Goal: Information Seeking & Learning: Check status

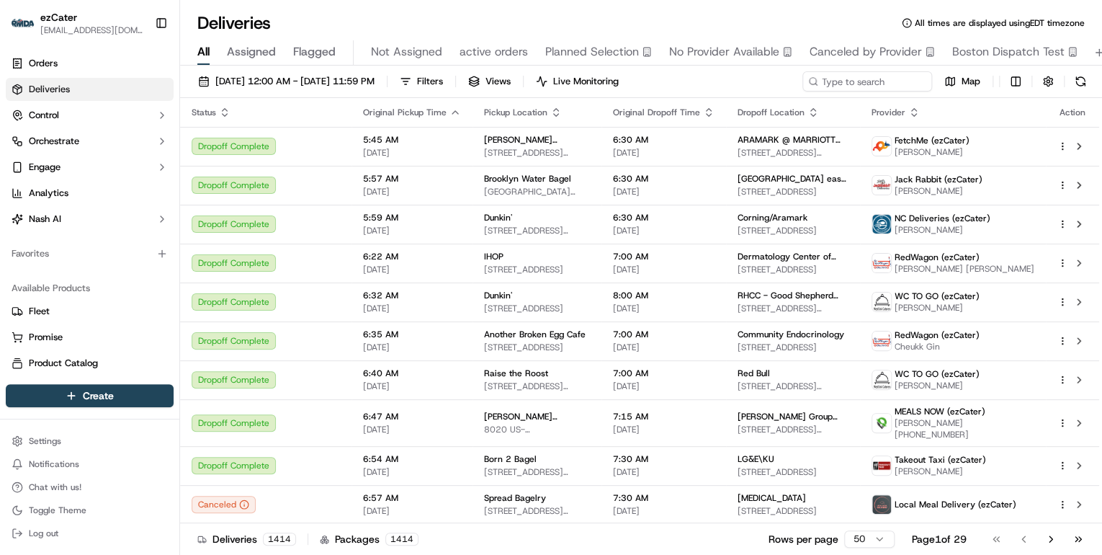
click at [844, 540] on html "ezCater [EMAIL_ADDRESS][DOMAIN_NAME] Toggle Sidebar Orders Deliveries Control O…" at bounding box center [551, 277] width 1102 height 555
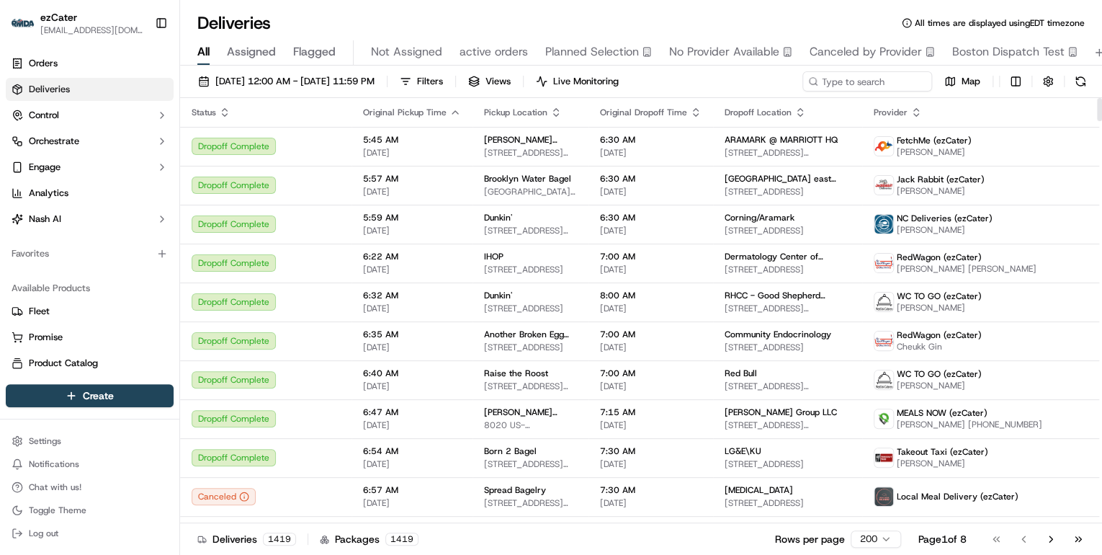
click at [225, 105] on th "Status" at bounding box center [265, 112] width 171 height 29
click at [225, 109] on icon "button" at bounding box center [225, 109] width 5 height 2
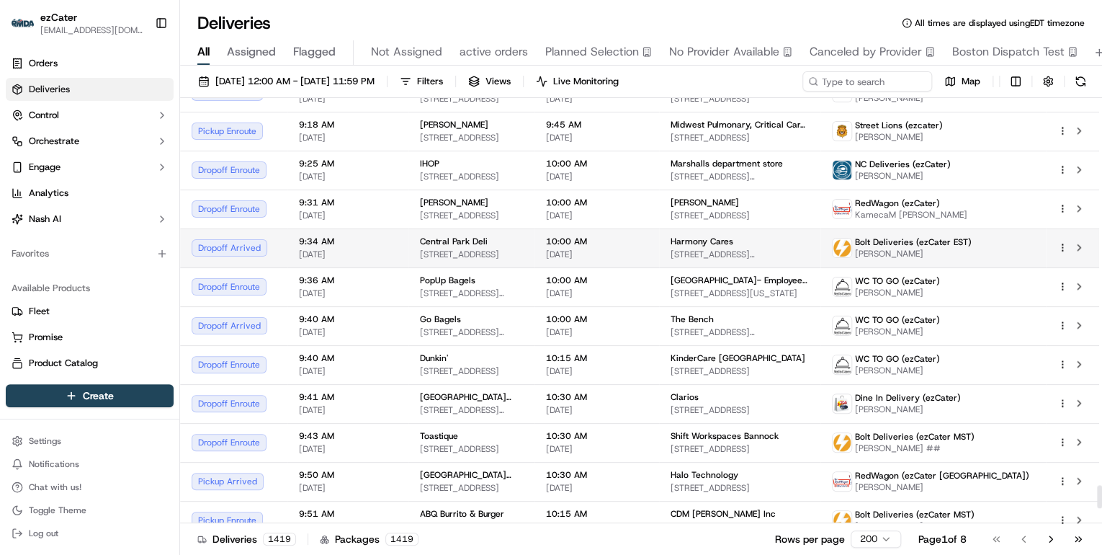
scroll to position [7147, 0]
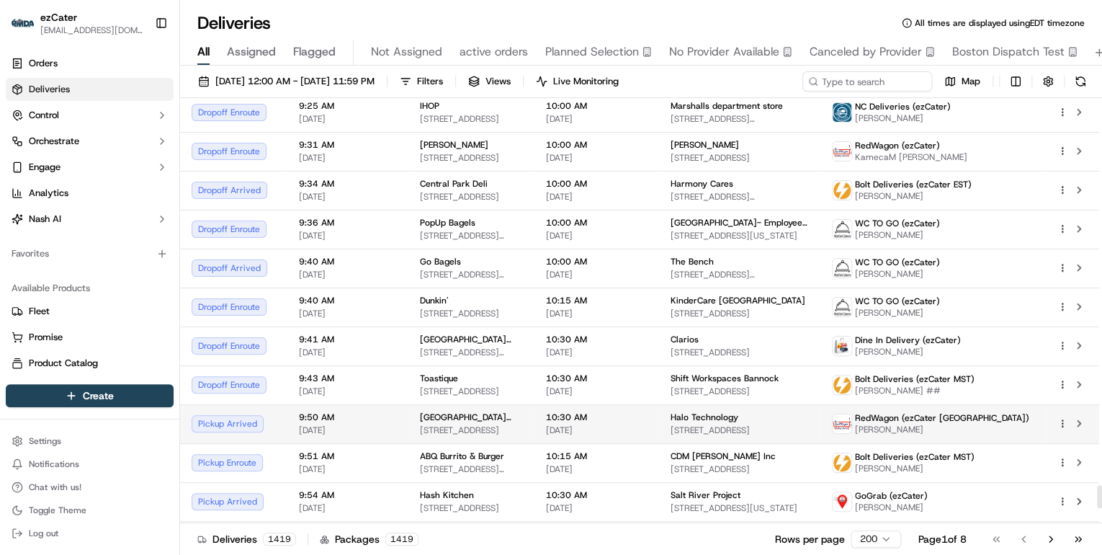
click at [619, 424] on span "[DATE]" at bounding box center [597, 430] width 102 height 12
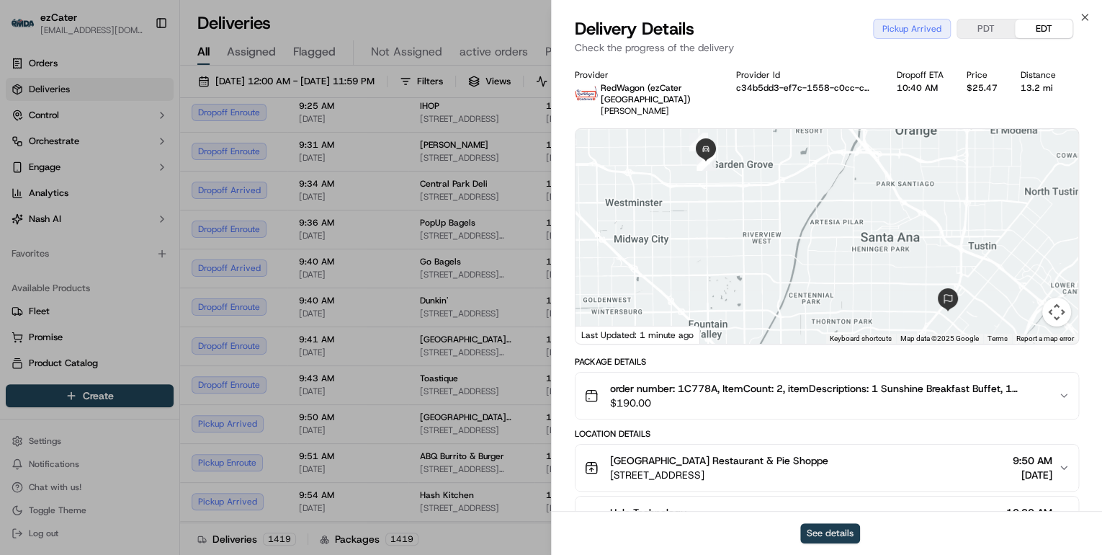
click at [840, 536] on button "See details" at bounding box center [830, 533] width 60 height 20
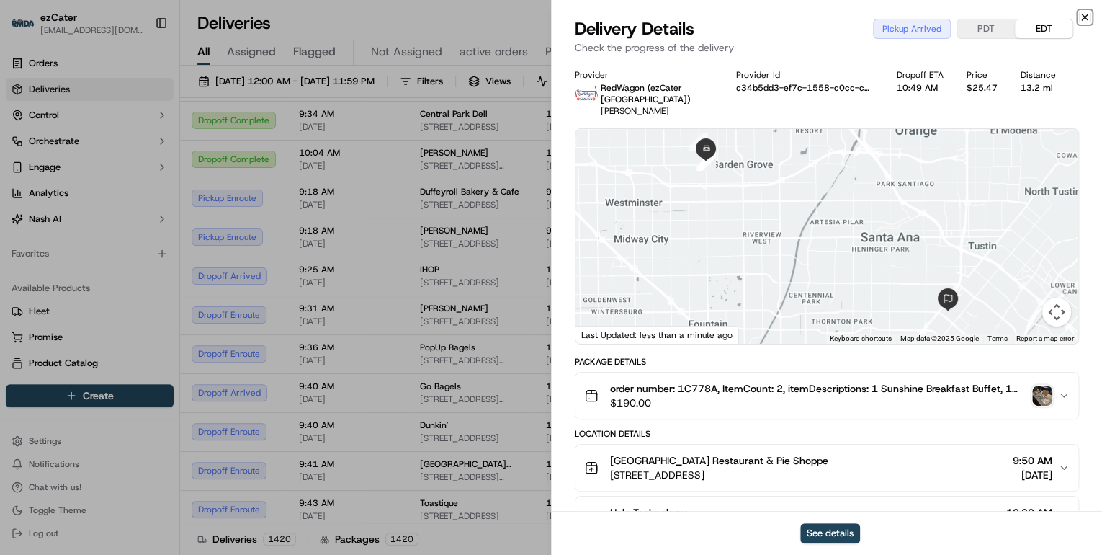
click at [1084, 20] on icon "button" at bounding box center [1085, 18] width 12 height 12
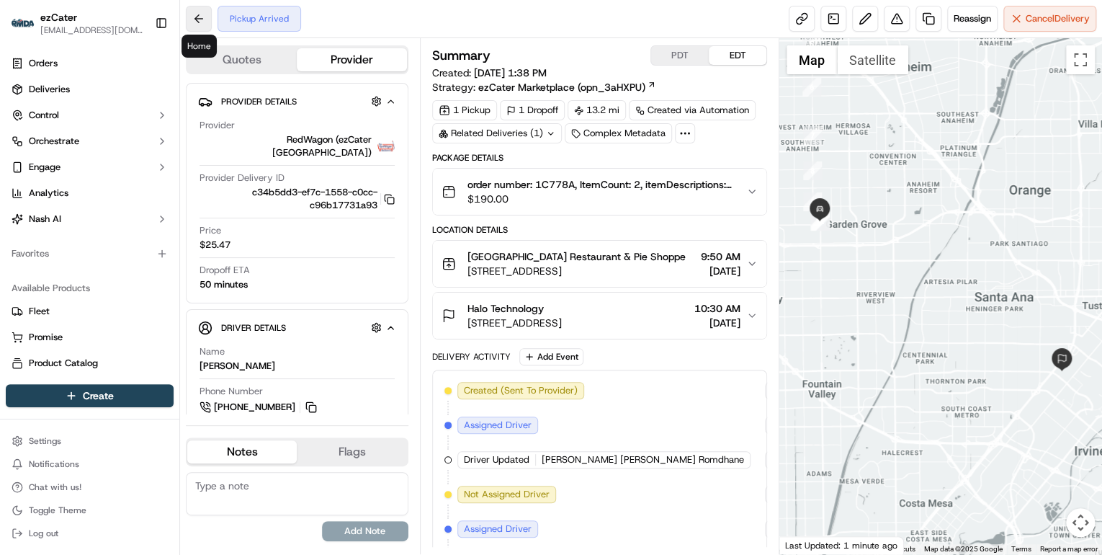
click at [192, 17] on button at bounding box center [199, 19] width 26 height 26
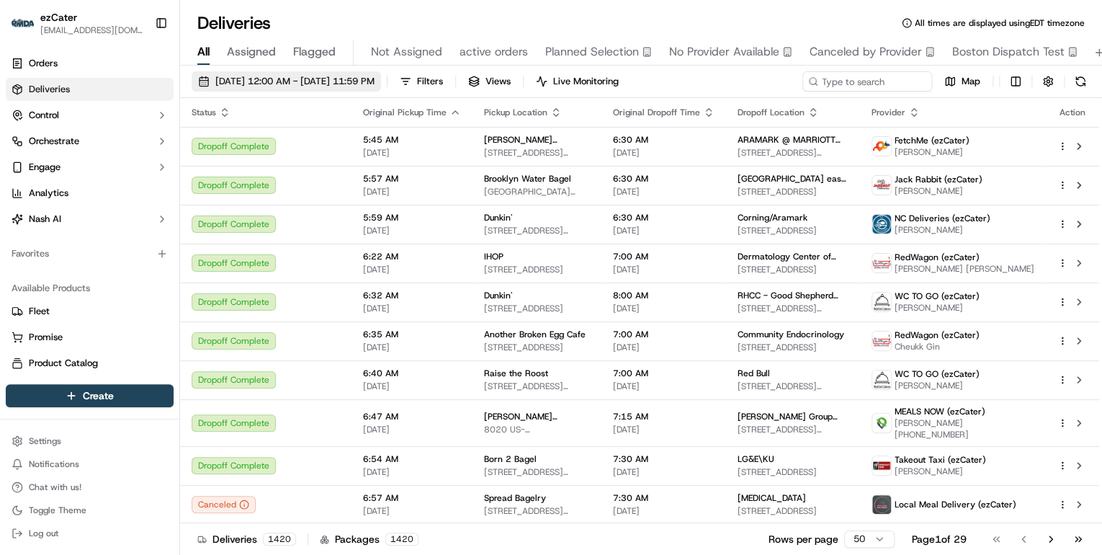
click at [350, 84] on span "09/23/2025 12:00 AM - 09/23/2025 11:59 PM" at bounding box center [294, 81] width 159 height 13
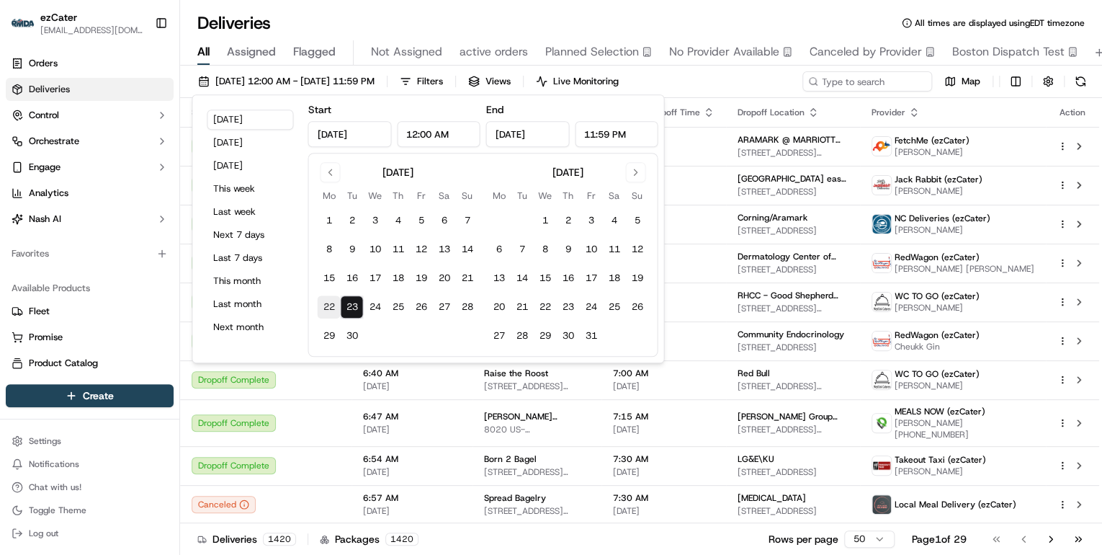
click at [325, 303] on button "22" at bounding box center [328, 306] width 23 height 23
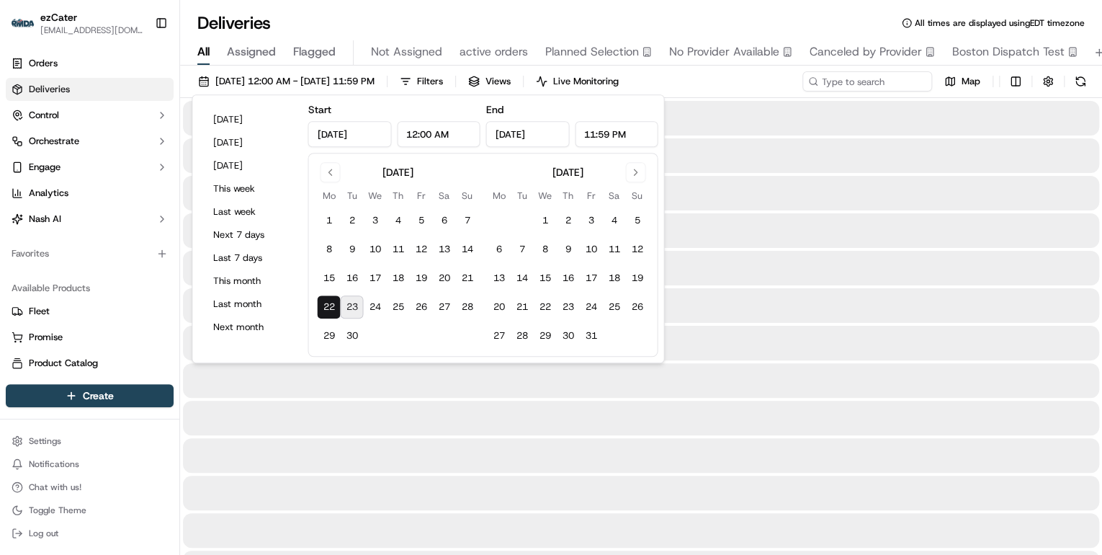
type input "Sep 22, 2025"
click at [468, 309] on button "28" at bounding box center [466, 306] width 23 height 23
type input "Sep 28, 2025"
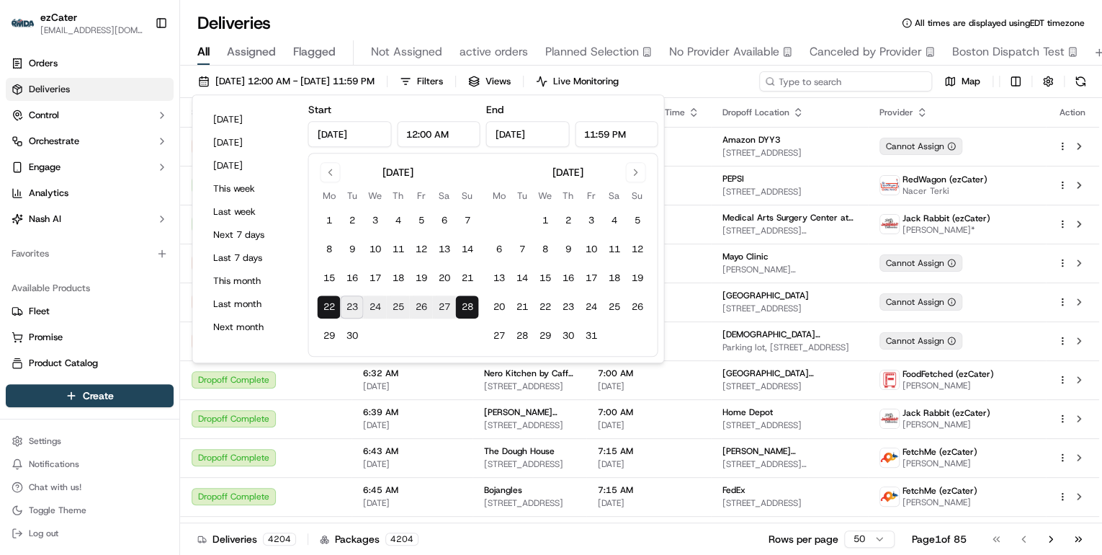
click at [850, 85] on input at bounding box center [845, 81] width 173 height 20
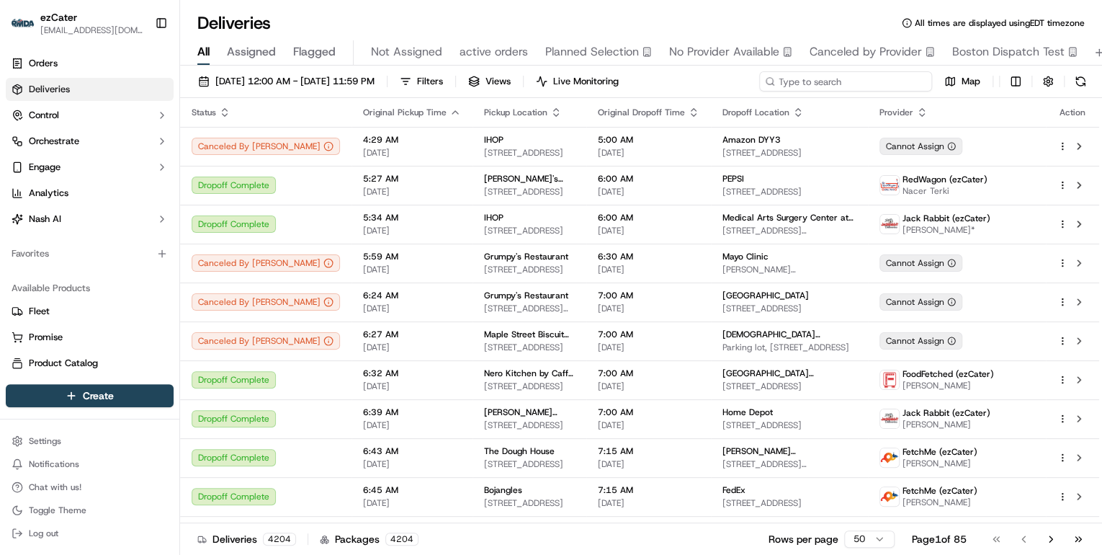
paste input "F8V-0T7"
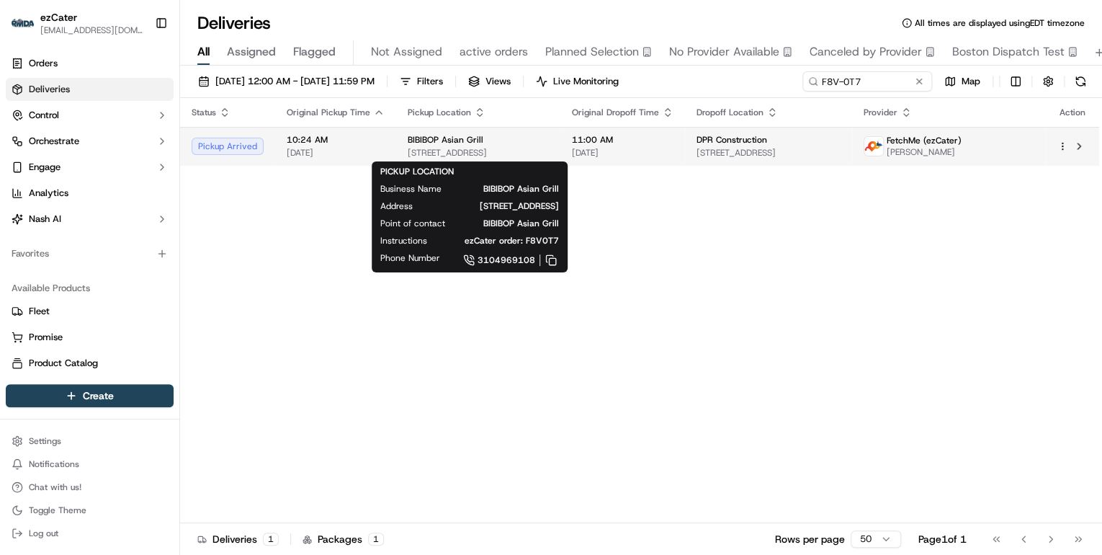
click at [509, 156] on span "2007 Walnut St, Cary, NC 27518, USA" at bounding box center [478, 153] width 141 height 12
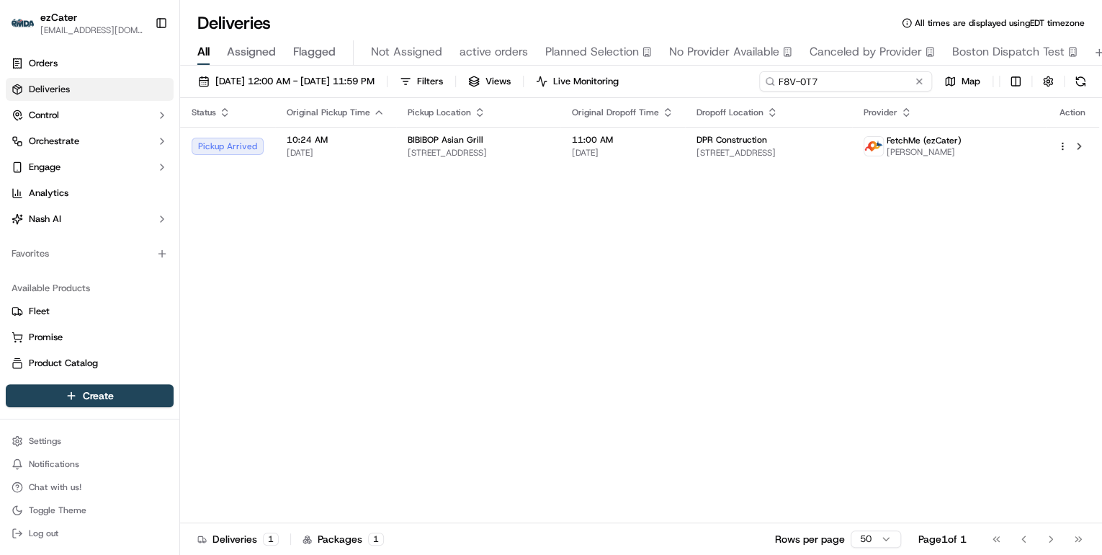
drag, startPoint x: 879, startPoint y: 78, endPoint x: 406, endPoint y: 117, distance: 474.9
click at [406, 117] on div "09/22/2025 12:00 AM - 09/28/2025 11:59 PM Filters Views Live Monitoring F8V-0T7…" at bounding box center [641, 312] width 922 height 492
paste input "KGYPFG"
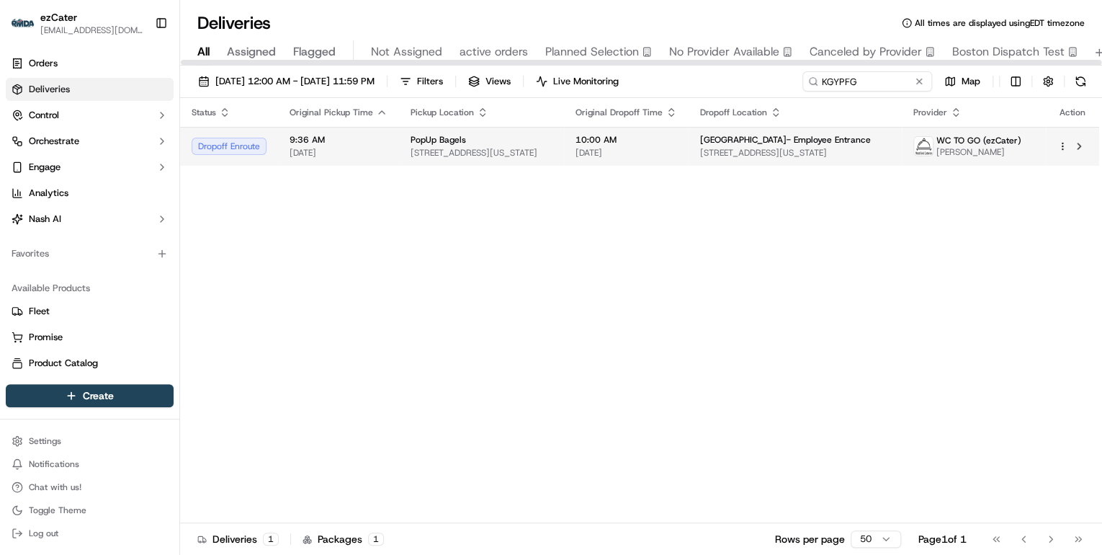
click at [353, 135] on span "9:36 AM" at bounding box center [339, 140] width 98 height 12
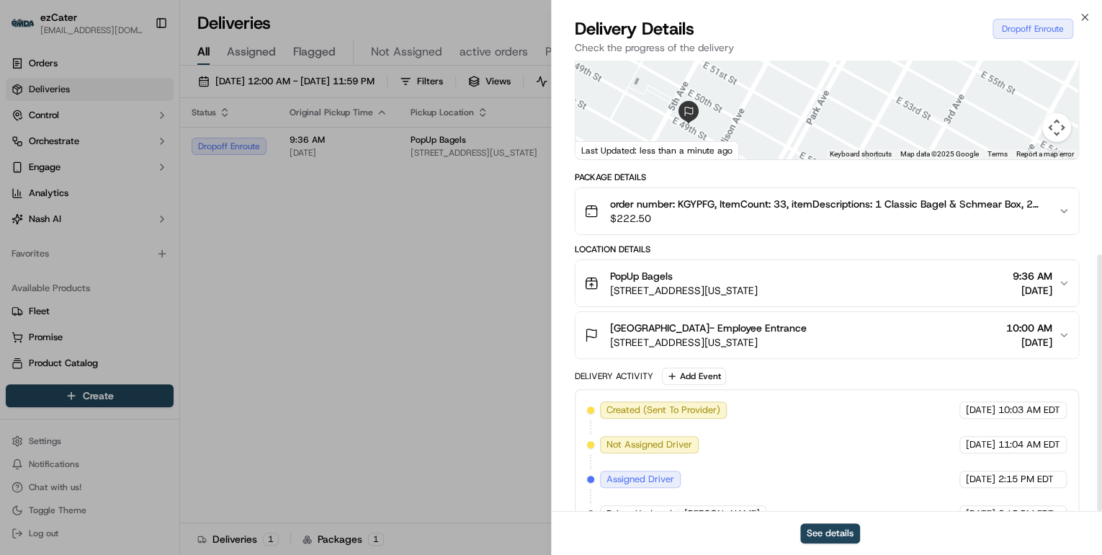
scroll to position [340, 0]
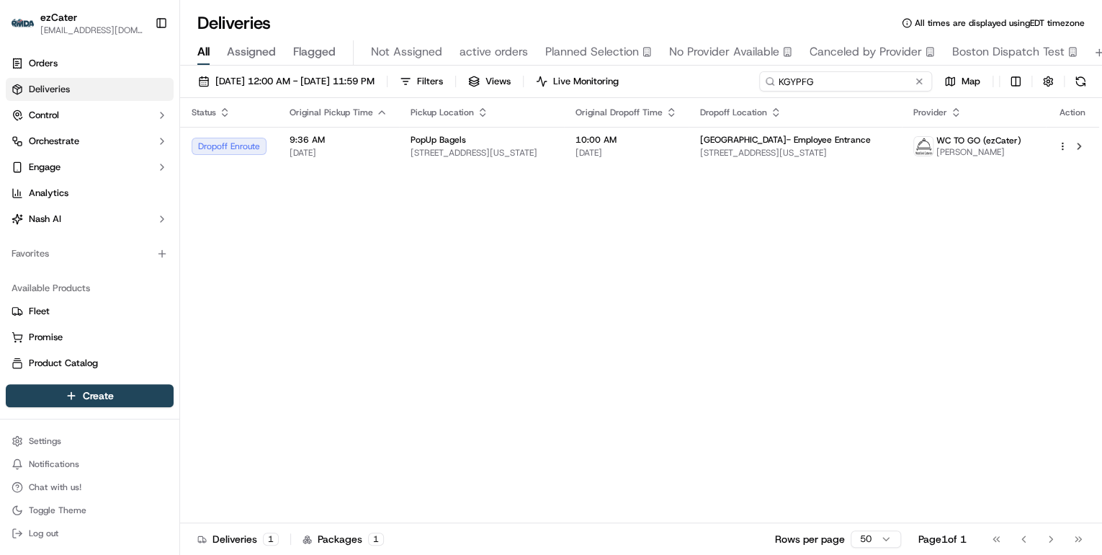
drag, startPoint x: 859, startPoint y: 83, endPoint x: 502, endPoint y: 84, distance: 357.3
click at [502, 84] on div "09/22/2025 12:00 AM - 09/28/2025 11:59 PM Filters Views Live Monitoring KGYPFG …" at bounding box center [641, 84] width 922 height 27
paste input "12YT19"
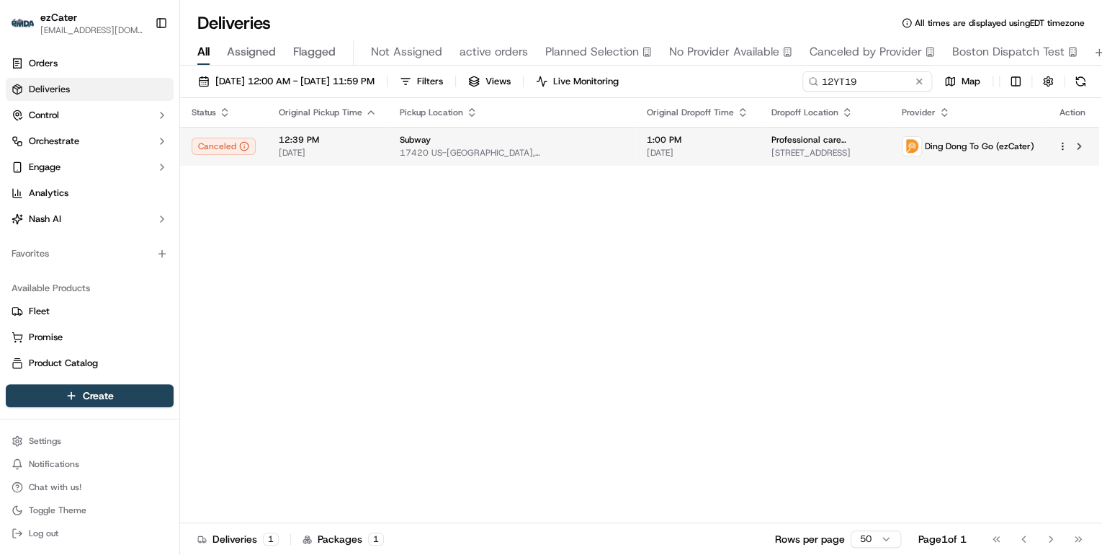
click at [467, 143] on div "Subway" at bounding box center [512, 140] width 224 height 12
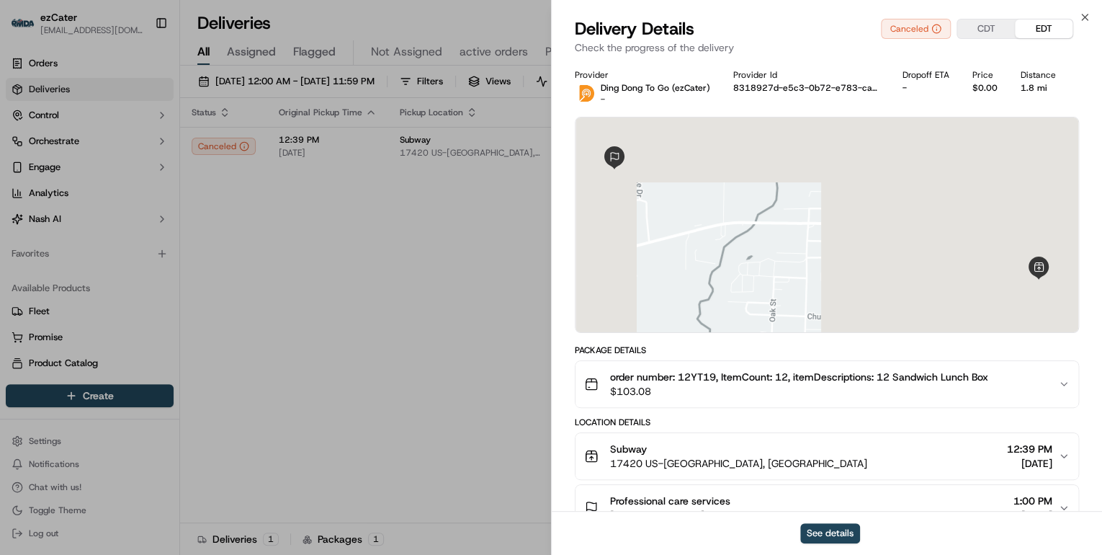
scroll to position [135, 0]
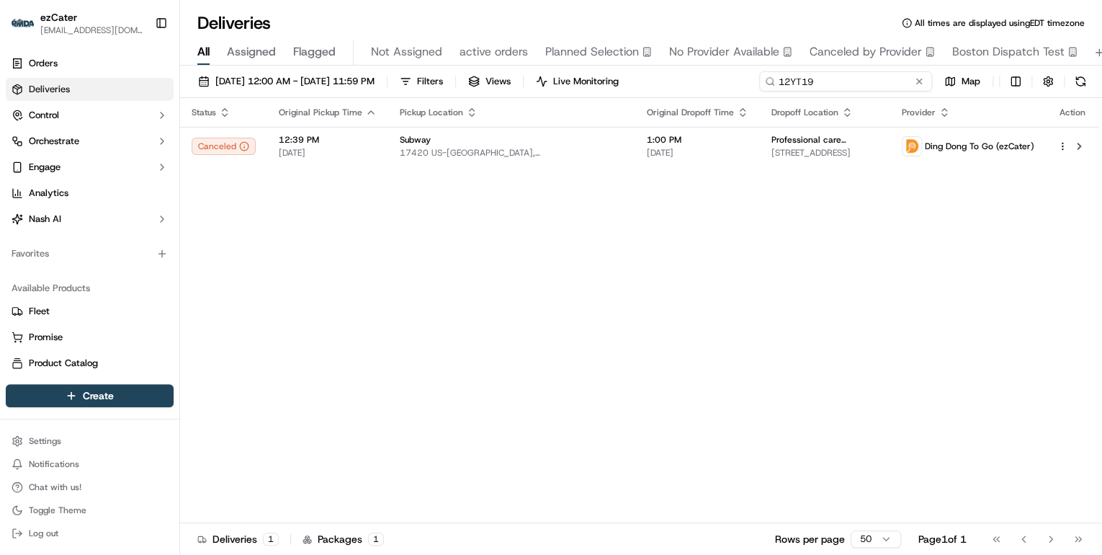
drag, startPoint x: 869, startPoint y: 79, endPoint x: 475, endPoint y: 120, distance: 396.2
click at [490, 116] on div "09/22/2025 12:00 AM - 09/28/2025 11:59 PM Filters Views Live Monitoring 12YT19 …" at bounding box center [641, 312] width 922 height 492
paste input "349MP"
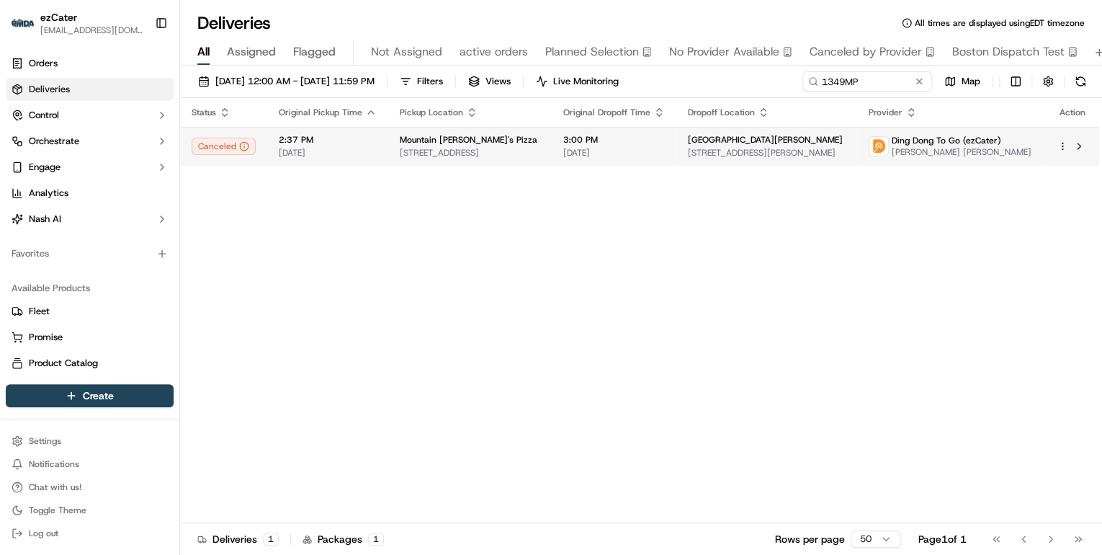
click at [383, 144] on td "2:37 PM 09/23/2025" at bounding box center [327, 146] width 121 height 39
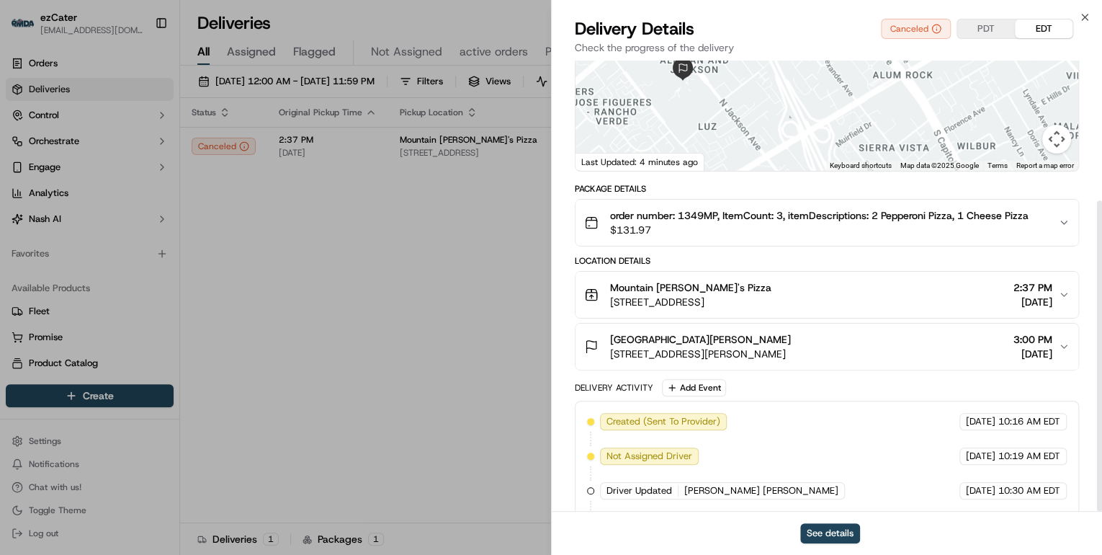
scroll to position [203, 0]
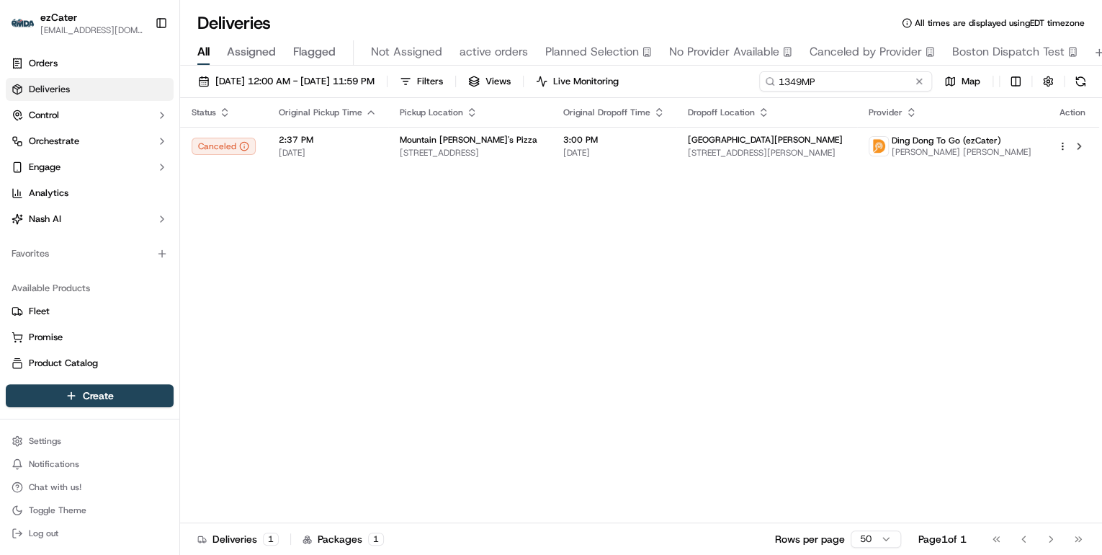
drag, startPoint x: 870, startPoint y: 84, endPoint x: 400, endPoint y: 99, distance: 470.7
click at [400, 99] on div "09/22/2025 12:00 AM - 09/28/2025 11:59 PM Filters Views Live Monitoring 1349MP …" at bounding box center [641, 312] width 922 height 492
paste input "5753VH"
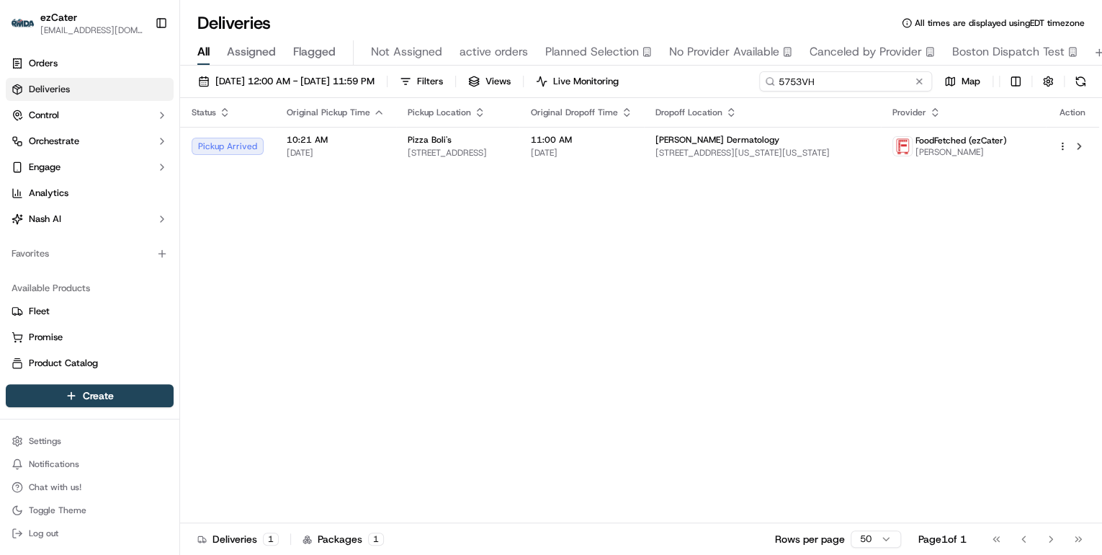
drag, startPoint x: 829, startPoint y: 84, endPoint x: 486, endPoint y: 95, distance: 343.1
click at [488, 94] on div "09/22/2025 12:00 AM - 09/28/2025 11:59 PM Filters Views Live Monitoring 5753VH …" at bounding box center [641, 84] width 922 height 27
paste input "UM0-308"
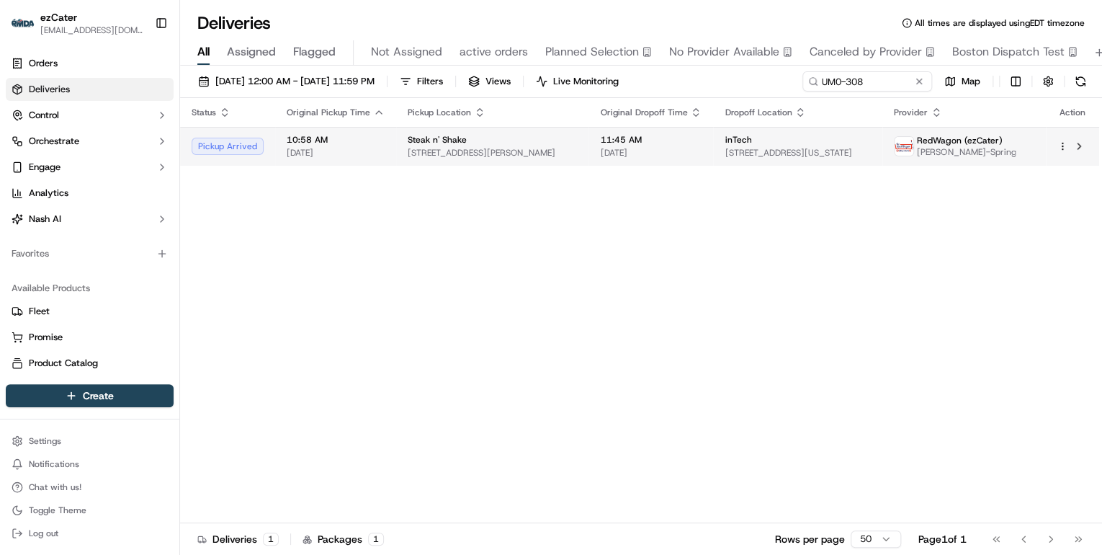
click at [496, 138] on div "Steak n' Shake" at bounding box center [492, 140] width 169 height 12
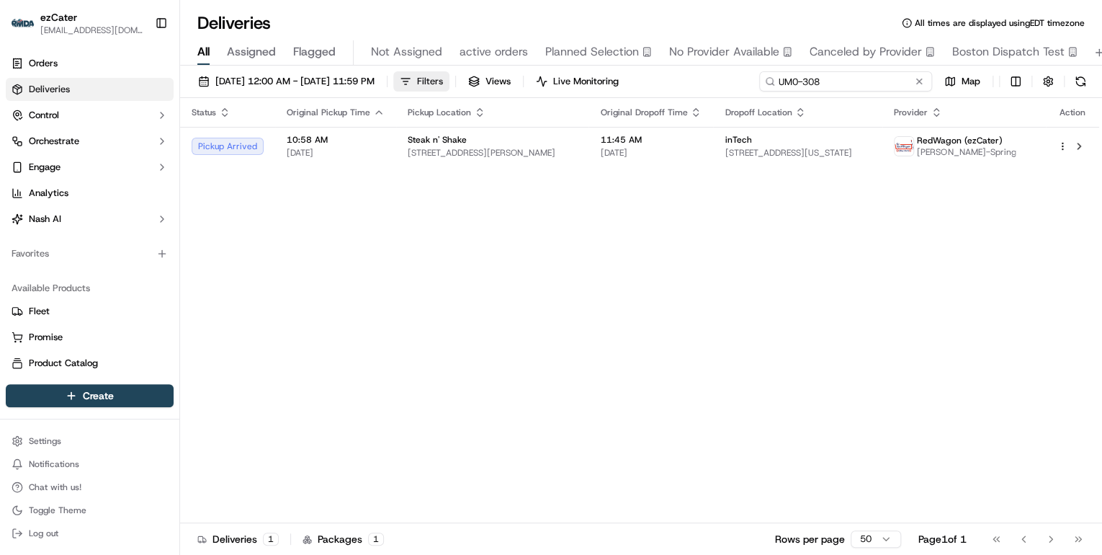
drag, startPoint x: 870, startPoint y: 81, endPoint x: 460, endPoint y: 83, distance: 410.6
click at [468, 81] on div "09/22/2025 12:00 AM - 09/28/2025 11:59 PM Filters Views Live Monitoring UM0-308…" at bounding box center [641, 84] width 922 height 27
paste input "R7FWC2"
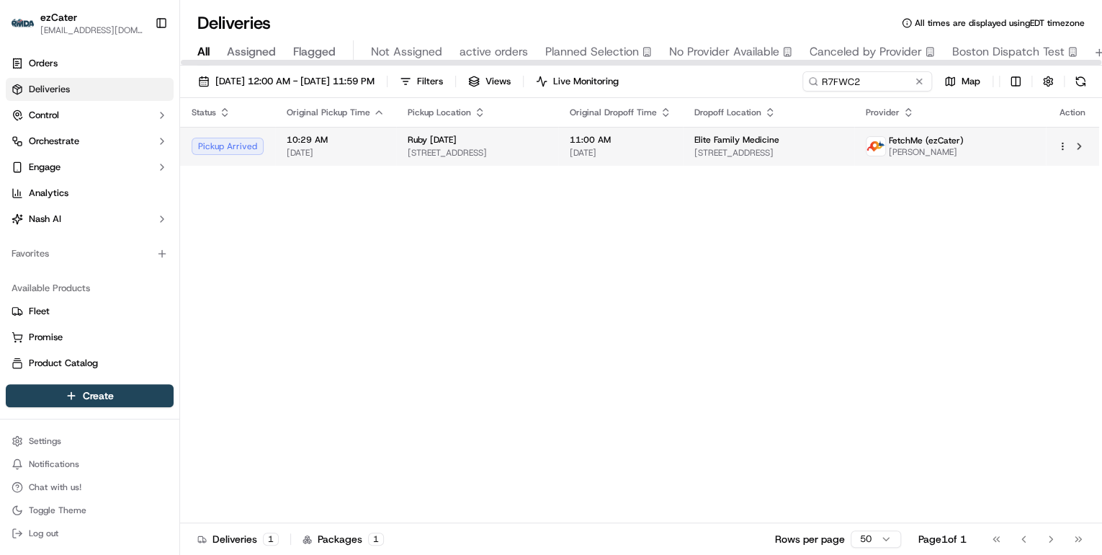
click at [669, 146] on div "11:00 AM 09/23/2025" at bounding box center [621, 146] width 102 height 24
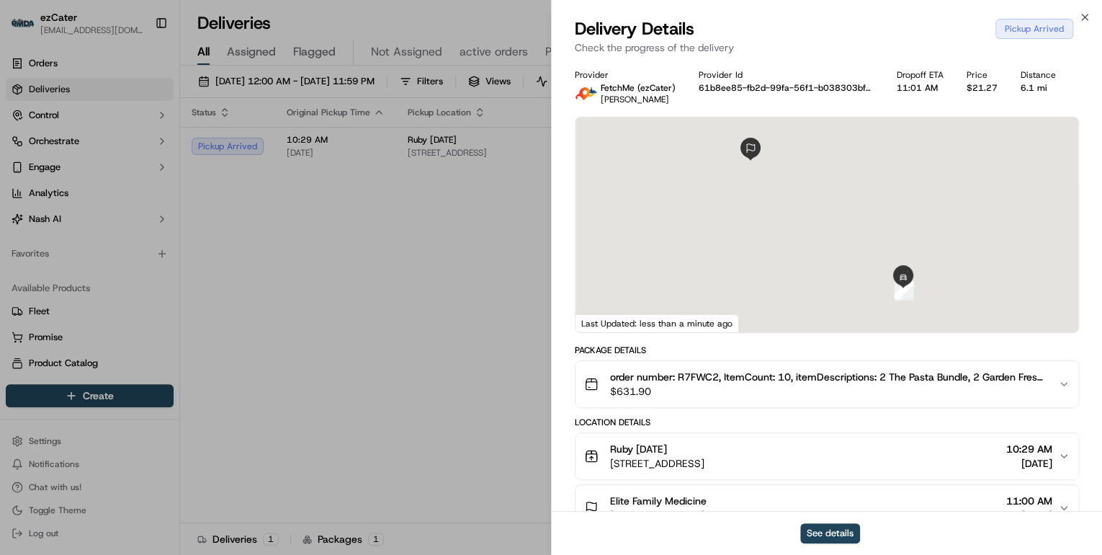
scroll to position [173, 0]
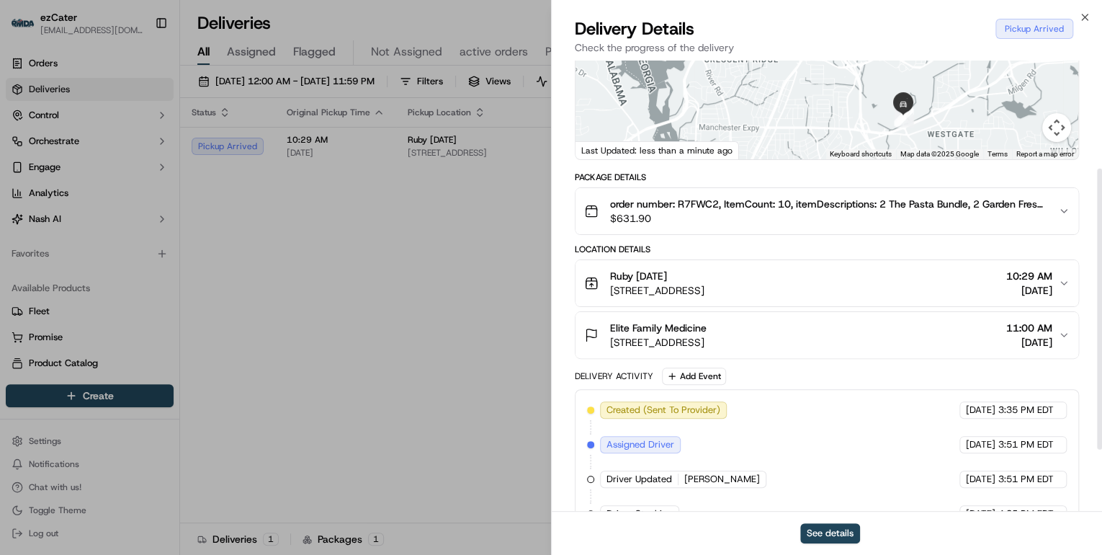
click at [705, 292] on span "3431 Manchester Expy, Columbus, GA 31909, USA" at bounding box center [657, 290] width 94 height 14
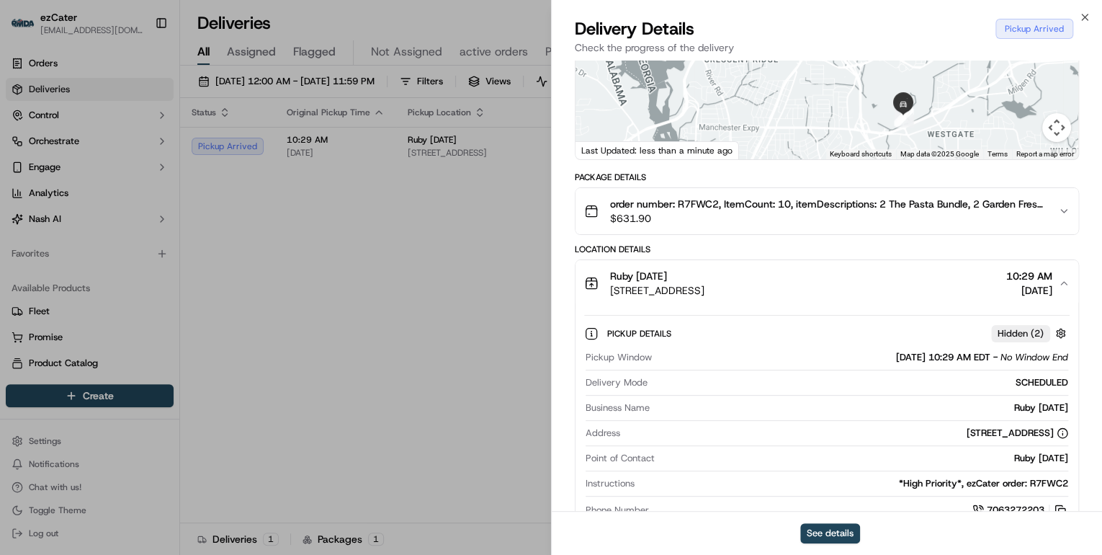
scroll to position [288, 0]
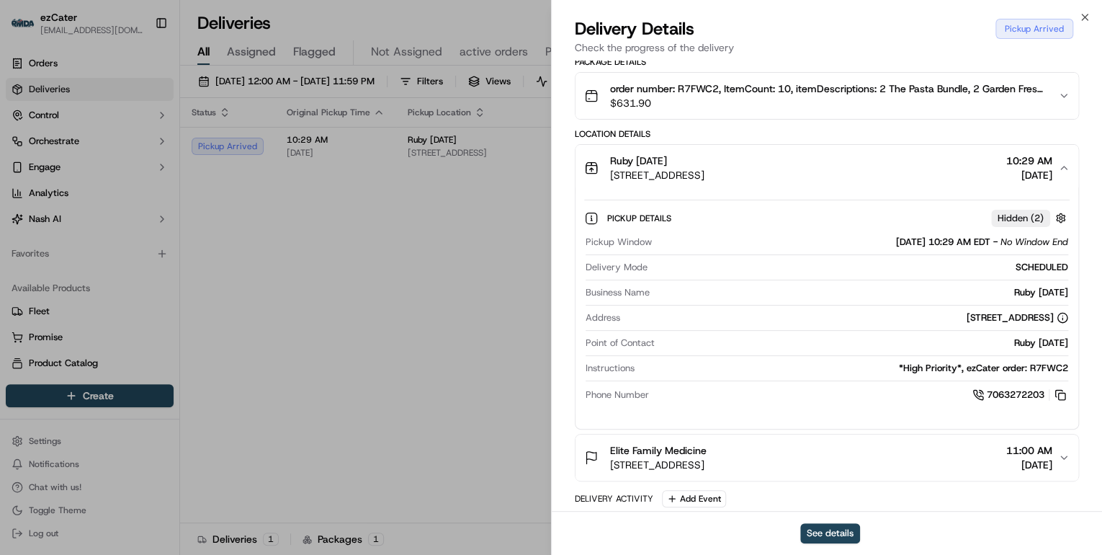
click at [705, 174] on span "3431 Manchester Expy, Columbus, GA 31909, USA" at bounding box center [657, 175] width 94 height 14
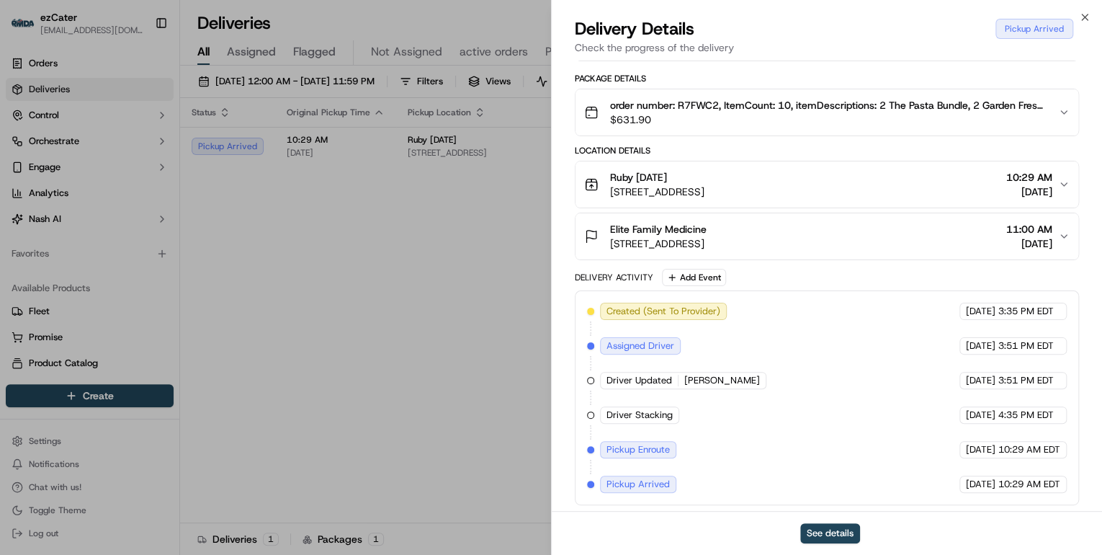
click at [705, 182] on div "Ruby Tuesday" at bounding box center [657, 177] width 94 height 14
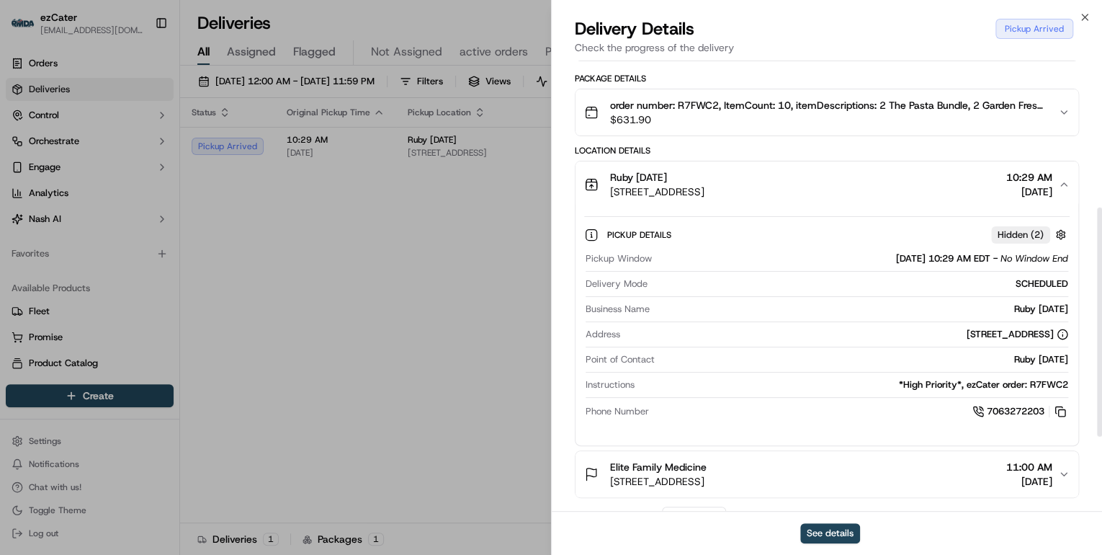
scroll to position [288, 0]
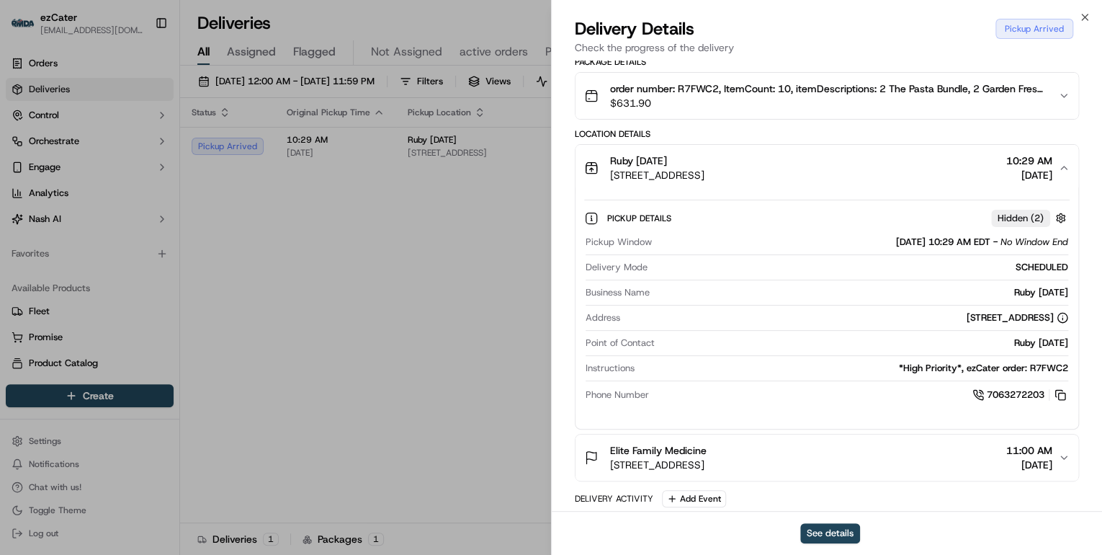
drag, startPoint x: 1069, startPoint y: 288, endPoint x: 1001, endPoint y: 290, distance: 68.5
click at [1001, 290] on div "Pickup Details Hidden ( 2 ) Pickup Window 09/23/2025 10:29 AM EDT - No Window E…" at bounding box center [827, 304] width 503 height 226
copy div "Ruby Tuesday"
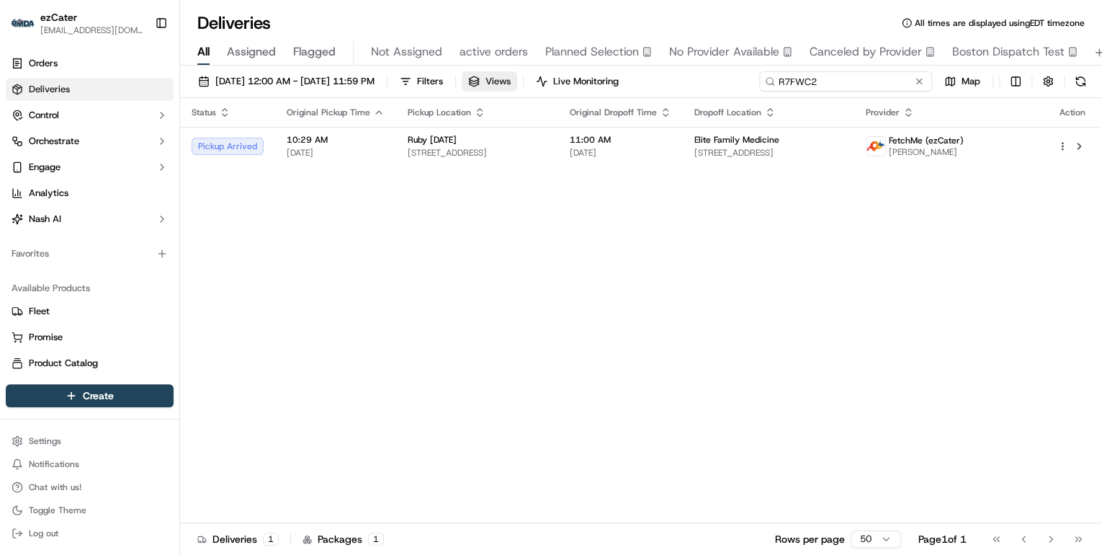
paste input "24UM5Z"
drag, startPoint x: 872, startPoint y: 84, endPoint x: 513, endPoint y: 84, distance: 358.8
click at [513, 84] on div "09/22/2025 12:00 AM - 09/28/2025 11:59 PM Filters Views Live Monitoring 24UM5Z …" at bounding box center [641, 84] width 922 height 27
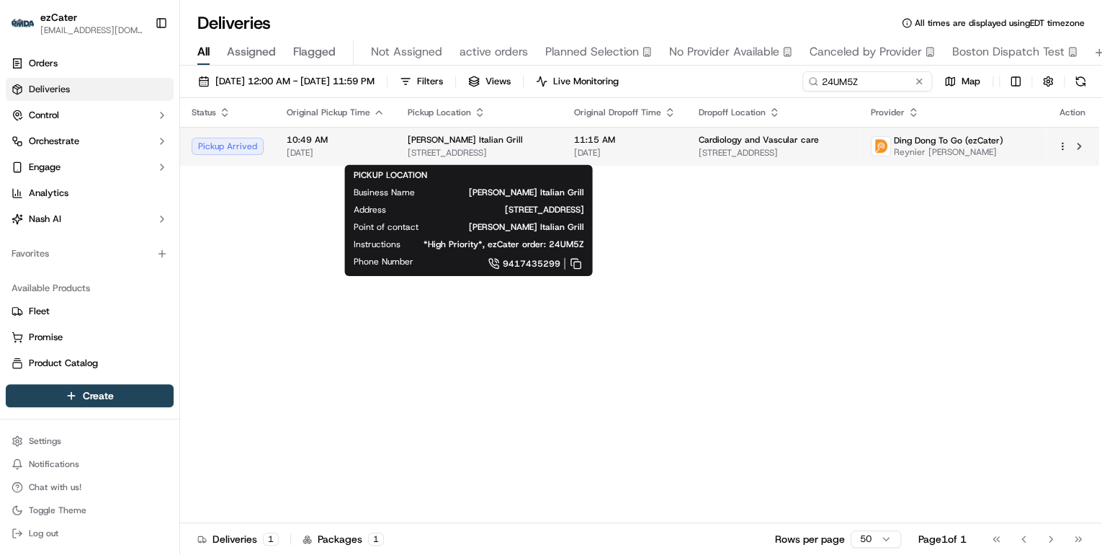
click at [491, 152] on span "1811 Tamiami Trl, Port Charlotte, FL 33948, USA" at bounding box center [479, 153] width 143 height 12
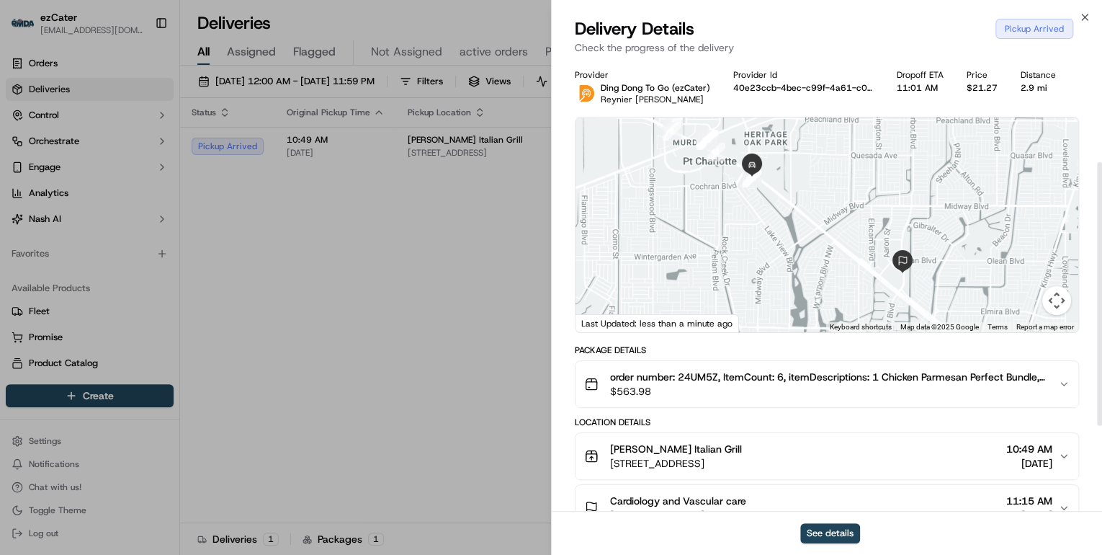
scroll to position [173, 0]
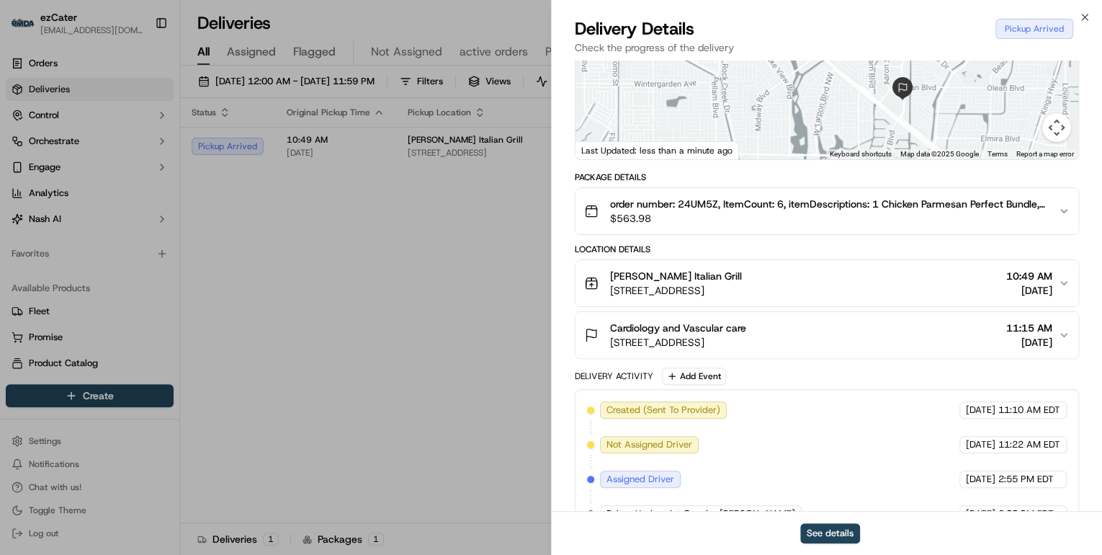
click at [742, 298] on span "1811 Tamiami Trl, Port Charlotte, FL 33948, USA" at bounding box center [676, 290] width 132 height 14
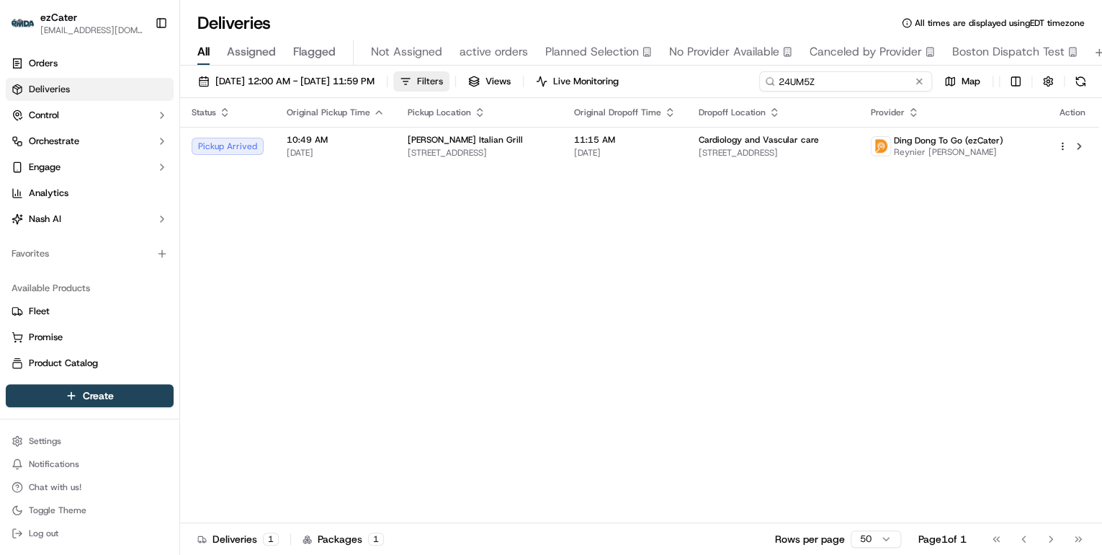
drag, startPoint x: 867, startPoint y: 81, endPoint x: 455, endPoint y: 79, distance: 412.8
click at [458, 80] on div "09/22/2025 12:00 AM - 09/28/2025 11:59 PM Filters Views Live Monitoring 24UM5Z …" at bounding box center [641, 84] width 922 height 27
paste input "R7FWC2"
drag, startPoint x: 821, startPoint y: 81, endPoint x: 463, endPoint y: 81, distance: 357.3
click at [464, 81] on div "09/22/2025 12:00 AM - 09/28/2025 11:59 PM Filters Views Live Monitoring R7FWC2 …" at bounding box center [641, 84] width 922 height 27
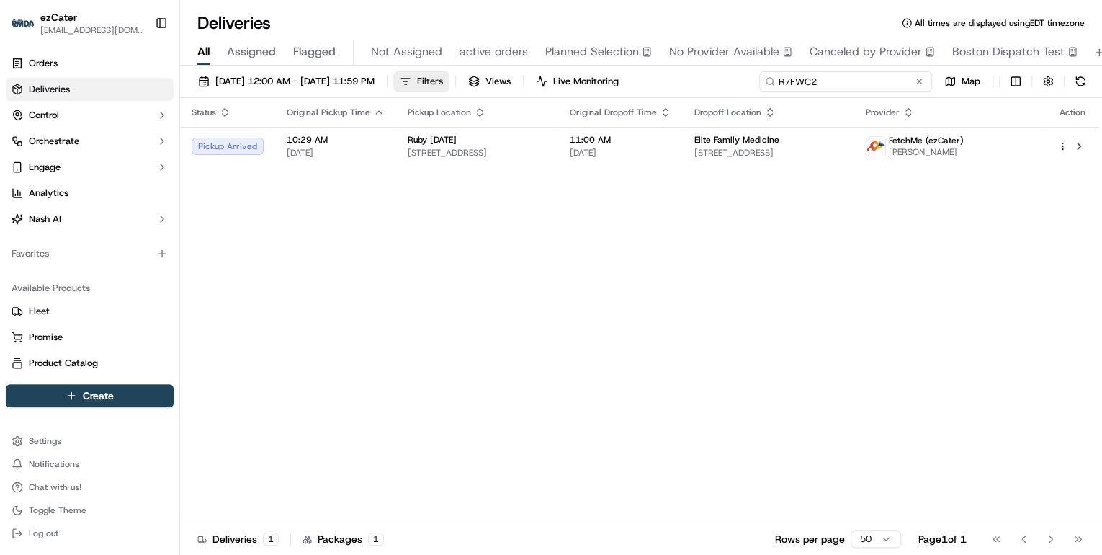
paste input "24UM5Z"
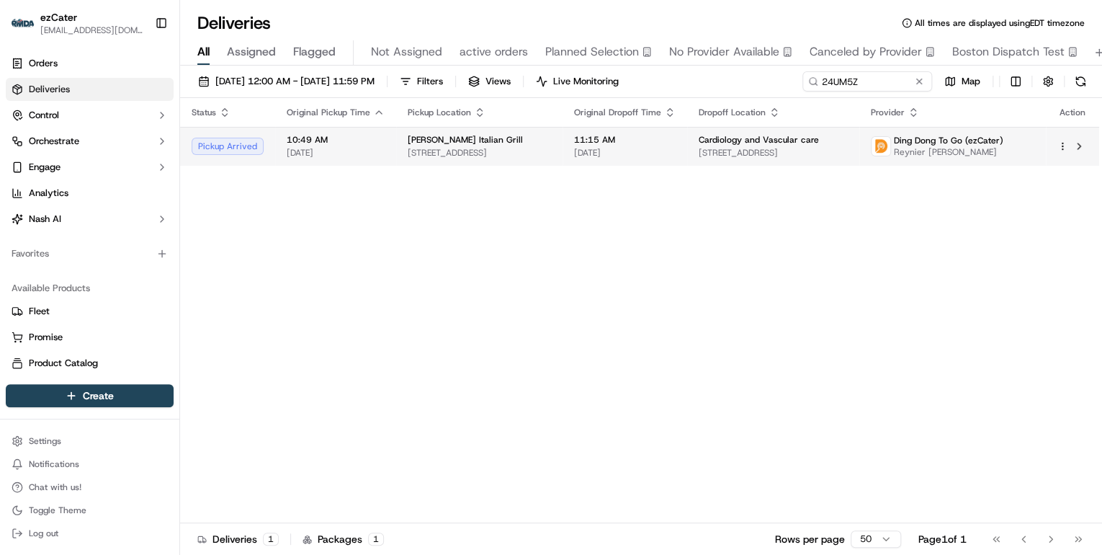
click at [477, 153] on span "1811 Tamiami Trl, Port Charlotte, FL 33948, USA" at bounding box center [479, 153] width 143 height 12
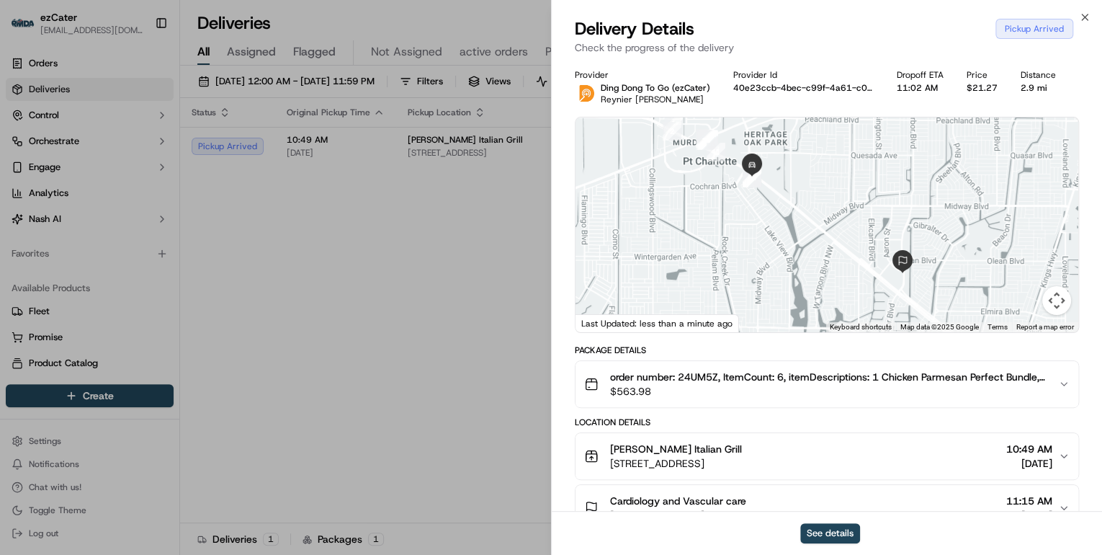
scroll to position [173, 0]
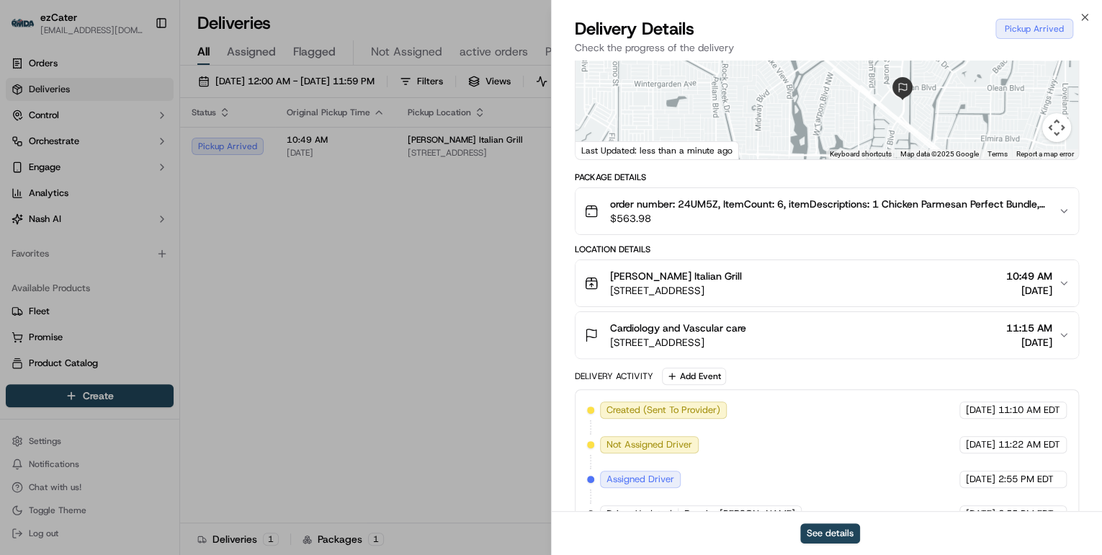
click at [742, 298] on span "1811 Tamiami Trl, Port Charlotte, FL 33948, USA" at bounding box center [676, 290] width 132 height 14
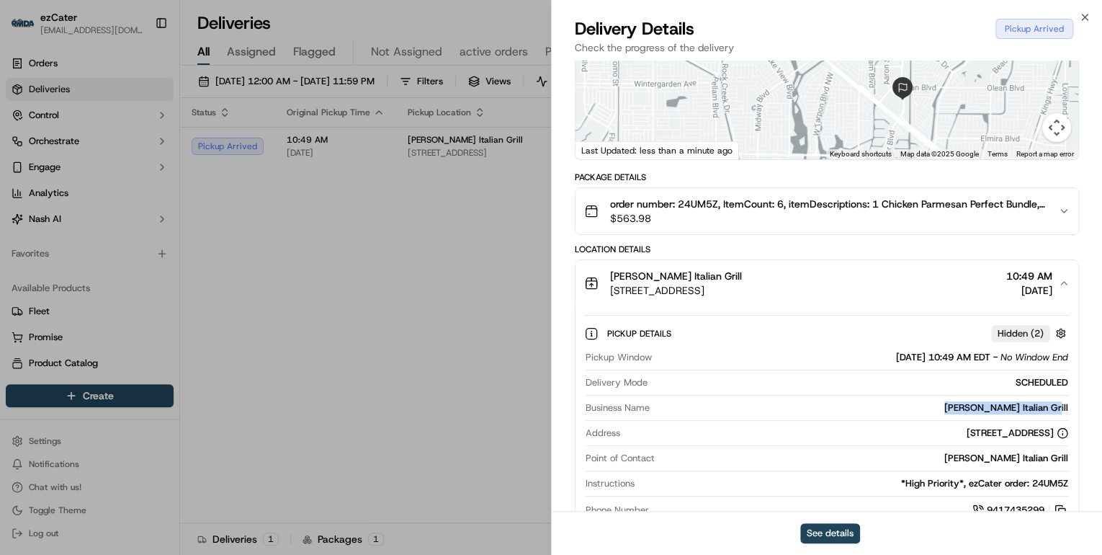
drag, startPoint x: 1072, startPoint y: 416, endPoint x: 965, endPoint y: 415, distance: 106.6
click at [965, 415] on div "Pickup Details Hidden ( 2 ) Pickup Window 09/23/2025 10:49 AM EDT - No Window E…" at bounding box center [827, 419] width 503 height 226
copy div "Carrabba's Italian Grill"
drag, startPoint x: 908, startPoint y: 409, endPoint x: 957, endPoint y: 421, distance: 51.0
click at [957, 421] on div "Provided address: 1811 Tamiami Trail, Port Charlotte, FL, 33948 Provided addres…" at bounding box center [911, 410] width 183 height 22
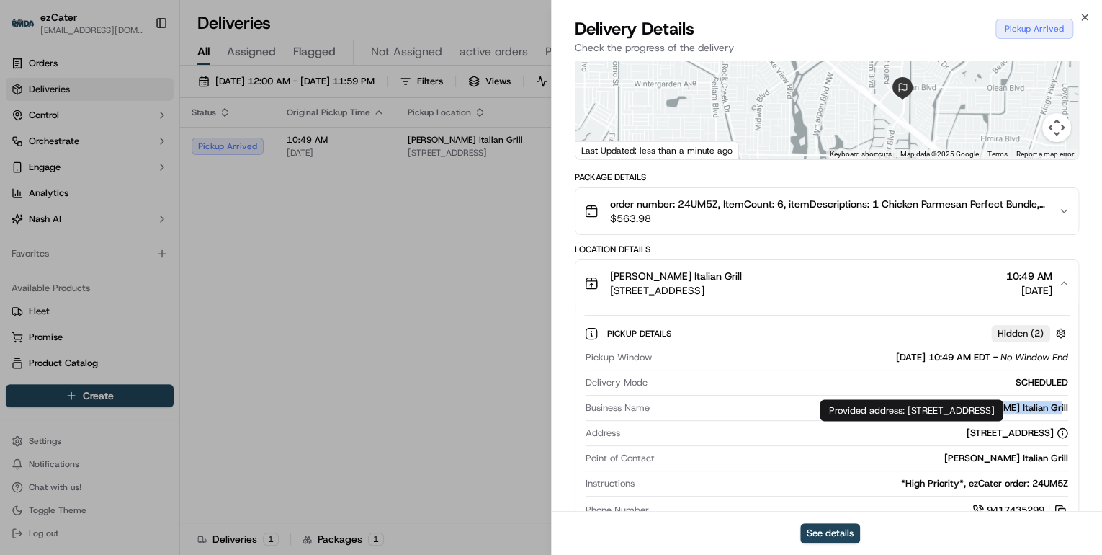
copy div "1811 Tamiami Trail, Port Charlotte, FL, 33948"
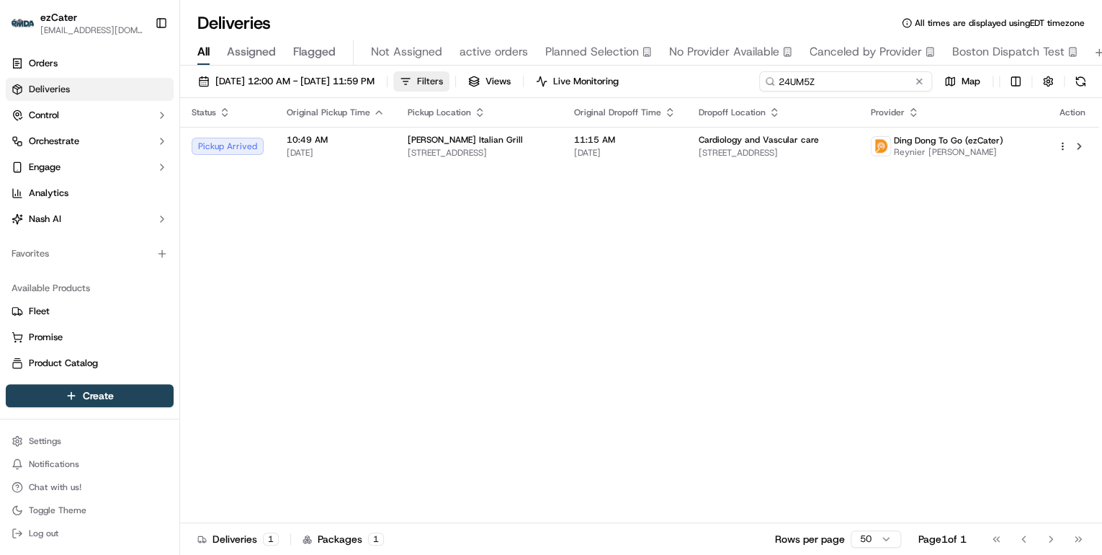
drag, startPoint x: 871, startPoint y: 84, endPoint x: 449, endPoint y: 84, distance: 422.2
click at [462, 84] on div "09/22/2025 12:00 AM - 09/28/2025 11:59 PM Filters Views Live Monitoring 24UM5Z …" at bounding box center [641, 84] width 922 height 27
type input "v"
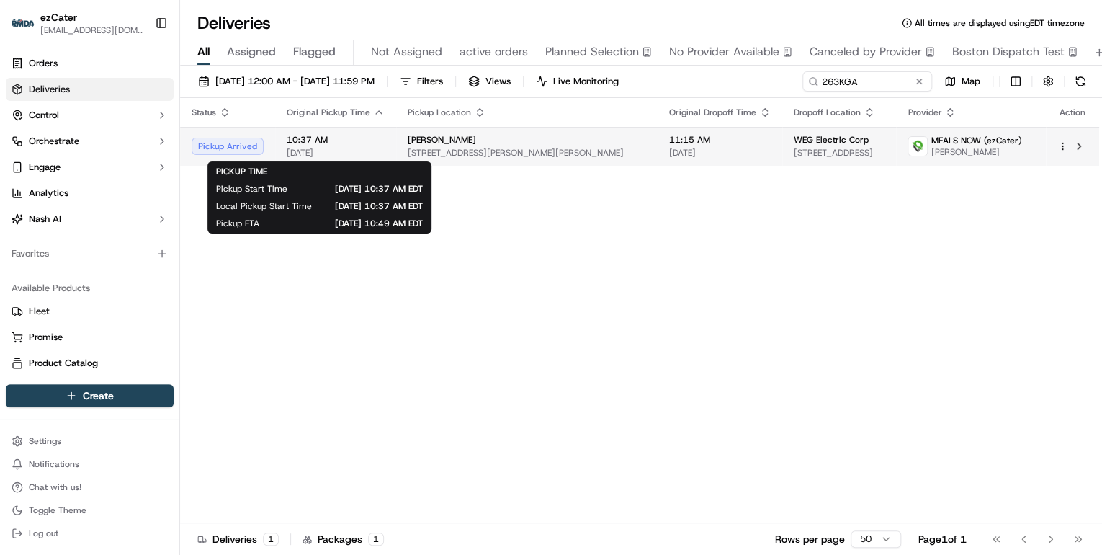
click at [379, 148] on span "[DATE]" at bounding box center [336, 153] width 98 height 12
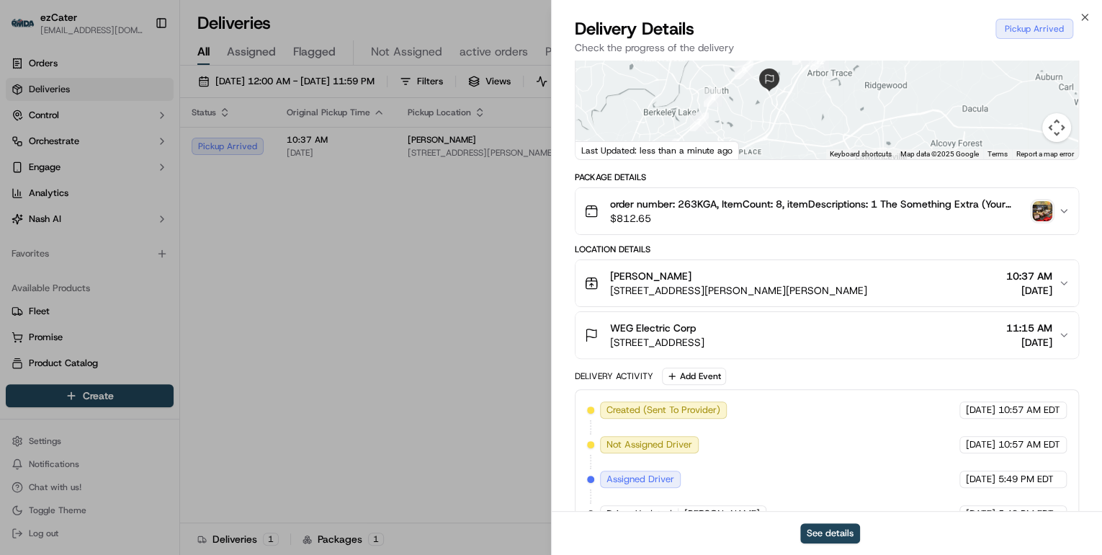
scroll to position [272, 0]
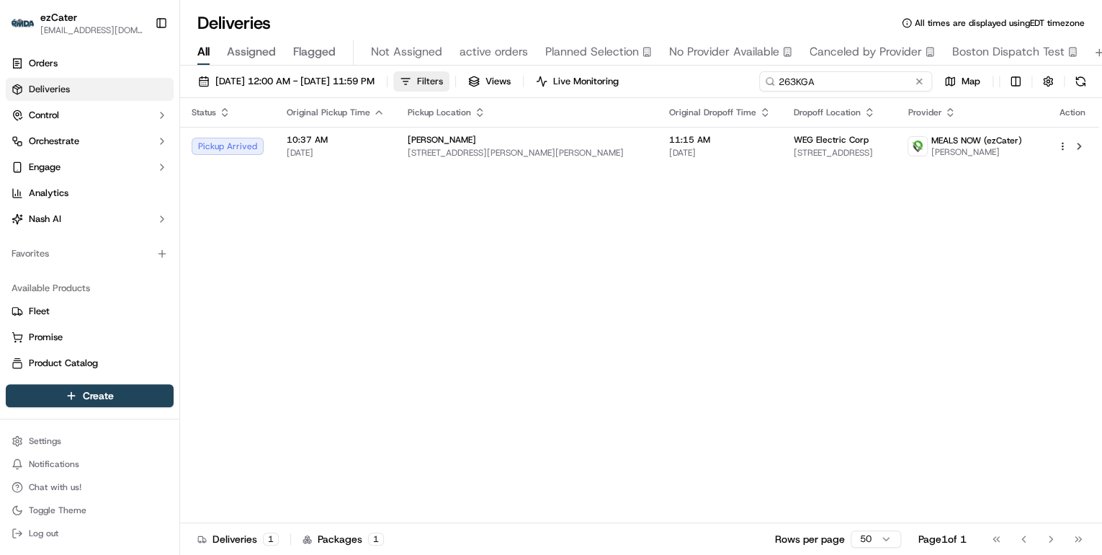
drag, startPoint x: 873, startPoint y: 84, endPoint x: 483, endPoint y: 84, distance: 389.7
click at [484, 84] on div "09/22/2025 12:00 AM - 09/28/2025 11:59 PM Filters Views Live Monitoring 263KGA …" at bounding box center [641, 84] width 922 height 27
type input "v"
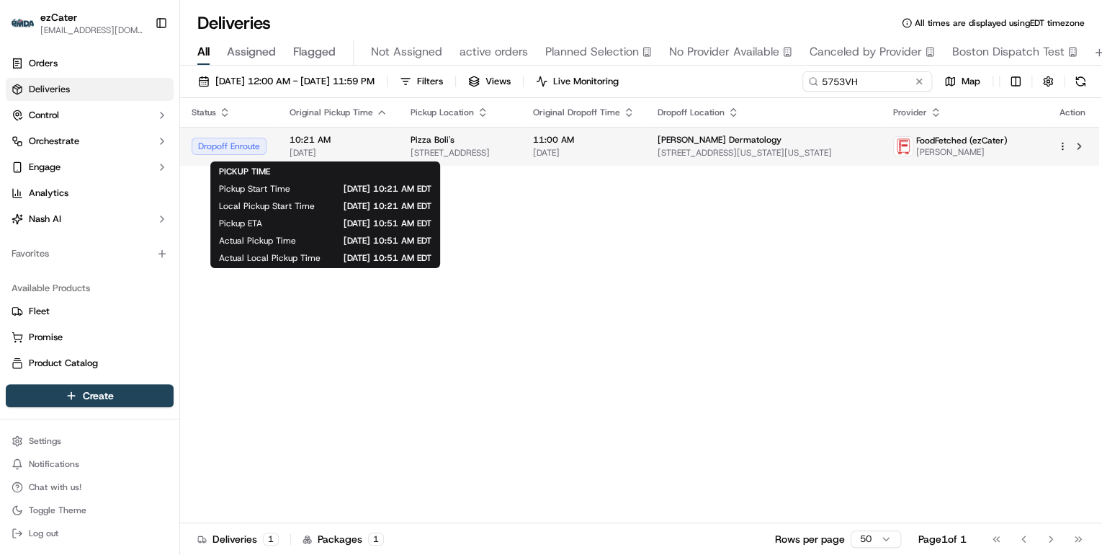
click at [380, 156] on span "[DATE]" at bounding box center [339, 153] width 98 height 12
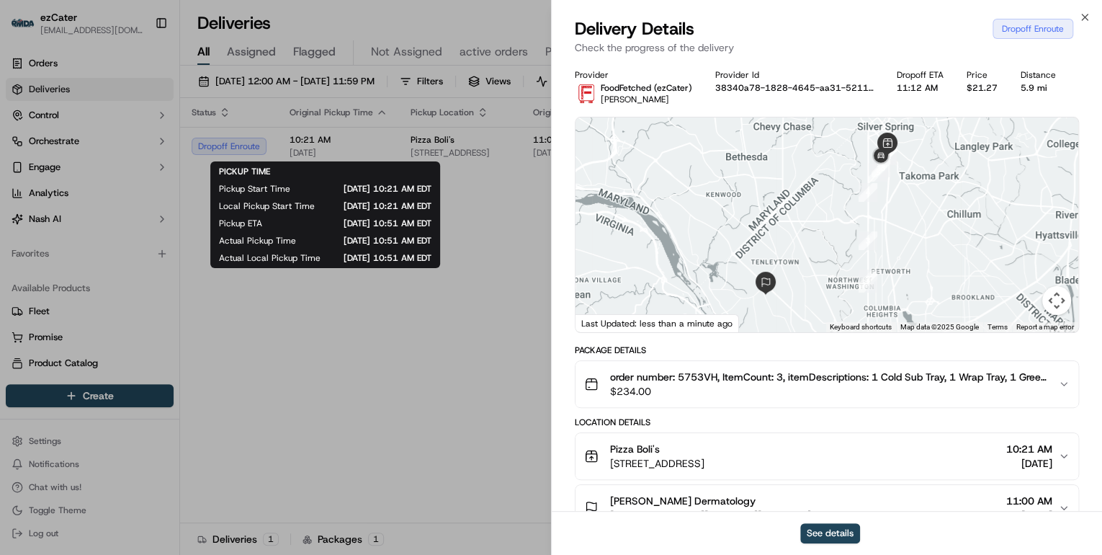
scroll to position [115, 0]
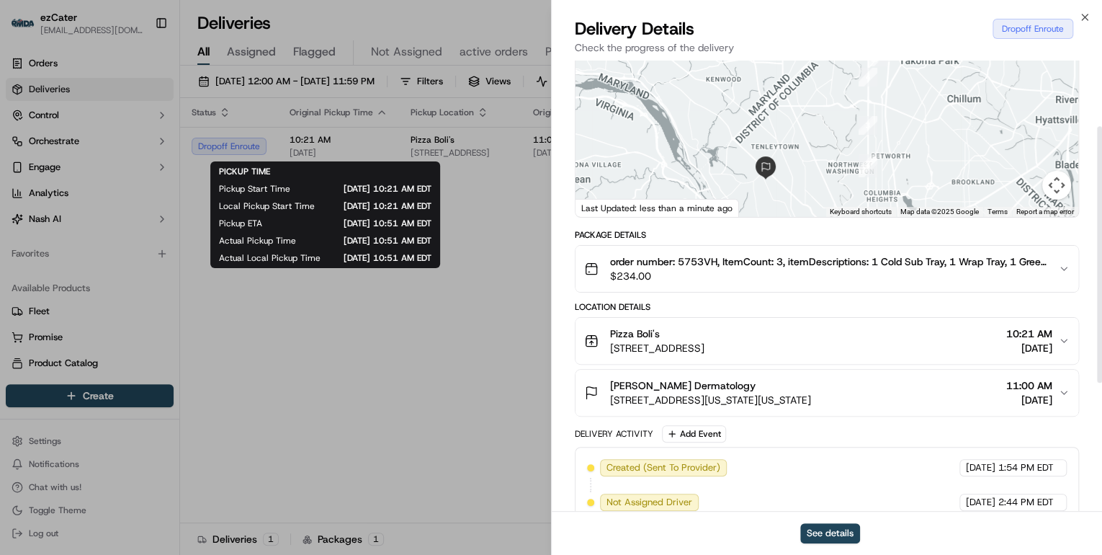
click at [823, 318] on button "Pizza Boli's 7831 Eastern Ave NW, Silver Spring, MD 20910, USA 10:21 AM 09/23/2…" at bounding box center [827, 341] width 503 height 46
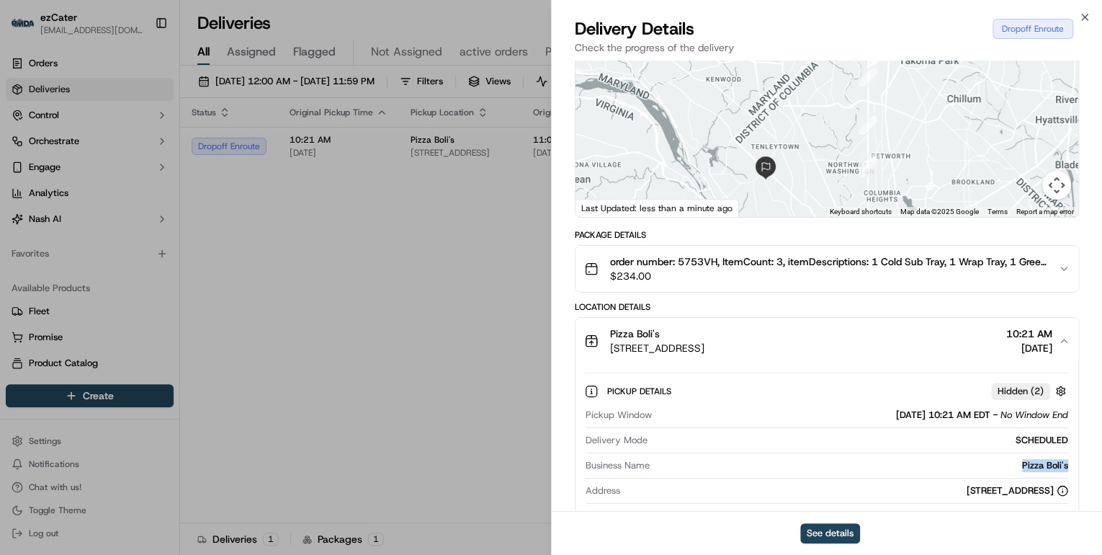
drag, startPoint x: 1078, startPoint y: 460, endPoint x: 991, endPoint y: 468, distance: 88.2
click at [991, 468] on div "Provider FoodFetched (ezCater) Olanrewaju Jejeloye Provider Id 38340a78-1828-46…" at bounding box center [827, 461] width 550 height 1032
copy div "Pizza Boli's"
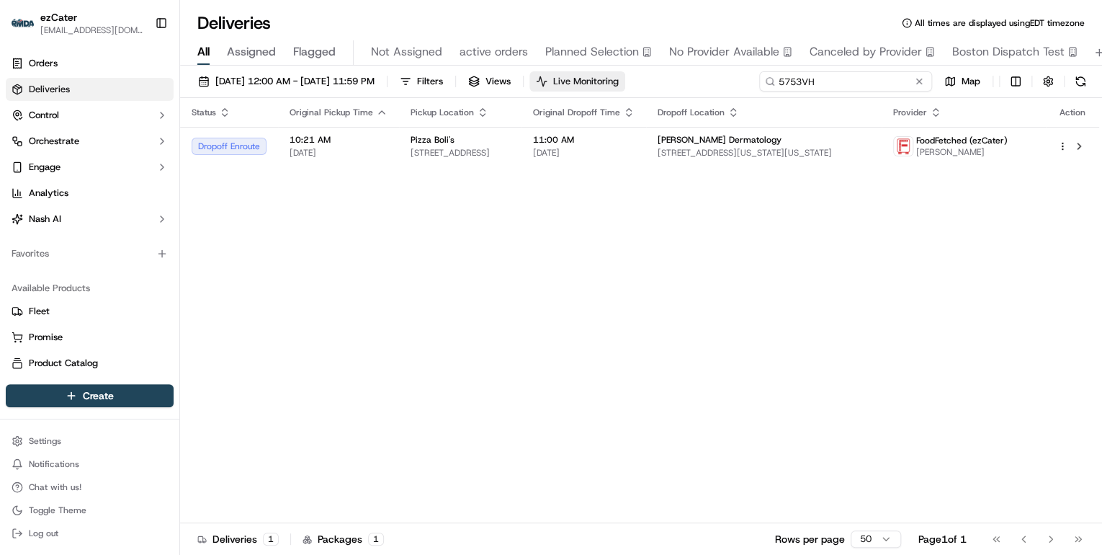
drag, startPoint x: 862, startPoint y: 82, endPoint x: 607, endPoint y: 86, distance: 254.3
click at [609, 84] on div "09/22/2025 12:00 AM - 09/28/2025 11:59 PM Filters Views Live Monitoring 5753VH …" at bounding box center [641, 84] width 922 height 27
paste input "VVWVP5"
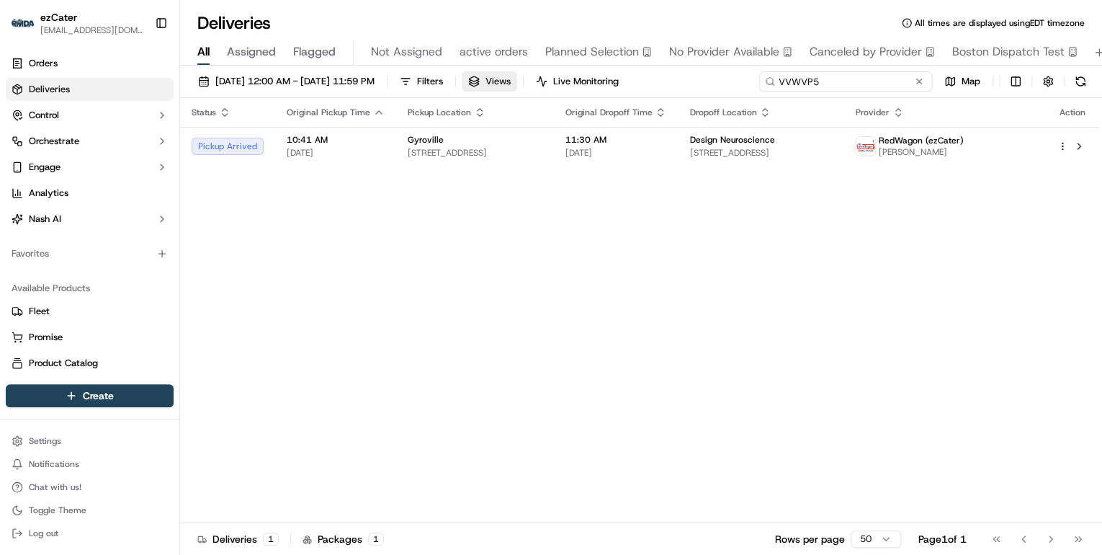
drag, startPoint x: 838, startPoint y: 84, endPoint x: 522, endPoint y: 79, distance: 316.3
click at [522, 79] on div "09/22/2025 12:00 AM - 09/28/2025 11:59 PM Filters Views Live Monitoring VVWVP5 …" at bounding box center [641, 84] width 922 height 27
paste input "MV2-18U"
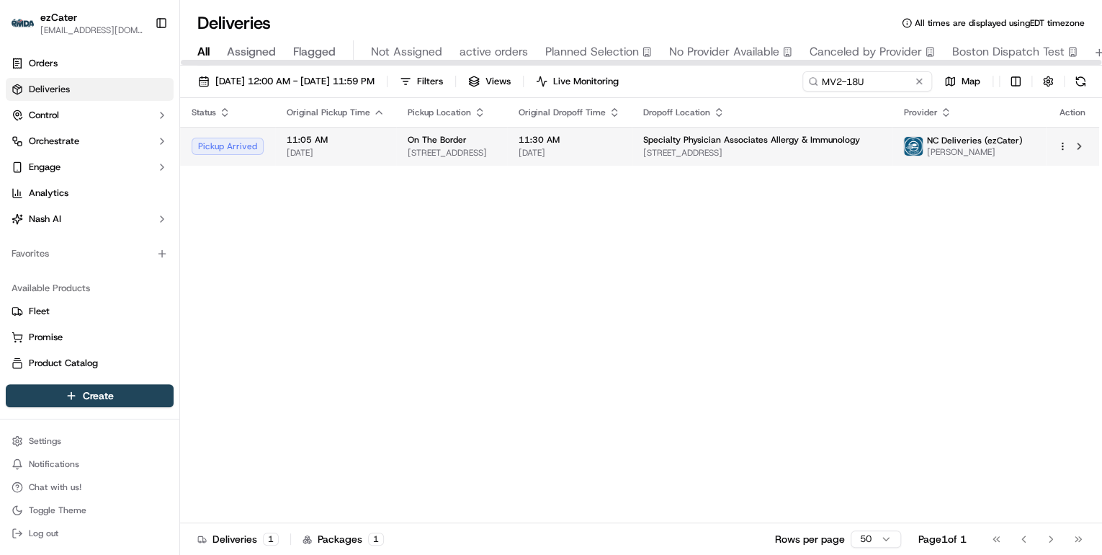
click at [496, 145] on div "On The Border" at bounding box center [452, 140] width 88 height 12
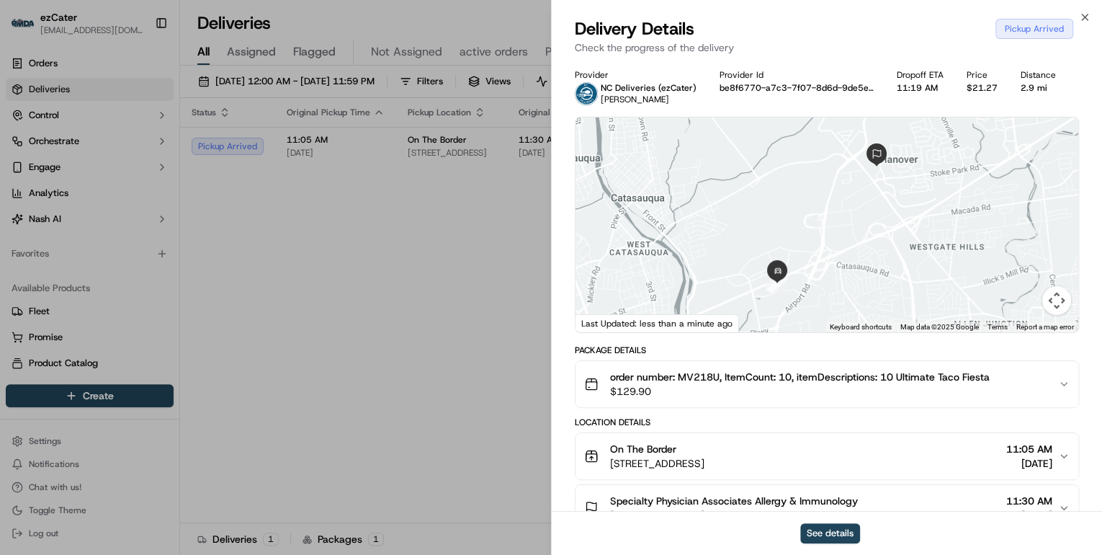
scroll to position [173, 0]
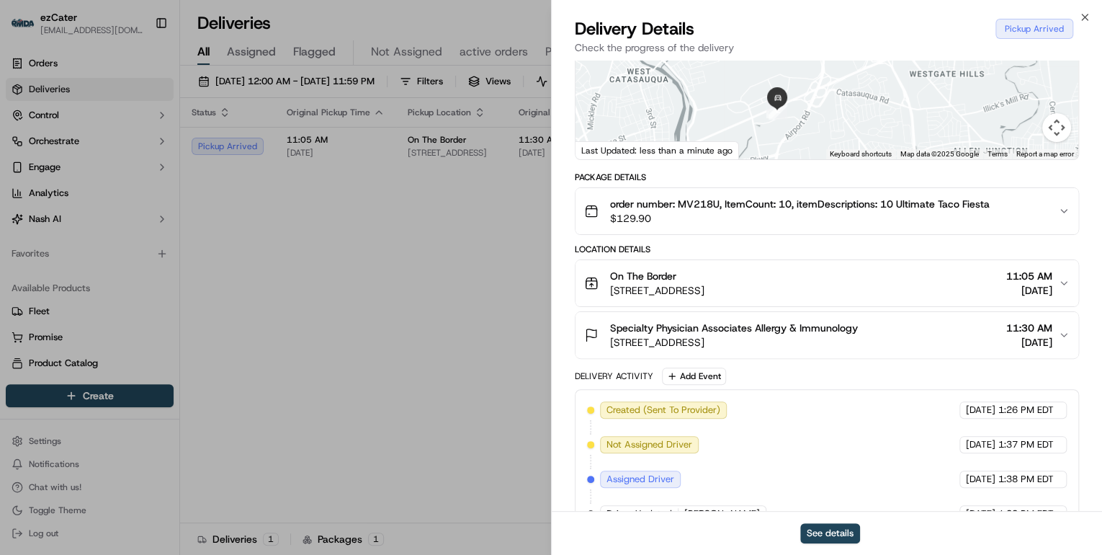
click at [705, 277] on div "On The Border" at bounding box center [657, 276] width 94 height 14
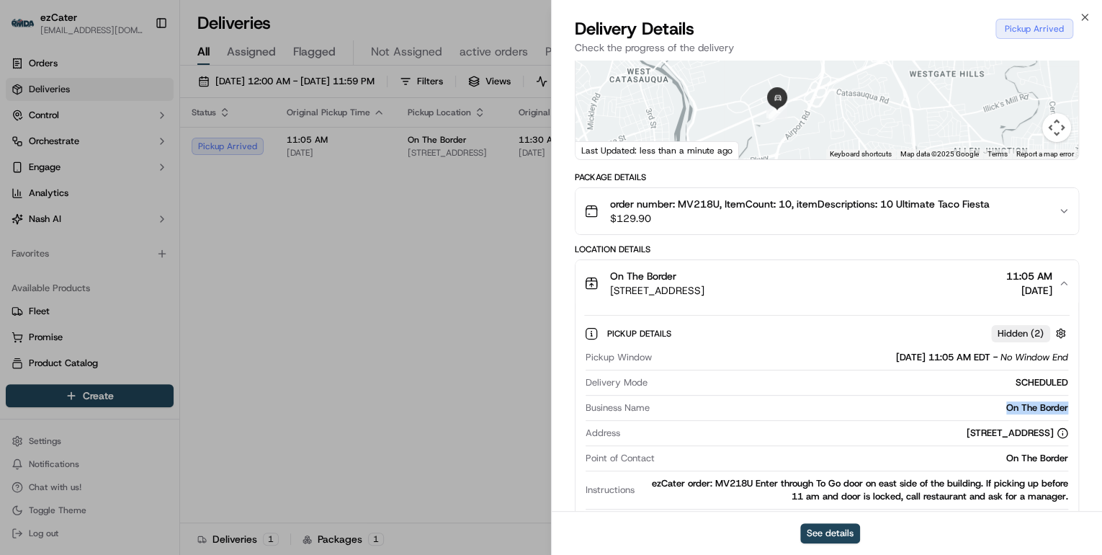
drag, startPoint x: 1071, startPoint y: 407, endPoint x: 996, endPoint y: 406, distance: 74.9
click at [996, 406] on div "Pickup Details Hidden ( 2 ) Pickup Window 09/23/2025 11:05 AM EDT - No Window E…" at bounding box center [827, 425] width 503 height 239
copy div "On The Border"
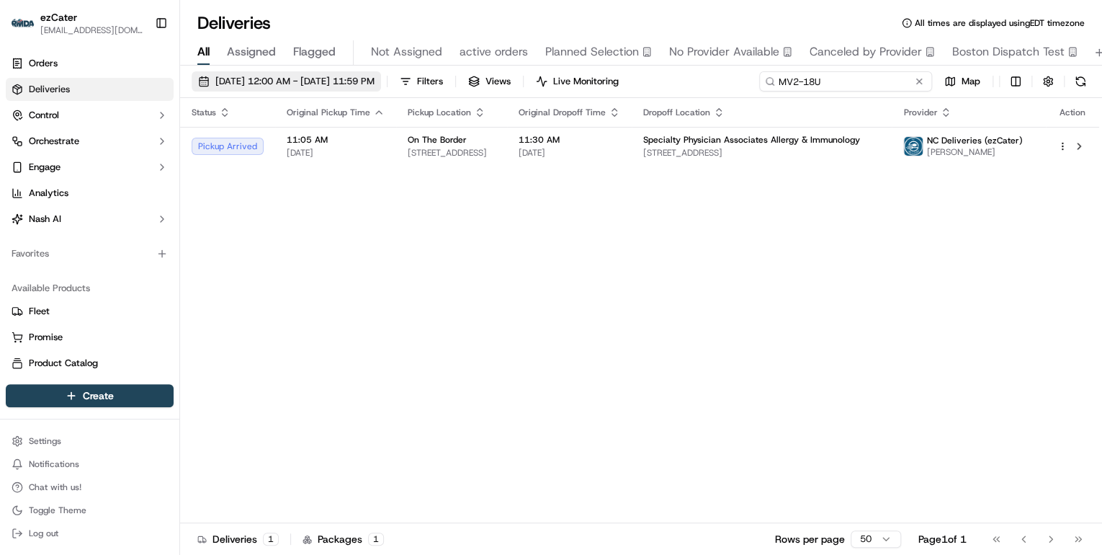
drag, startPoint x: 877, startPoint y: 86, endPoint x: 395, endPoint y: 86, distance: 482.7
click at [395, 86] on div "09/22/2025 12:00 AM - 09/28/2025 11:59 PM Filters Views Live Monitoring MV2-18U…" at bounding box center [641, 84] width 922 height 27
paste input "VVWVP5"
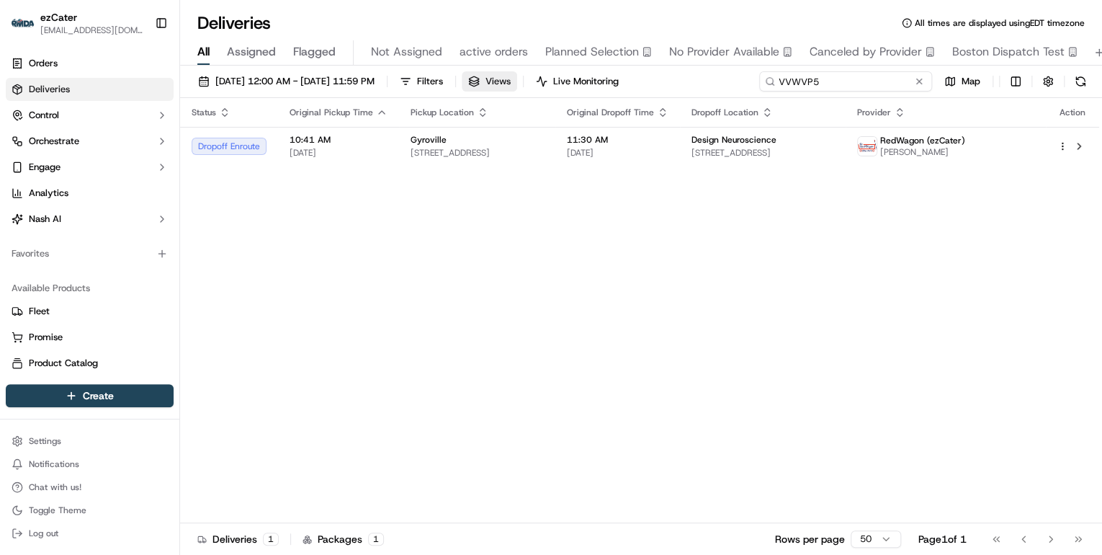
drag, startPoint x: 845, startPoint y: 83, endPoint x: 556, endPoint y: 83, distance: 288.9
click at [565, 83] on div "09/22/2025 12:00 AM - 09/28/2025 11:59 PM Filters Views Live Monitoring VVWVP5 …" at bounding box center [641, 84] width 922 height 27
paste input "HHWQG2"
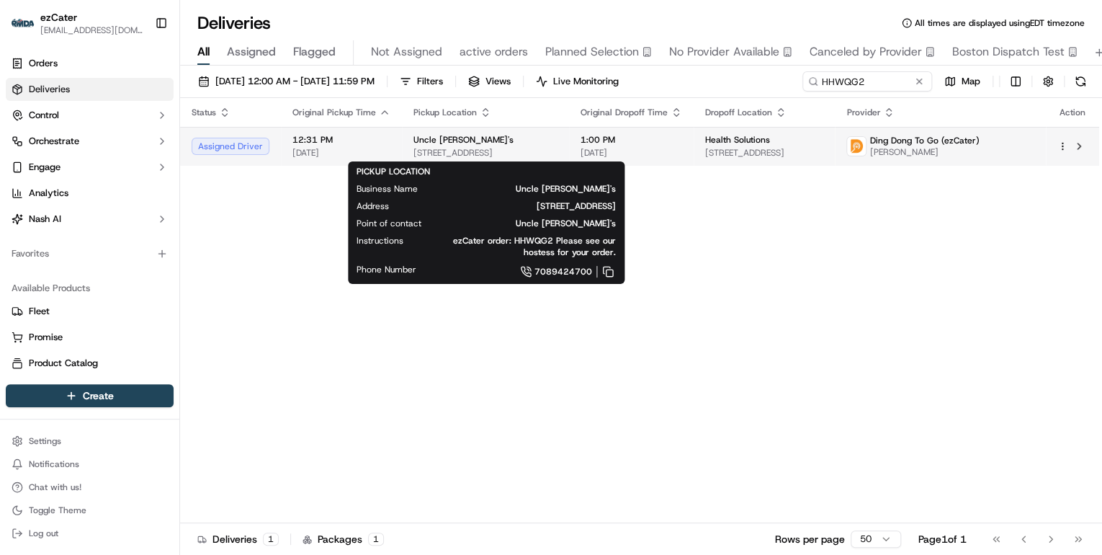
click at [470, 156] on span "15845 LaGrange Rd, Orland Park, IL 60462, USA" at bounding box center [486, 153] width 144 height 12
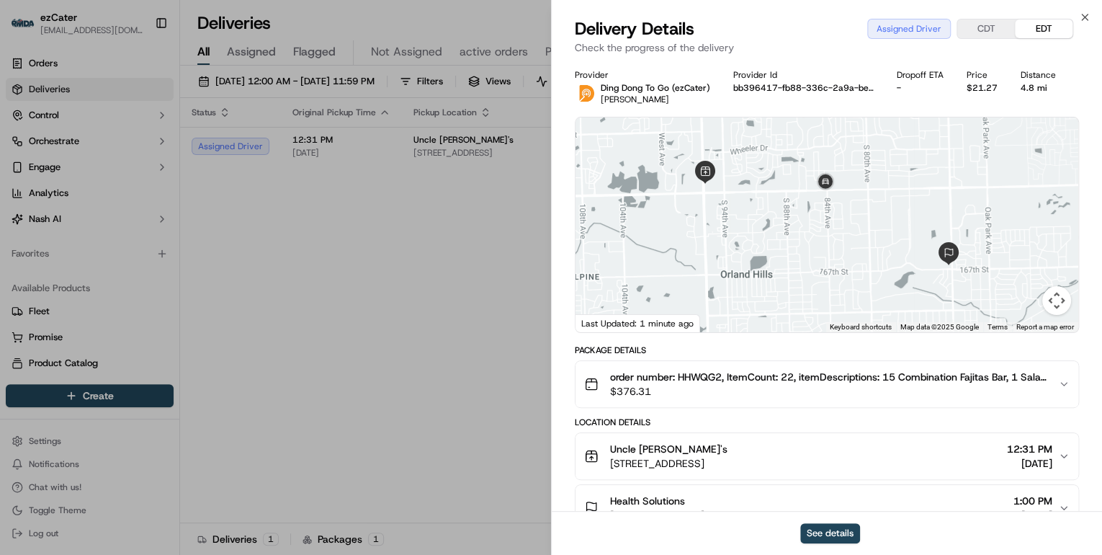
scroll to position [115, 0]
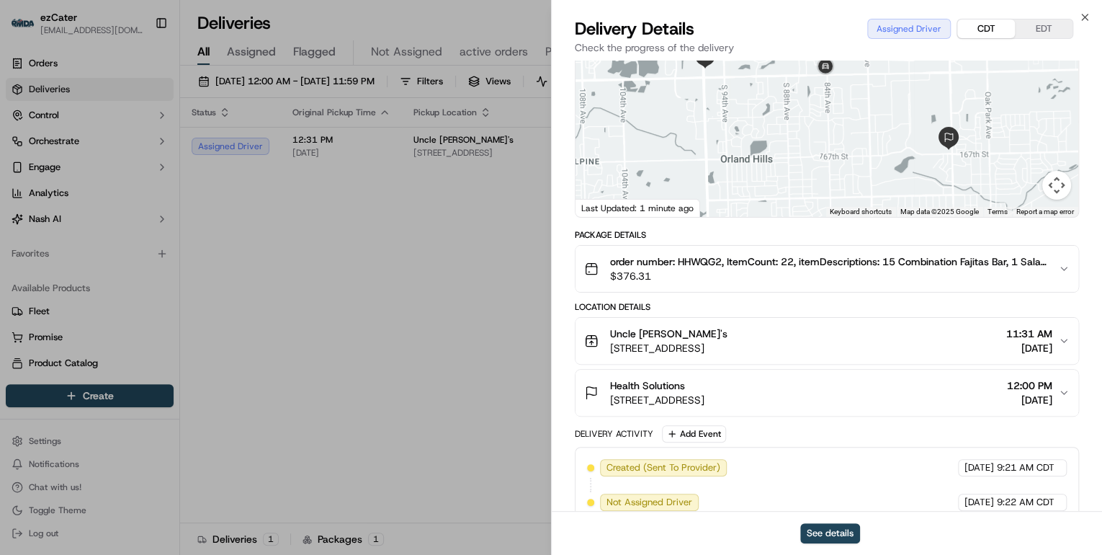
click at [986, 26] on button "CDT" at bounding box center [986, 28] width 58 height 19
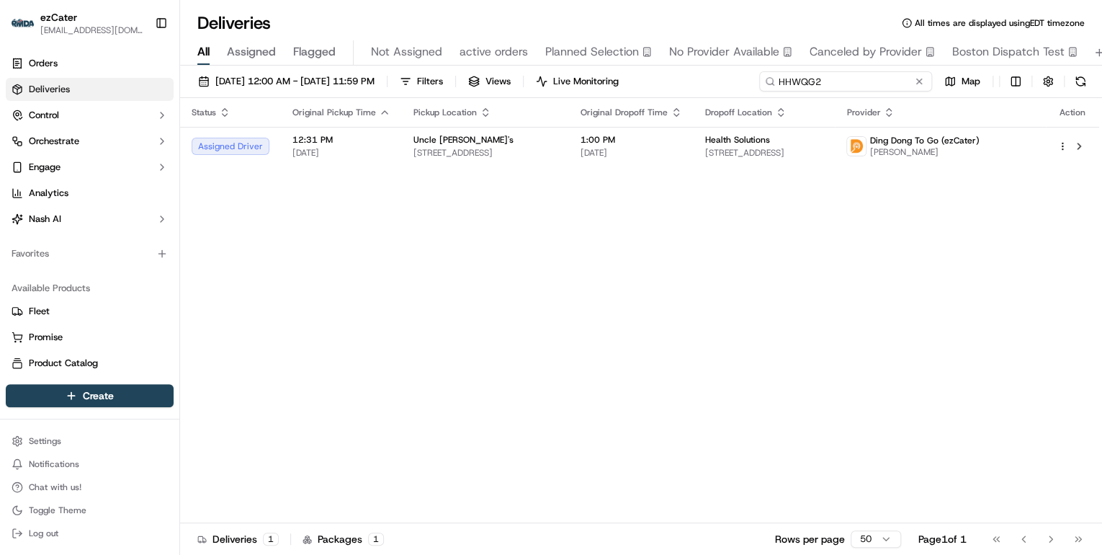
drag, startPoint x: 862, startPoint y: 84, endPoint x: 429, endPoint y: 58, distance: 433.0
click at [429, 58] on div "Deliveries All times are displayed using EDT timezone All Assigned Flagged Not …" at bounding box center [641, 277] width 922 height 555
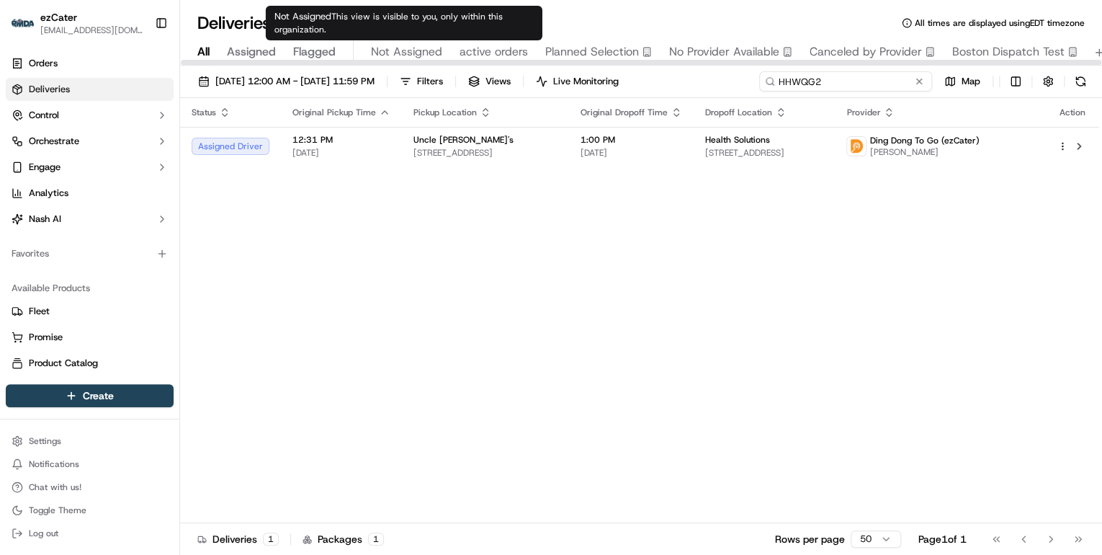
paste input "2Z2AHC"
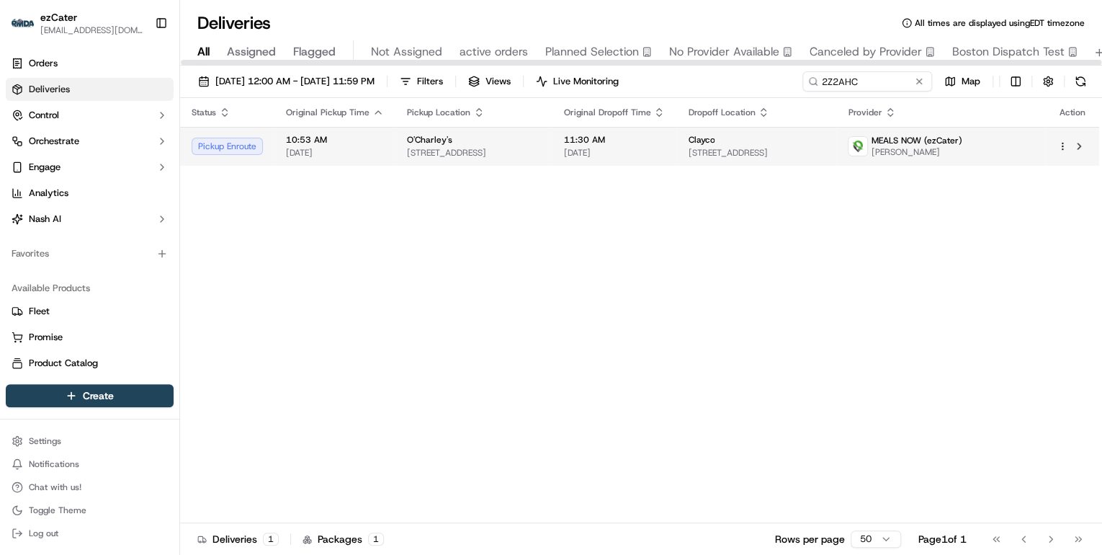
click at [447, 150] on span "4130 Austell Rd, Austell, GA 30106, USA" at bounding box center [473, 153] width 133 height 12
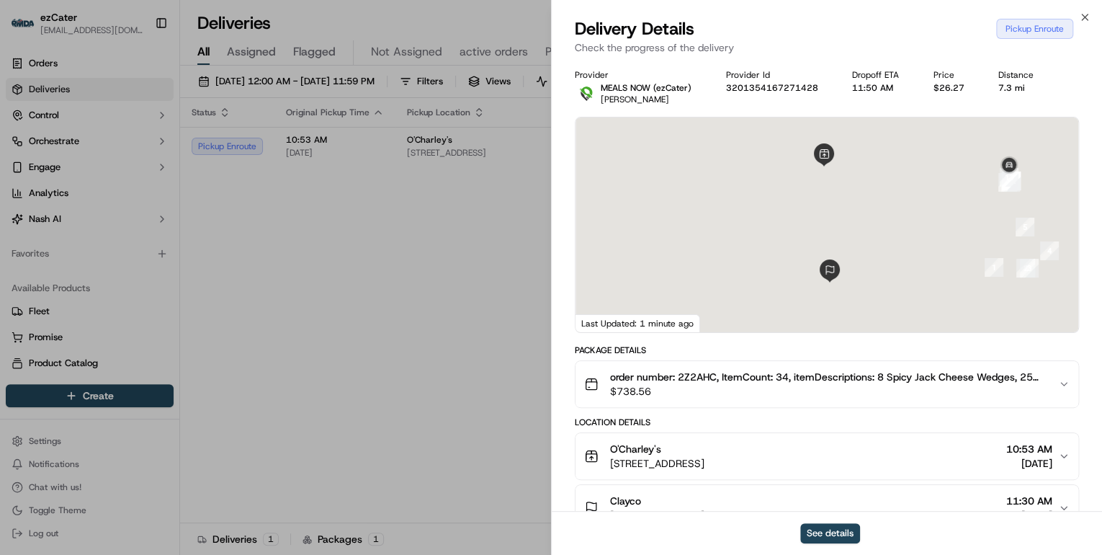
scroll to position [173, 0]
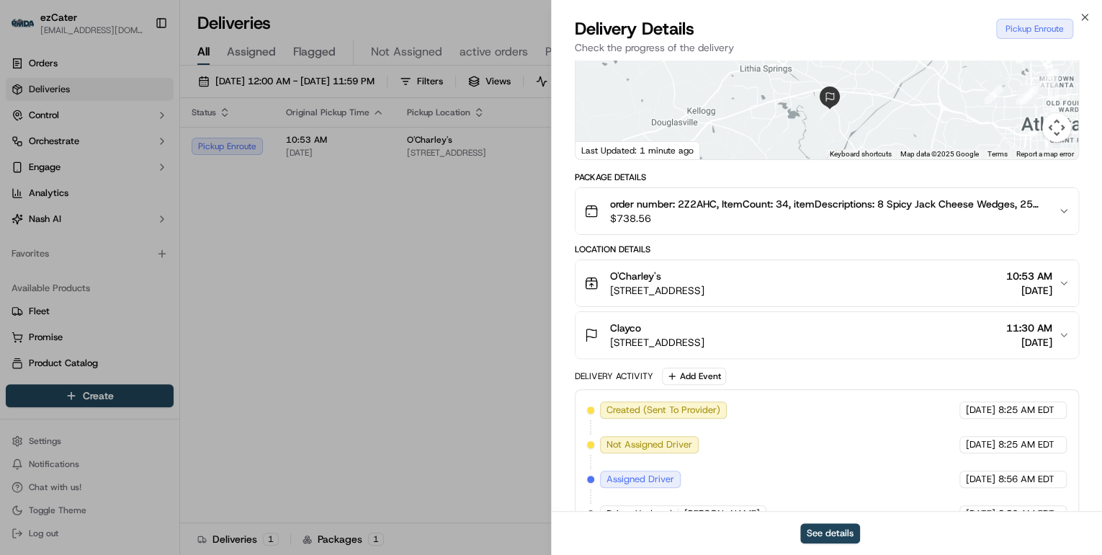
click at [705, 285] on span "4130 Austell Rd, Austell, GA 30106, USA" at bounding box center [657, 290] width 94 height 14
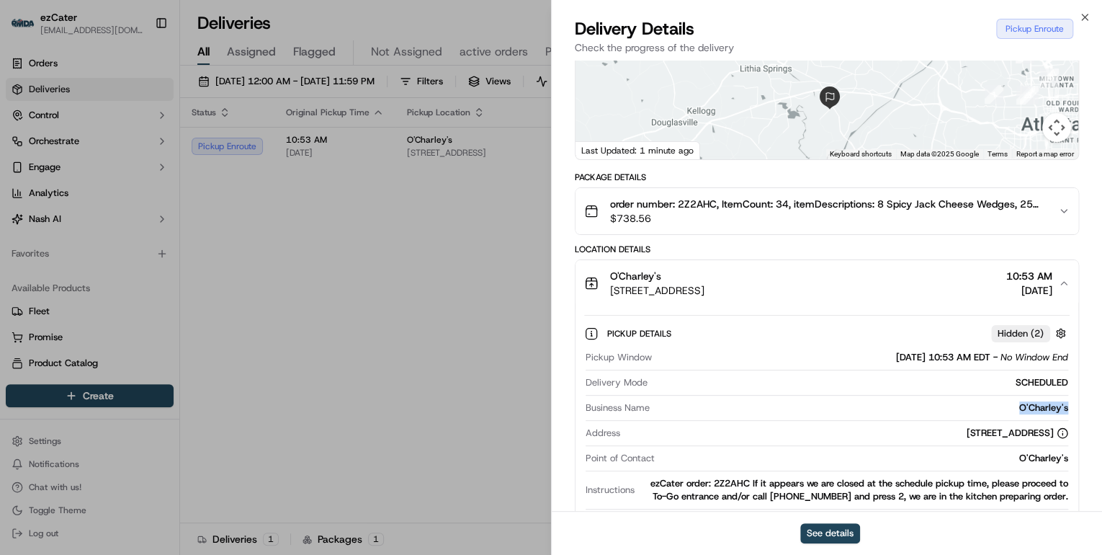
drag, startPoint x: 999, startPoint y: 403, endPoint x: 987, endPoint y: 406, distance: 11.7
click at [996, 403] on div "Pickup Details Hidden ( 2 ) Pickup Window 09/23/2025 10:53 AM EDT - No Window E…" at bounding box center [827, 425] width 503 height 239
click at [987, 406] on div "O'Charley's" at bounding box center [862, 407] width 413 height 13
copy div "O'Charley's"
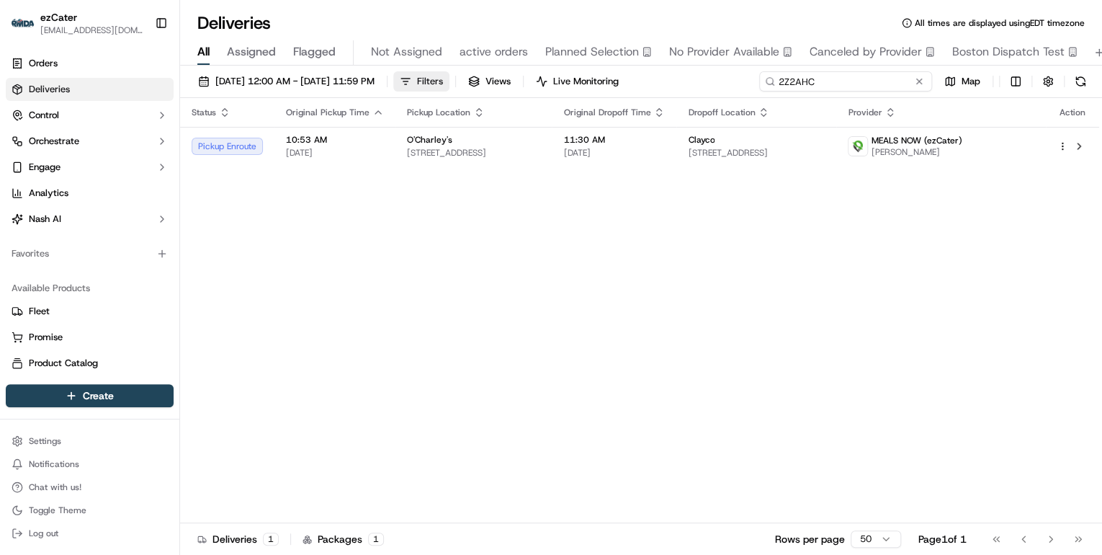
drag, startPoint x: 881, startPoint y: 81, endPoint x: 478, endPoint y: 86, distance: 403.5
click at [479, 85] on div "09/22/2025 12:00 AM - 09/28/2025 11:59 PM Filters Views Live Monitoring 2Z2AHC …" at bounding box center [641, 84] width 922 height 27
paste input "593J79"
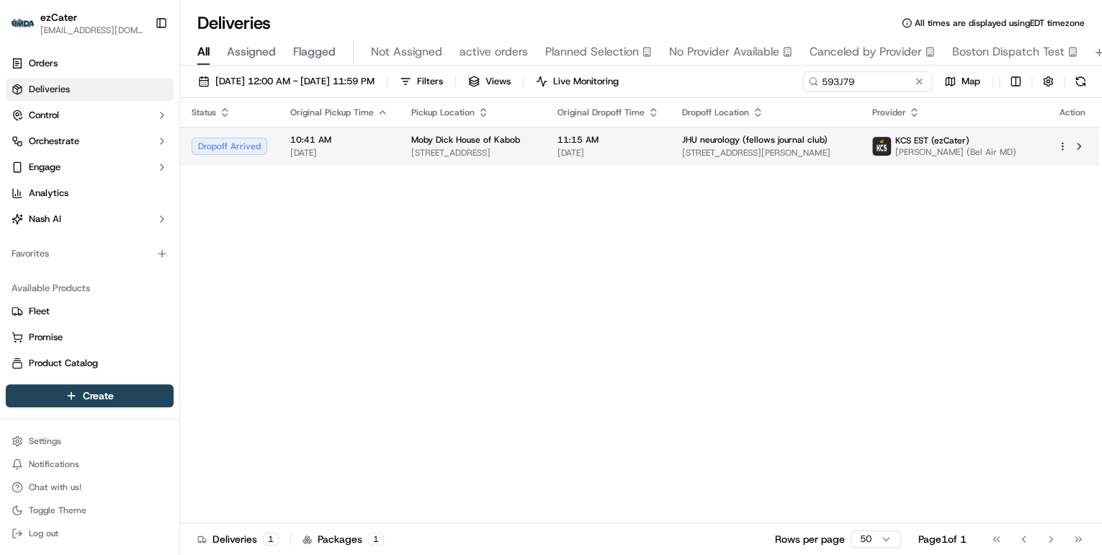
click at [441, 154] on span "727 W 40th St #140, Baltimore, MD 21211, USA" at bounding box center [472, 153] width 123 height 12
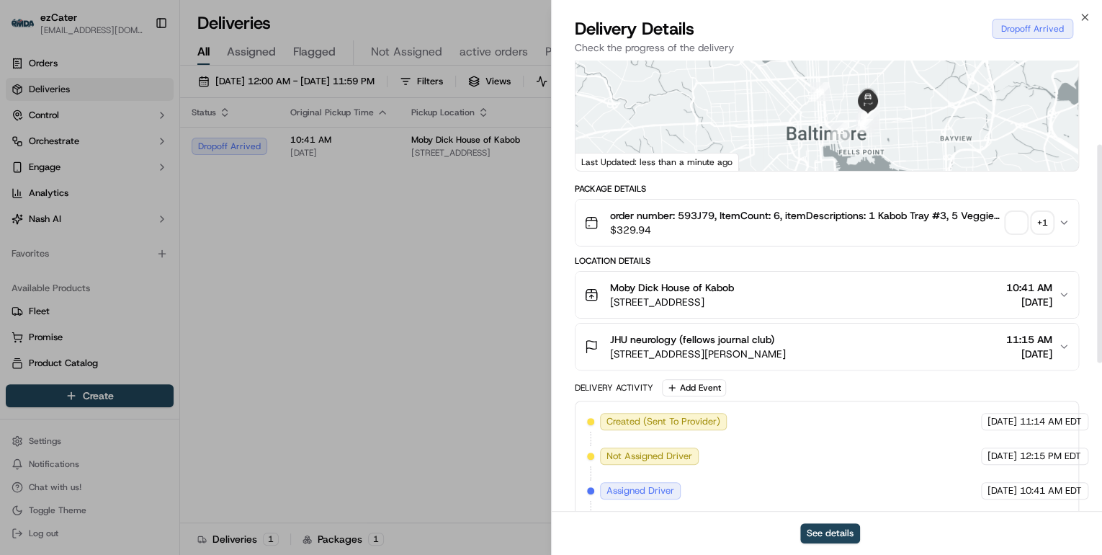
scroll to position [231, 0]
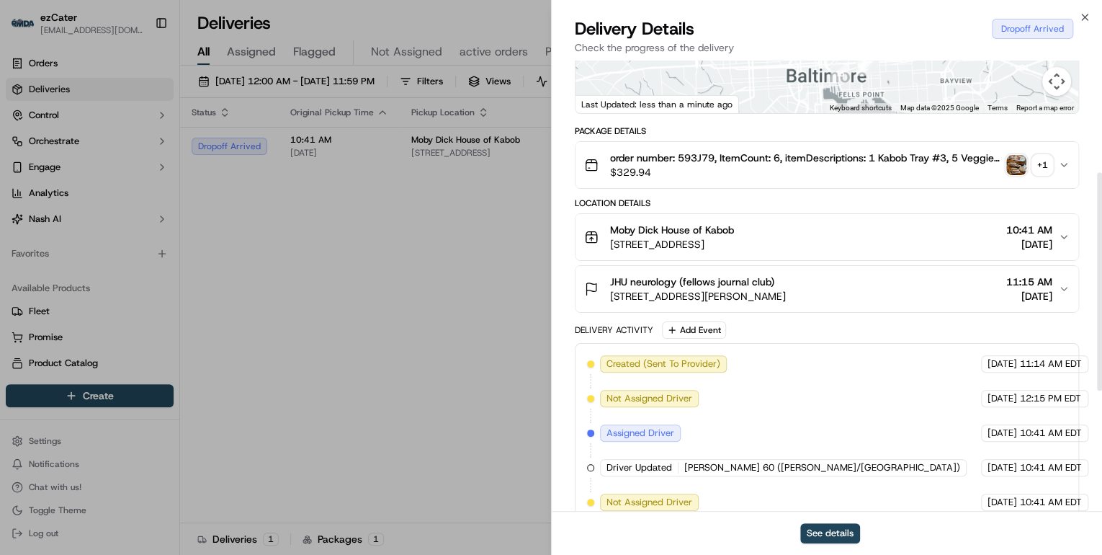
click at [710, 274] on span "JHU neurology (fellows journal club)" at bounding box center [692, 281] width 164 height 14
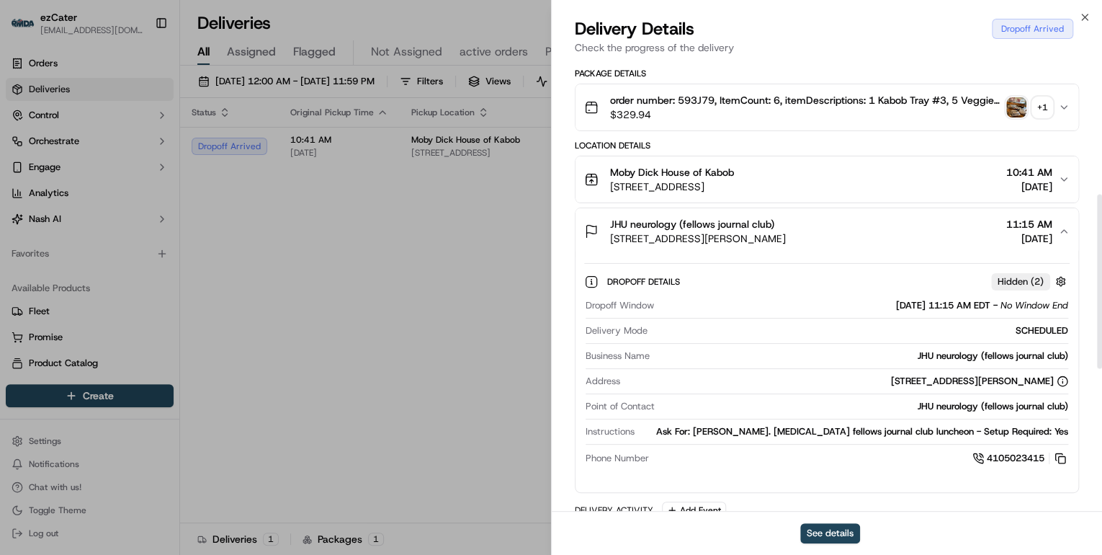
scroll to position [346, 0]
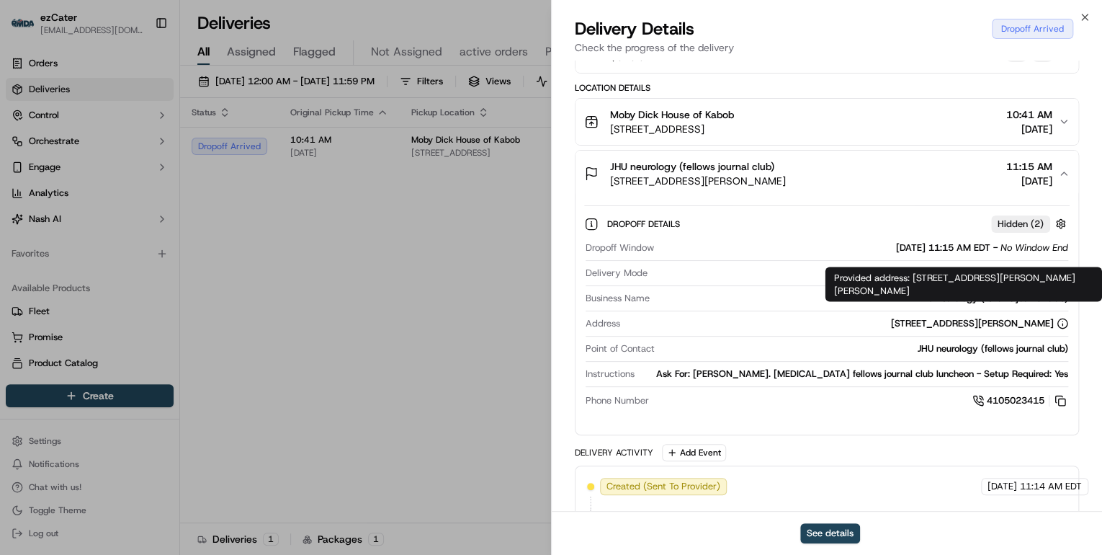
drag, startPoint x: 913, startPoint y: 276, endPoint x: 939, endPoint y: 297, distance: 33.3
click at [939, 297] on div "Provided address: 601 N Wolfe St, meyer 1-191, Baltimore, MD, 21287 Provided ad…" at bounding box center [964, 284] width 277 height 35
copy div "601 N Wolfe St, meyer 1-191, Baltimore, MD, 21287"
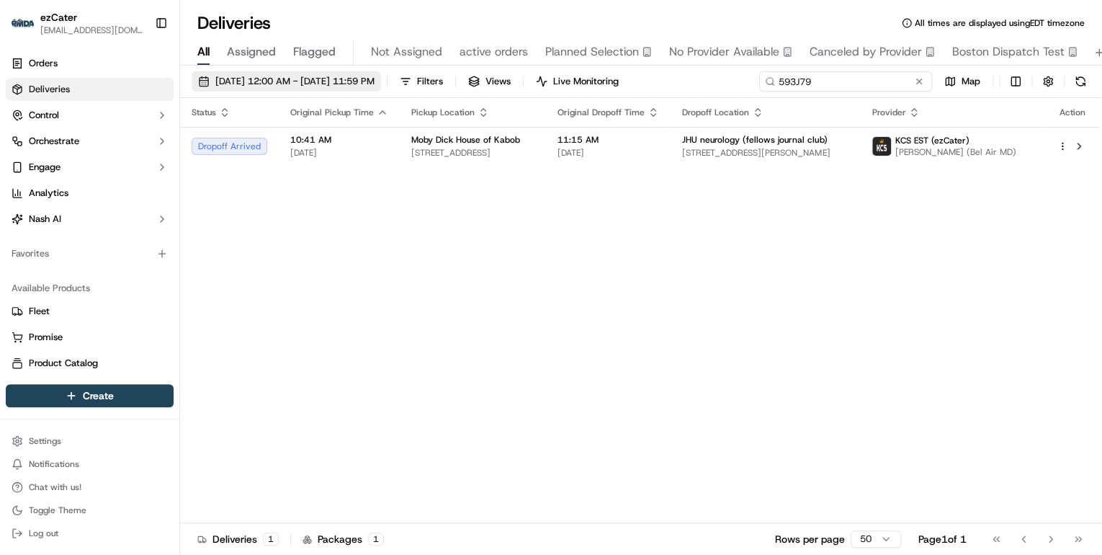
drag, startPoint x: 863, startPoint y: 85, endPoint x: 398, endPoint y: 85, distance: 465.4
click at [425, 85] on div "09/22/2025 12:00 AM - 09/28/2025 11:59 PM Filters Views Live Monitoring 593J79 …" at bounding box center [641, 84] width 922 height 27
paste input "EZ811G"
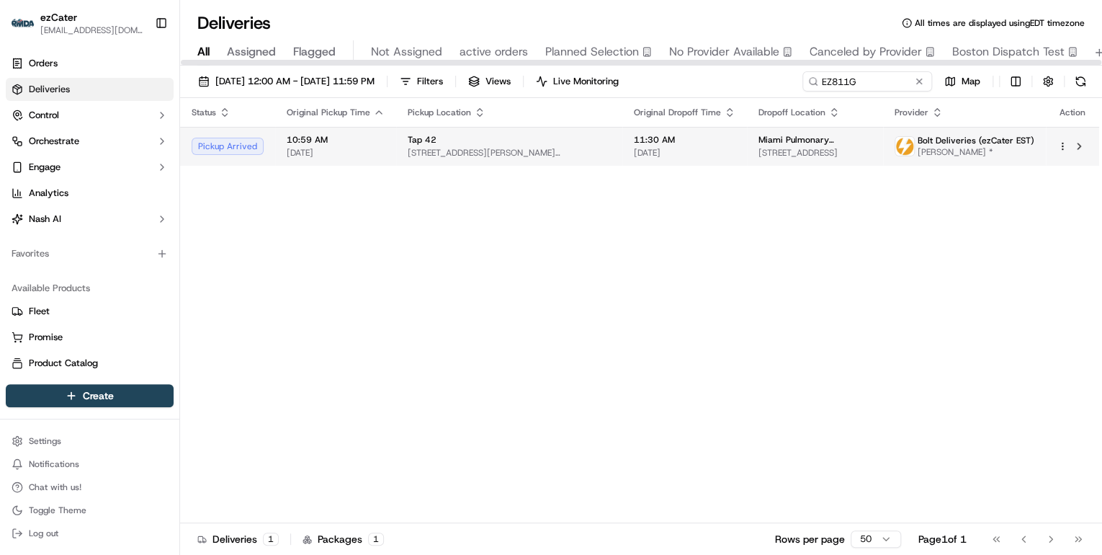
click at [527, 147] on span "11735 Sherry Ln, Kendall, FL 33183, USA" at bounding box center [509, 153] width 203 height 12
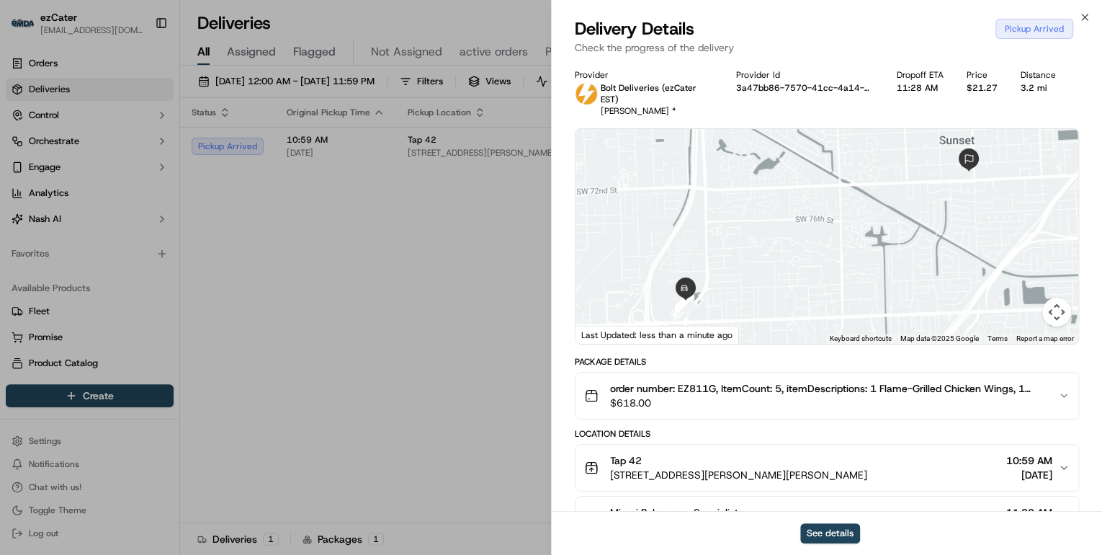
scroll to position [115, 0]
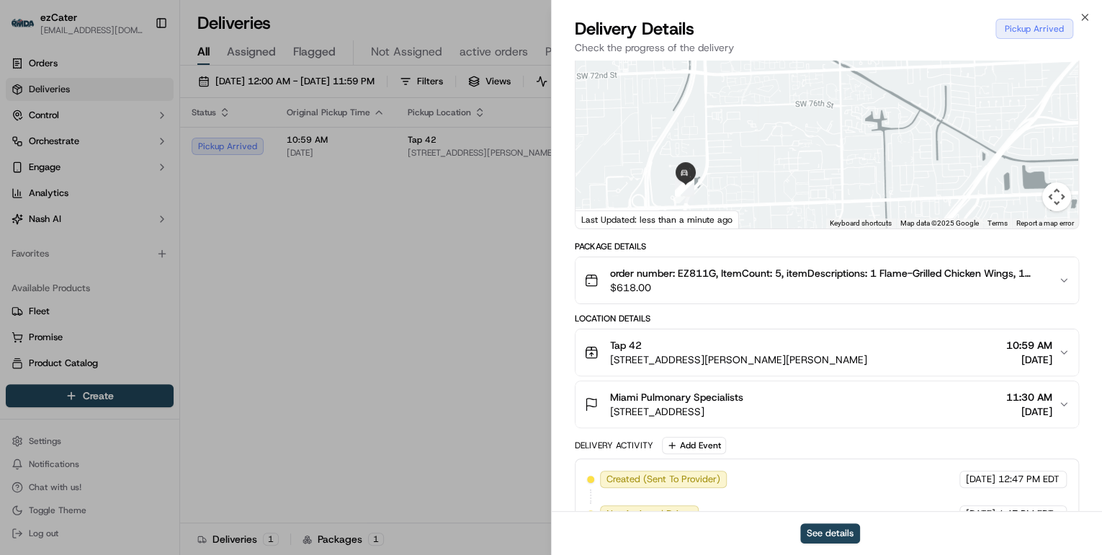
click at [781, 338] on div "Tap 42" at bounding box center [738, 345] width 257 height 14
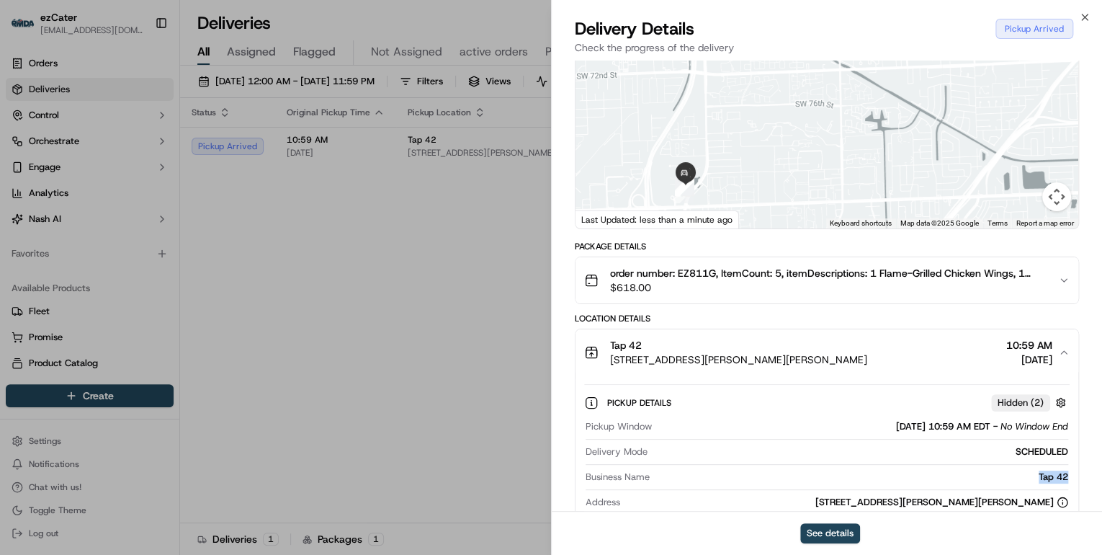
drag, startPoint x: 1073, startPoint y: 462, endPoint x: 1011, endPoint y: 464, distance: 61.3
click at [1011, 464] on div "Pickup Details Hidden ( 2 ) Pickup Window 09/23/2025 10:59 AM EDT - No Window E…" at bounding box center [827, 494] width 503 height 239
copy div "Tap 42"
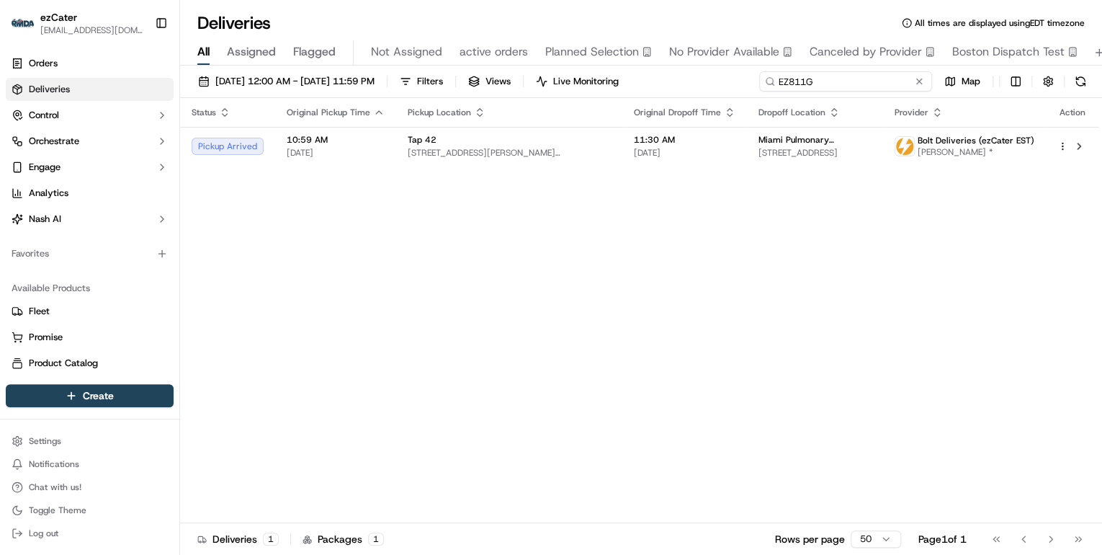
drag, startPoint x: 867, startPoint y: 82, endPoint x: 409, endPoint y: 68, distance: 457.7
click at [435, 68] on div "09/22/2025 12:00 AM - 09/28/2025 11:59 PM Filters Views Live Monitoring EZ811G …" at bounding box center [641, 312] width 922 height 492
paste input "HCHHPW"
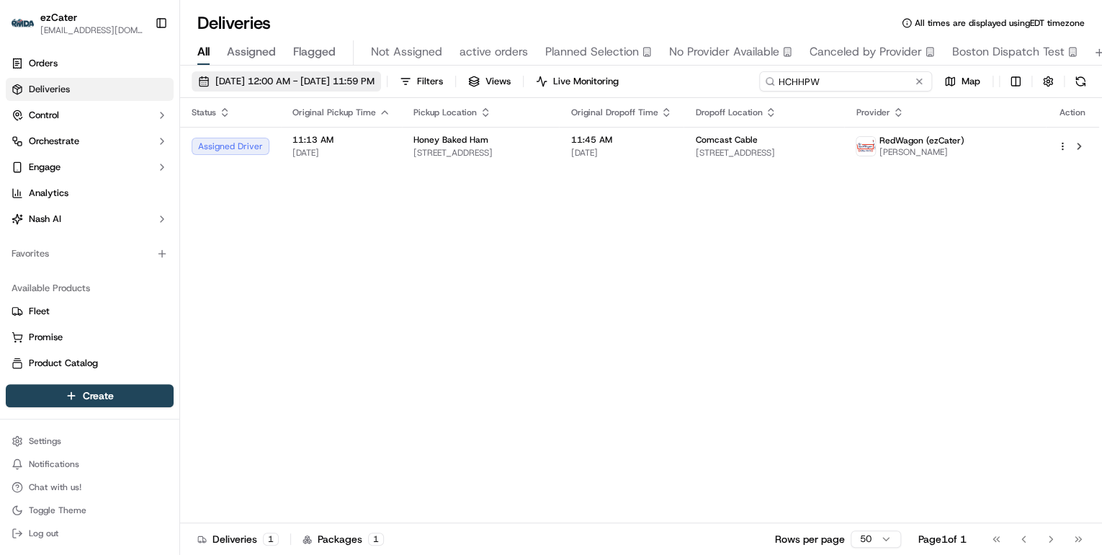
drag, startPoint x: 834, startPoint y: 81, endPoint x: 390, endPoint y: 82, distance: 443.8
click at [404, 82] on div "09/22/2025 12:00 AM - 09/28/2025 11:59 PM Filters Views Live Monitoring HCHHPW …" at bounding box center [641, 84] width 922 height 27
paste input "95U0TX"
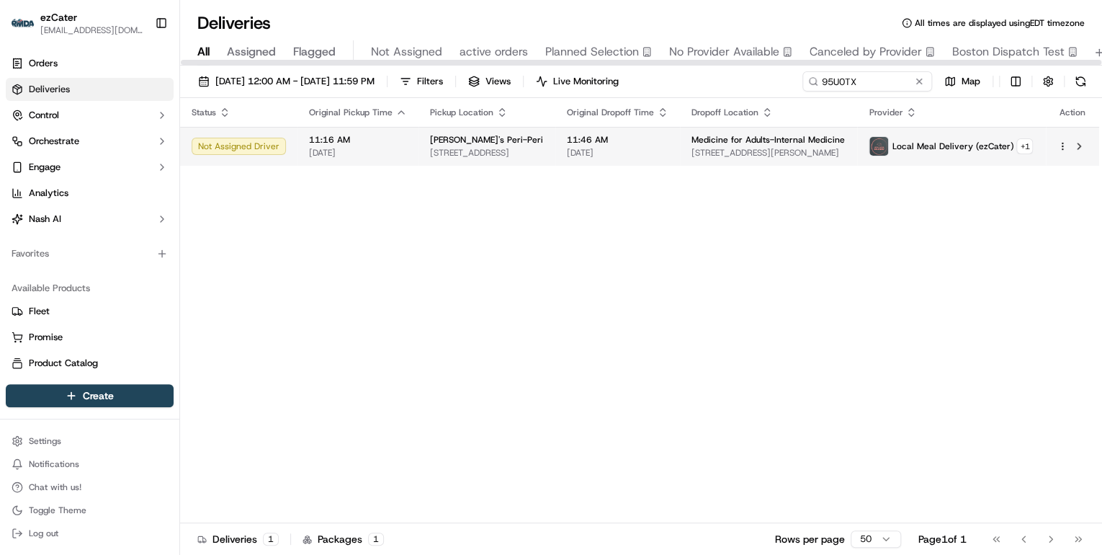
click at [464, 147] on span "1300 Fleet St, Baltimore, MD, 21231, United States" at bounding box center [487, 153] width 114 height 12
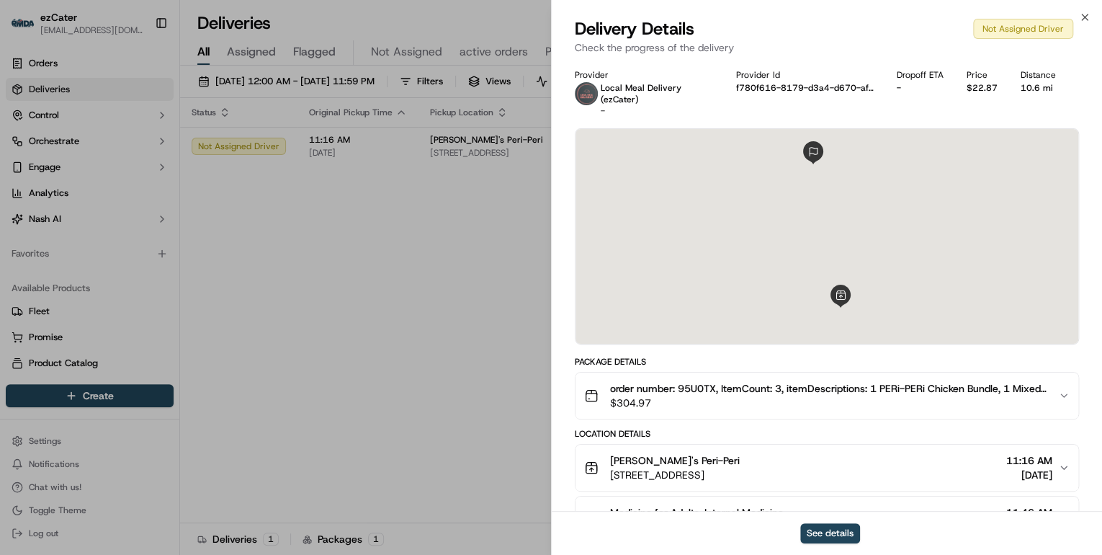
scroll to position [115, 0]
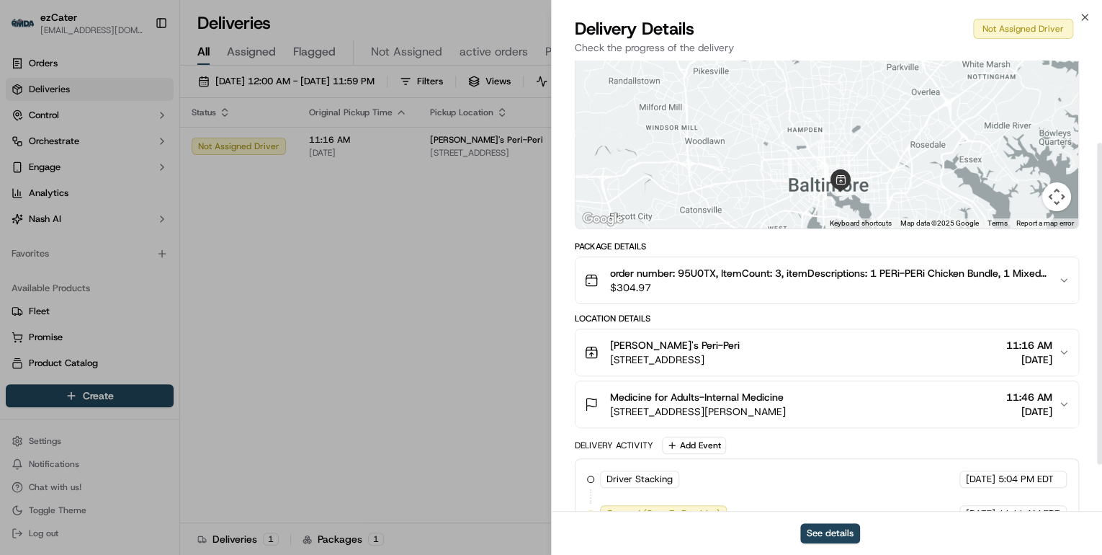
click at [740, 352] on span "1300 Fleet St, Baltimore, MD, 21231, United States" at bounding box center [675, 359] width 130 height 14
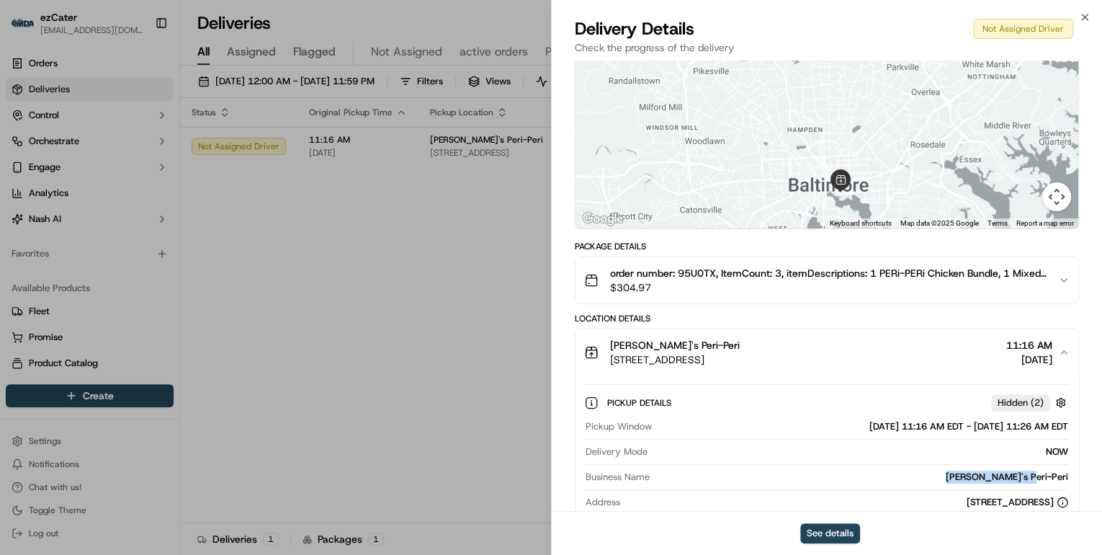
drag, startPoint x: 1081, startPoint y: 473, endPoint x: 965, endPoint y: 477, distance: 116.1
click at [965, 477] on div "Provider Local Meal Delivery (ezCater) - Provider Id f780f616-8179-d3a4-d670-af…" at bounding box center [827, 386] width 550 height 883
copy div "Nando's Peri-Peri"
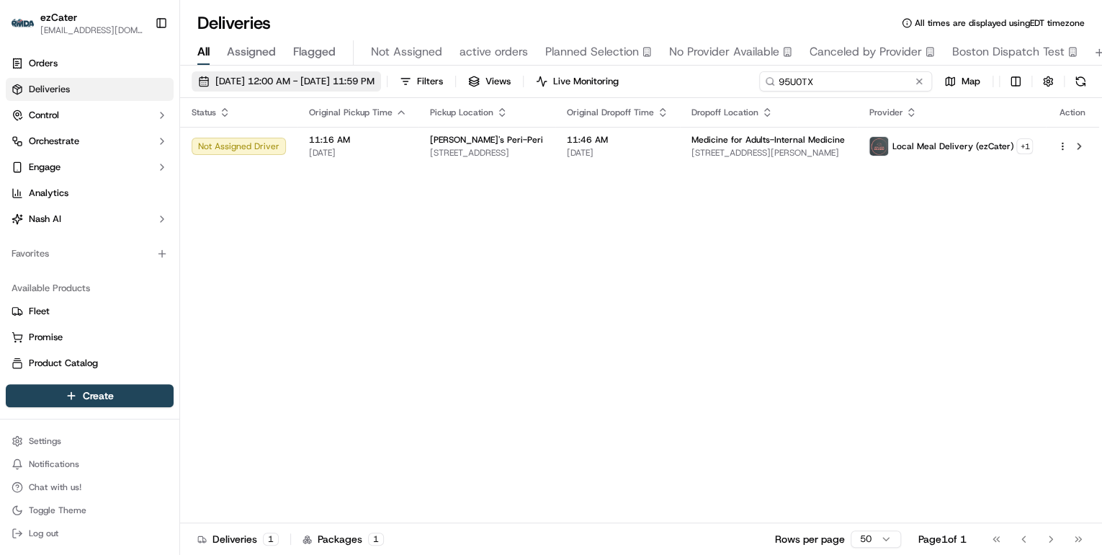
drag, startPoint x: 861, startPoint y: 81, endPoint x: 341, endPoint y: 86, distance: 520.2
click at [341, 86] on div "09/22/2025 12:00 AM - 09/28/2025 11:59 PM Filters Views Live Monitoring 95U0TX …" at bounding box center [641, 84] width 922 height 27
paste input "2Z2AHC"
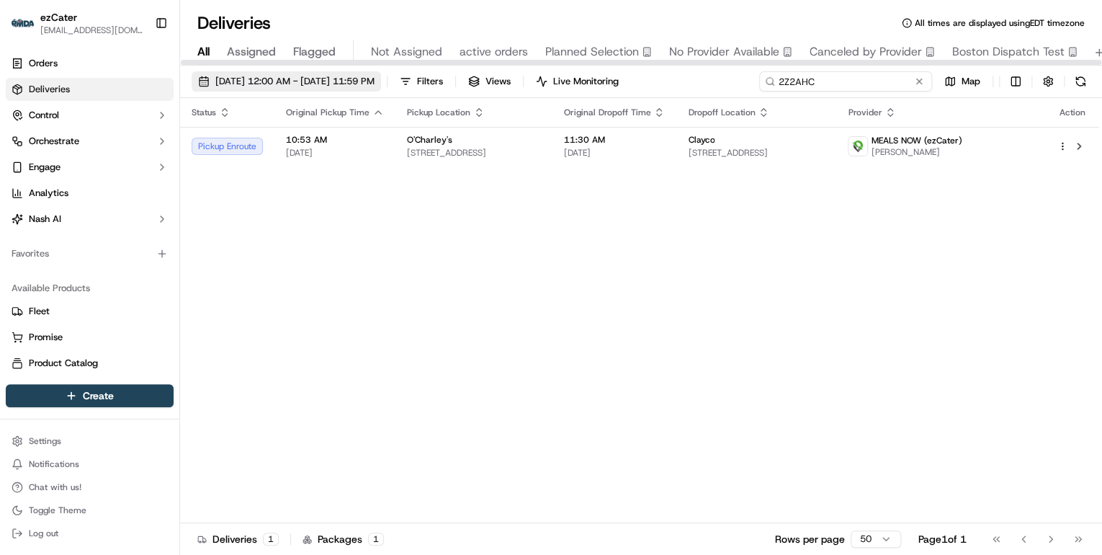
drag, startPoint x: 841, startPoint y: 84, endPoint x: 424, endPoint y: 84, distance: 417.1
click at [424, 84] on div "09/22/2025 12:00 AM - 09/28/2025 11:59 PM Filters Views Live Monitoring 2Z2AHC …" at bounding box center [641, 84] width 922 height 27
paste input "HWUTEM"
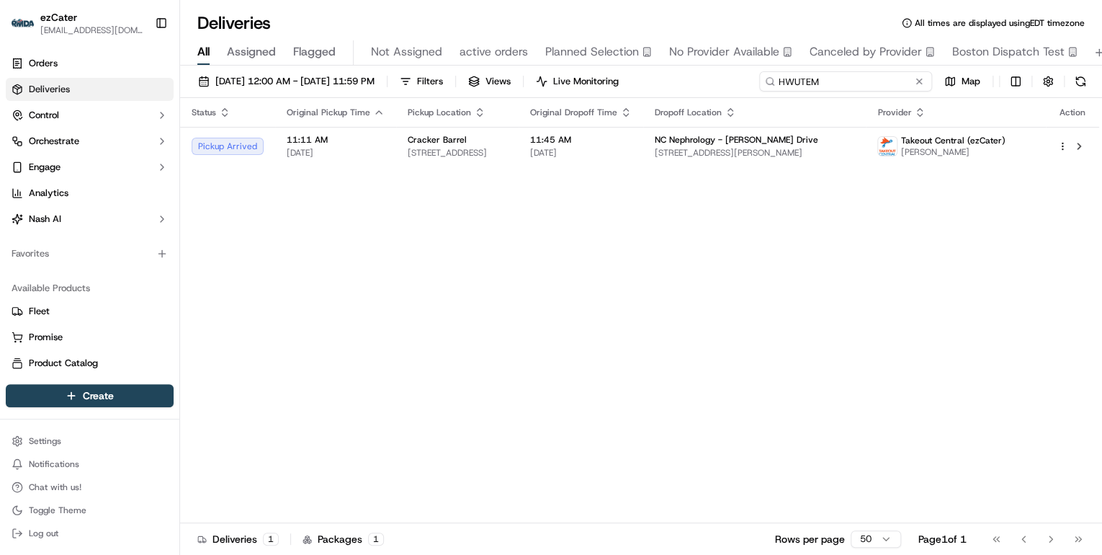
type input "HWUTEM"
click at [372, 81] on div "09/22/2025 12:00 AM - 09/28/2025 11:59 PM Filters Views Live Monitoring HWUTEM …" at bounding box center [641, 84] width 922 height 27
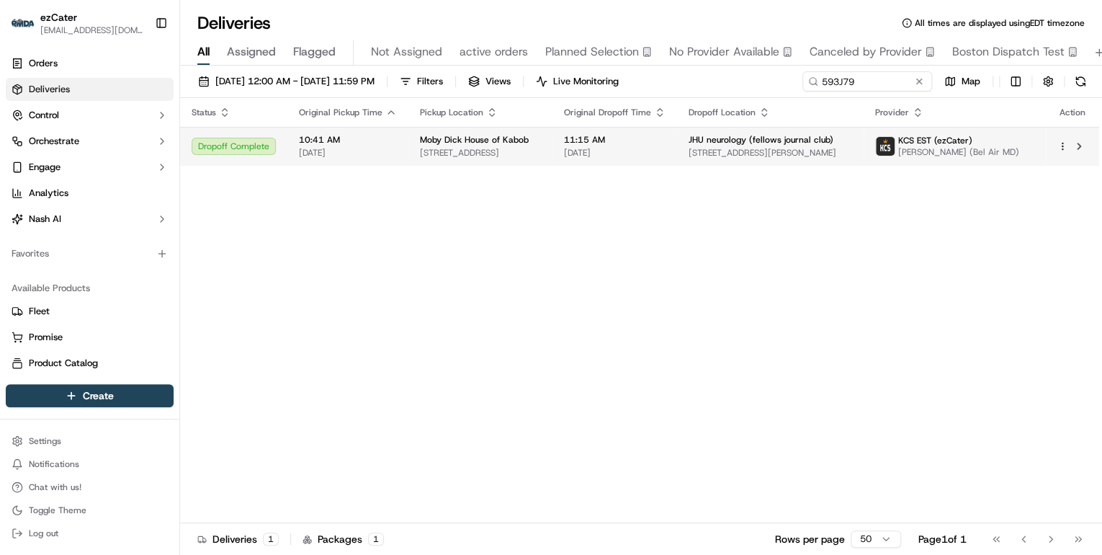
click at [493, 158] on span "727 W 40th St #140, Baltimore, MD 21211, USA" at bounding box center [480, 153] width 121 height 12
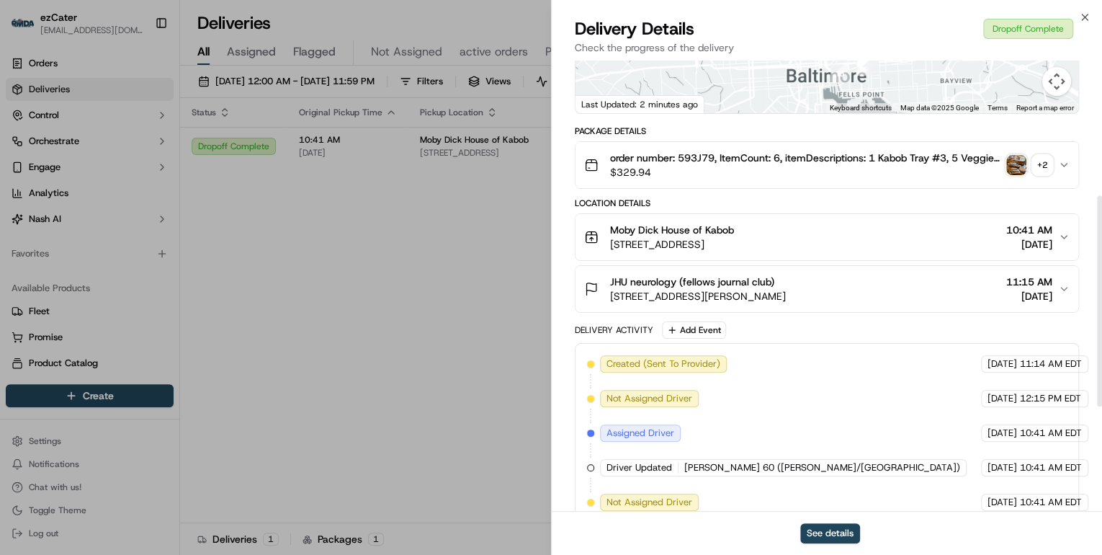
scroll to position [403, 0]
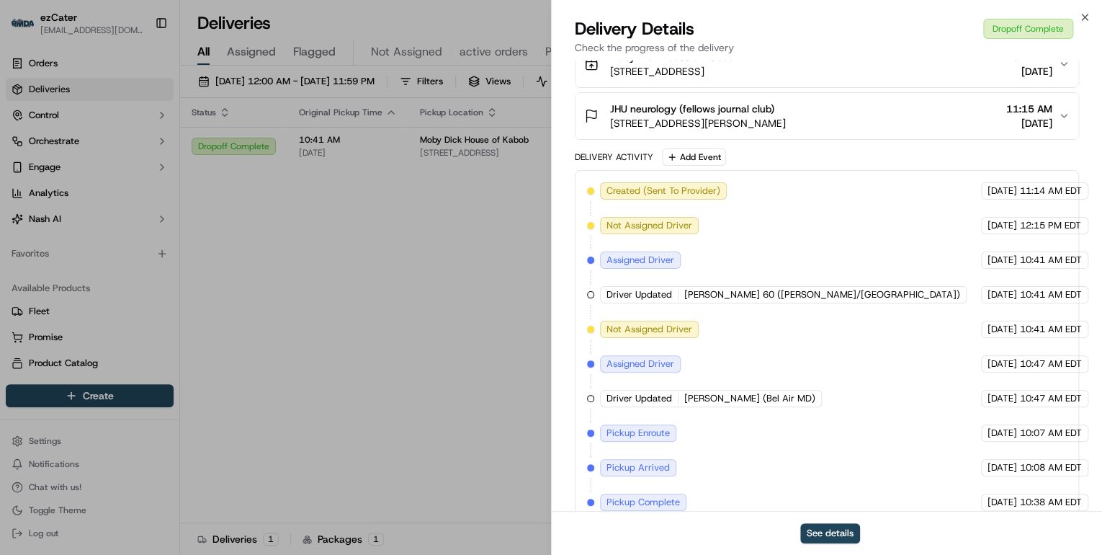
click at [786, 102] on div "JHU neurology (fellows journal club)" at bounding box center [698, 109] width 176 height 14
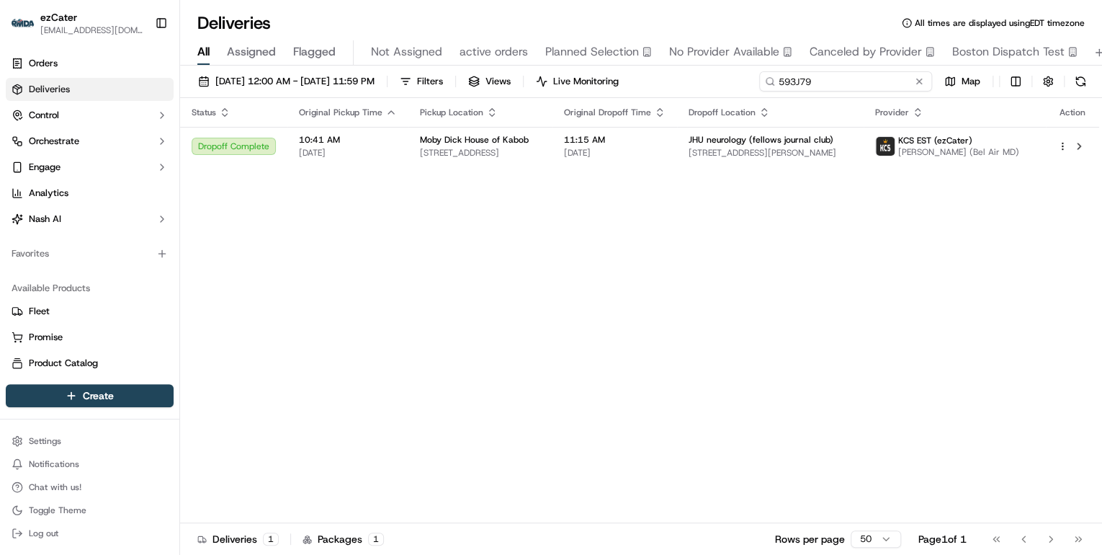
drag, startPoint x: 877, startPoint y: 76, endPoint x: 497, endPoint y: 95, distance: 380.8
click at [497, 95] on div "09/22/2025 12:00 AM - 09/28/2025 11:59 PM Filters Views Live Monitoring 593J79 …" at bounding box center [641, 84] width 922 height 27
paste input "67CTZ8"
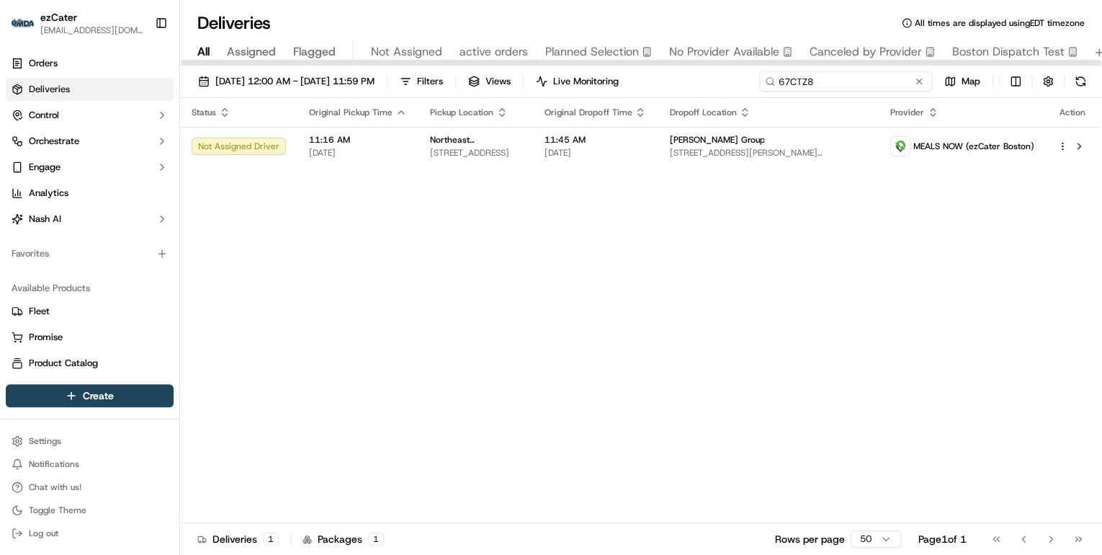
drag, startPoint x: 827, startPoint y: 83, endPoint x: 403, endPoint y: 59, distance: 424.3
click at [404, 59] on div "Deliveries All times are displayed using EDT timezone All Assigned Flagged Not …" at bounding box center [641, 277] width 922 height 555
paste input "70PH96"
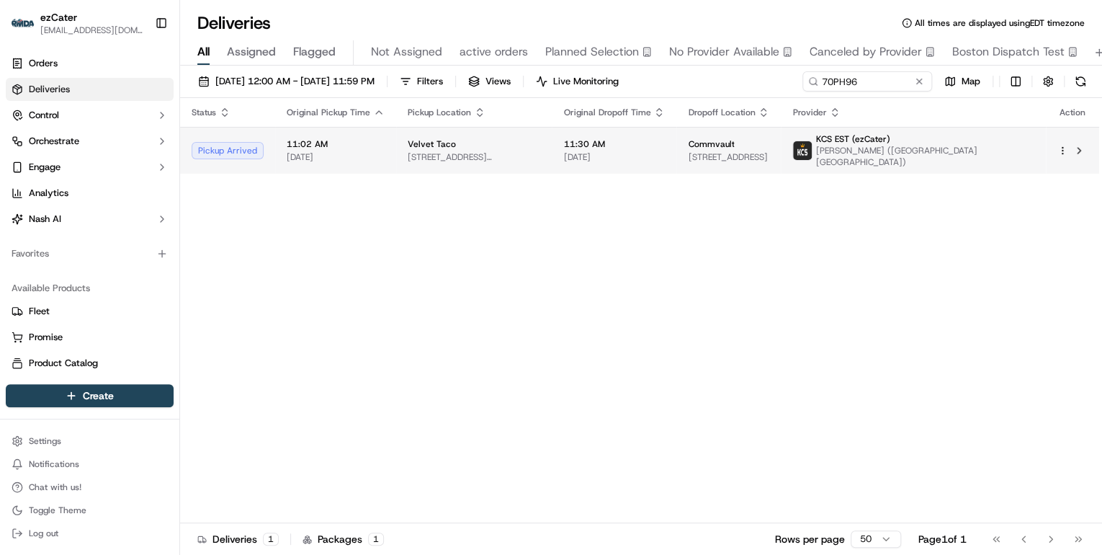
click at [469, 144] on div "Velvet Taco" at bounding box center [474, 144] width 133 height 12
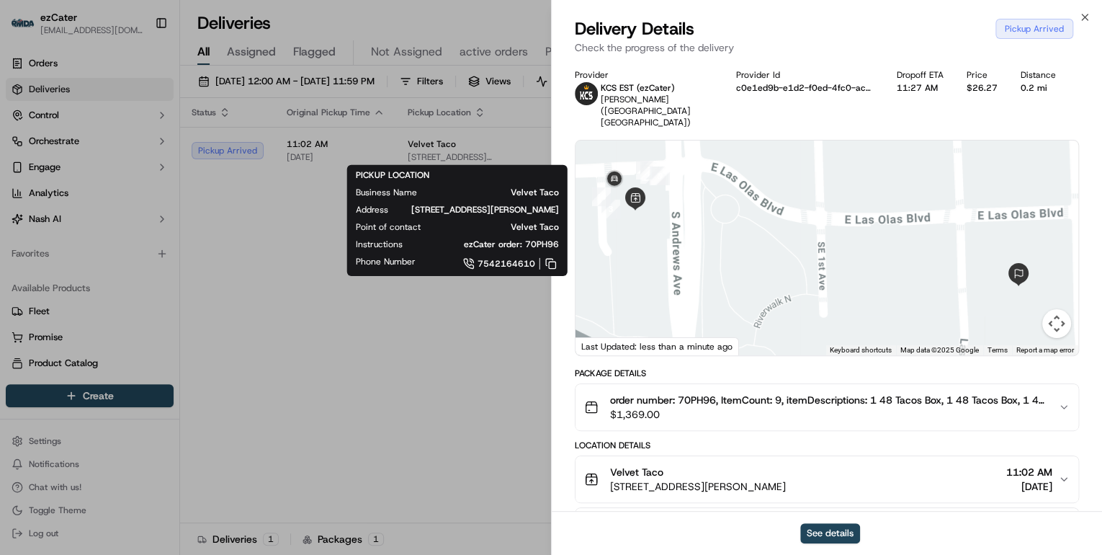
scroll to position [173, 0]
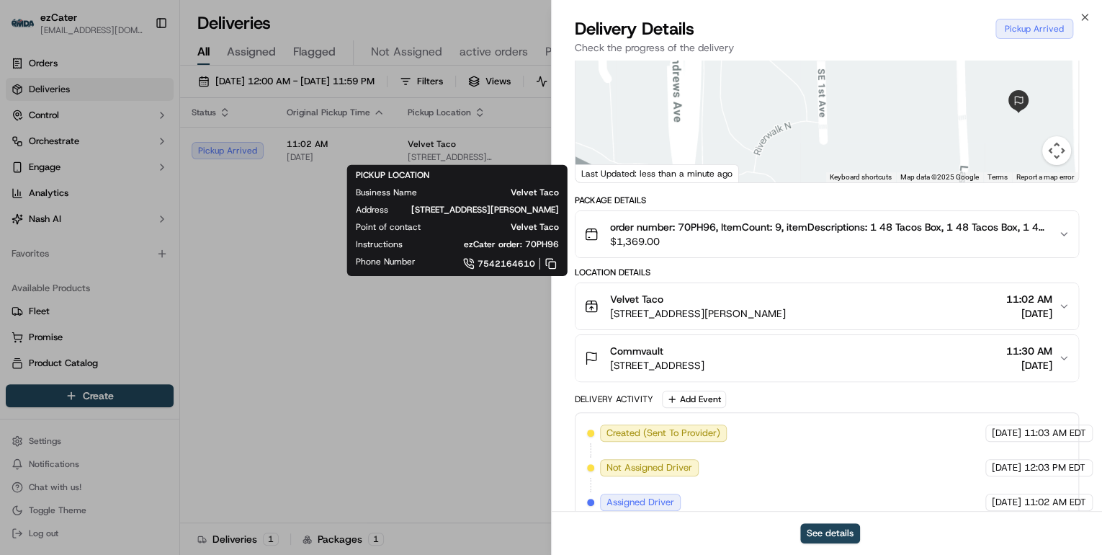
click at [786, 293] on div "Velvet Taco" at bounding box center [698, 299] width 176 height 14
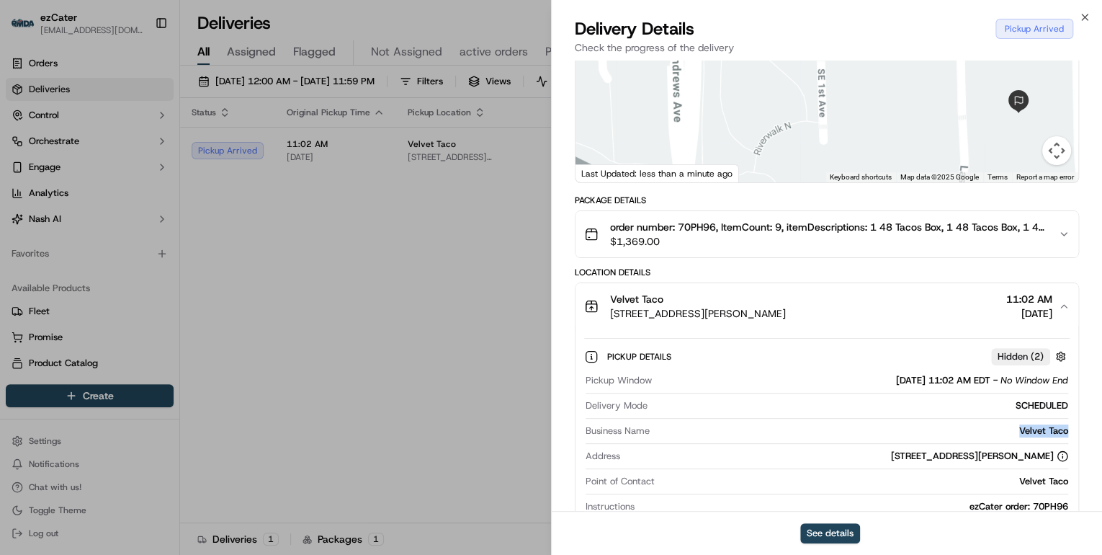
drag, startPoint x: 1074, startPoint y: 418, endPoint x: 971, endPoint y: 414, distance: 103.1
click at [971, 414] on div "Pickup Details Hidden ( 2 ) Pickup Window 09/23/2025 11:02 AM EDT - No Window E…" at bounding box center [827, 442] width 503 height 226
copy div "Velvet Taco"
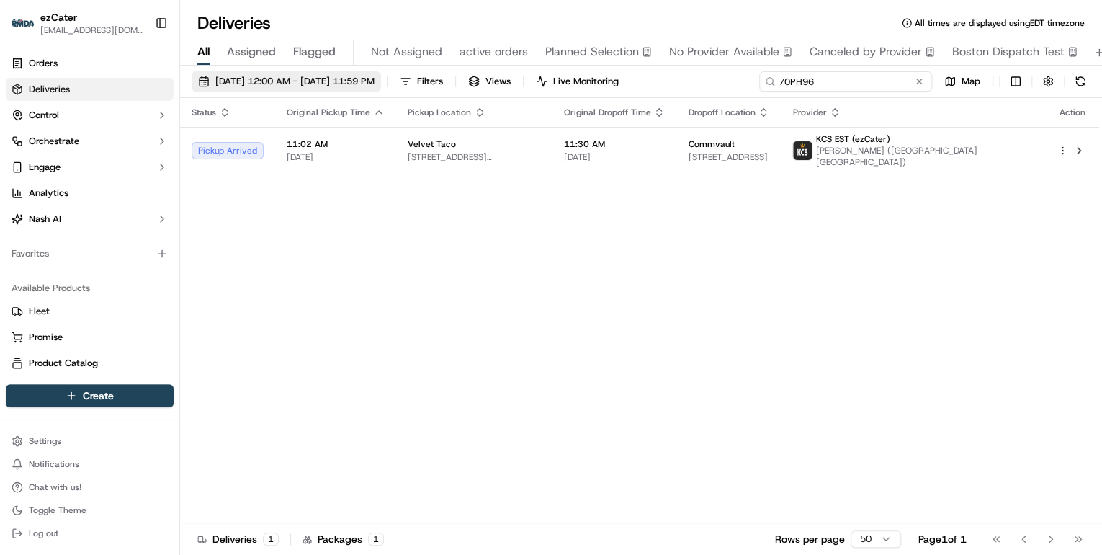
drag, startPoint x: 888, startPoint y: 83, endPoint x: 388, endPoint y: 84, distance: 499.3
click at [393, 84] on div "09/22/2025 12:00 AM - 09/28/2025 11:59 PM Filters Views Live Monitoring 70PH96 …" at bounding box center [641, 84] width 922 height 27
paste input "YPEFM4"
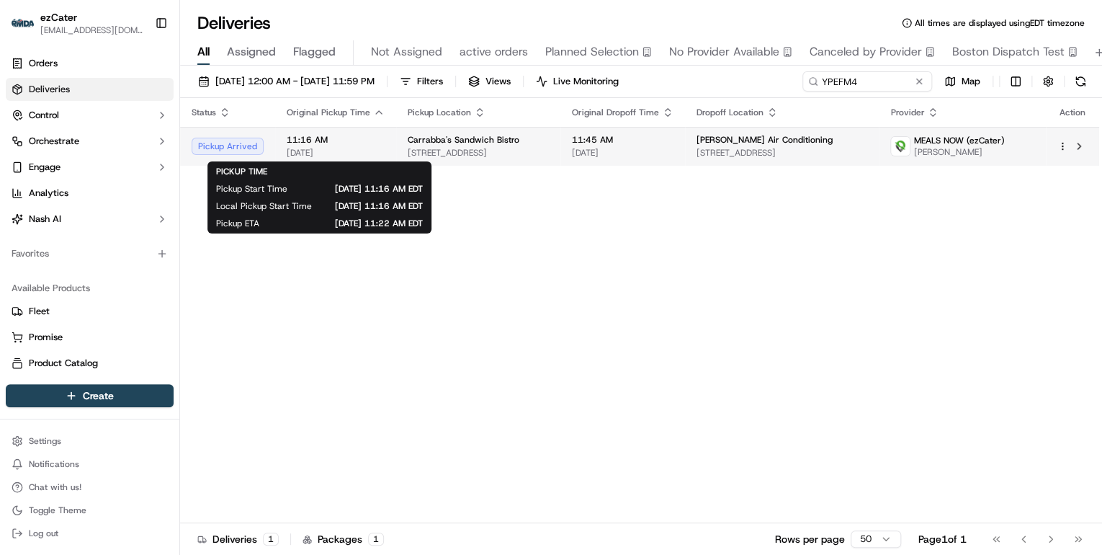
click at [360, 135] on span "11:16 AM" at bounding box center [336, 140] width 98 height 12
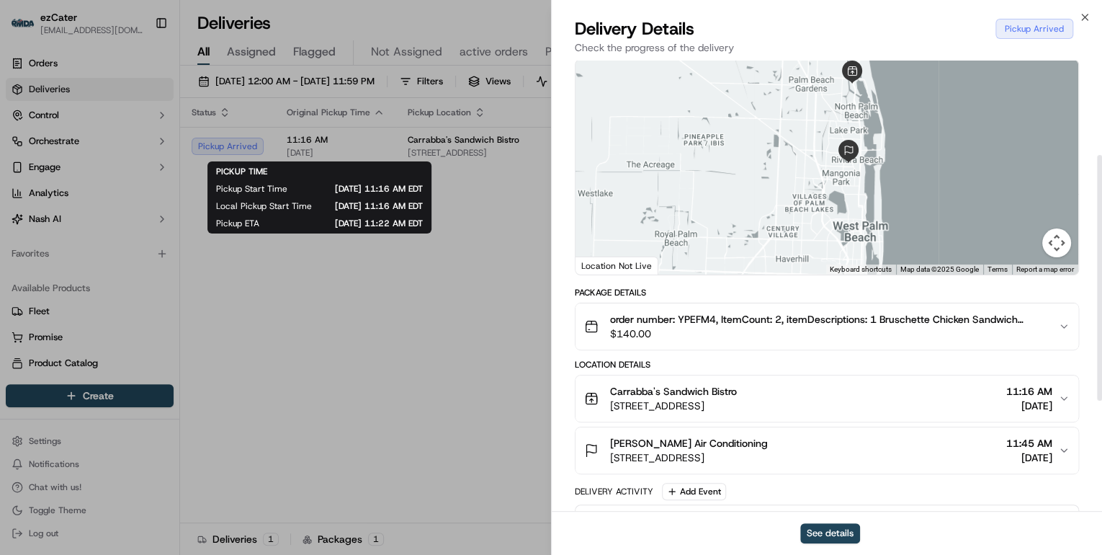
scroll to position [173, 0]
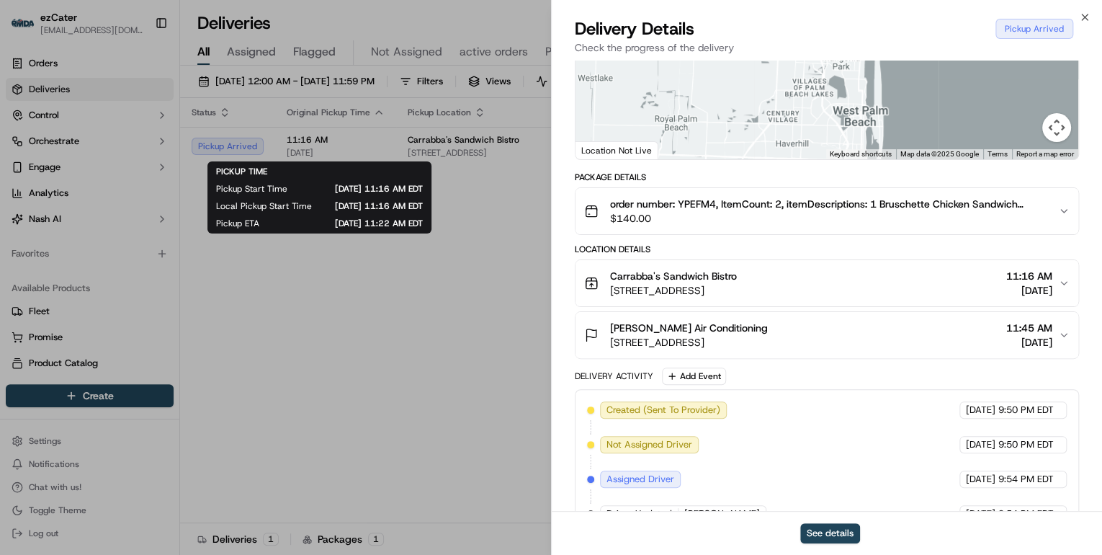
click at [737, 270] on div "Carrabba's Sandwich Bistro" at bounding box center [673, 276] width 127 height 14
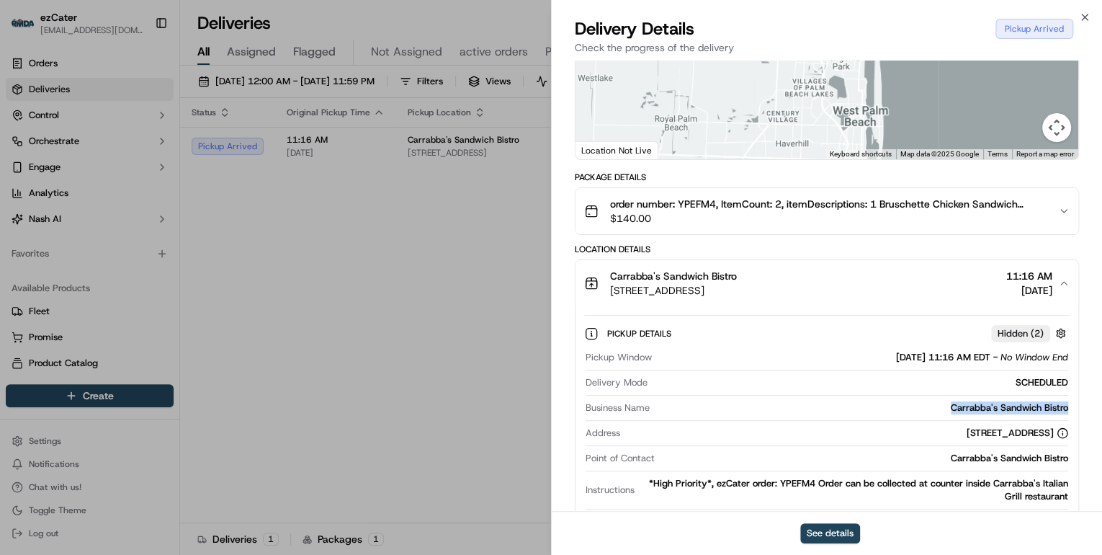
drag, startPoint x: 1071, startPoint y: 403, endPoint x: 942, endPoint y: 410, distance: 129.1
click at [942, 410] on div "Pickup Details Hidden ( 2 ) Pickup Window 09/23/2025 11:16 AM EDT - No Window E…" at bounding box center [827, 425] width 503 height 239
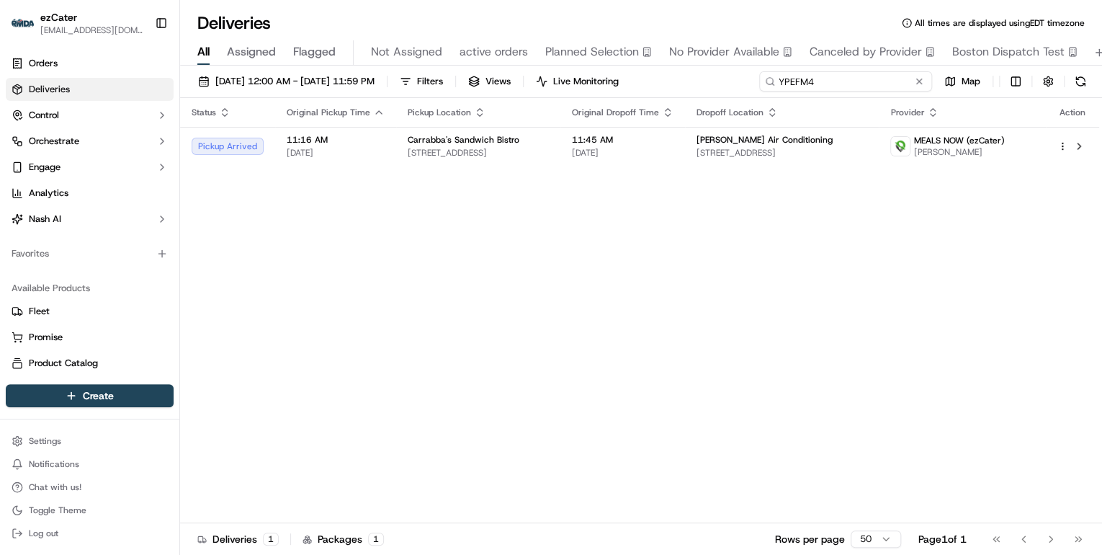
drag, startPoint x: 870, startPoint y: 79, endPoint x: 378, endPoint y: 98, distance: 493.1
click at [449, 99] on div "09/22/2025 12:00 AM - 09/28/2025 11:59 PM Filters Views Live Monitoring YPEFM4 …" at bounding box center [641, 312] width 922 height 492
paste input "WY2UEW"
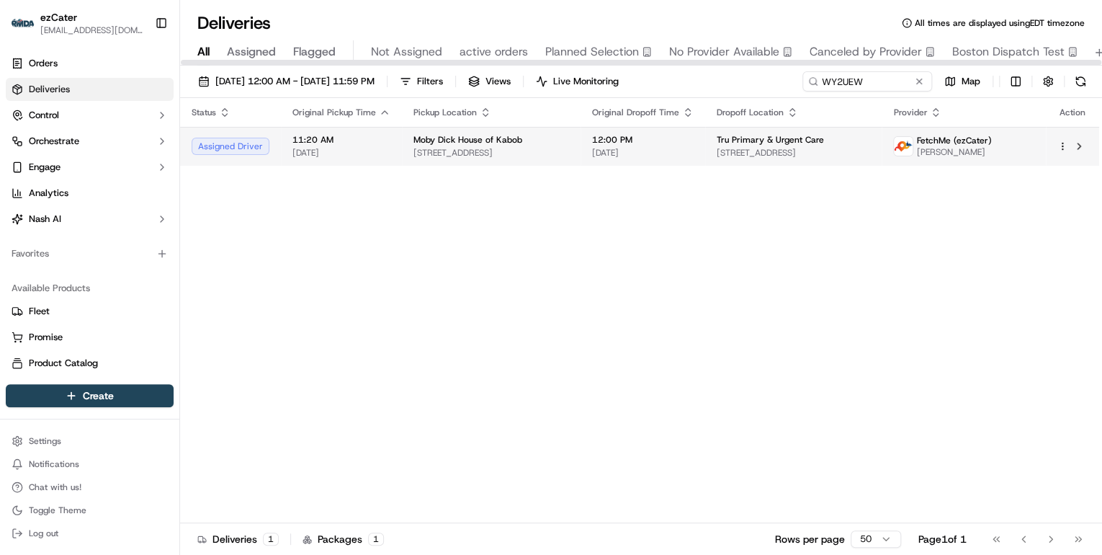
click at [442, 145] on span "Moby Dick House of Kabob" at bounding box center [468, 140] width 109 height 12
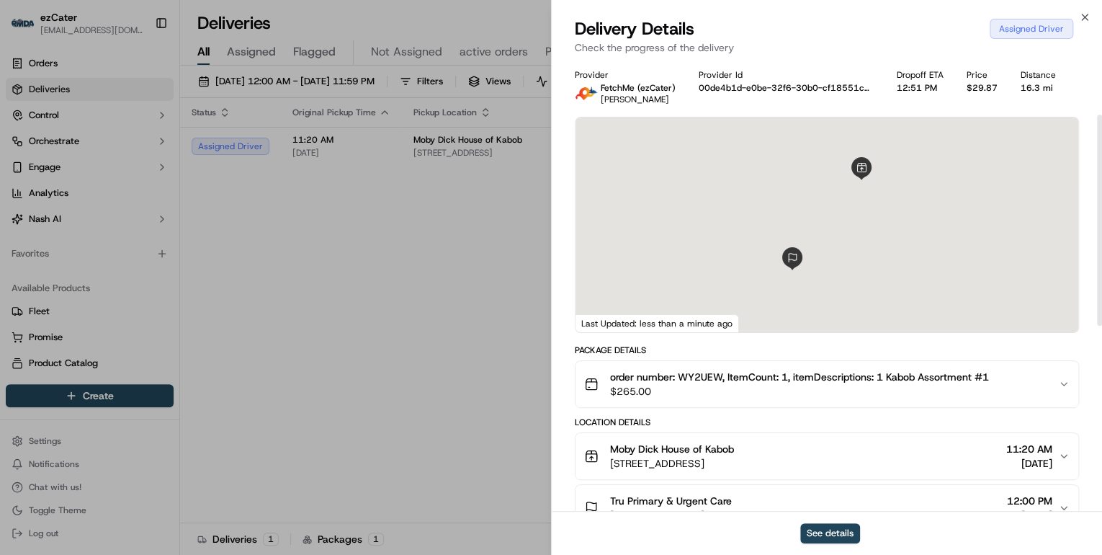
scroll to position [115, 0]
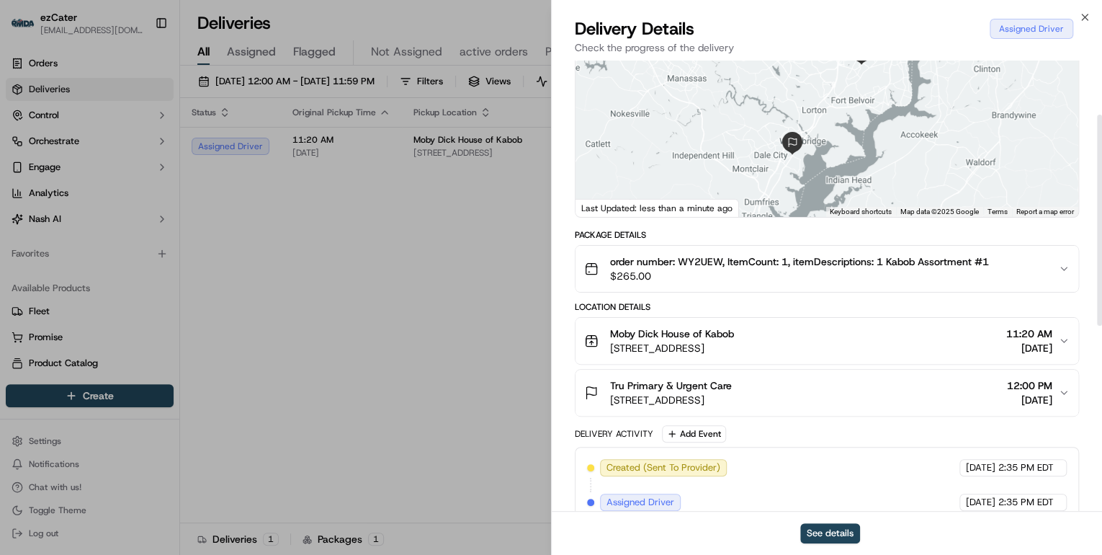
click at [729, 329] on span "Moby Dick House of Kabob" at bounding box center [672, 333] width 124 height 14
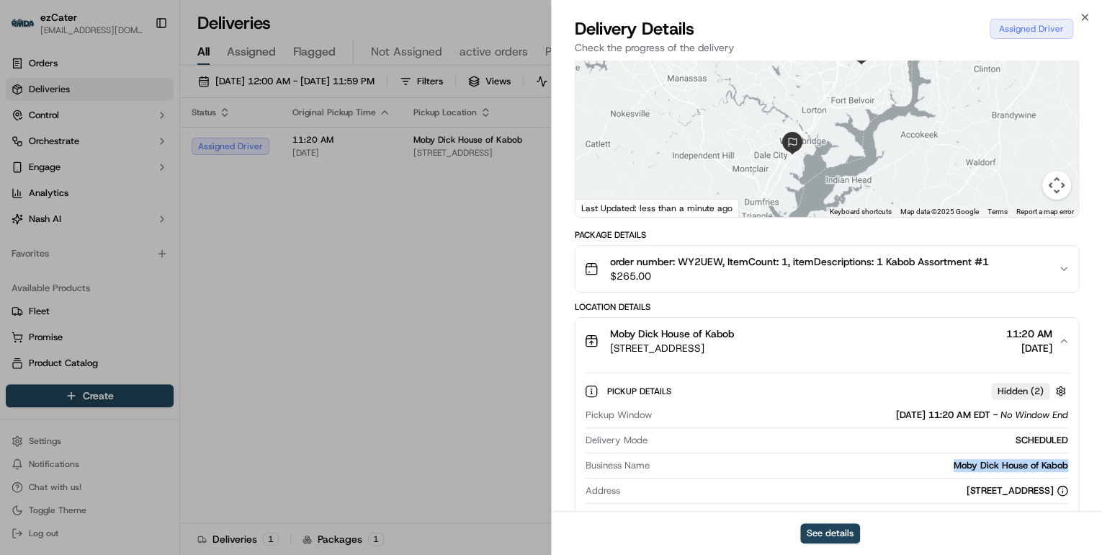
drag, startPoint x: 1071, startPoint y: 464, endPoint x: 942, endPoint y: 465, distance: 128.2
click at [942, 465] on div "Pickup Details Hidden ( 2 ) Pickup Window 09/23/2025 11:20 AM EDT - No Window E…" at bounding box center [827, 477] width 503 height 226
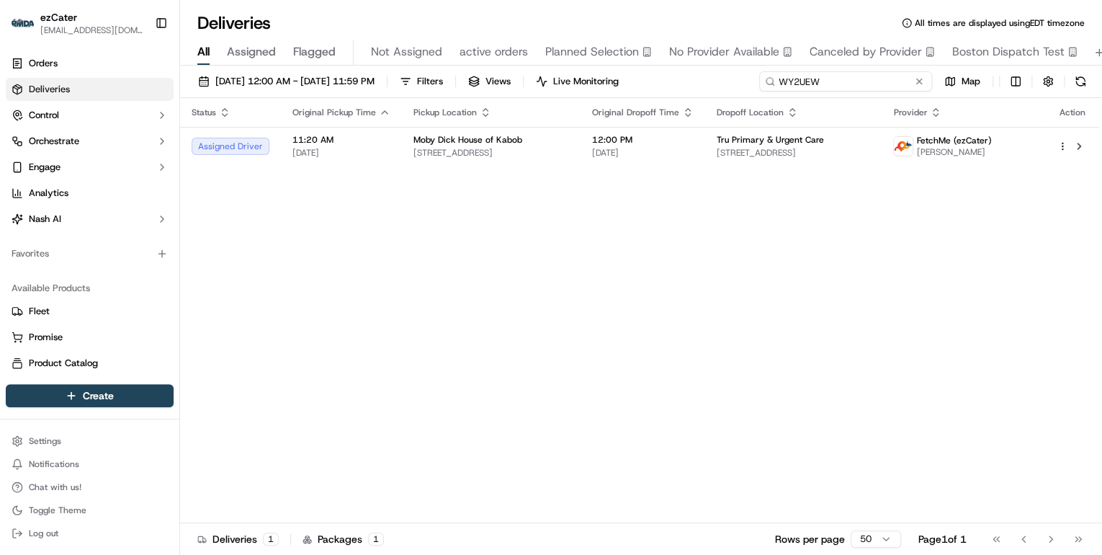
drag, startPoint x: 876, startPoint y: 75, endPoint x: 274, endPoint y: 96, distance: 602.6
click at [315, 95] on div "09/22/2025 12:00 AM - 09/28/2025 11:59 PM Filters Views Live Monitoring WY2UEW …" at bounding box center [641, 84] width 922 height 27
paste input "70PH96"
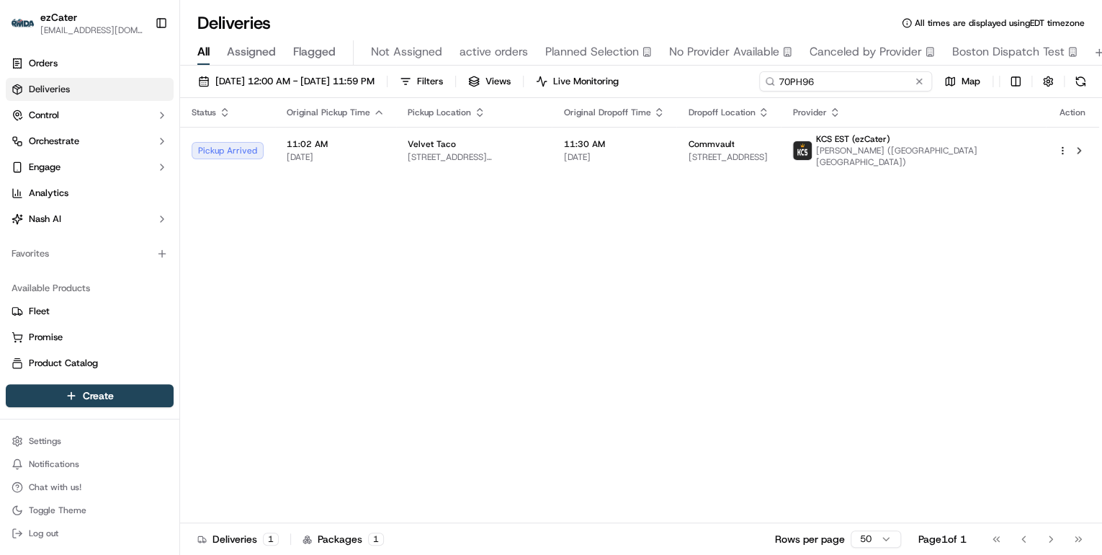
drag, startPoint x: 836, startPoint y: 80, endPoint x: 372, endPoint y: 102, distance: 464.5
click at [372, 102] on div "09/22/2025 12:00 AM - 09/28/2025 11:59 PM Filters Views Live Monitoring 70PH96 …" at bounding box center [641, 312] width 922 height 492
paste input "M4p3j9"
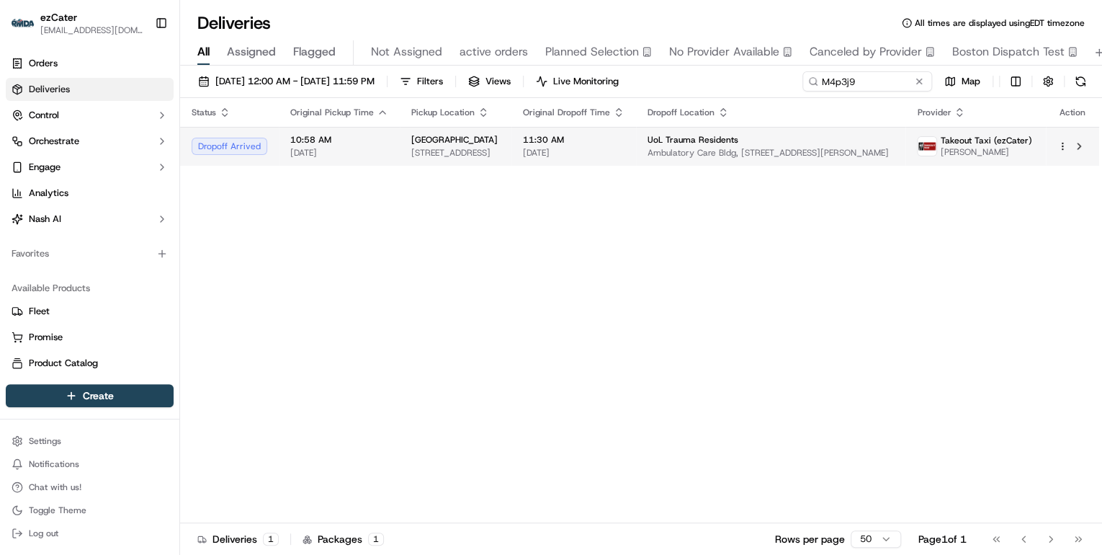
click at [394, 148] on td "10:58 AM 09/23/2025" at bounding box center [339, 146] width 121 height 39
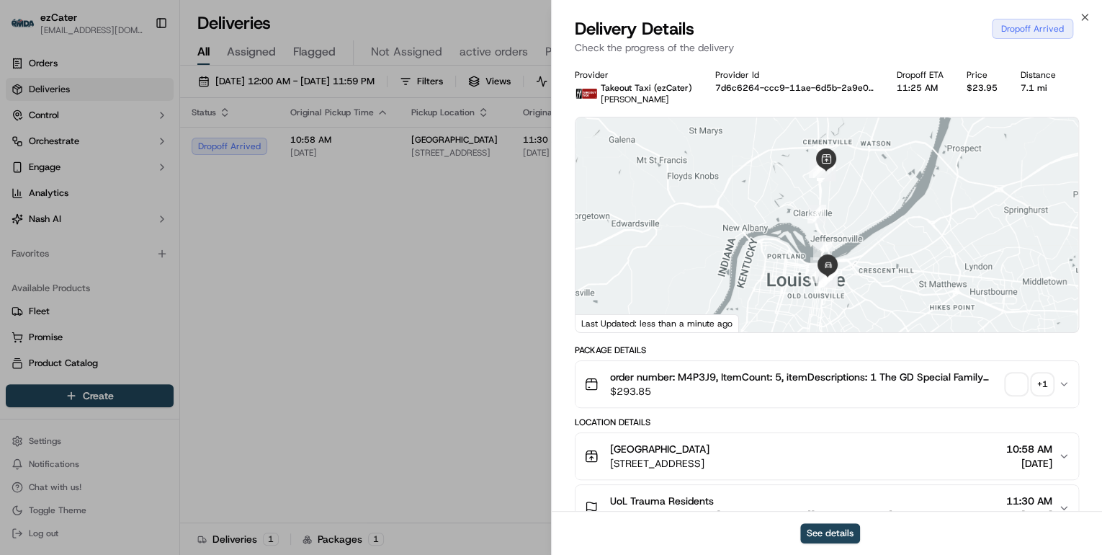
scroll to position [115, 0]
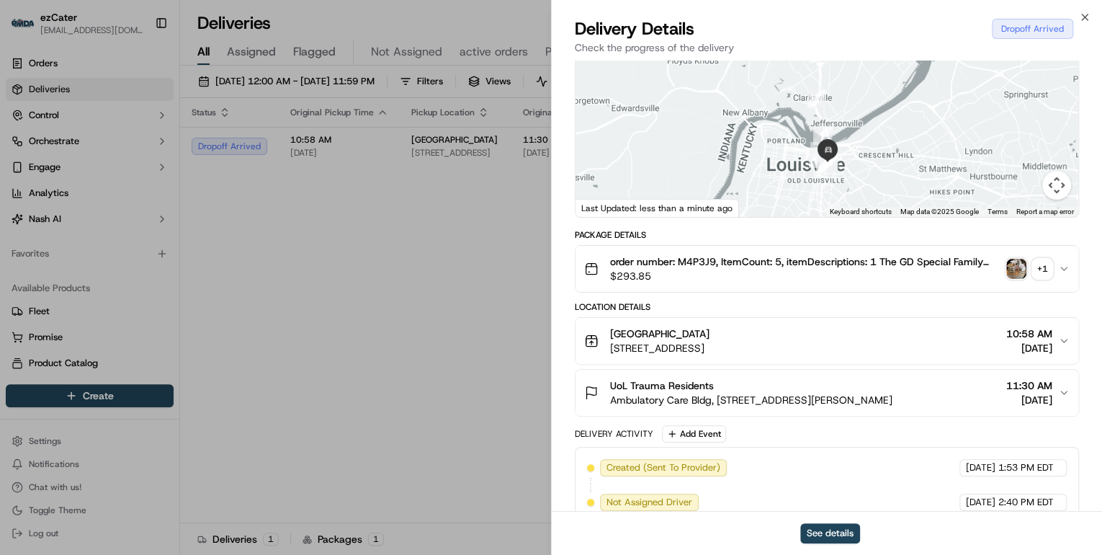
click at [756, 396] on span "Ambulatory Care Bldg, 530 S Jackson St 3rd floor, Louisville, KY 40202, USA" at bounding box center [751, 400] width 282 height 14
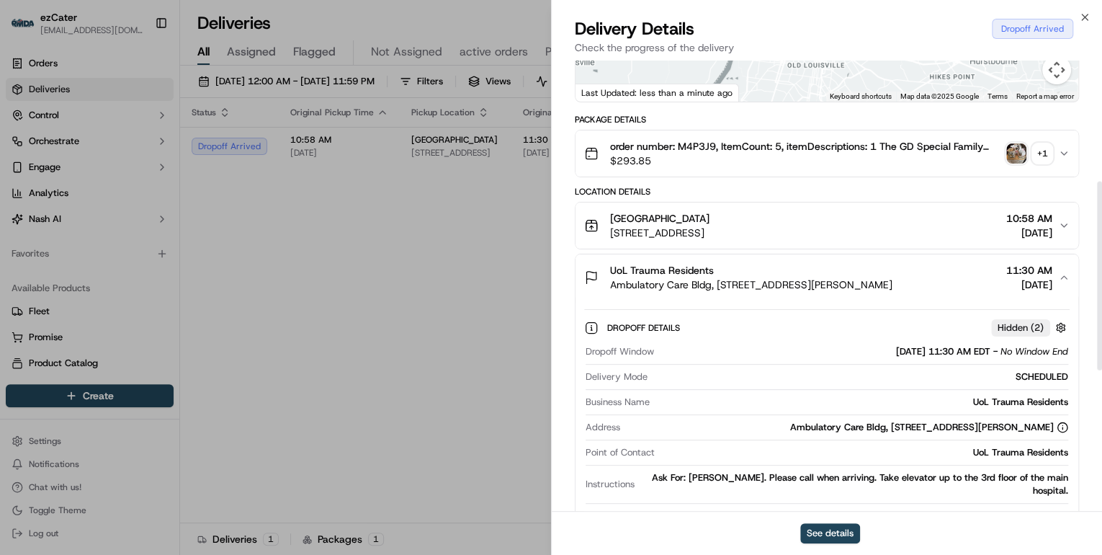
scroll to position [288, 0]
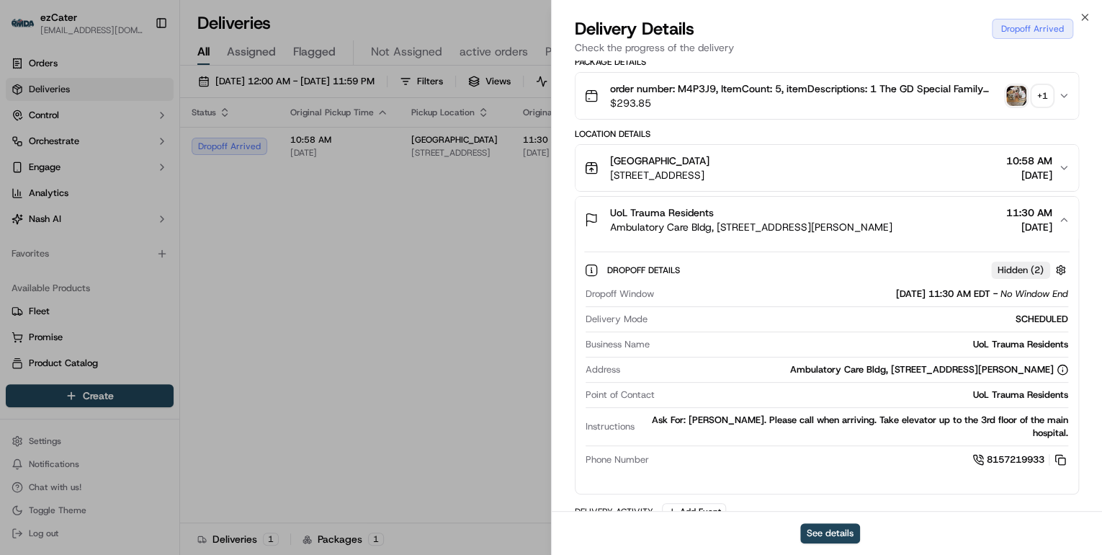
drag, startPoint x: 582, startPoint y: 424, endPoint x: 1078, endPoint y: 432, distance: 496.4
click at [1078, 432] on div "Provider Takeout Taxi (ezCater) Rebecca Ellliott Provider Id 7d6c6264-ccc9-11ae…" at bounding box center [827, 311] width 550 height 1079
click at [870, 397] on div "UoL Trauma Residents" at bounding box center [865, 394] width 408 height 13
drag, startPoint x: 577, startPoint y: 392, endPoint x: 1069, endPoint y: 432, distance: 493.7
click at [1069, 432] on div "Dropoff Details Hidden ( 2 ) Dropoff Window 09/23/2025 11:30 AM EDT - No Window…" at bounding box center [827, 362] width 503 height 239
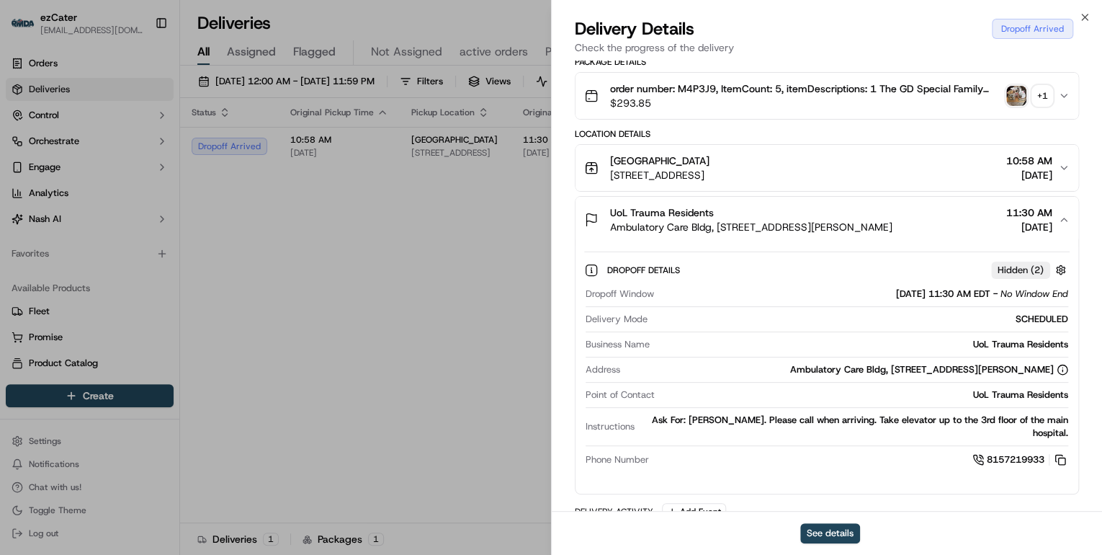
click at [765, 102] on span "$293.85" at bounding box center [805, 103] width 390 height 14
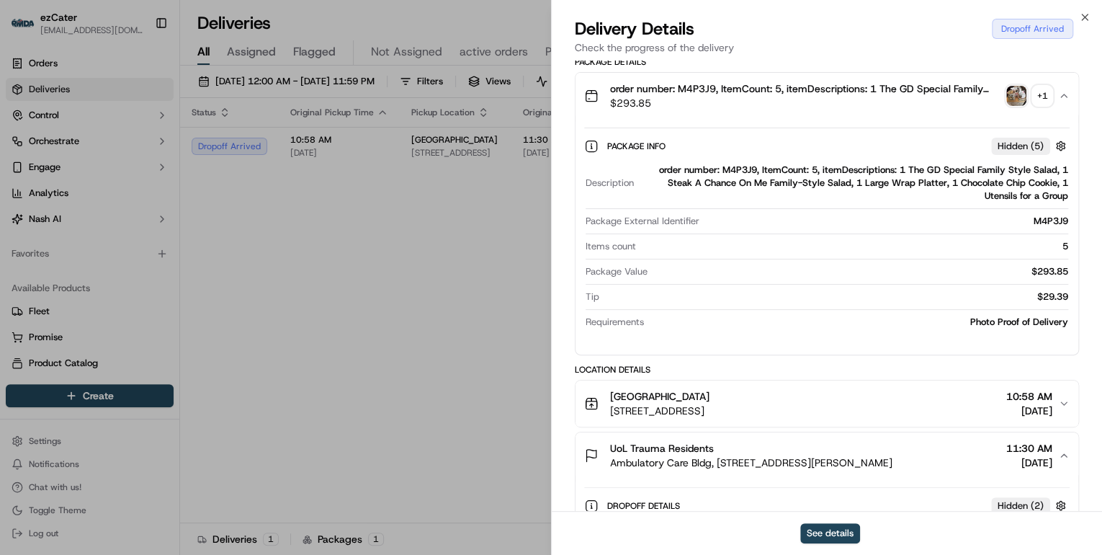
click at [741, 170] on div "order number: M4P3J9, ItemCount: 5, itemDescriptions: 1 The GD Special Family S…" at bounding box center [854, 183] width 429 height 39
click at [741, 169] on div "order number: M4P3J9, ItemCount: 5, itemDescriptions: 1 The GD Special Family S…" at bounding box center [854, 183] width 429 height 39
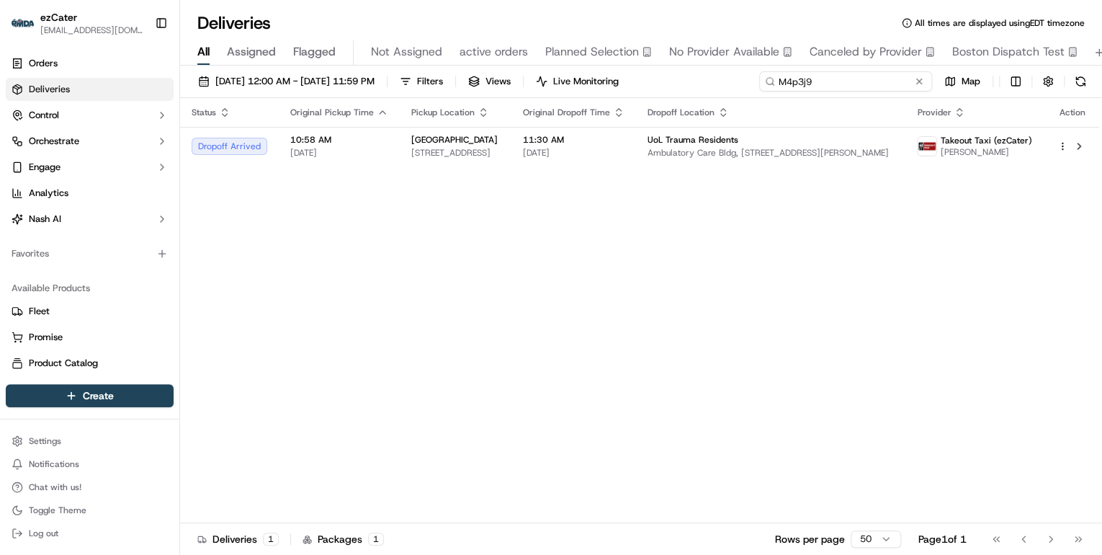
drag, startPoint x: 873, startPoint y: 76, endPoint x: 431, endPoint y: 99, distance: 442.9
click at [441, 99] on div "09/22/2025 12:00 AM - 09/28/2025 11:59 PM Filters Views Live Monitoring M4p3j9 …" at bounding box center [641, 312] width 922 height 492
paste input "88EJ2"
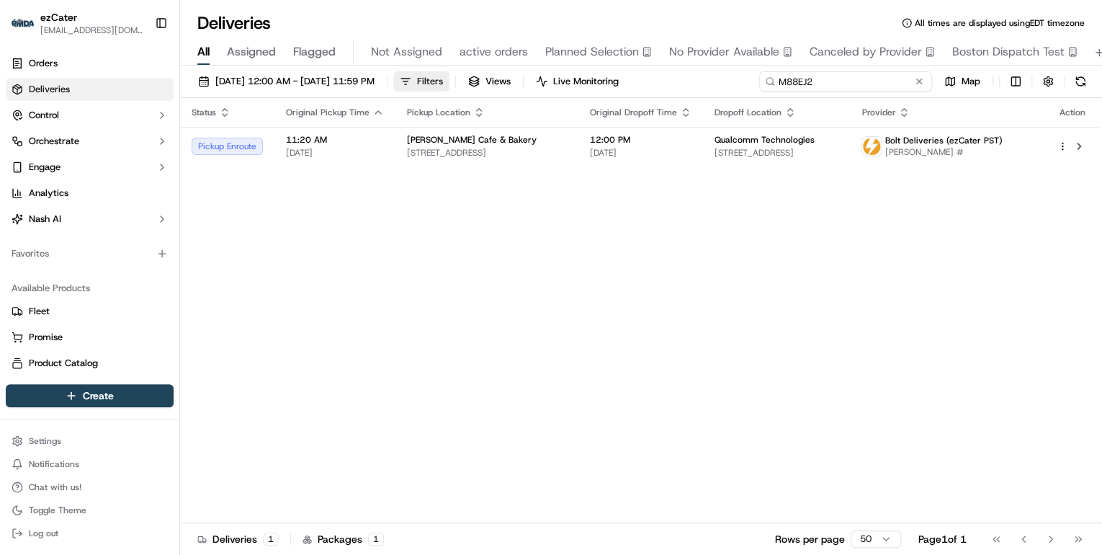
drag, startPoint x: 830, startPoint y: 81, endPoint x: 465, endPoint y: 78, distance: 365.3
click at [467, 78] on div "09/22/2025 12:00 AM - 09/28/2025 11:59 PM Filters Views Live Monitoring M88EJ2 …" at bounding box center [641, 84] width 922 height 27
paste input "4P3J9"
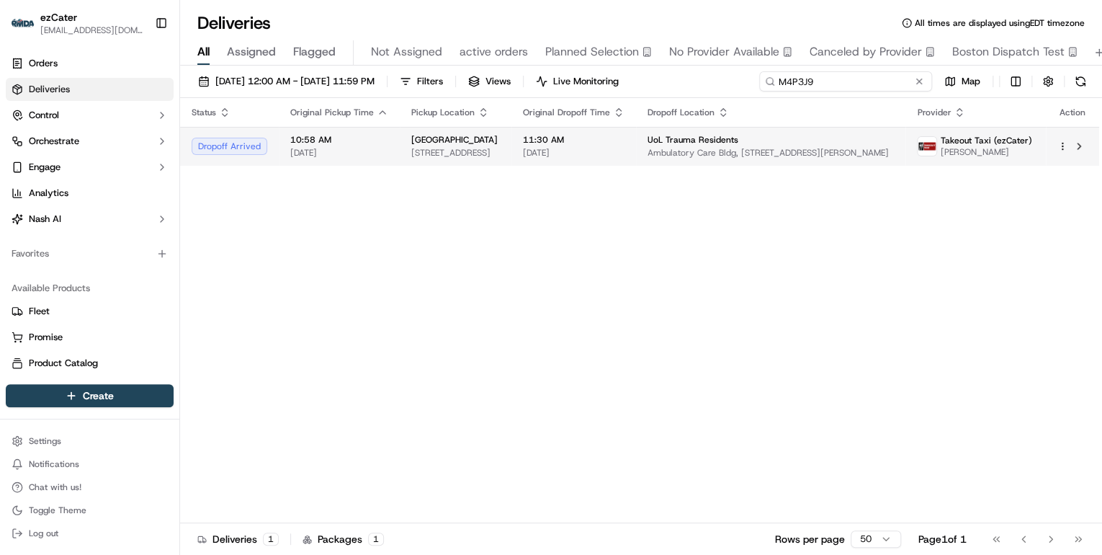
type input "M4P3J9"
click at [488, 154] on span "4227 Town Center Blvd, Jeffersonville, IN 47130, USA" at bounding box center [455, 153] width 89 height 12
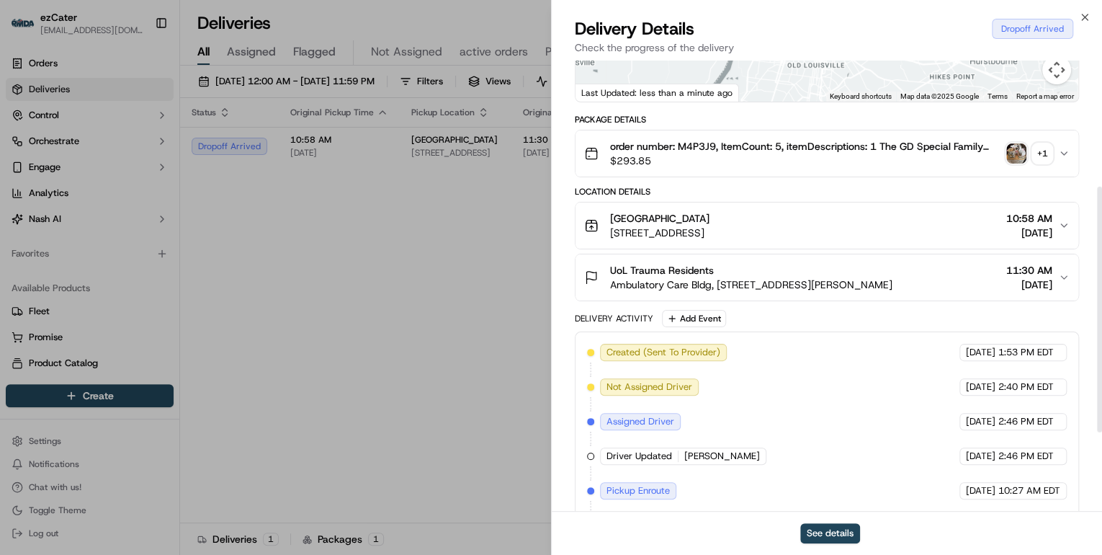
scroll to position [346, 0]
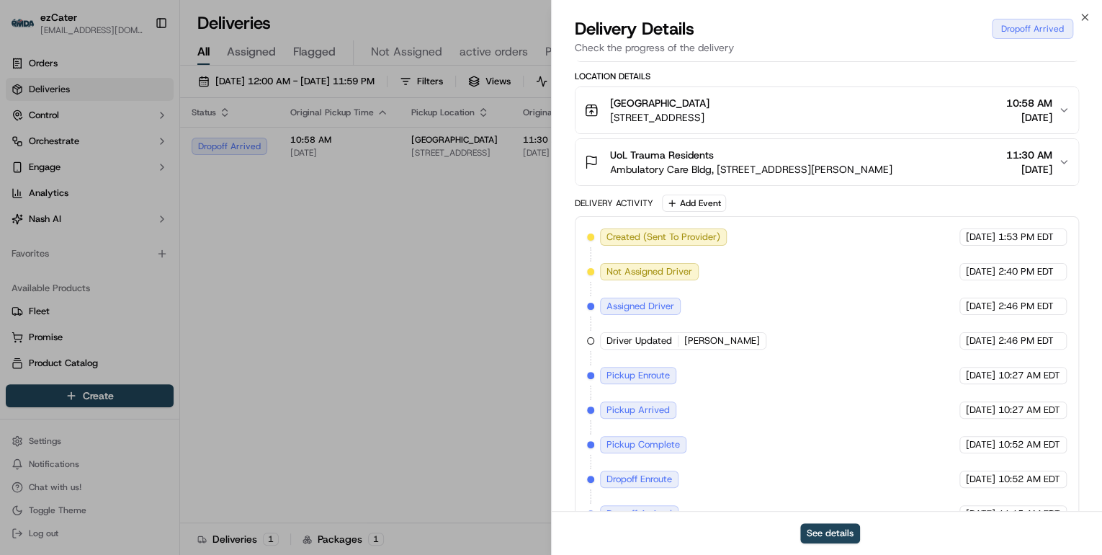
click at [774, 158] on div "UoL Trauma Residents" at bounding box center [751, 155] width 282 height 14
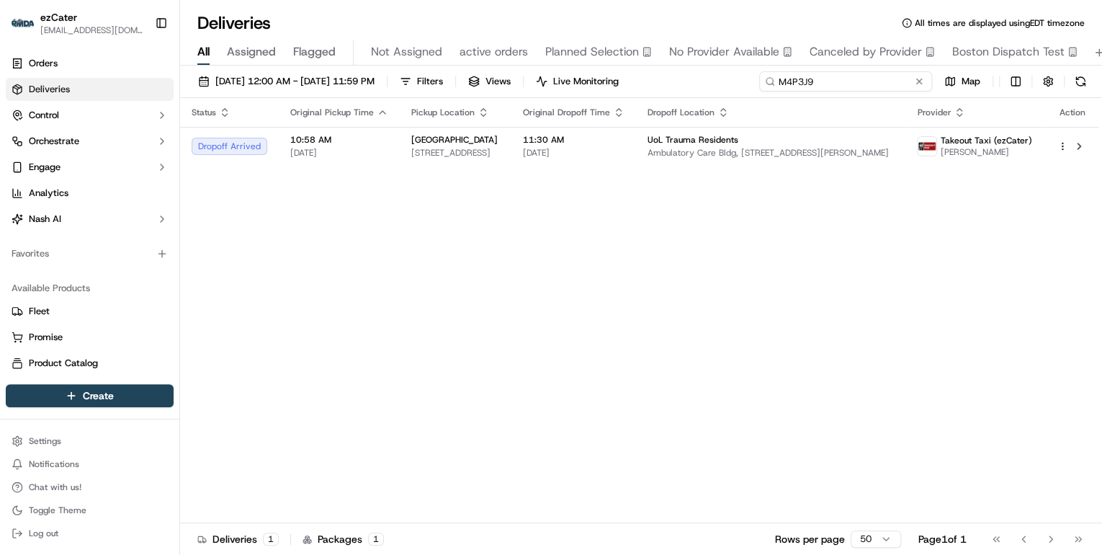
drag, startPoint x: 885, startPoint y: 75, endPoint x: 461, endPoint y: 63, distance: 424.5
click at [461, 63] on div "Deliveries All times are displayed using EDT timezone All Assigned Flagged Not …" at bounding box center [641, 277] width 922 height 555
paste input "67C-TZ8"
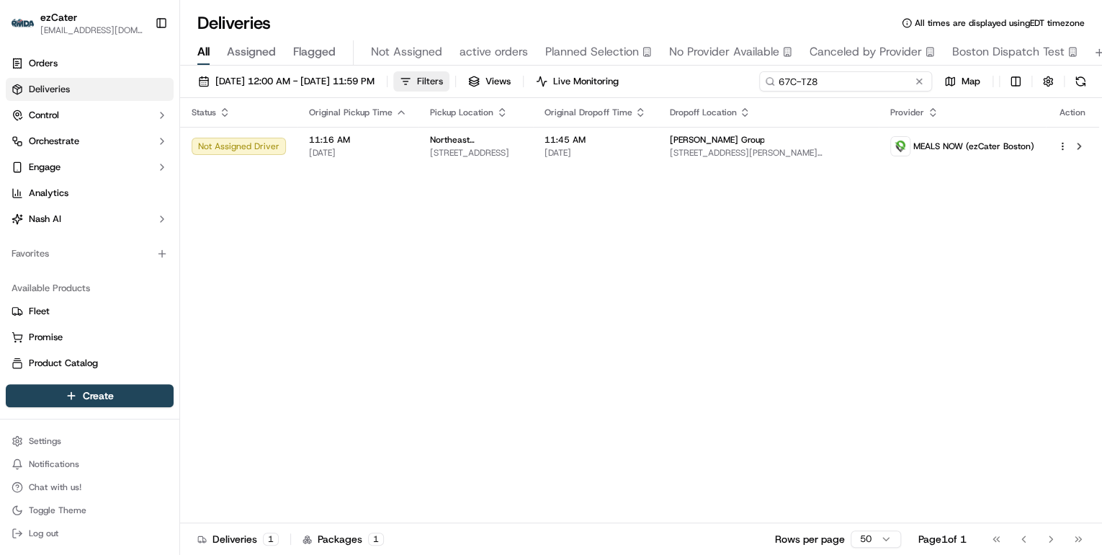
drag, startPoint x: 829, startPoint y: 84, endPoint x: 473, endPoint y: 76, distance: 356.0
click at [473, 76] on div "09/22/2025 12:00 AM - 09/28/2025 11:59 PM Filters Views Live Monitoring 67C-TZ8…" at bounding box center [641, 84] width 922 height 27
paste input "XP0-GRJ"
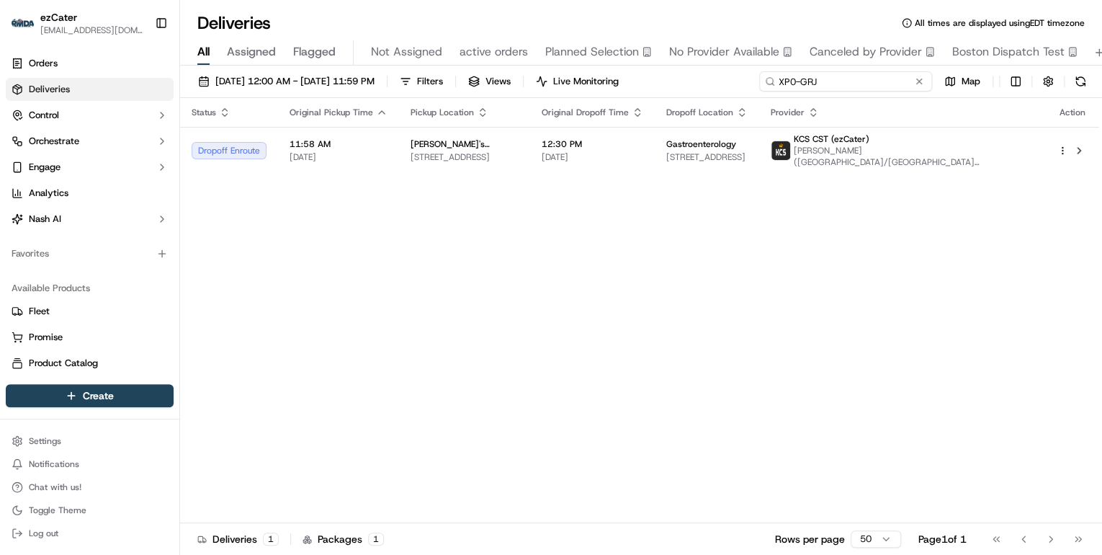
click at [412, 43] on body "ezCater annamariekinao@gmail.com Toggle Sidebar Orders Deliveries Control Orche…" at bounding box center [551, 277] width 1102 height 555
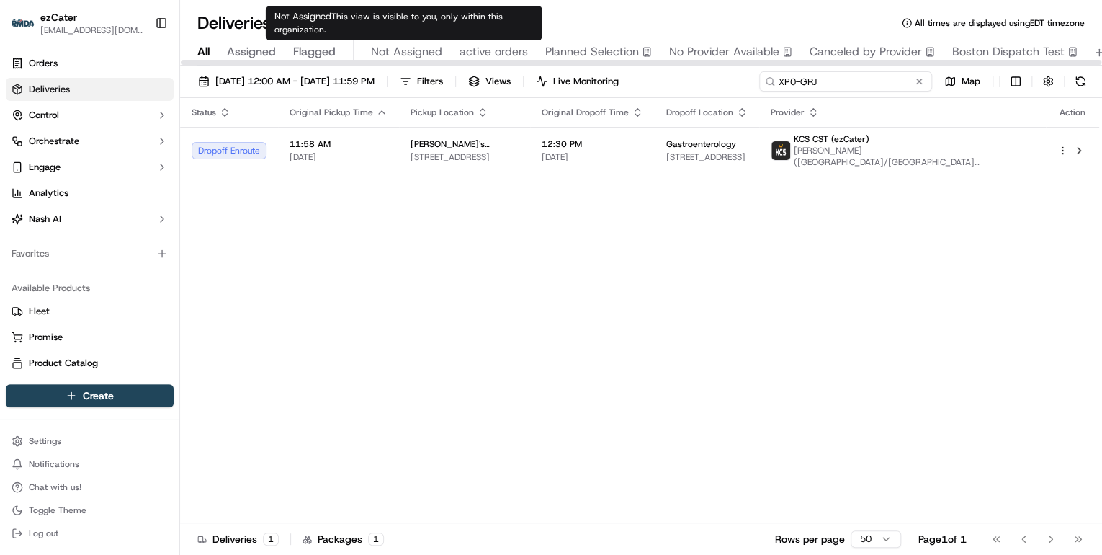
paste input "67C-TZ8"
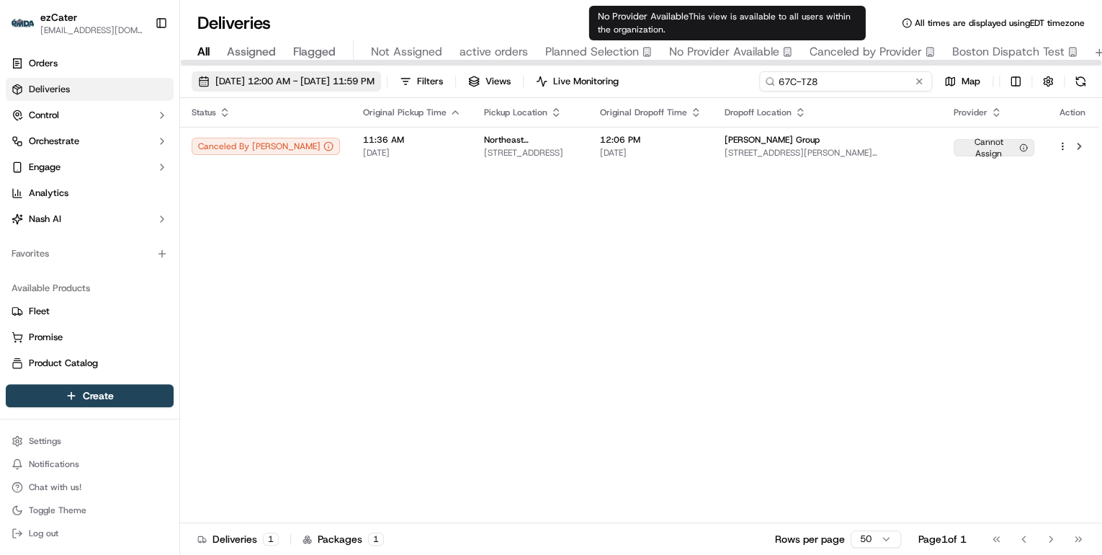
drag, startPoint x: 831, startPoint y: 83, endPoint x: 411, endPoint y: 81, distance: 420.0
click at [415, 81] on div "09/22/2025 12:00 AM - 09/28/2025 11:59 PM Filters Views Live Monitoring 67C-TZ8…" at bounding box center [641, 84] width 922 height 27
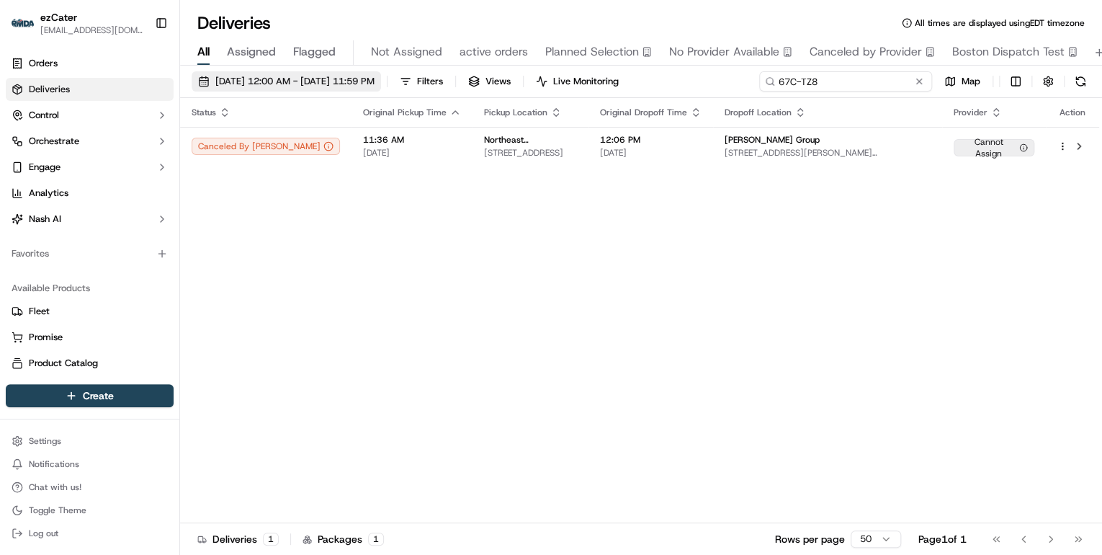
paste input "41X687"
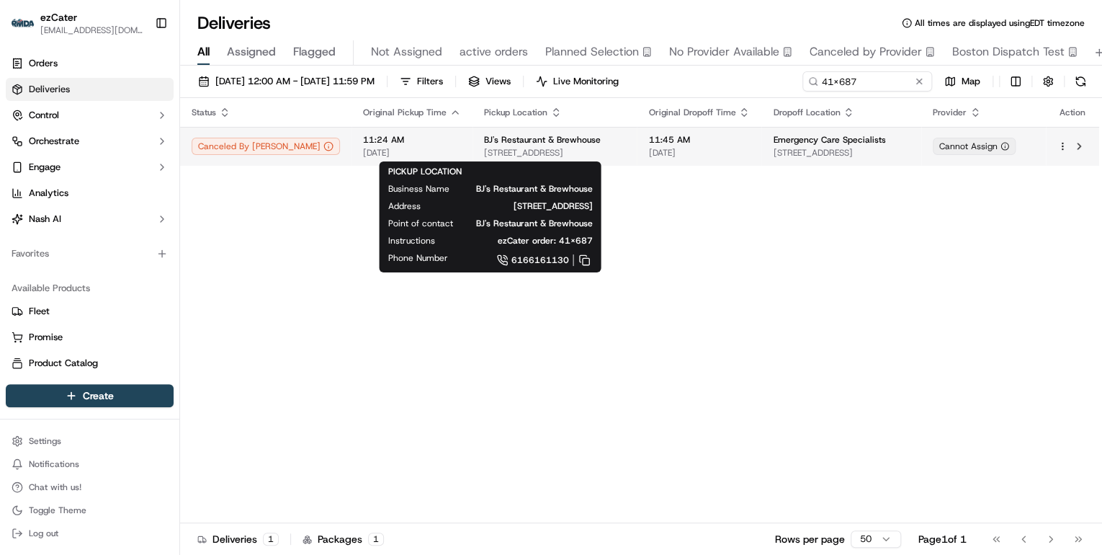
click at [484, 141] on span "BJ's Restaurant & Brewhouse" at bounding box center [542, 140] width 117 height 12
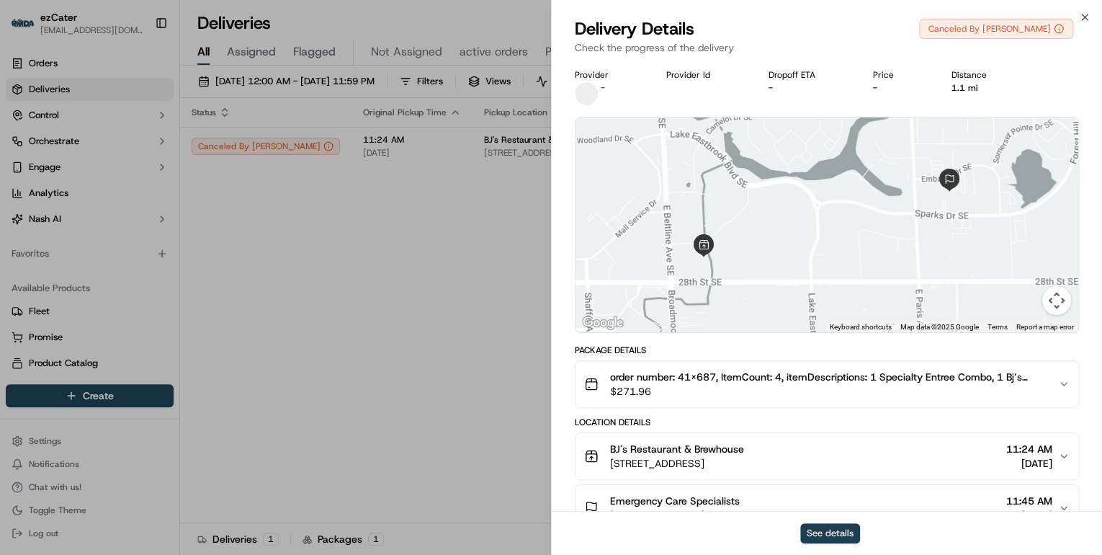
click at [834, 528] on button "See details" at bounding box center [830, 533] width 60 height 20
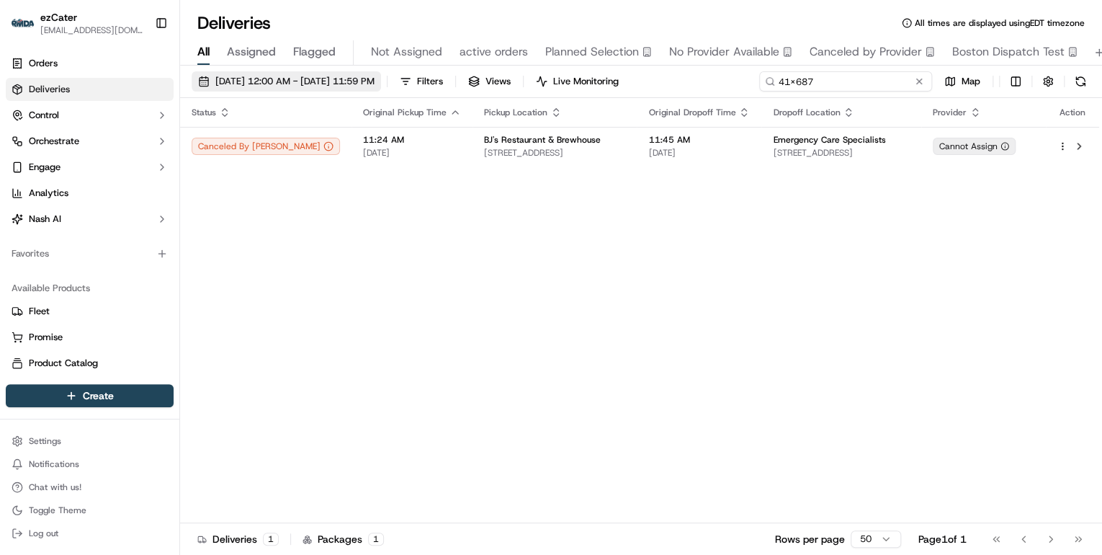
drag, startPoint x: 897, startPoint y: 84, endPoint x: 273, endPoint y: 86, distance: 623.9
click at [291, 84] on div "09/22/2025 12:00 AM - 09/28/2025 11:59 PM Filters Views Live Monitoring 41X687 …" at bounding box center [641, 84] width 922 height 27
paste input "YPEFM4"
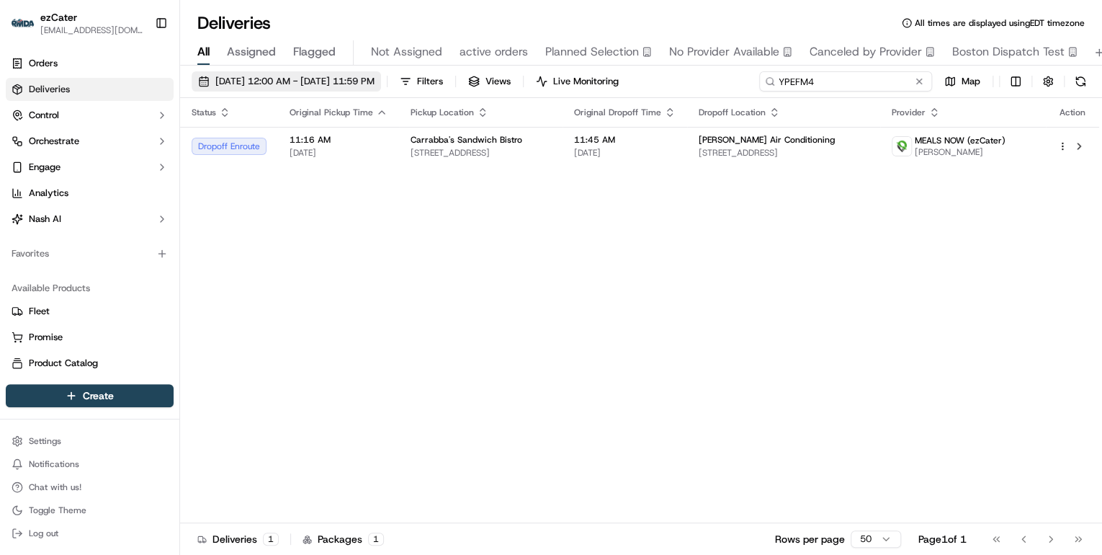
drag, startPoint x: 827, startPoint y: 80, endPoint x: 370, endPoint y: 74, distance: 457.5
click at [378, 75] on div "09/22/2025 12:00 AM - 09/28/2025 11:59 PM Filters Views Live Monitoring YPEFM4 …" at bounding box center [641, 84] width 922 height 27
paste input "XP0-GRJ"
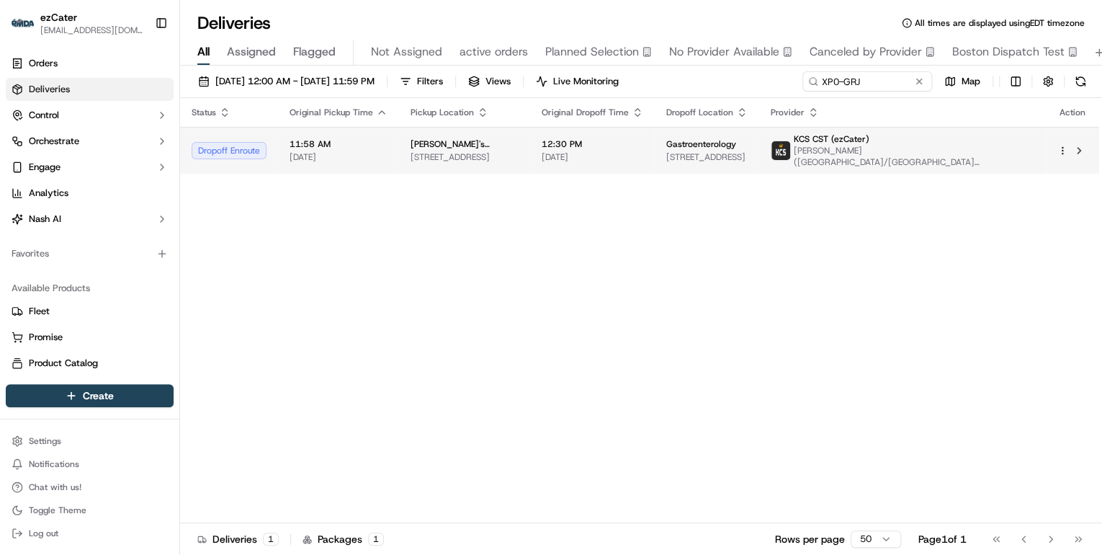
click at [428, 147] on span "Taziki's Mediterranean Cafe" at bounding box center [465, 144] width 108 height 12
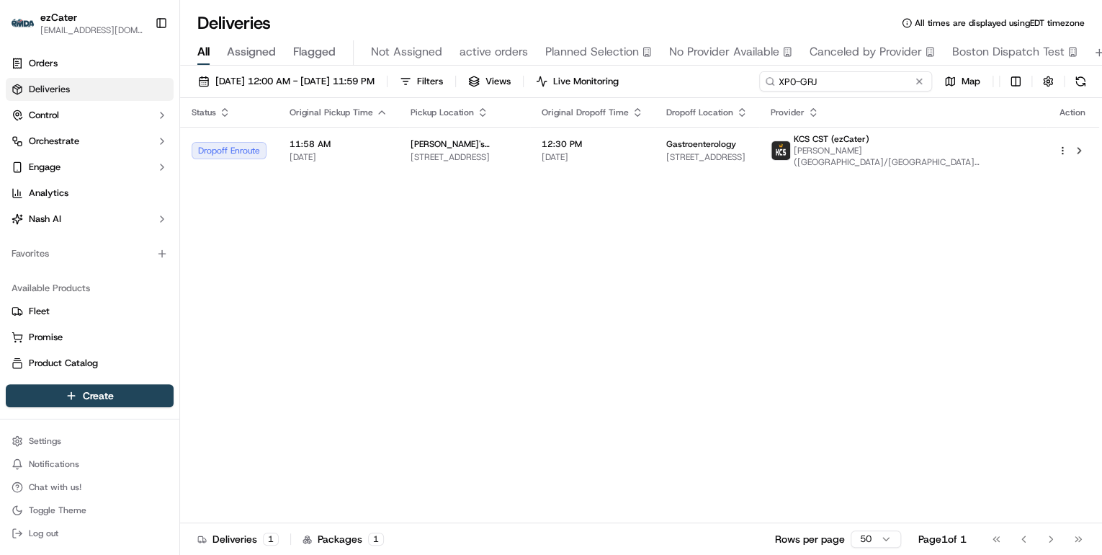
drag, startPoint x: 862, startPoint y: 83, endPoint x: 413, endPoint y: 69, distance: 449.0
click at [413, 69] on div "09/22/2025 12:00 AM - 09/28/2025 11:59 PM Filters Views Live Monitoring XP0-GRJ…" at bounding box center [641, 312] width 922 height 492
paste input "GKY53"
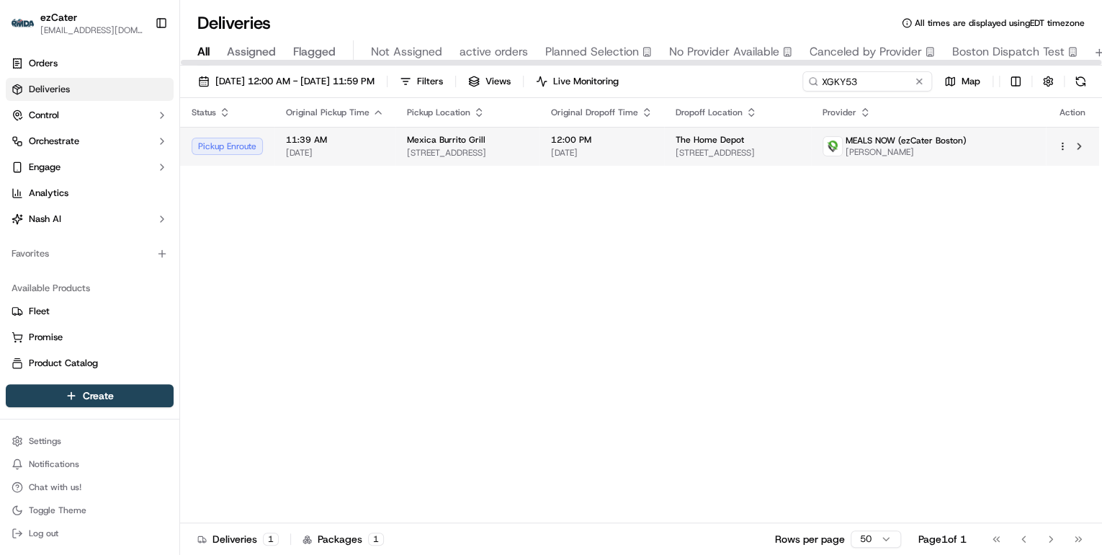
click at [501, 145] on div "Mexica Burrito Grill" at bounding box center [467, 140] width 121 height 12
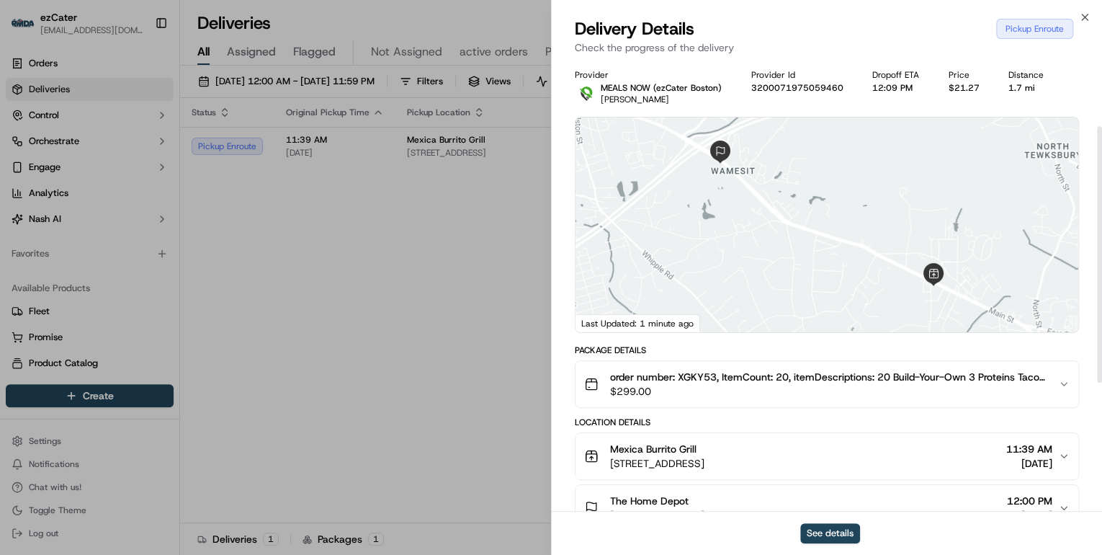
scroll to position [115, 0]
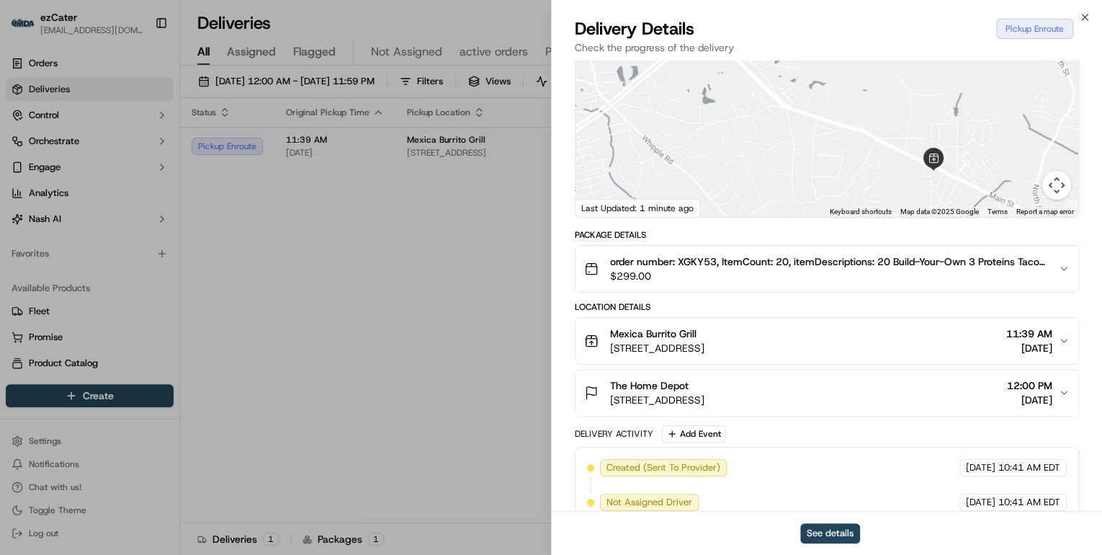
click at [775, 277] on span "$299.00" at bounding box center [828, 276] width 437 height 14
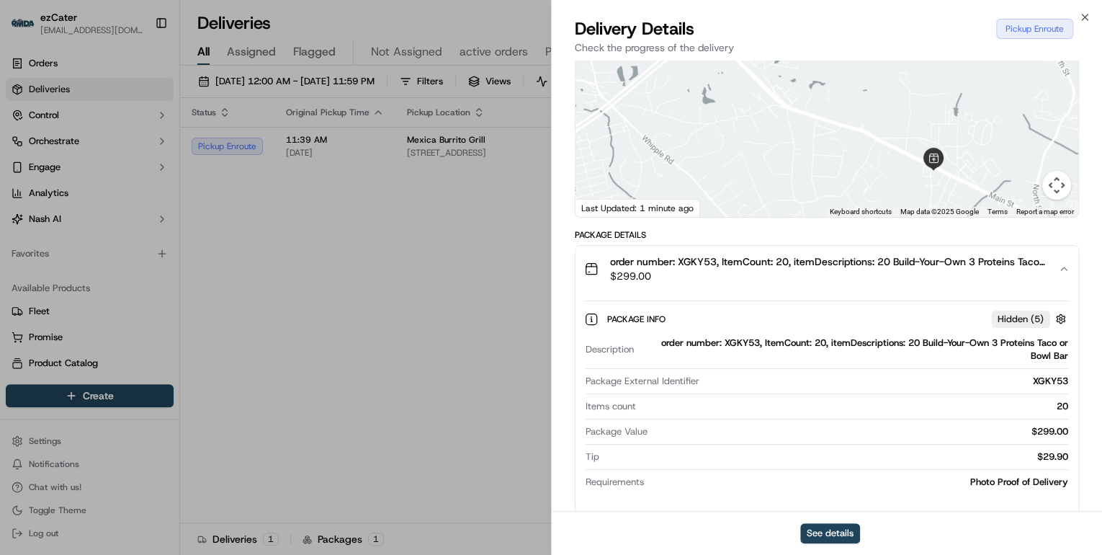
click at [821, 269] on span "$299.00" at bounding box center [828, 276] width 437 height 14
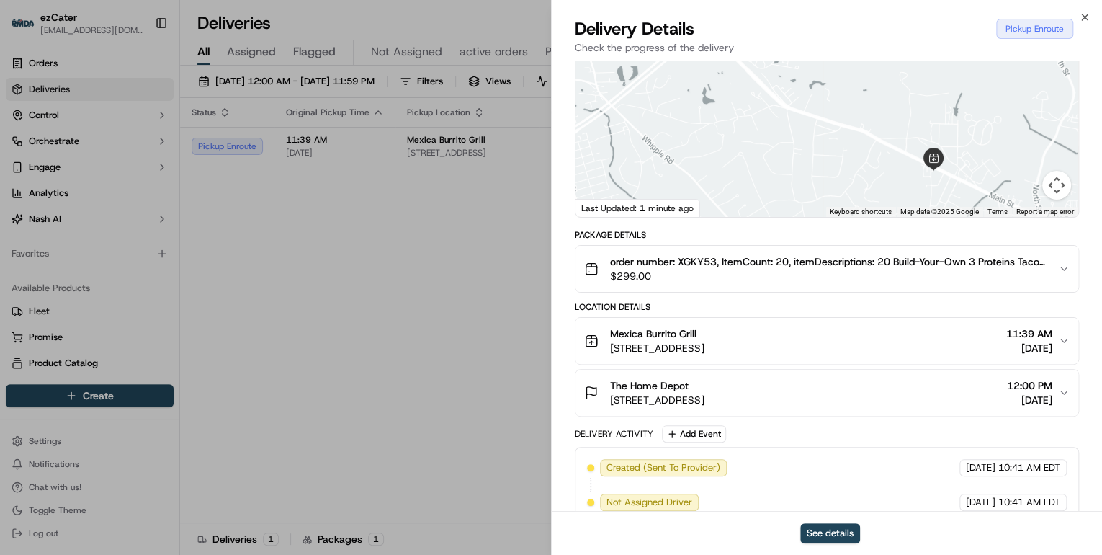
scroll to position [231, 0]
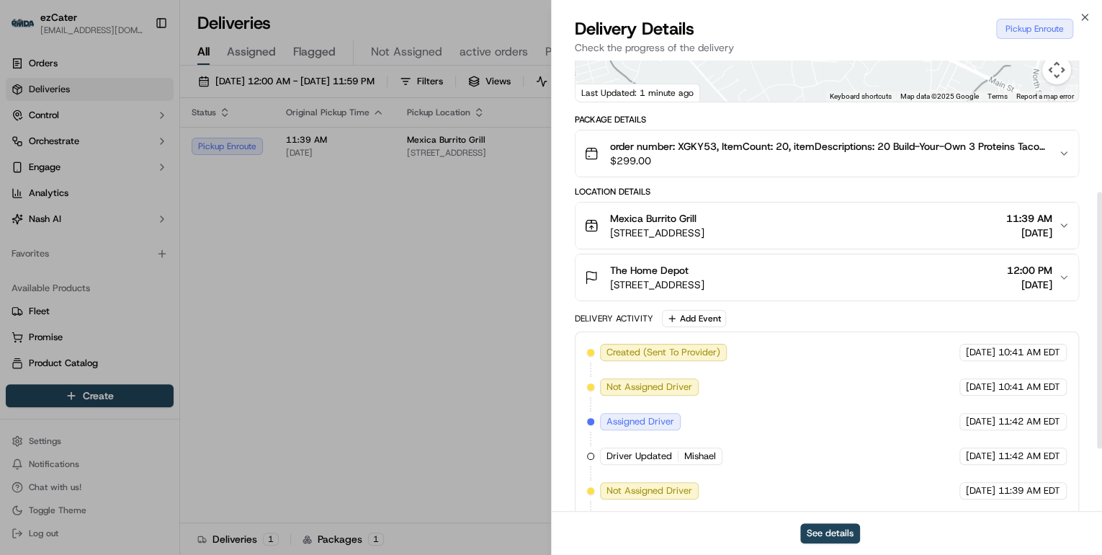
click at [705, 225] on span "759 Main St, Tewksbury, MA 01876, USA" at bounding box center [657, 232] width 94 height 14
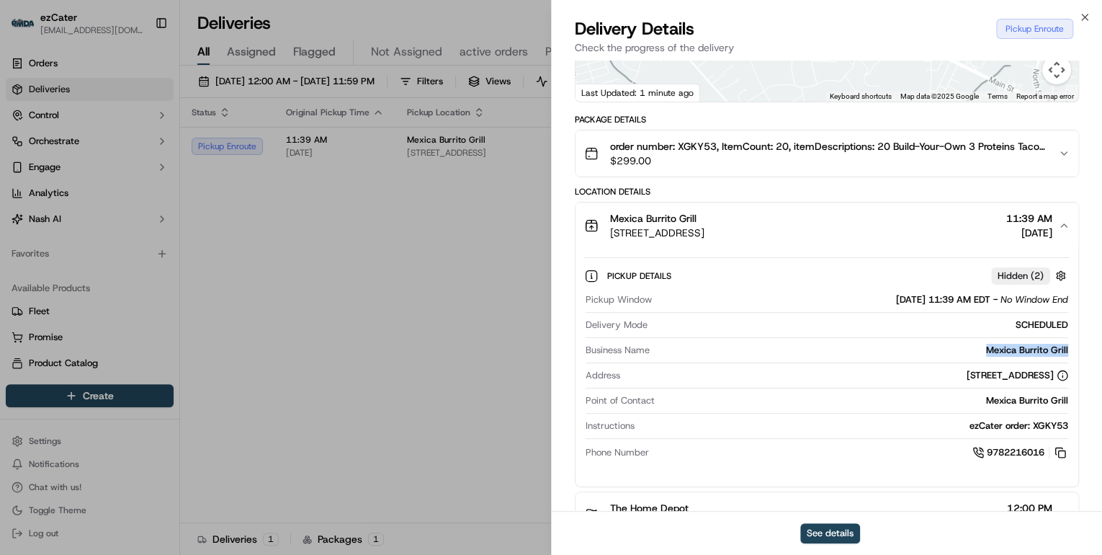
drag, startPoint x: 1074, startPoint y: 346, endPoint x: 974, endPoint y: 349, distance: 100.2
click at [974, 349] on div "Pickup Details Hidden ( 2 ) Pickup Window 09/23/2025 11:39 AM EDT - No Window E…" at bounding box center [827, 362] width 503 height 226
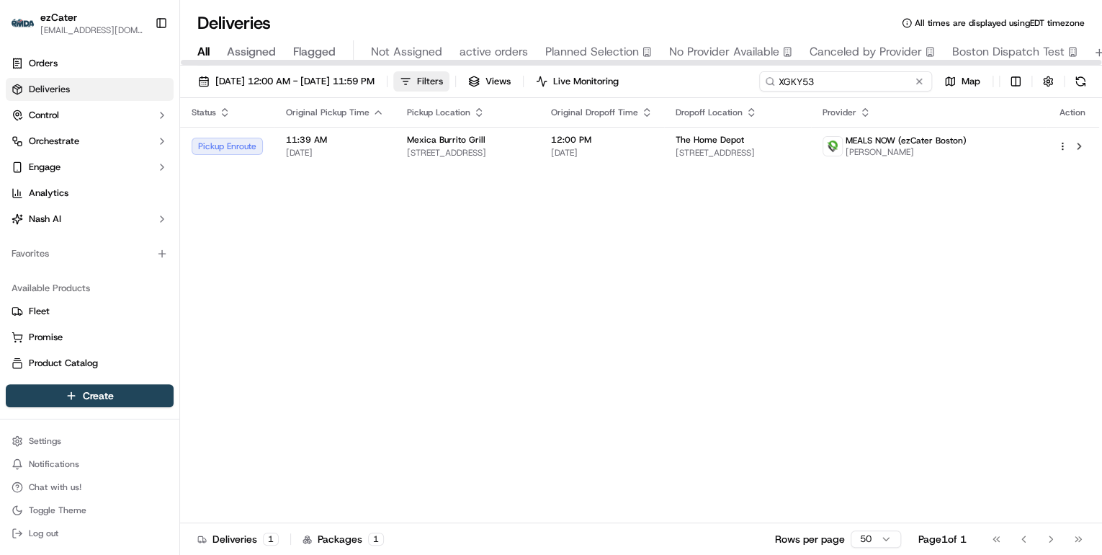
drag, startPoint x: 865, startPoint y: 82, endPoint x: 475, endPoint y: 86, distance: 389.8
click at [475, 85] on div "09/22/2025 12:00 AM - 09/28/2025 11:59 PM Filters Views Live Monitoring XGKY53 …" at bounding box center [641, 84] width 922 height 27
paste input "8X2-5VE"
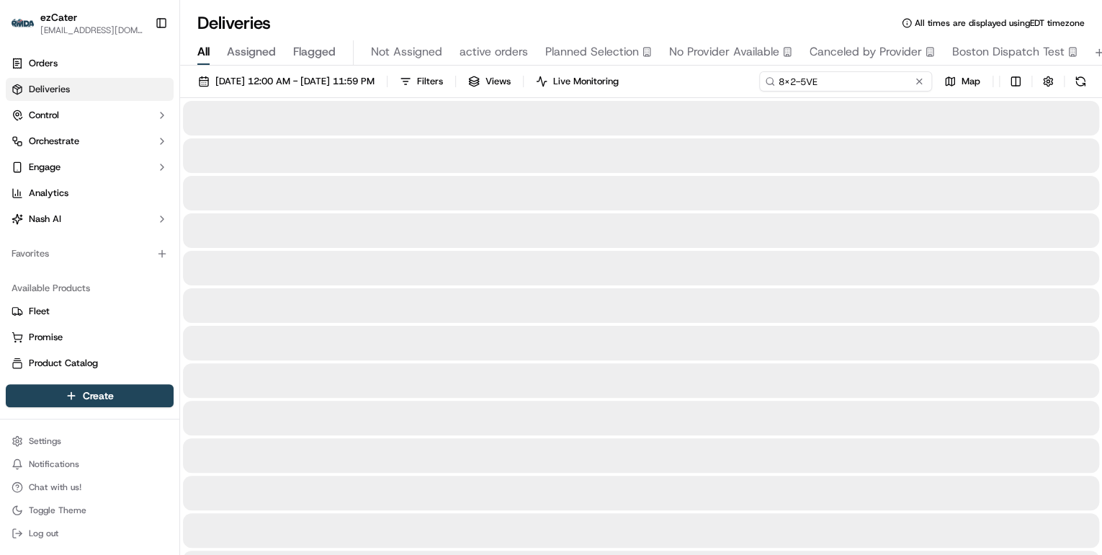
click at [782, 81] on input "8X2-5VE" at bounding box center [845, 81] width 173 height 20
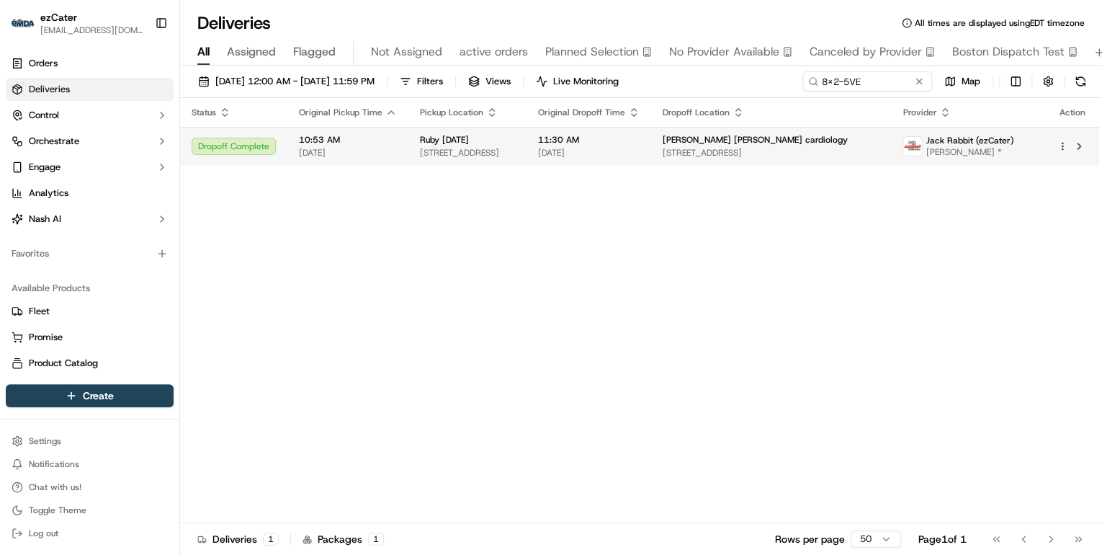
click at [527, 149] on td "Ruby Tuesday 2443 FL-16, St. Augustine, FL 32092, USA" at bounding box center [467, 146] width 118 height 39
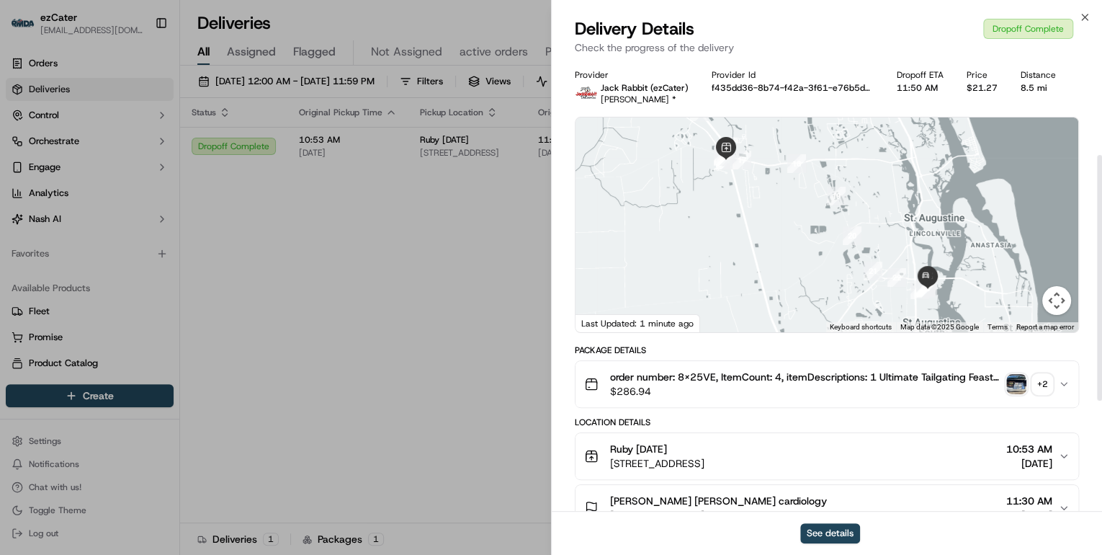
scroll to position [173, 0]
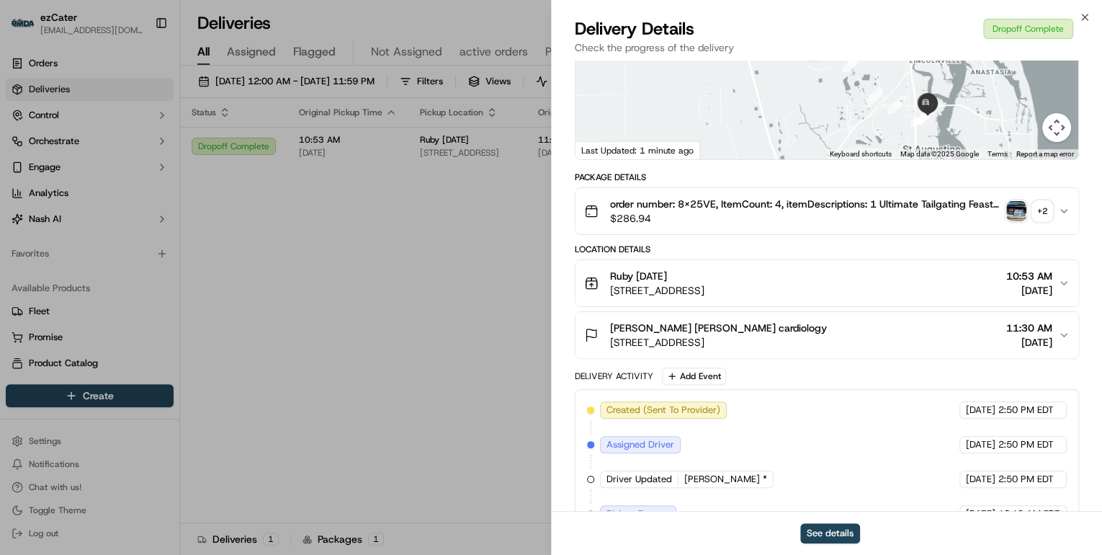
click at [1047, 211] on div "+ 2" at bounding box center [1042, 211] width 20 height 20
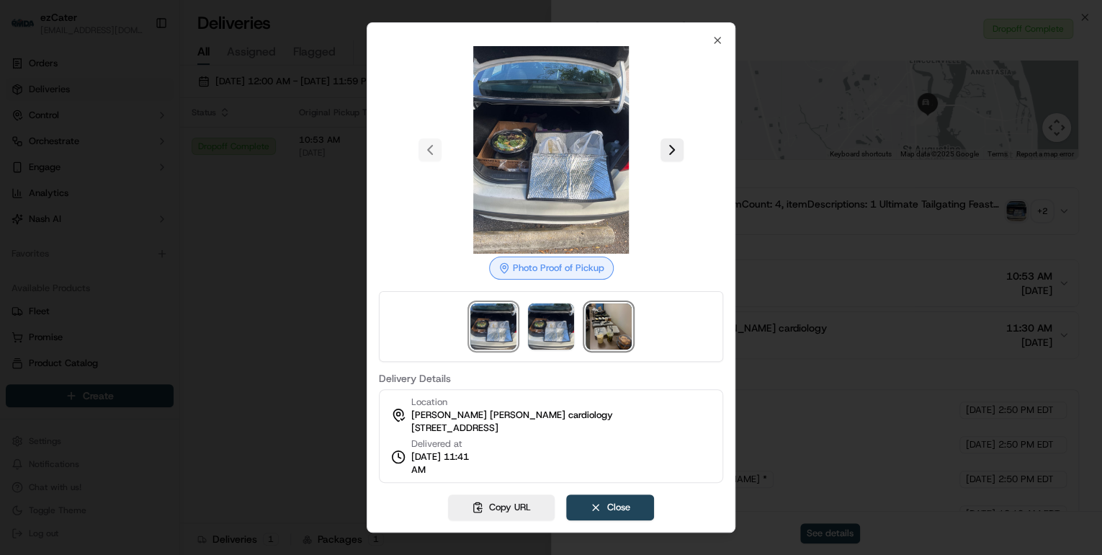
click at [620, 319] on img at bounding box center [609, 326] width 46 height 46
click at [223, 223] on div at bounding box center [551, 277] width 1102 height 555
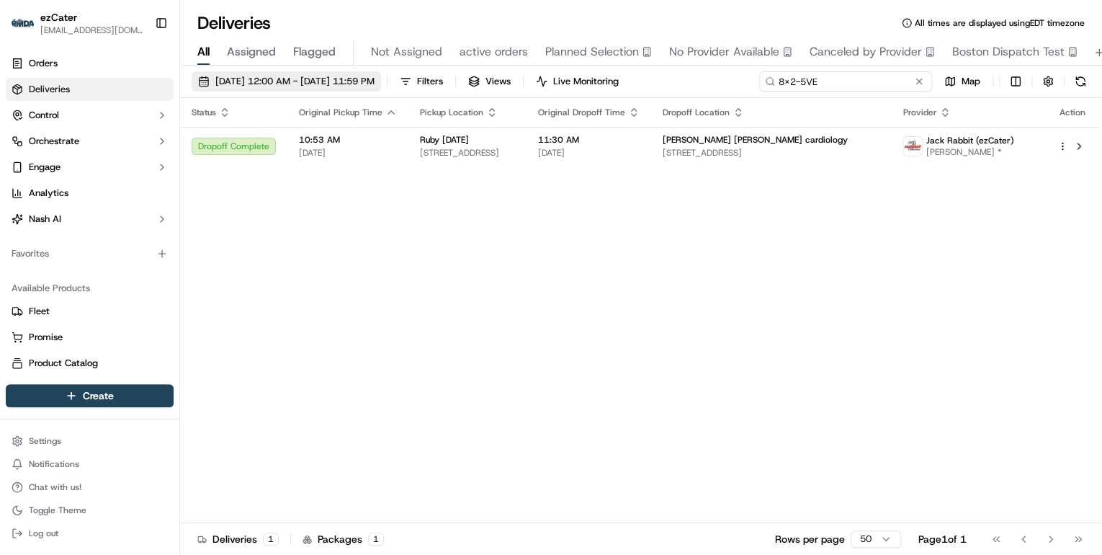
drag, startPoint x: 870, startPoint y: 79, endPoint x: 404, endPoint y: 87, distance: 466.2
click at [405, 86] on div "09/22/2025 12:00 AM - 09/28/2025 11:59 PM Filters Views Live Monitoring 8X2-5VE…" at bounding box center [641, 84] width 922 height 27
paste input "Y6T72Z"
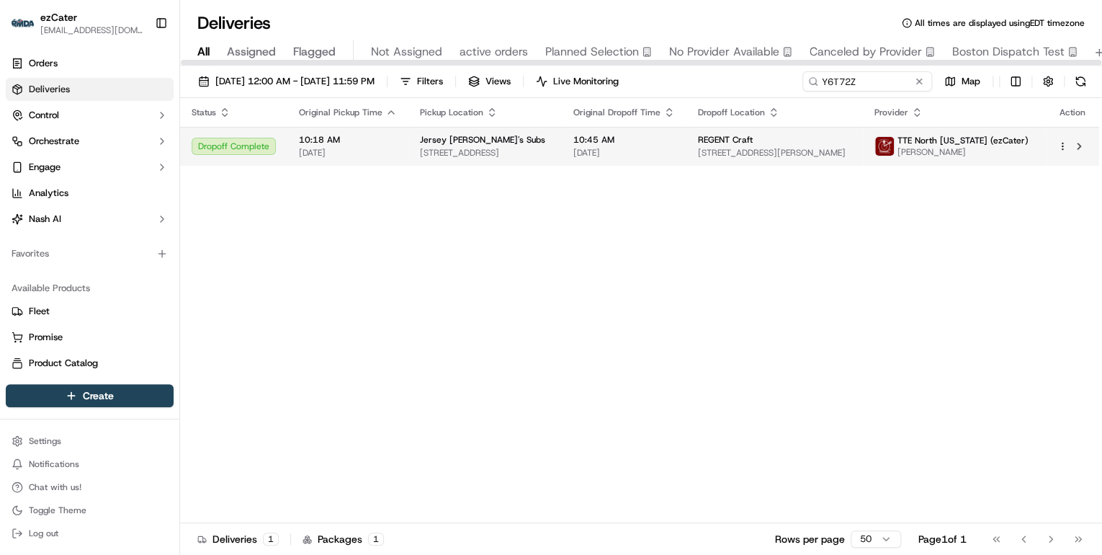
click at [481, 134] on span "Jersey Mike's Subs" at bounding box center [482, 140] width 125 height 12
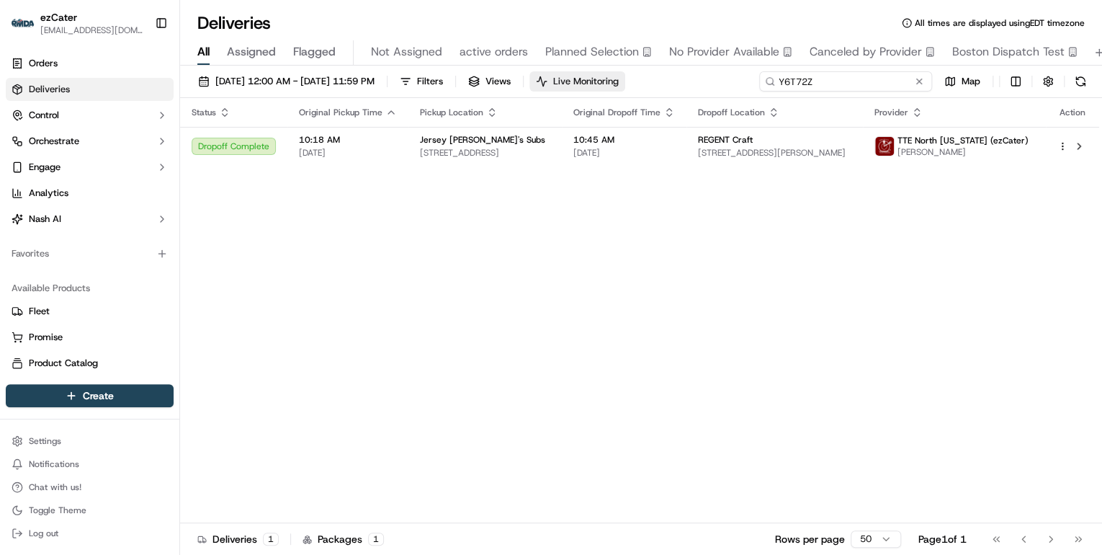
drag, startPoint x: 872, startPoint y: 73, endPoint x: 588, endPoint y: 84, distance: 284.1
click at [588, 84] on div "09/22/2025 12:00 AM - 09/28/2025 11:59 PM Filters Views Live Monitoring Y6T72Z …" at bounding box center [641, 84] width 922 height 27
paste input "4V1T1Z"
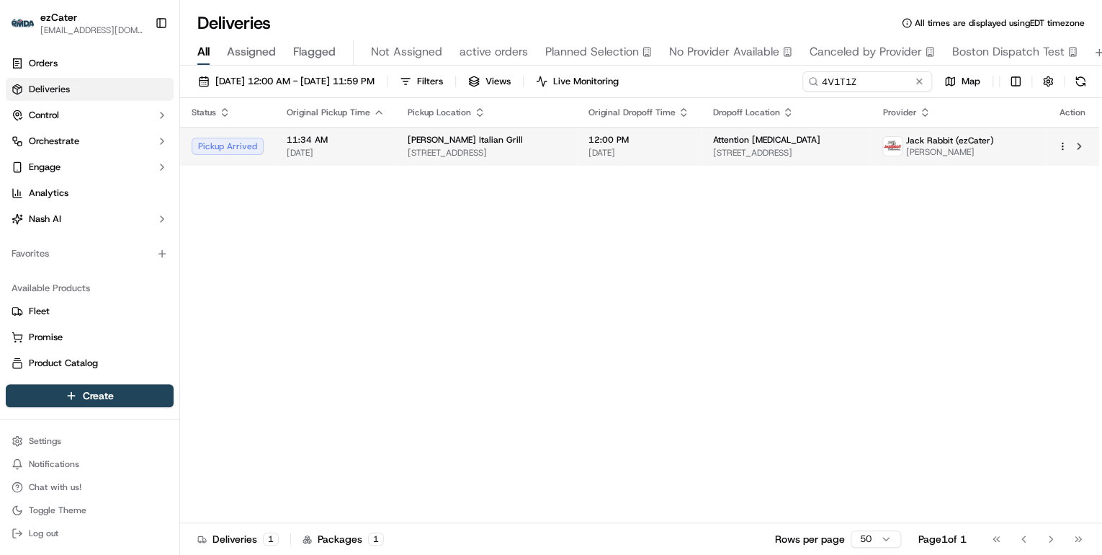
click at [396, 146] on td "Carrabba's Italian Grill 10562 US-98, Destin, FL 32550, USA" at bounding box center [486, 146] width 180 height 39
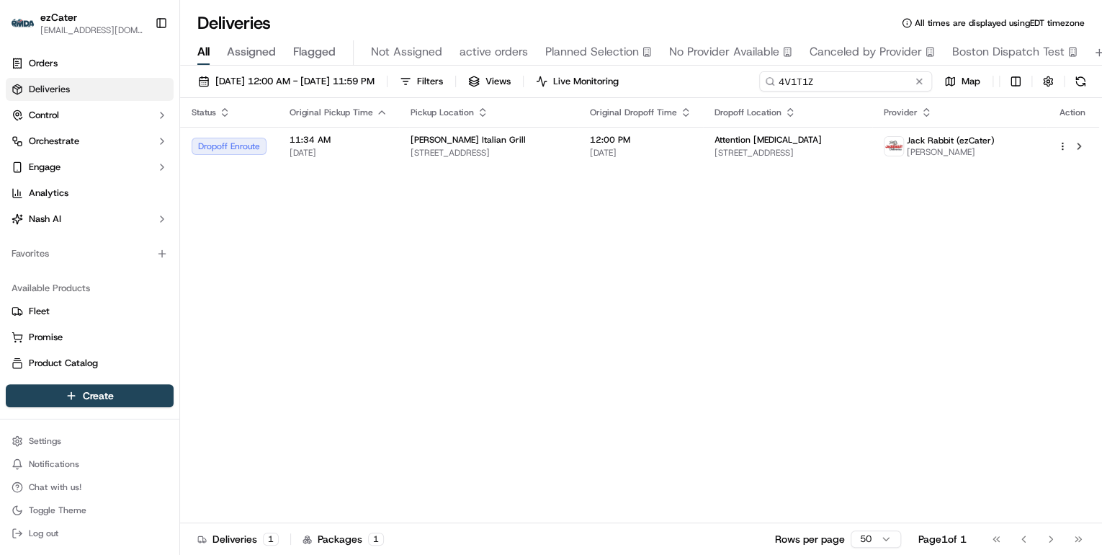
drag, startPoint x: 874, startPoint y: 78, endPoint x: 503, endPoint y: 102, distance: 371.8
click at [504, 101] on div "09/22/2025 12:00 AM - 09/28/2025 11:59 PM Filters Views Live Monitoring 4V1T1Z …" at bounding box center [641, 312] width 922 height 492
paste input "C46MTV"
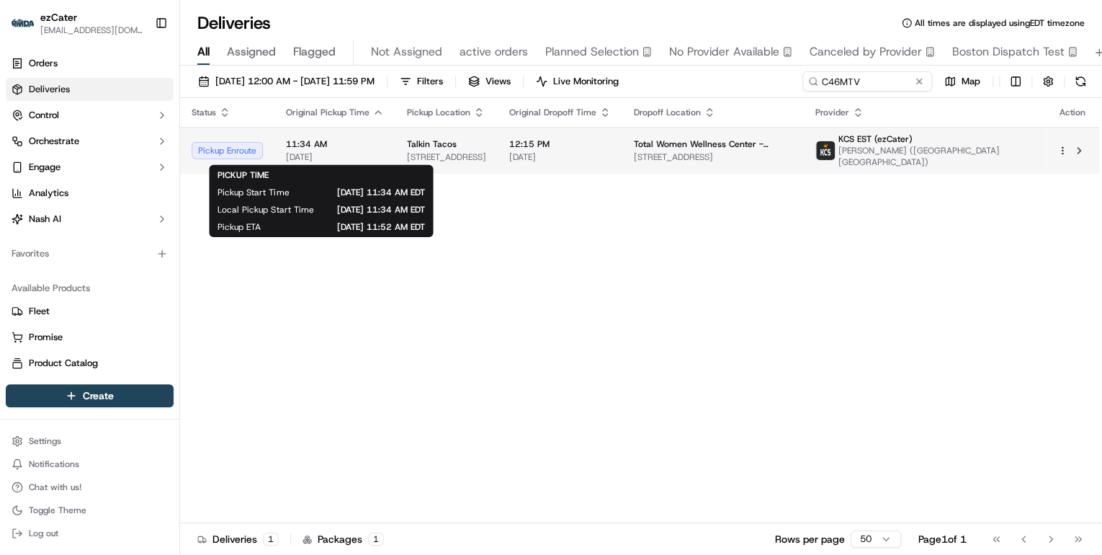
click at [334, 154] on span "[DATE]" at bounding box center [335, 157] width 98 height 12
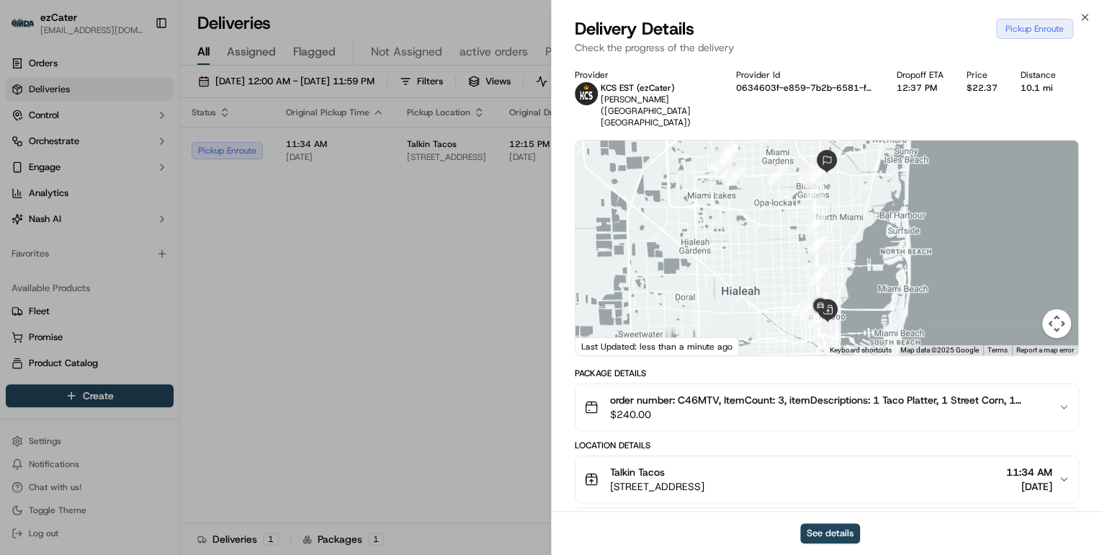
scroll to position [58, 0]
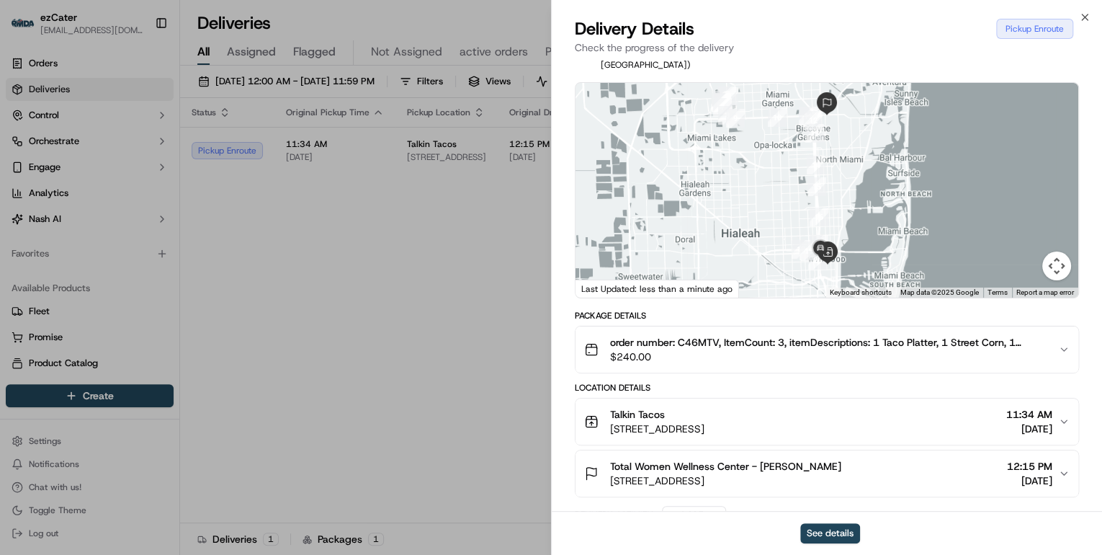
click at [805, 407] on div "Talkin Tacos 172 NW 24th St, Miami, FL 33127, USA 11:34 AM 09/23/2025" at bounding box center [821, 421] width 474 height 29
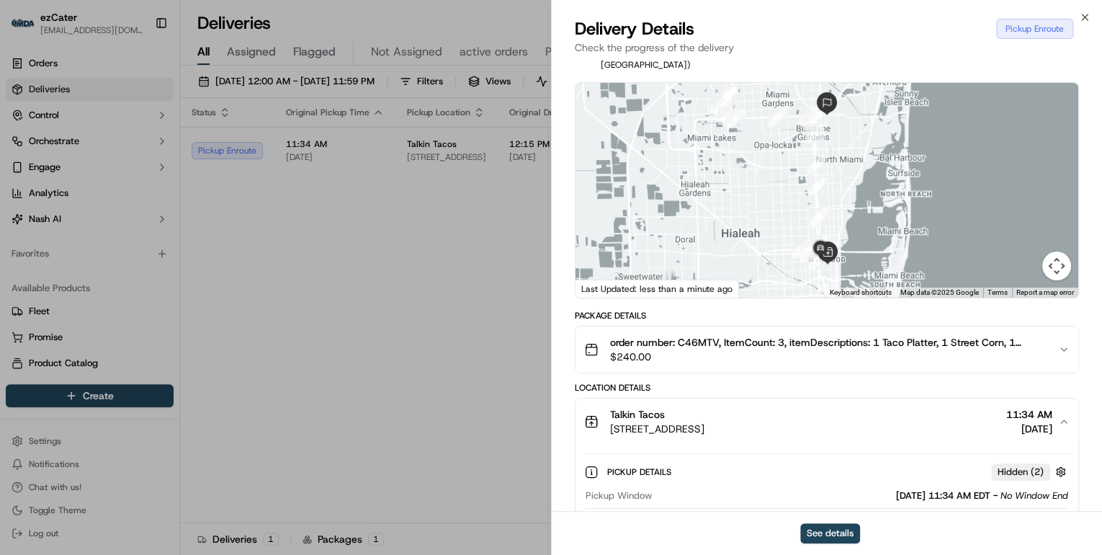
scroll to position [115, 0]
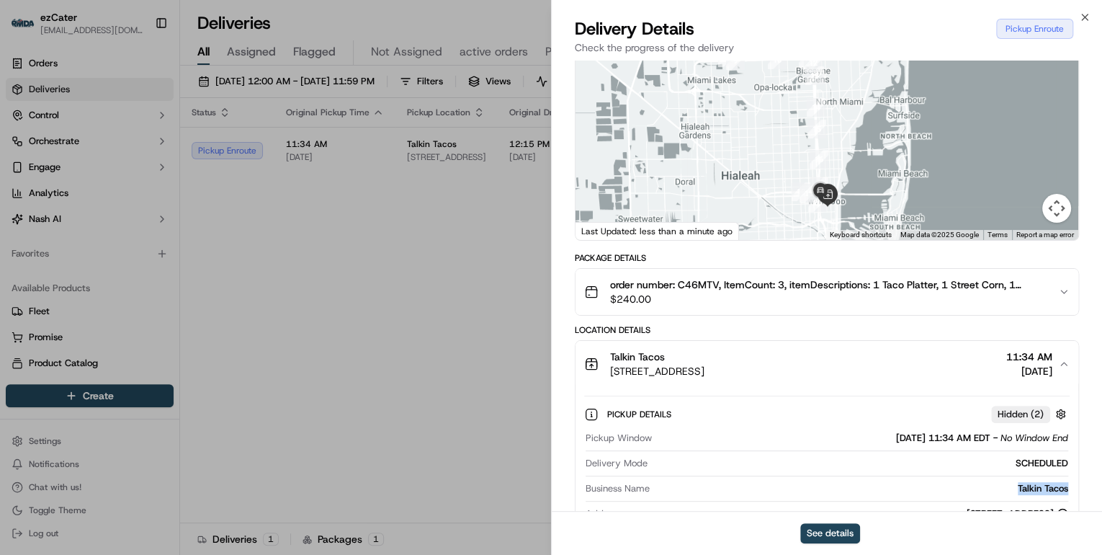
drag, startPoint x: 1075, startPoint y: 478, endPoint x: 996, endPoint y: 475, distance: 79.3
click at [996, 475] on div "Pickup Details Hidden ( 2 ) Pickup Window 09/23/2025 11:34 AM EDT - No Window E…" at bounding box center [827, 500] width 503 height 226
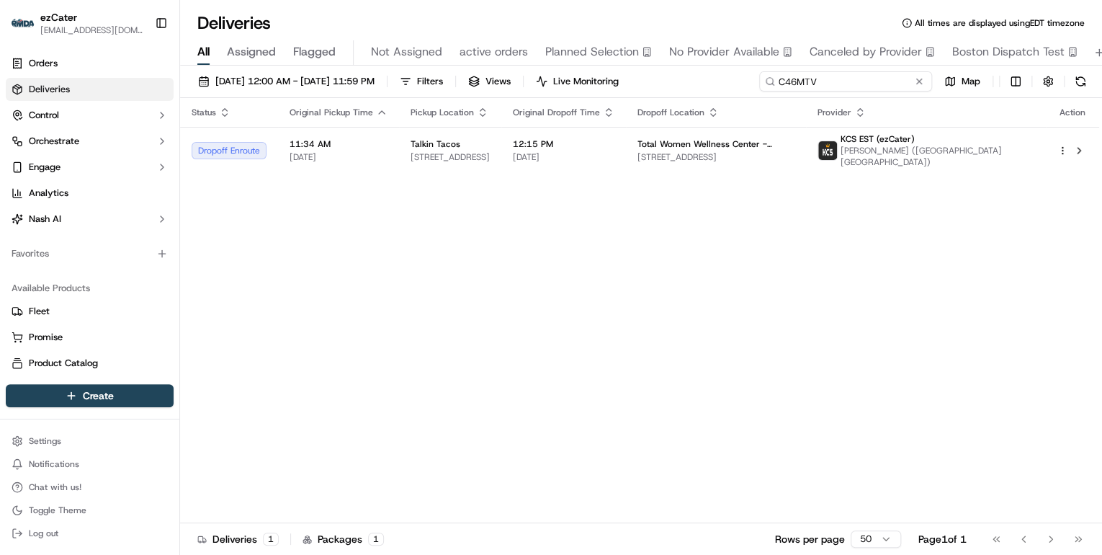
drag, startPoint x: 870, startPoint y: 81, endPoint x: 505, endPoint y: 78, distance: 364.5
click at [508, 78] on div "09/22/2025 12:00 AM - 09/28/2025 11:59 PM Filters Views Live Monitoring C46MTV …" at bounding box center [641, 84] width 922 height 27
paste input "QGZG38"
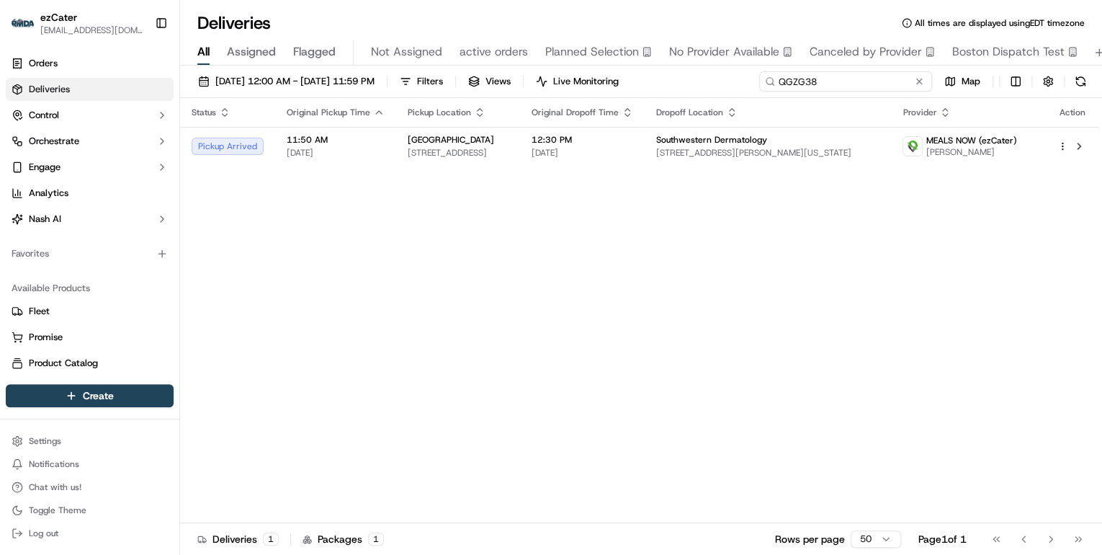
drag, startPoint x: 831, startPoint y: 84, endPoint x: 442, endPoint y: 84, distance: 389.0
click at [442, 84] on div "09/22/2025 12:00 AM - 09/28/2025 11:59 PM Filters Views Live Monitoring QGZG38 …" at bounding box center [641, 84] width 922 height 27
paste input "G6HR7U"
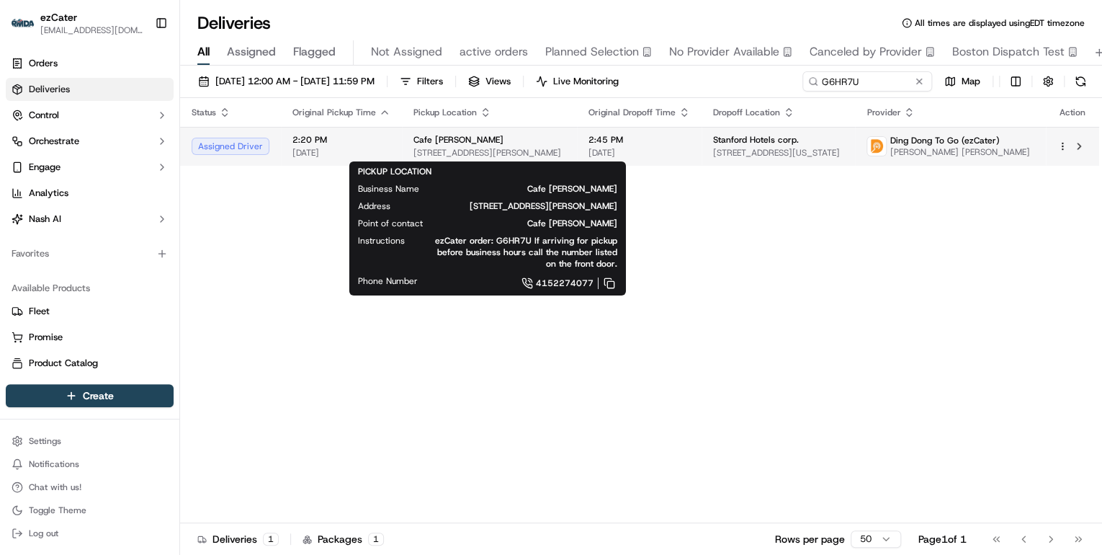
click at [505, 138] on div "Cafe Madeleine" at bounding box center [490, 140] width 152 height 12
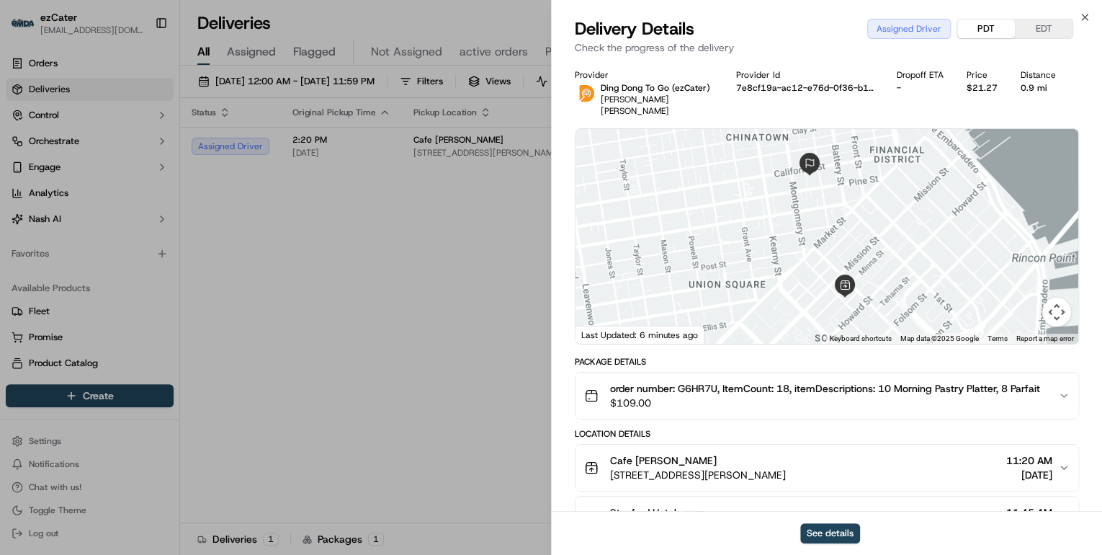
click at [980, 29] on button "PDT" at bounding box center [986, 28] width 58 height 19
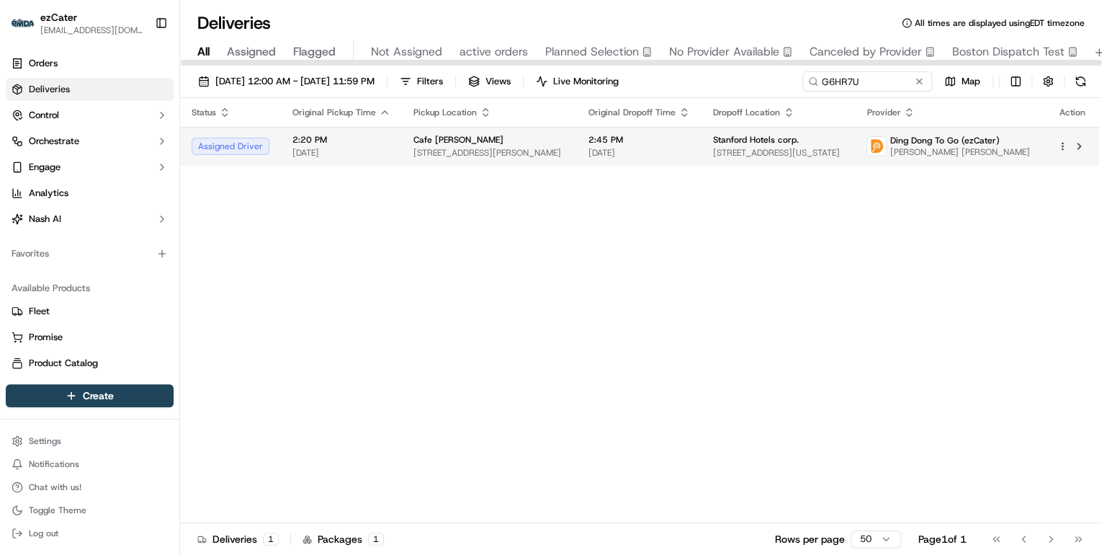
click at [512, 148] on span "149 New Montgomery St, San Francisco, CA 94105, USA" at bounding box center [490, 153] width 152 height 12
click at [484, 141] on div "Cafe Madeleine" at bounding box center [490, 140] width 152 height 12
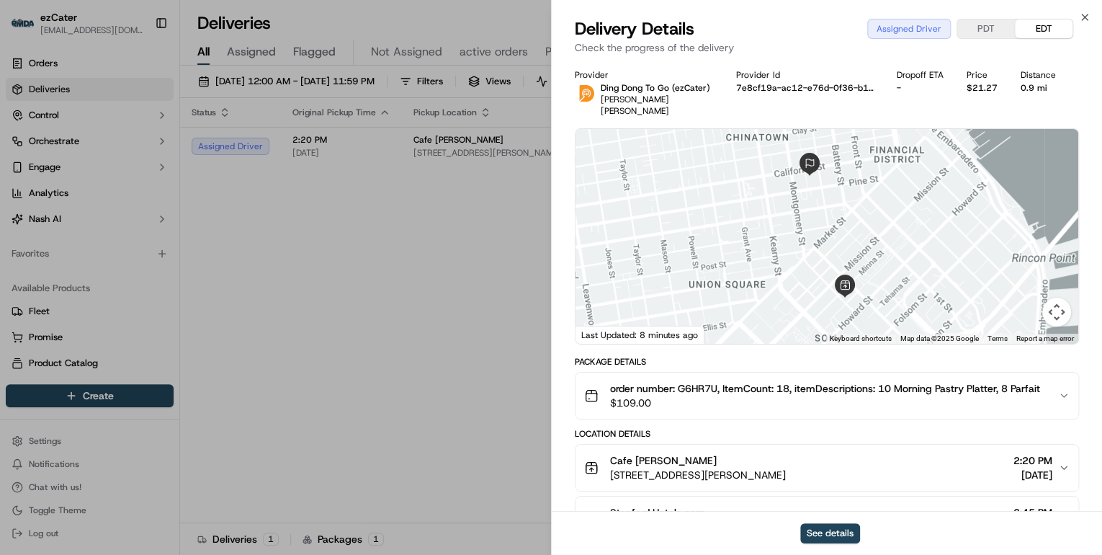
scroll to position [58, 0]
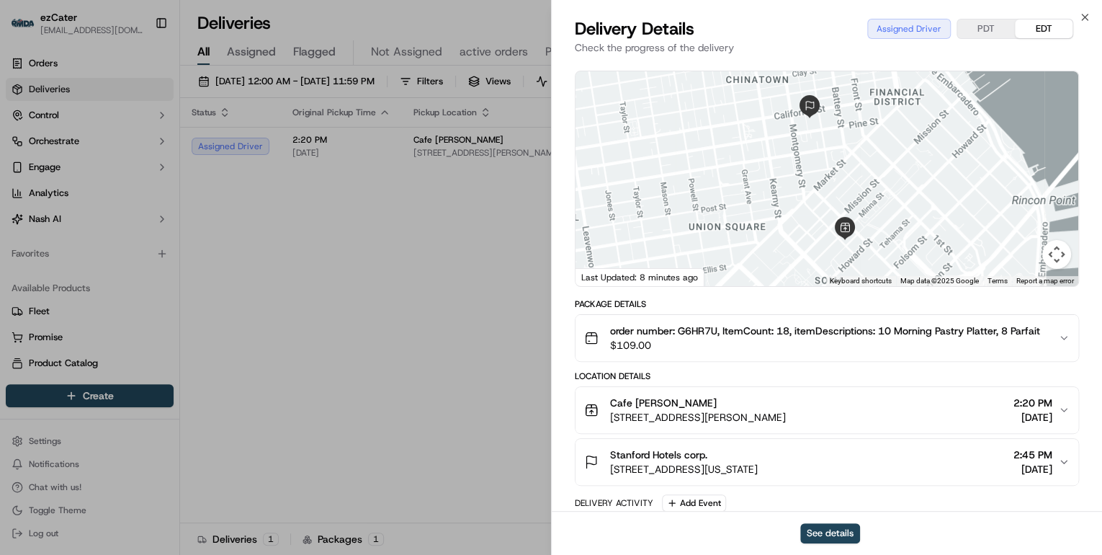
click at [786, 396] on div "Cafe Madeleine" at bounding box center [698, 403] width 176 height 14
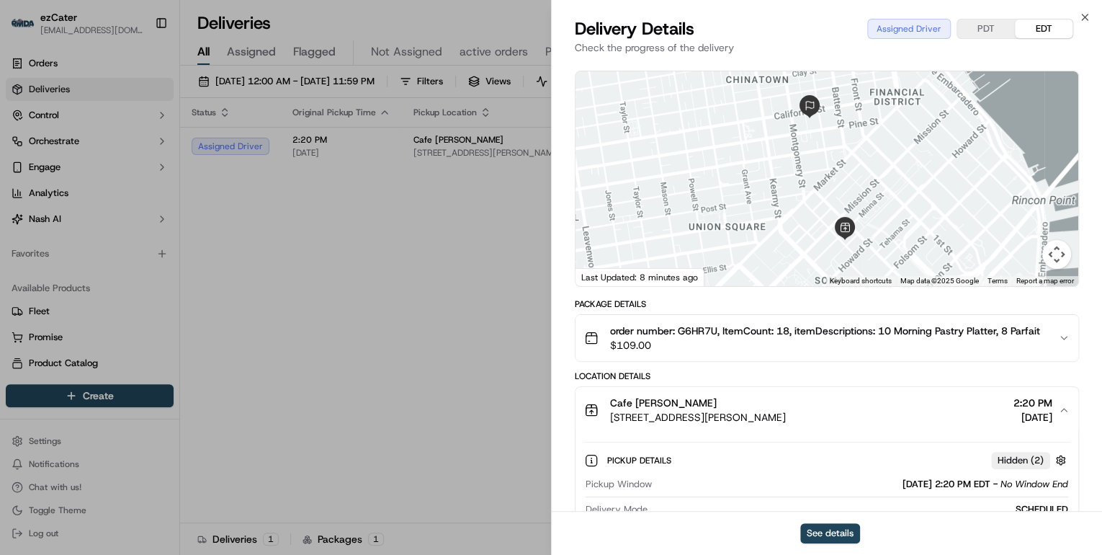
scroll to position [173, 0]
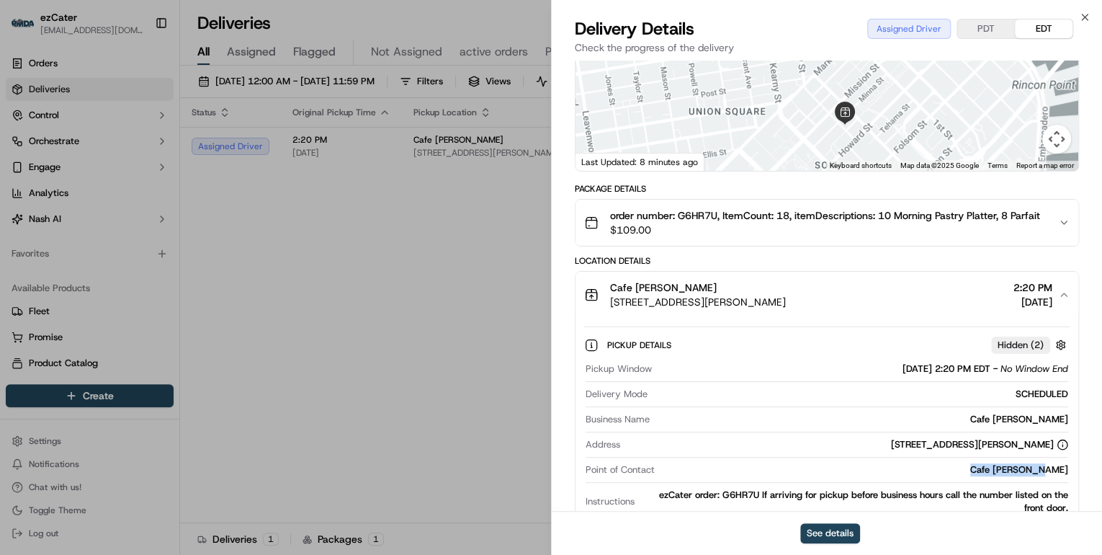
drag, startPoint x: 1070, startPoint y: 457, endPoint x: 986, endPoint y: 458, distance: 83.6
click at [986, 458] on div "Pickup Details Hidden ( 2 ) Pickup Window 09/23/2025 2:20 PM EDT - No Window En…" at bounding box center [827, 437] width 503 height 239
click at [983, 29] on button "PDT" at bounding box center [986, 28] width 58 height 19
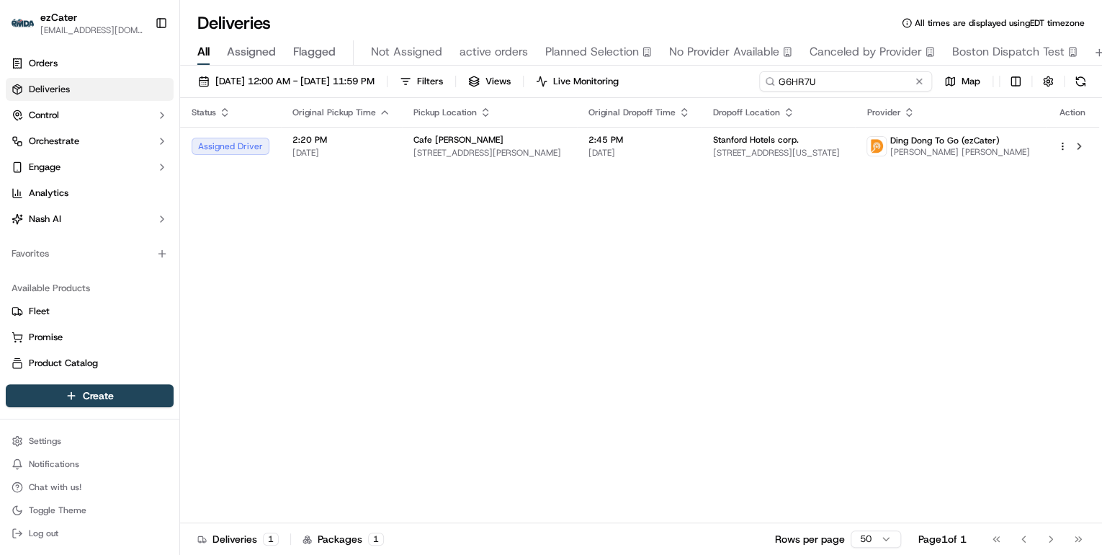
drag, startPoint x: 877, startPoint y: 84, endPoint x: 313, endPoint y: 54, distance: 565.6
click at [343, 53] on div "Deliveries All times are displayed using EDT timezone All Assigned Flagged Not …" at bounding box center [641, 277] width 922 height 555
paste input "UAMG3Z"
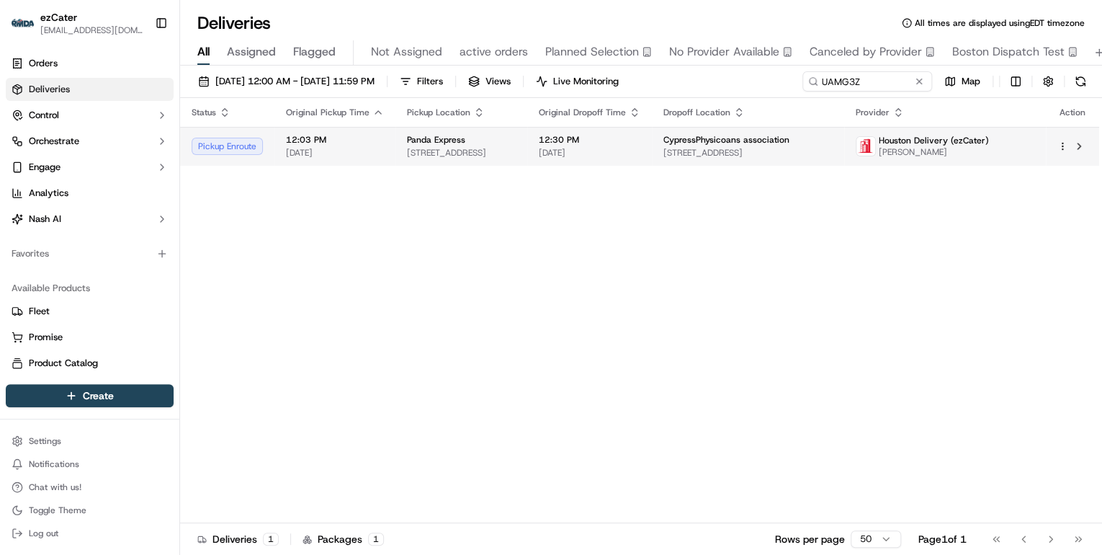
click at [511, 147] on span "431 FM 1960 Rd W, Houston, TX, 77090, United States" at bounding box center [461, 153] width 109 height 12
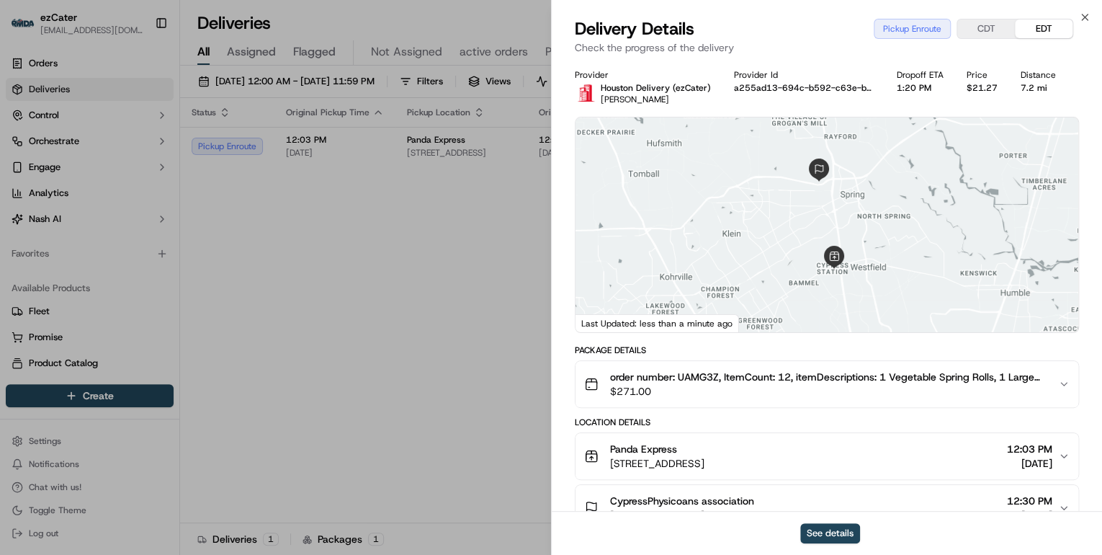
scroll to position [115, 0]
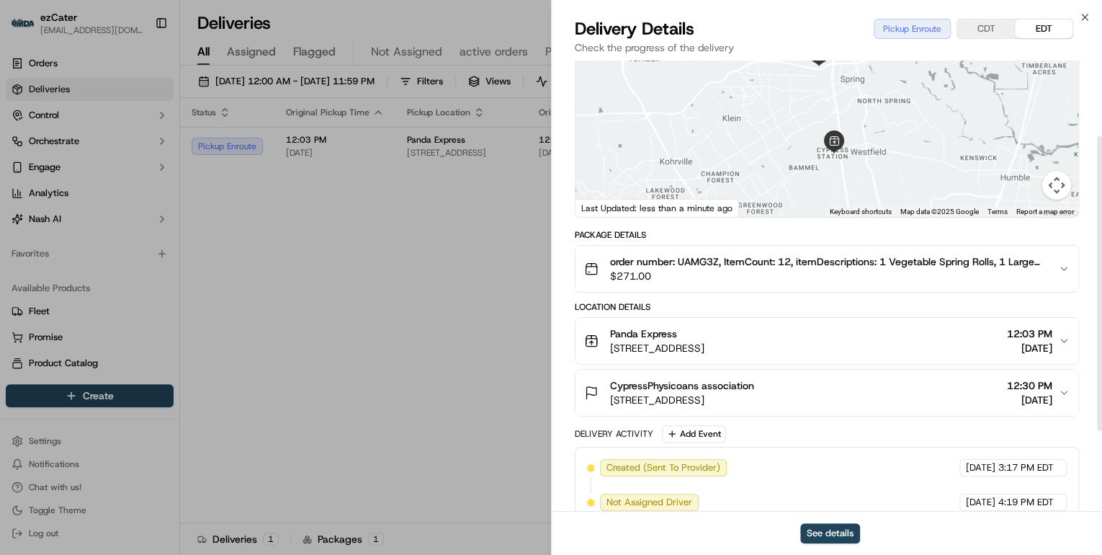
click at [705, 337] on div "Panda Express" at bounding box center [657, 333] width 94 height 14
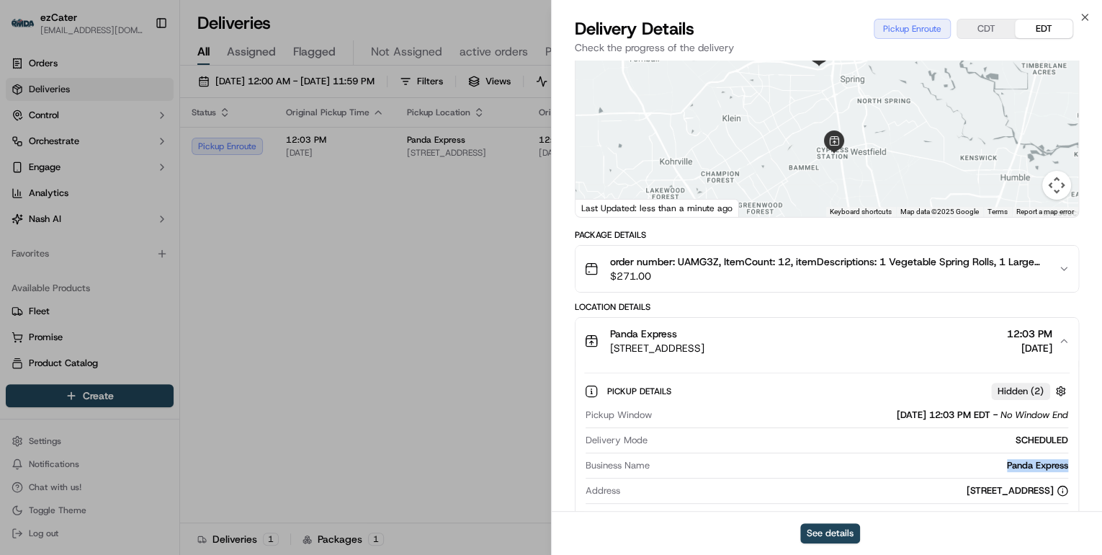
drag, startPoint x: 1073, startPoint y: 465, endPoint x: 991, endPoint y: 464, distance: 82.1
click at [991, 464] on div "Pickup Details Hidden ( 2 ) Pickup Window 09/23/2025 12:03 PM EDT - No Window E…" at bounding box center [827, 477] width 503 height 226
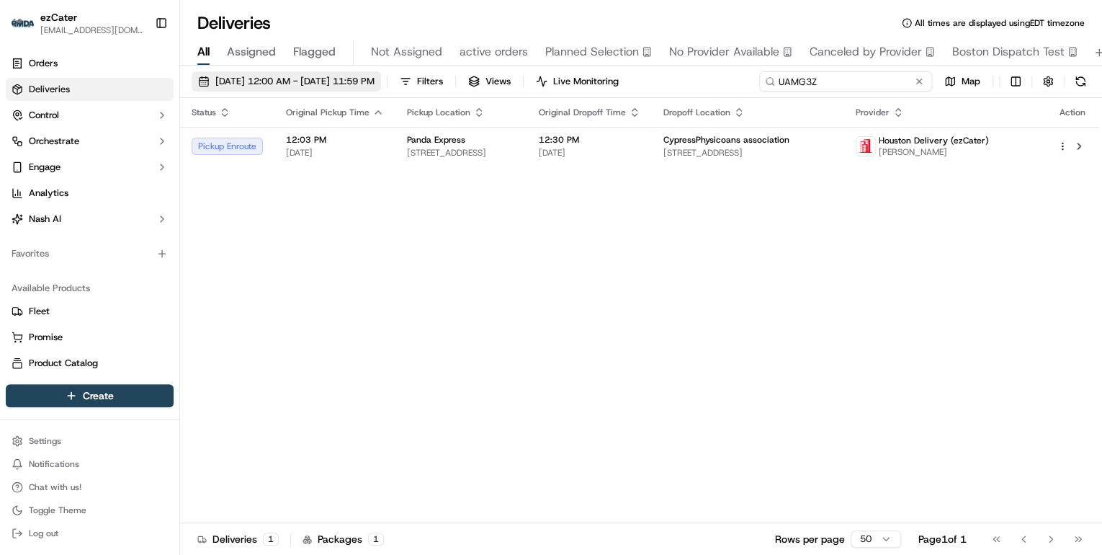
drag, startPoint x: 867, startPoint y: 84, endPoint x: 421, endPoint y: 84, distance: 445.9
click at [424, 84] on div "09/22/2025 12:00 AM - 09/28/2025 11:59 PM Filters Views Live Monitoring UAMG3Z …" at bounding box center [641, 84] width 922 height 27
paste input "K9-AUW"
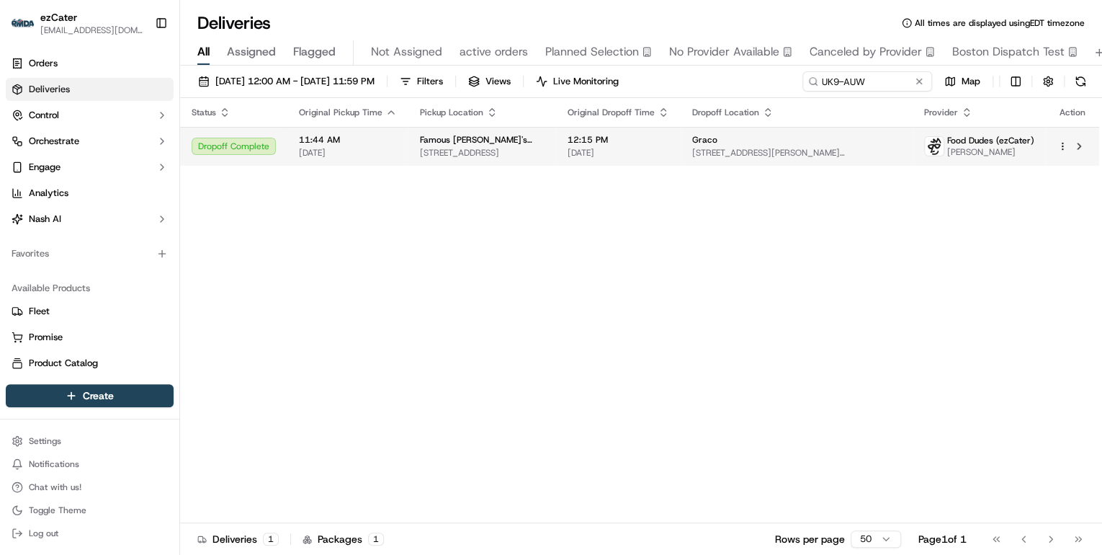
click at [556, 156] on td "Famous Dave's BBQ 7825 Vinewood Ln N, Maple Grove, MN 55369, USA" at bounding box center [482, 146] width 148 height 39
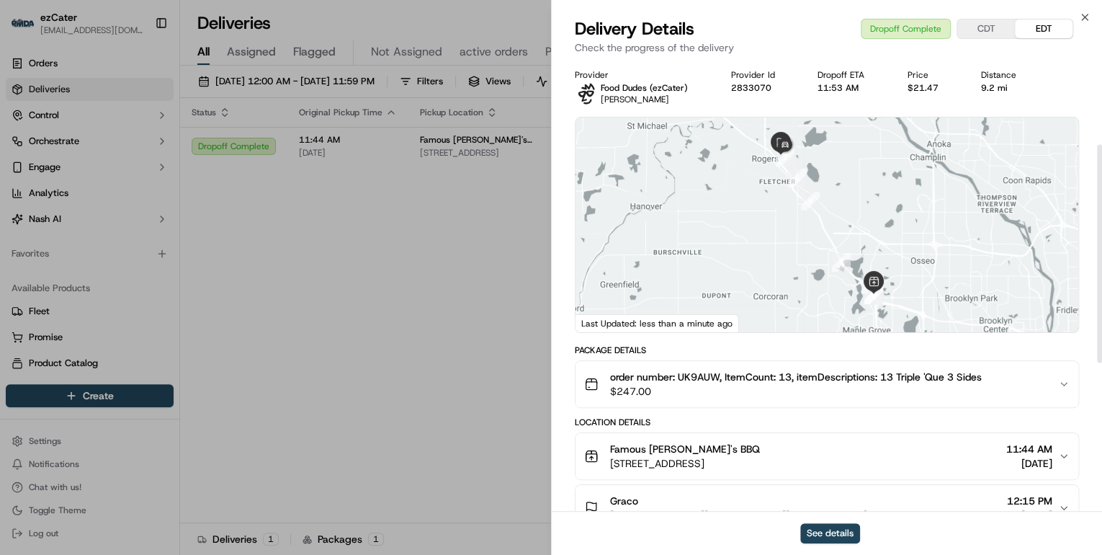
scroll to position [173, 0]
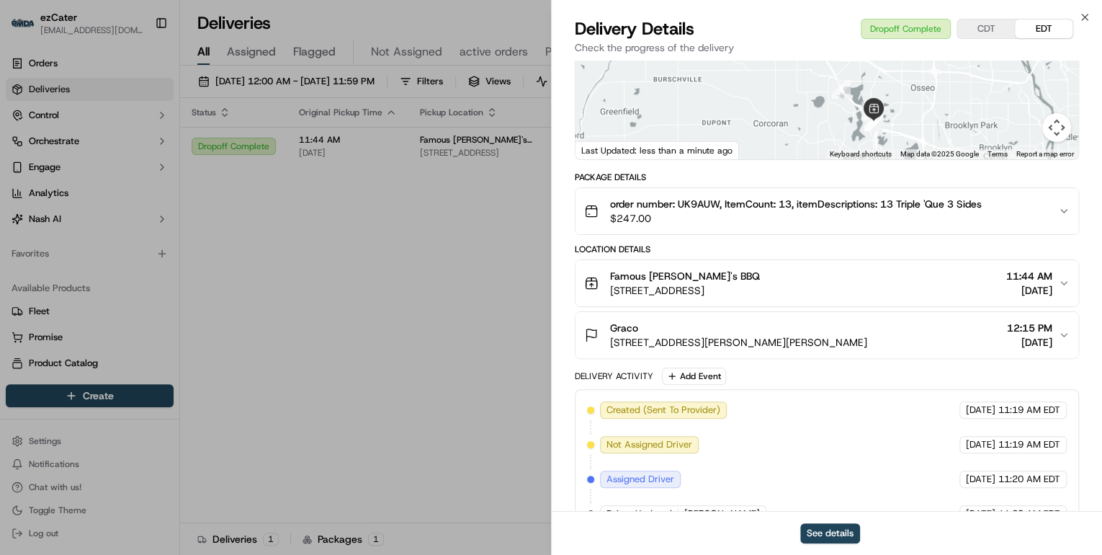
click at [732, 294] on span "7825 Vinewood Ln N, Maple Grove, MN 55369, USA" at bounding box center [685, 290] width 150 height 14
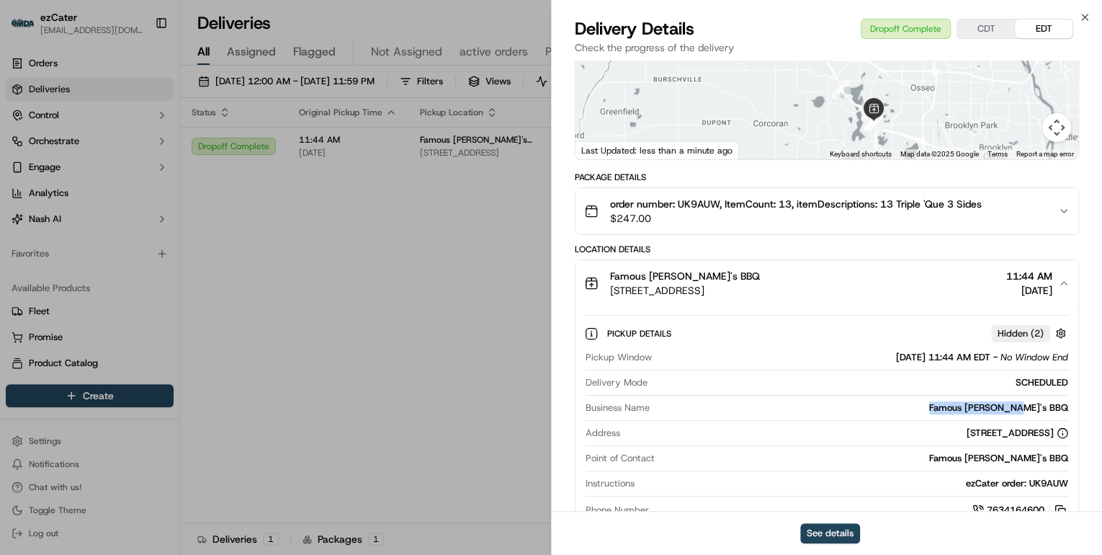
drag, startPoint x: 1075, startPoint y: 410, endPoint x: 942, endPoint y: 405, distance: 132.7
click at [942, 405] on div "Pickup Details Hidden ( 2 ) Pickup Window 09/23/2025 11:44 AM EDT - No Window E…" at bounding box center [827, 419] width 503 height 226
drag, startPoint x: 998, startPoint y: 434, endPoint x: 929, endPoint y: 434, distance: 69.2
click at [967, 434] on div "7825 Vinewood Ln N, Maple Grove, MN 55369, USA" at bounding box center [1018, 432] width 102 height 13
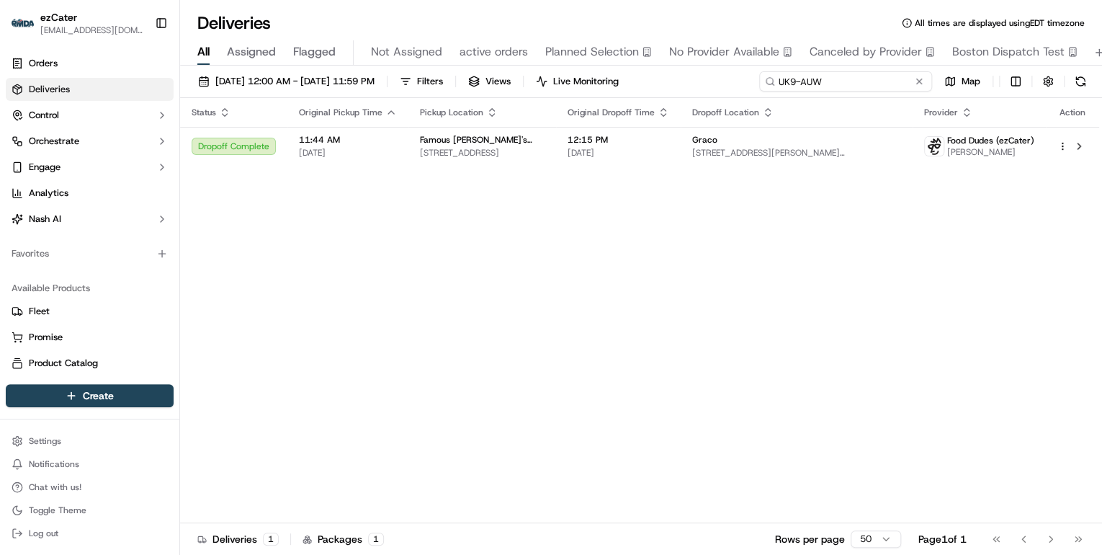
drag, startPoint x: 867, startPoint y: 84, endPoint x: 406, endPoint y: 123, distance: 463.4
click at [406, 123] on div "09/22/2025 12:00 AM - 09/28/2025 11:59 PM Filters Views Live Monitoring UK9-AUW…" at bounding box center [641, 312] width 922 height 492
paste input "5T8H2Z"
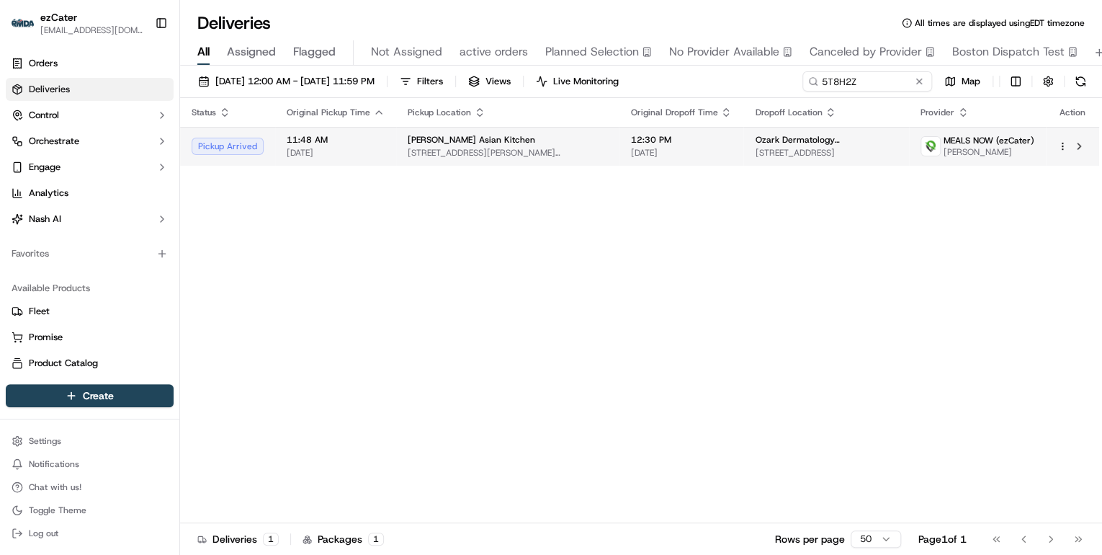
click at [619, 142] on td "12:30 PM 09/23/2025" at bounding box center [681, 146] width 125 height 39
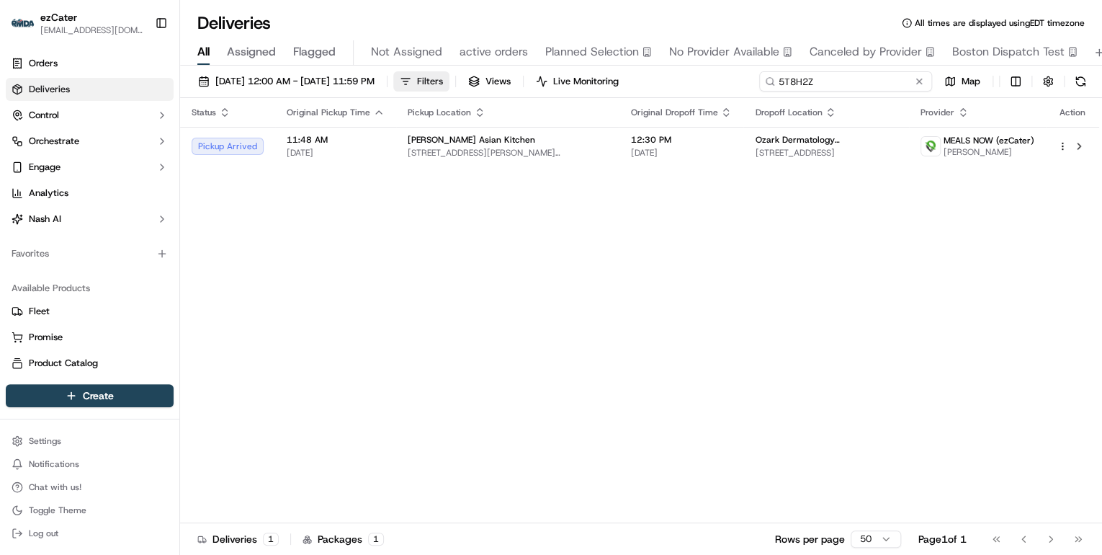
drag, startPoint x: 880, startPoint y: 83, endPoint x: 445, endPoint y: 89, distance: 435.2
click at [445, 89] on div "09/22/2025 12:00 AM - 09/28/2025 11:59 PM Filters Views Live Monitoring 5T8H2Z …" at bounding box center [641, 84] width 922 height 27
paste input "6GMCVM"
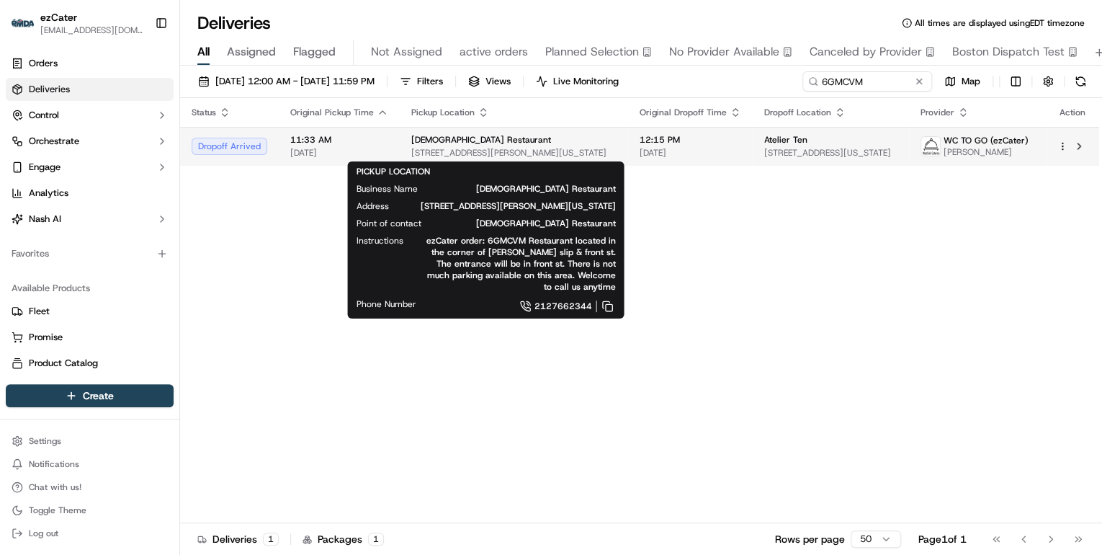
click at [435, 157] on span "24 Peck Slip, New York, NY 10038, USA" at bounding box center [513, 153] width 205 height 12
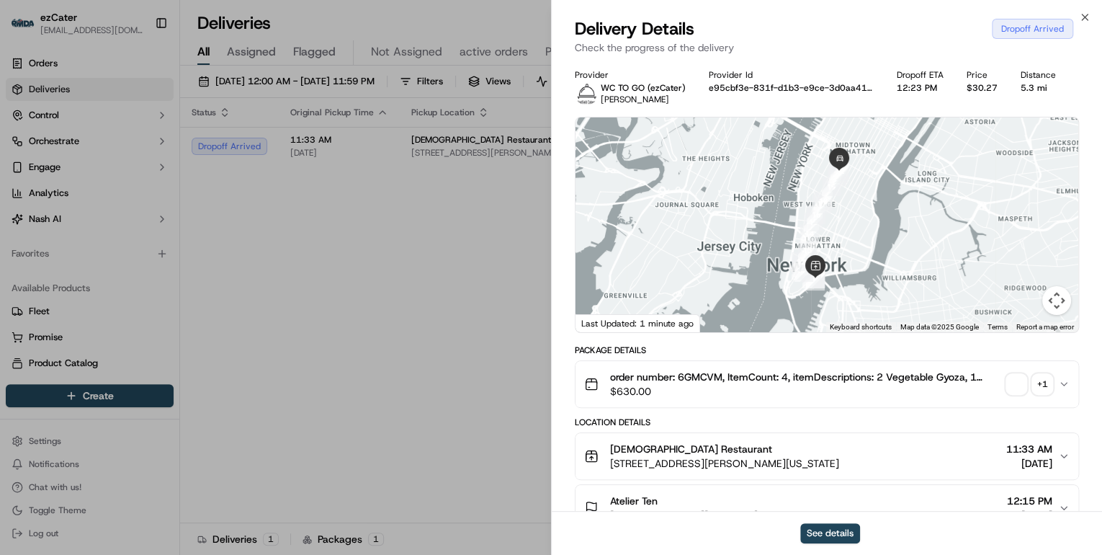
scroll to position [115, 0]
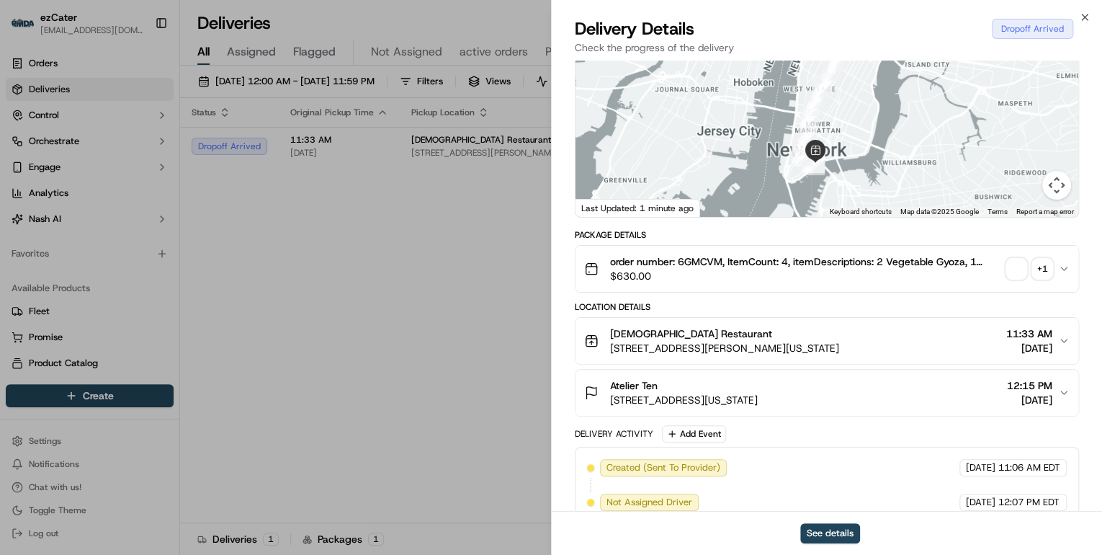
click at [758, 393] on span "104 W 29th St #8th, New York, NY 10001, USA" at bounding box center [684, 400] width 148 height 14
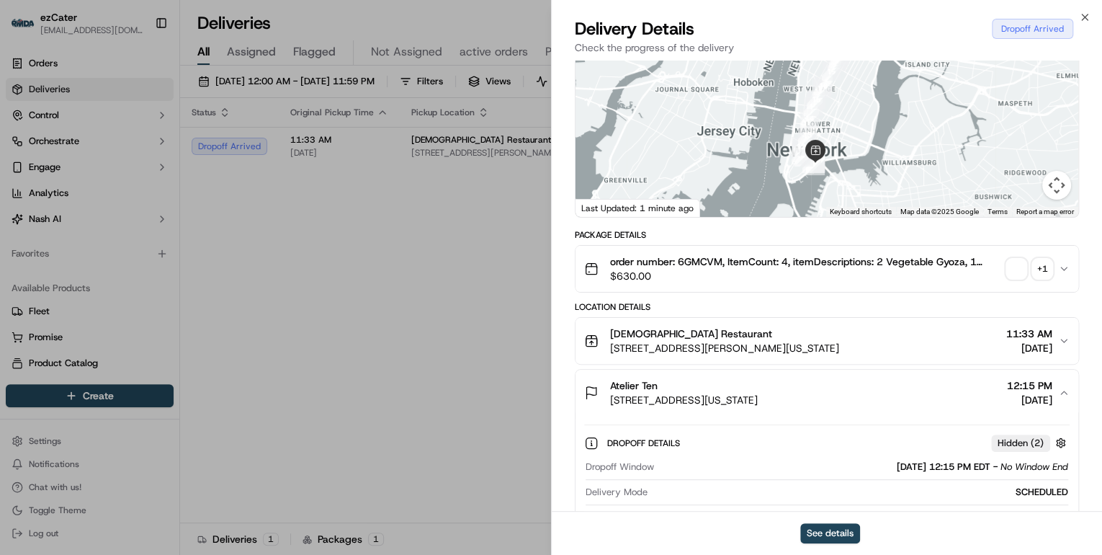
scroll to position [288, 0]
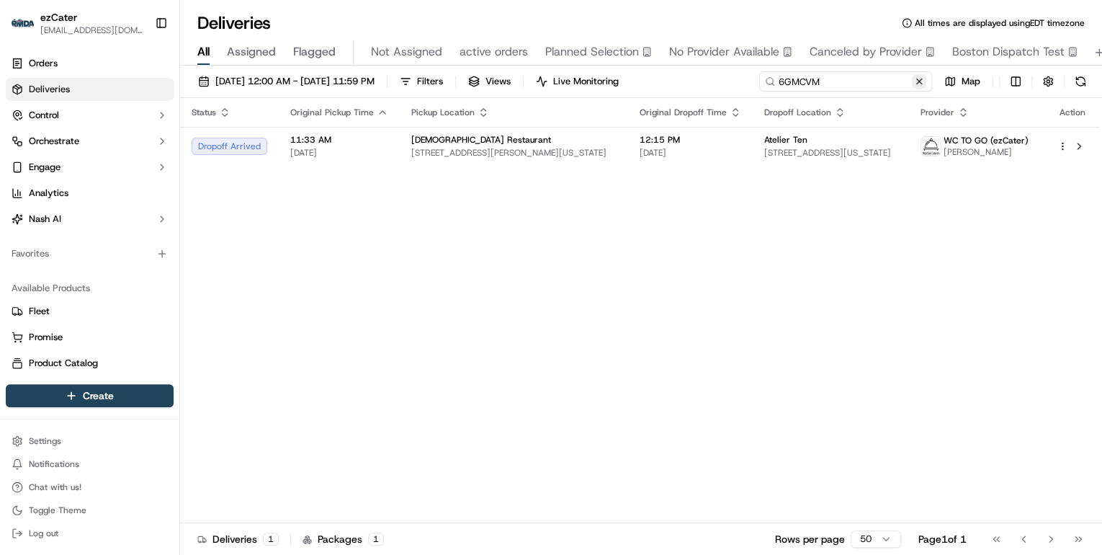
click at [892, 82] on input "6GMCVM" at bounding box center [845, 81] width 173 height 20
drag, startPoint x: 823, startPoint y: 76, endPoint x: 535, endPoint y: 81, distance: 288.2
click at [535, 81] on div "09/22/2025 12:00 AM - 09/28/2025 11:59 PM Filters Views Live Monitoring 6GMCVM …" at bounding box center [641, 84] width 922 height 27
paste input "G6HR7U"
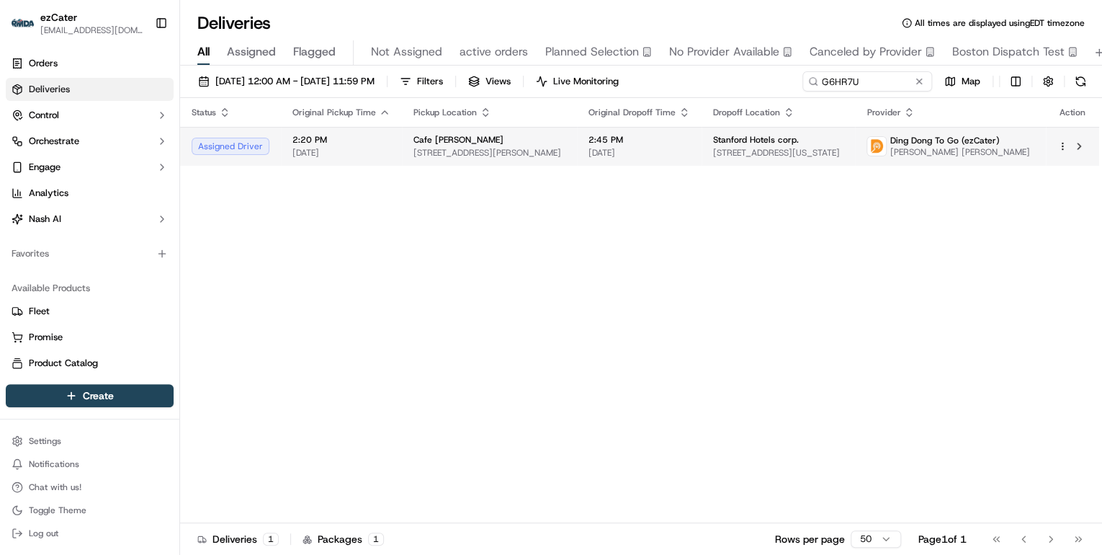
click at [414, 157] on span "149 New Montgomery St, San Francisco, CA 94105, USA" at bounding box center [490, 153] width 152 height 12
drag, startPoint x: 861, startPoint y: 84, endPoint x: 521, endPoint y: 68, distance: 340.4
click at [524, 68] on div "09/22/2025 12:00 AM - 09/28/2025 11:59 PM Filters Views Live Monitoring G6HR7U …" at bounding box center [641, 312] width 922 height 492
paste input "KXC354"
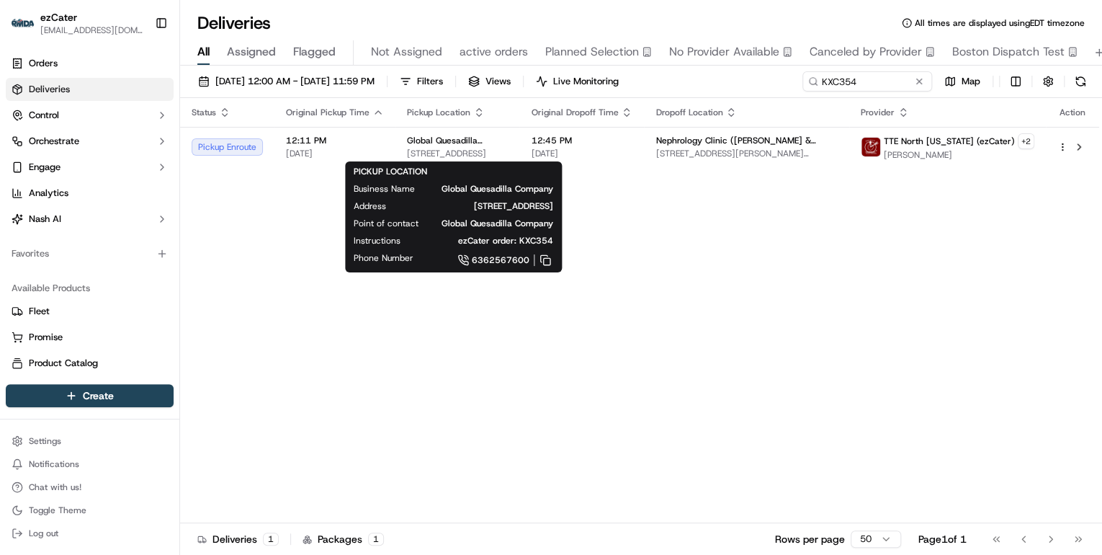
click at [499, 148] on span "189 Lamp and Lantern Village, Chesterfield, MO 63017, USA" at bounding box center [457, 154] width 101 height 12
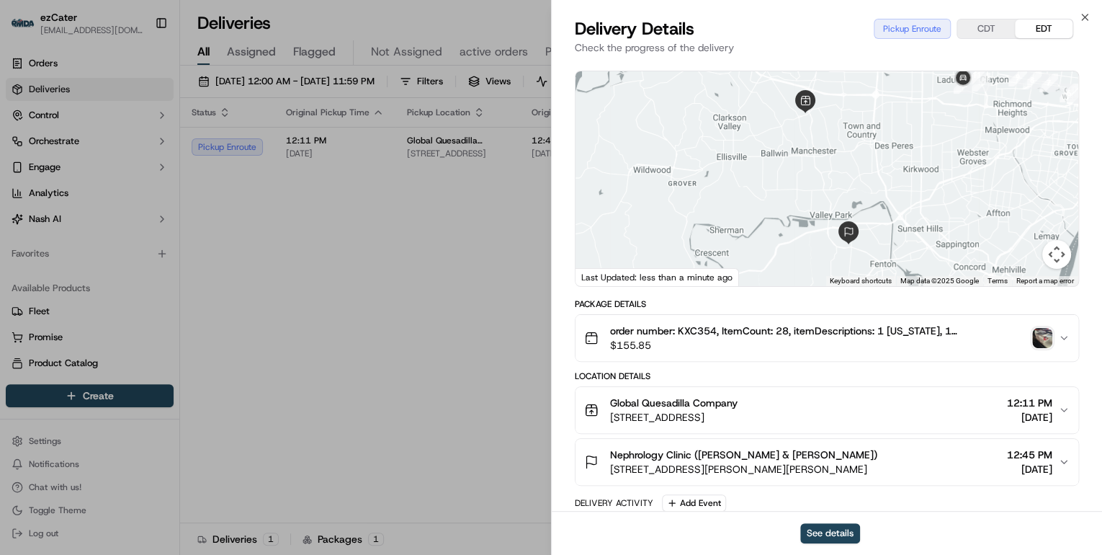
scroll to position [173, 0]
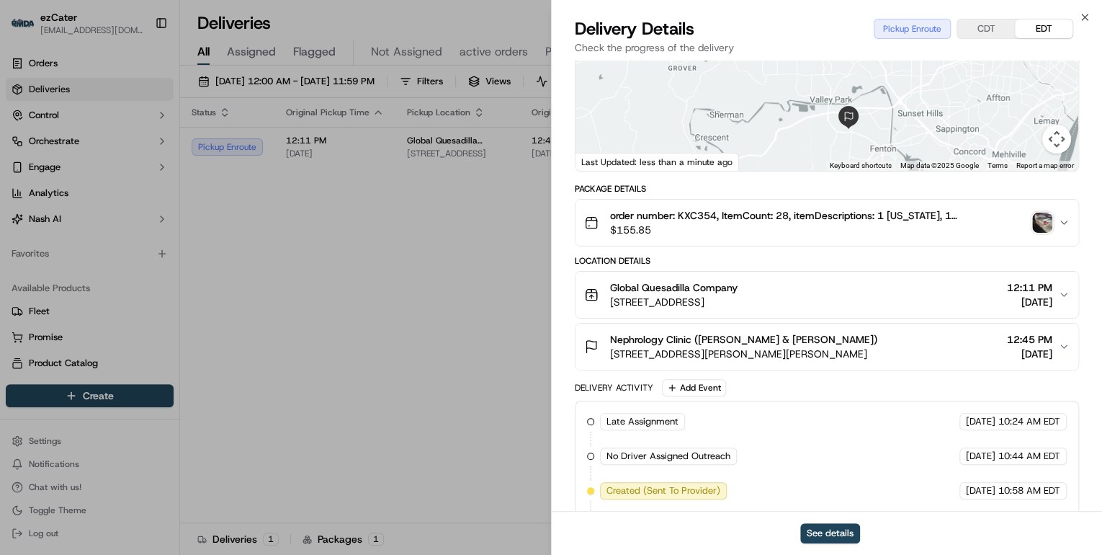
click at [738, 286] on div "Global Quesadilla Company" at bounding box center [674, 287] width 128 height 14
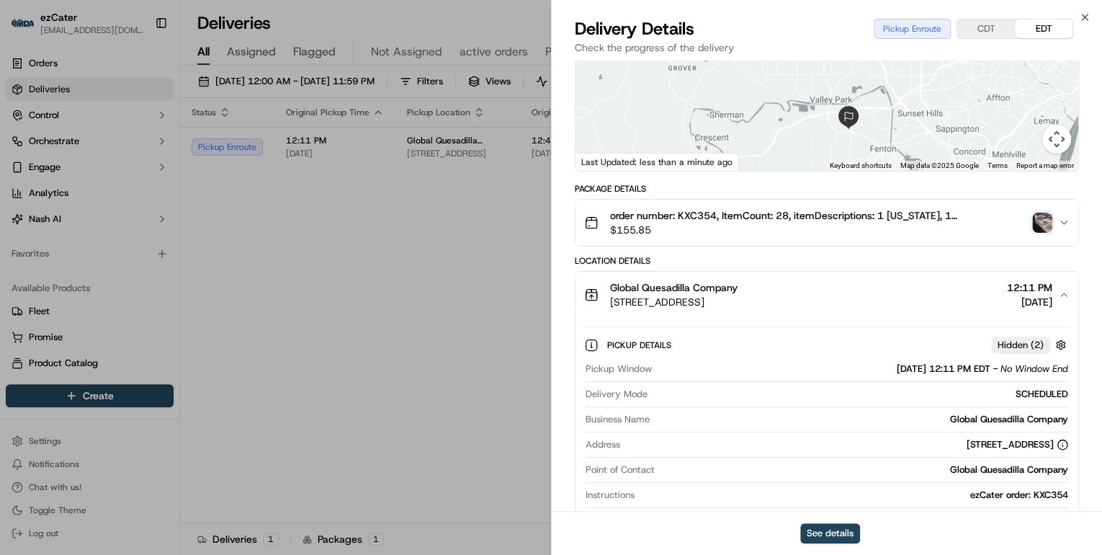
scroll to position [231, 0]
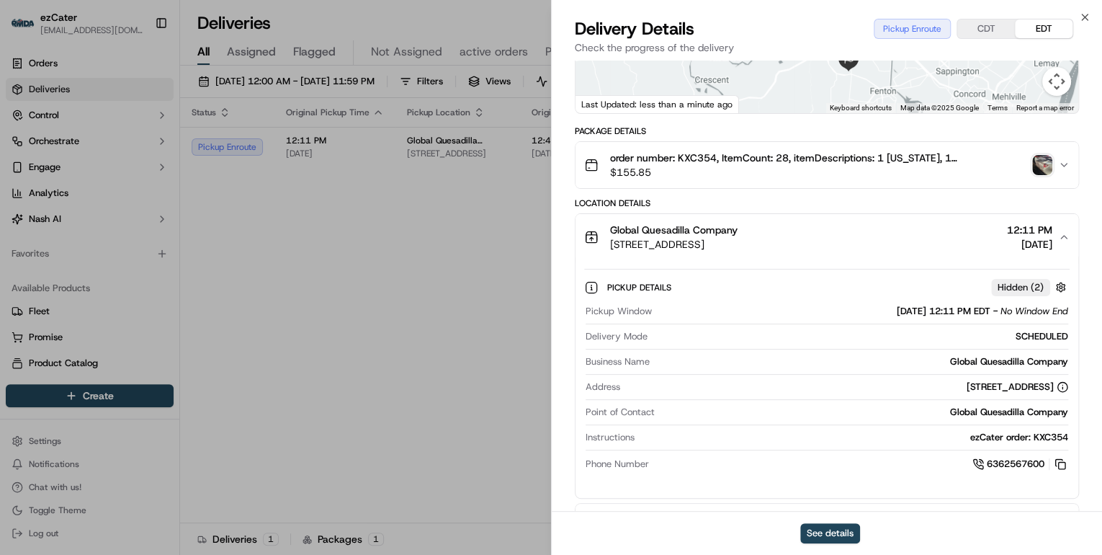
click at [738, 239] on span "189 Lamp and Lantern Village, Chesterfield, MO 63017, USA" at bounding box center [674, 244] width 128 height 14
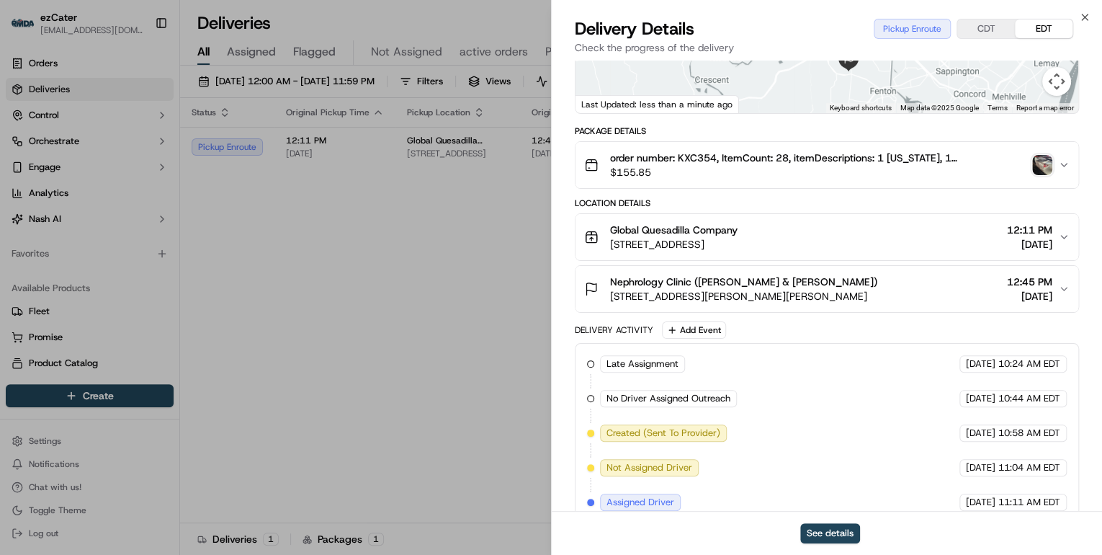
click at [877, 219] on button "Global Quesadilla Company 189 Lamp and Lantern Village, Chesterfield, MO 63017,…" at bounding box center [827, 237] width 503 height 46
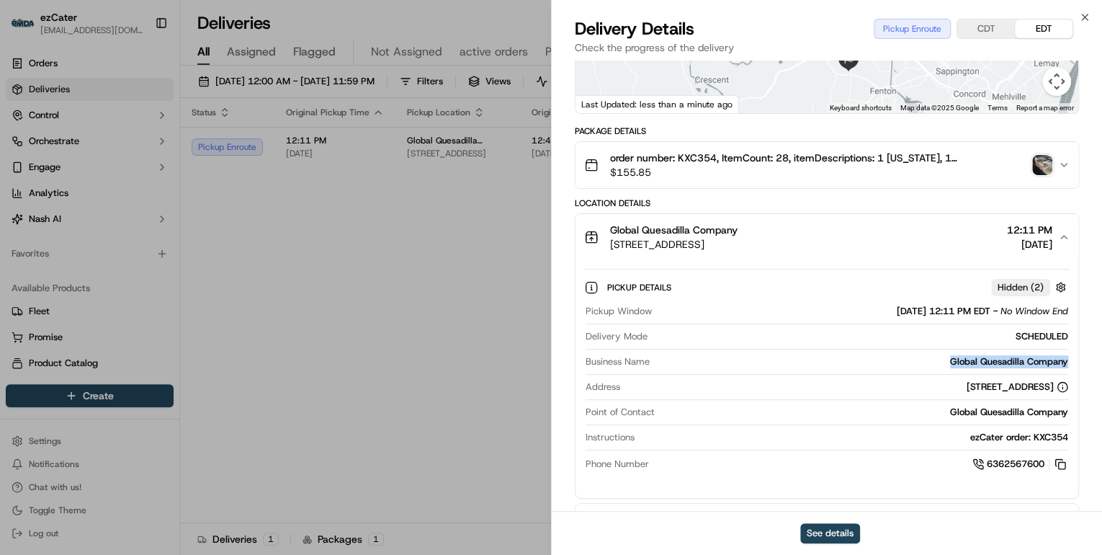
drag, startPoint x: 1075, startPoint y: 362, endPoint x: 944, endPoint y: 360, distance: 131.1
click at [944, 360] on div "Pickup Details Hidden ( 2 ) Pickup Window 09/23/2025 12:11 PM EDT - No Window E…" at bounding box center [827, 373] width 503 height 226
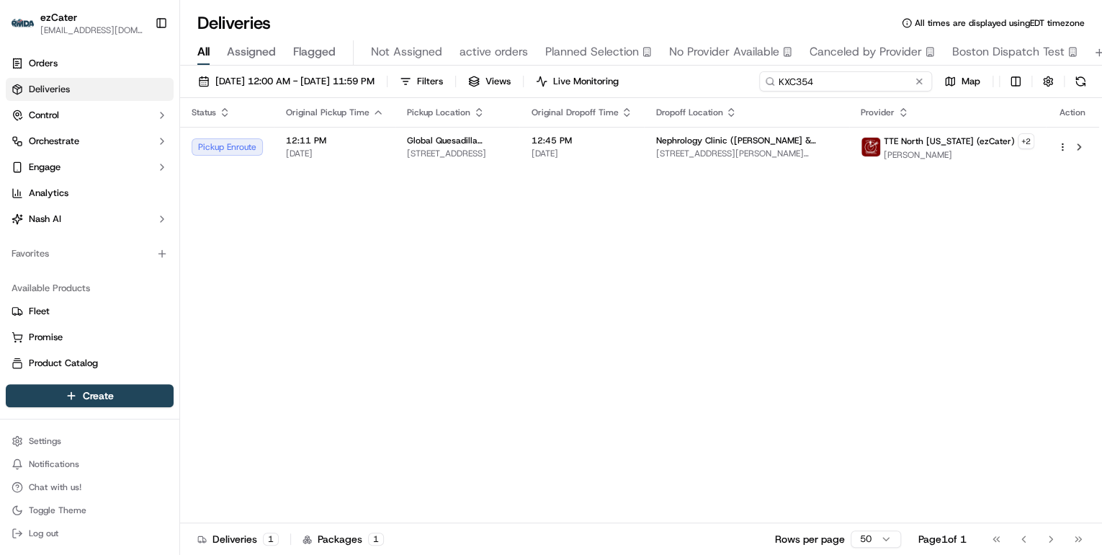
drag, startPoint x: 867, startPoint y: 81, endPoint x: 520, endPoint y: 92, distance: 347.4
click at [524, 90] on div "09/22/2025 12:00 AM - 09/28/2025 11:59 PM Filters Views Live Monitoring KXC354 …" at bounding box center [641, 84] width 922 height 27
paste input "XQT-FE"
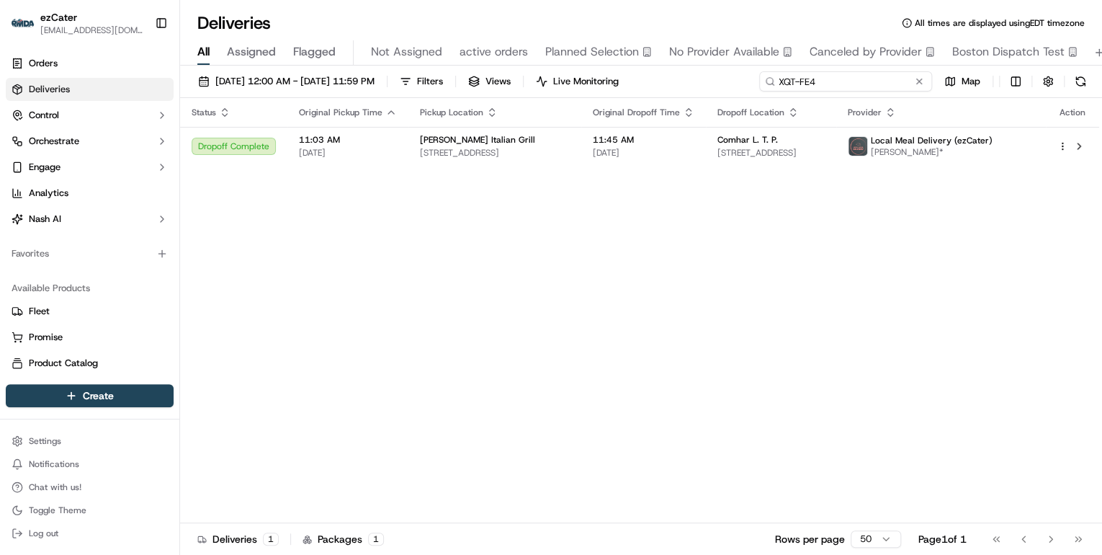
click at [874, 81] on input "XQT-FE4" at bounding box center [845, 81] width 173 height 20
drag, startPoint x: 867, startPoint y: 81, endPoint x: 505, endPoint y: 78, distance: 361.7
click at [505, 78] on div "09/22/2025 12:00 AM - 09/28/2025 11:59 PM Filters Views Live Monitoring XQT-FE4…" at bounding box center [641, 84] width 922 height 27
paste input "66H-MWF"
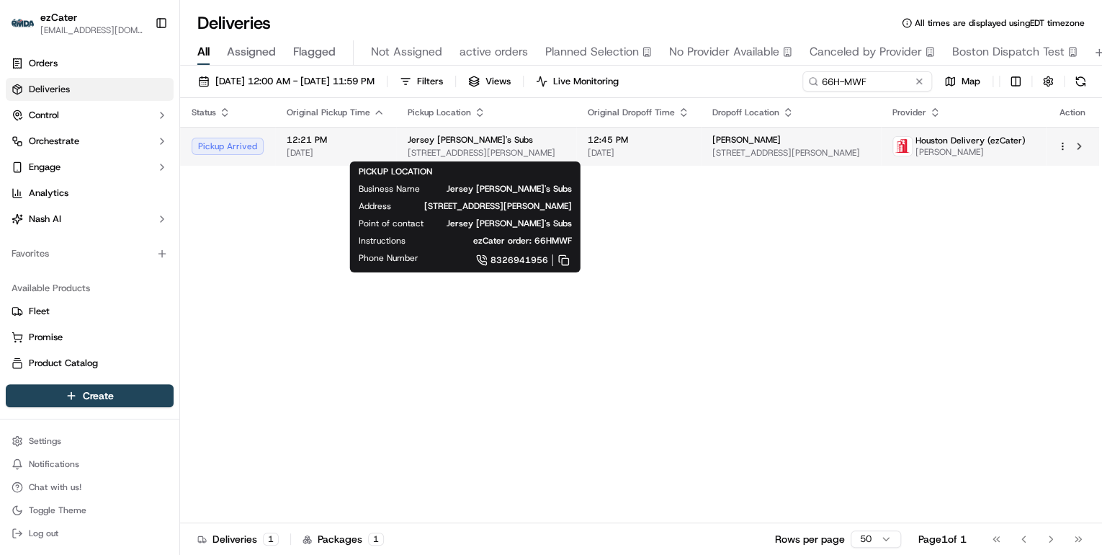
click at [413, 140] on span "Jersey Mike's Subs" at bounding box center [470, 140] width 125 height 12
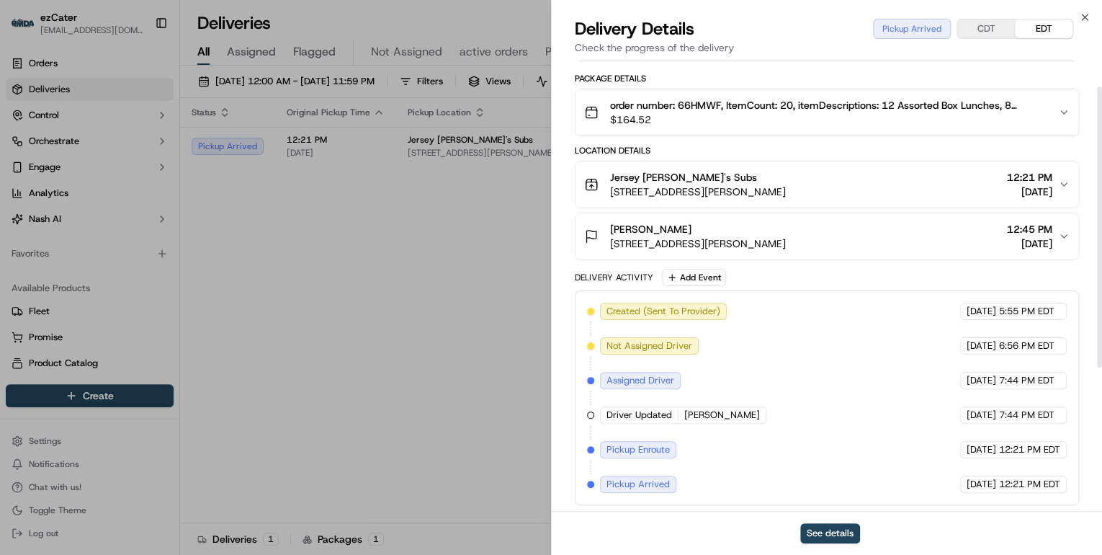
scroll to position [41, 0]
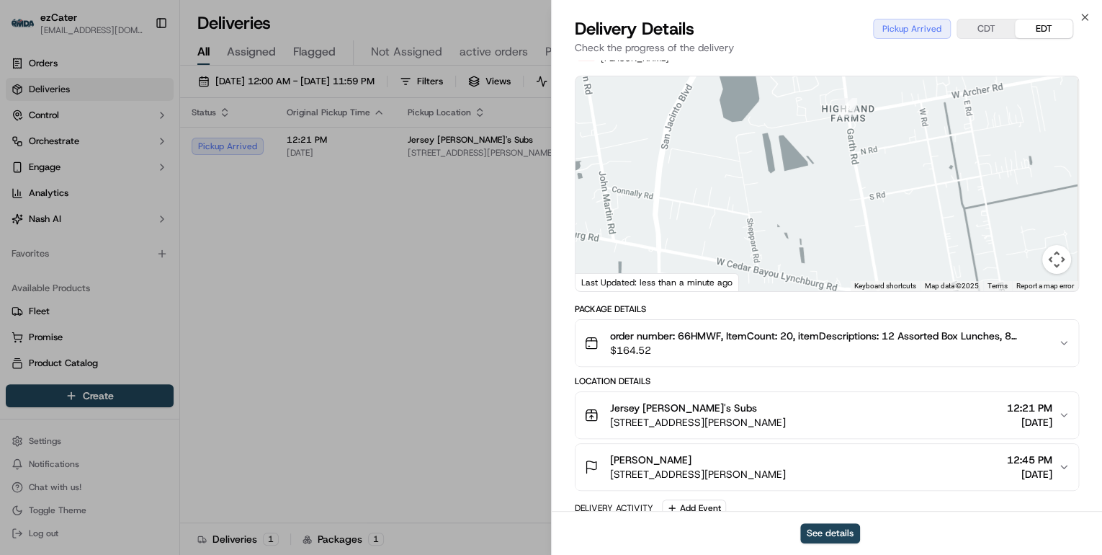
drag, startPoint x: 837, startPoint y: 179, endPoint x: 751, endPoint y: 277, distance: 130.2
click at [752, 278] on div at bounding box center [827, 183] width 503 height 215
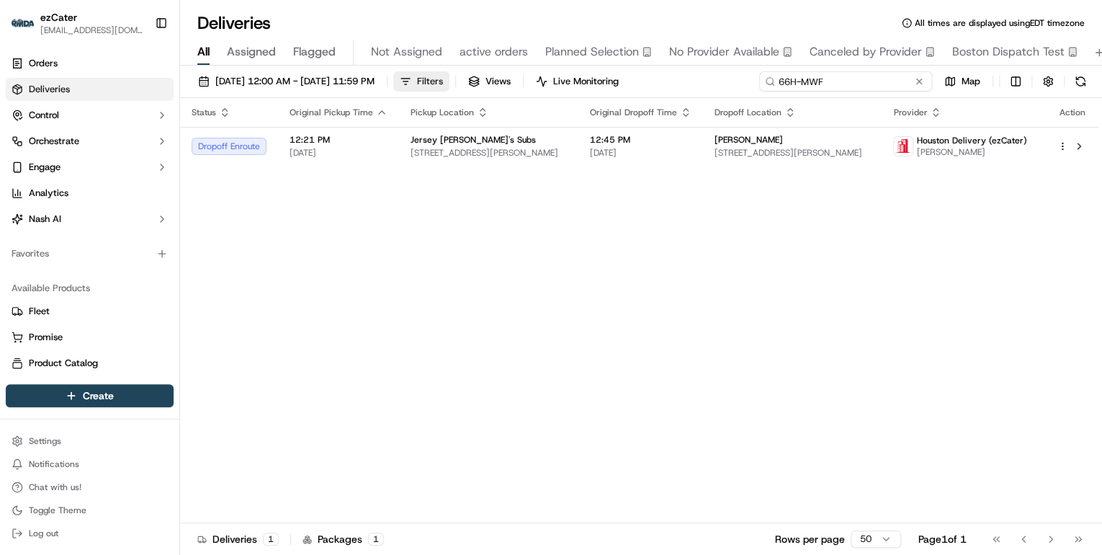
drag, startPoint x: 887, startPoint y: 83, endPoint x: 445, endPoint y: 81, distance: 441.6
click at [446, 81] on div "09/22/2025 12:00 AM - 09/28/2025 11:59 PM Filters Views Live Monitoring 66H-MWF…" at bounding box center [641, 84] width 922 height 27
paste input "H49089"
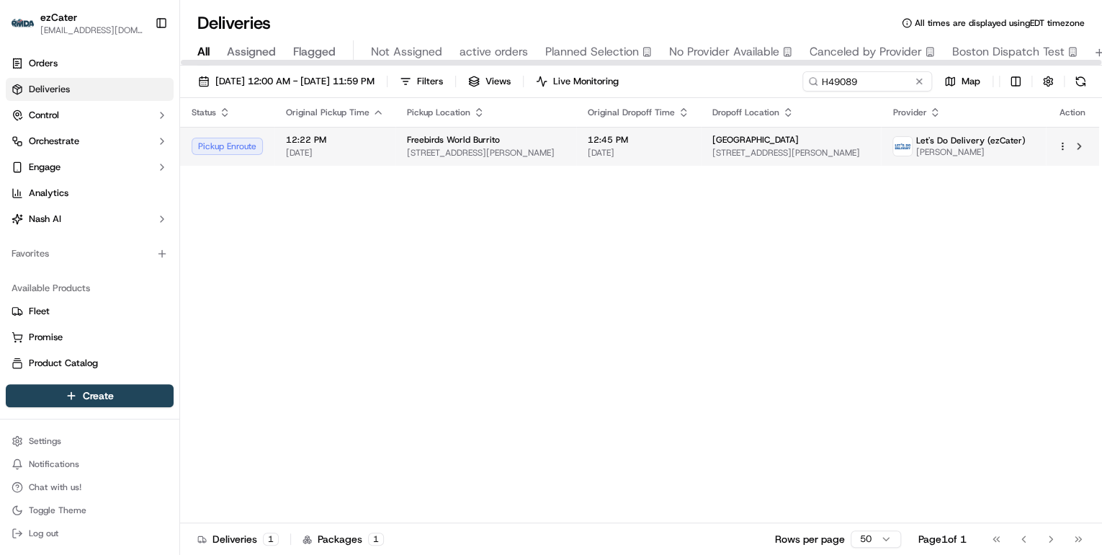
click at [453, 144] on span "Freebirds World Burrito" at bounding box center [453, 140] width 93 height 12
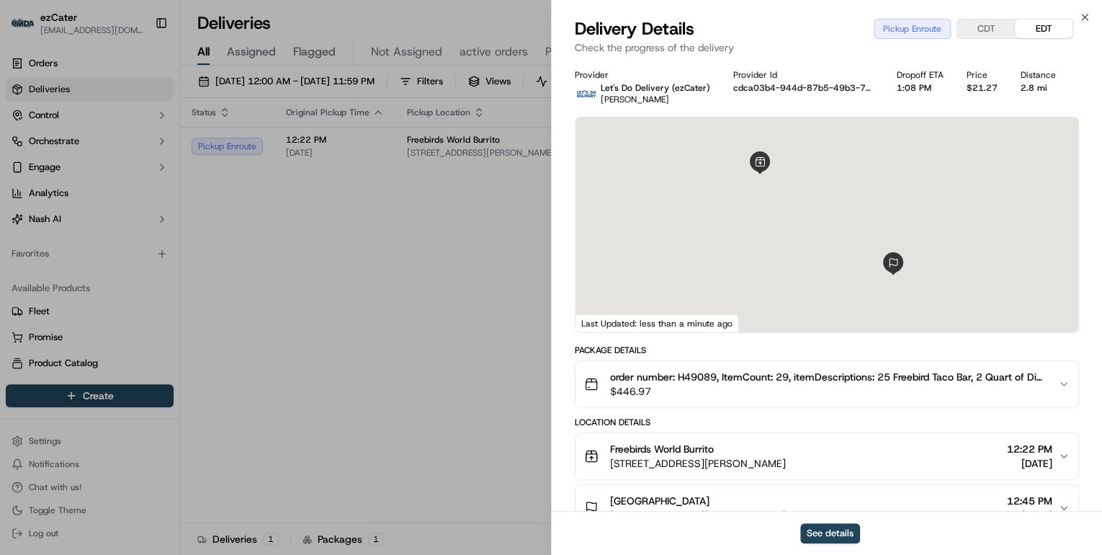
scroll to position [173, 0]
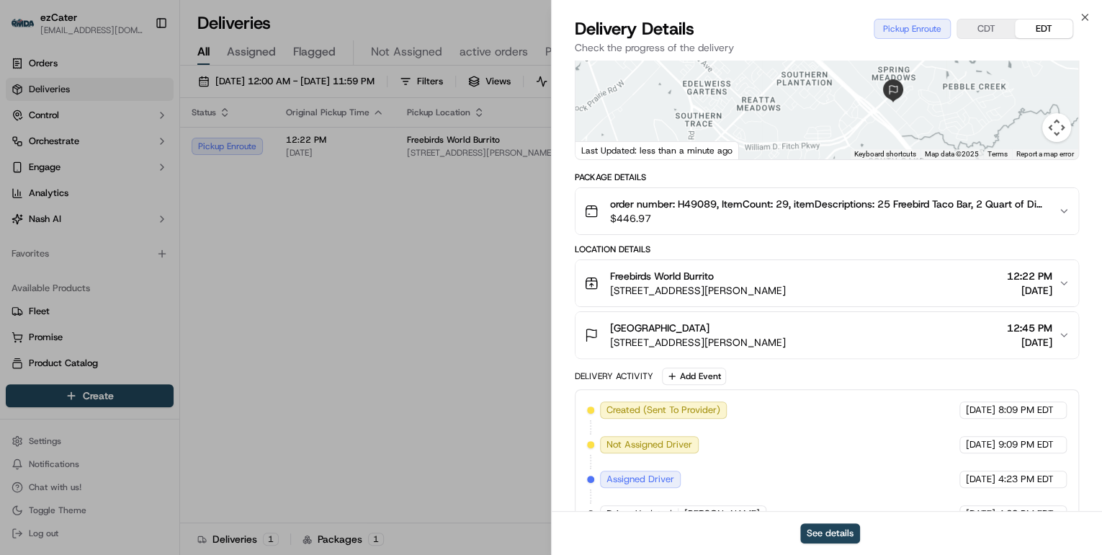
click at [763, 294] on span "3525 Longmire Dr Suite D, College Station, TX 77845, USA" at bounding box center [698, 290] width 176 height 14
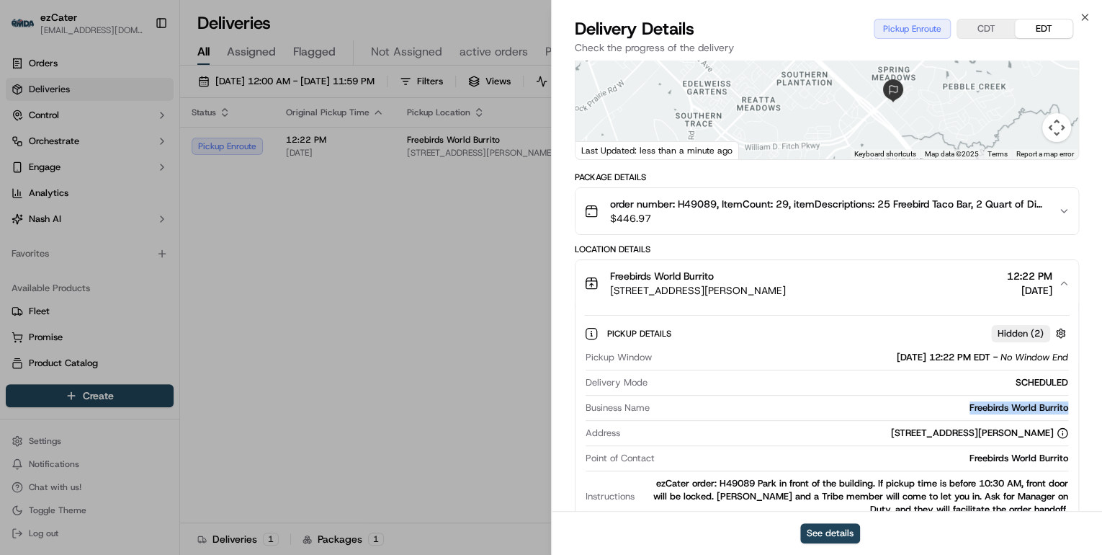
drag, startPoint x: 1072, startPoint y: 401, endPoint x: 956, endPoint y: 403, distance: 116.0
click at [956, 403] on div "Pickup Details Hidden ( 2 ) Pickup Window 09/23/2025 12:22 PM EDT - No Window E…" at bounding box center [827, 432] width 503 height 252
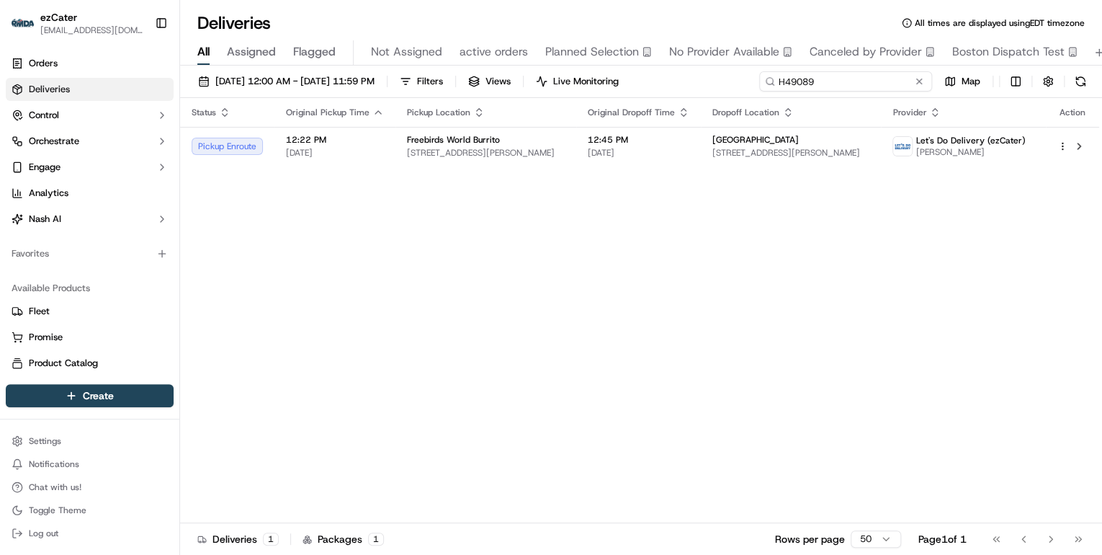
drag, startPoint x: 865, startPoint y: 79, endPoint x: 557, endPoint y: 117, distance: 310.0
click at [573, 104] on div "09/22/2025 12:00 AM - 09/28/2025 11:59 PM Filters Views Live Monitoring H49089 …" at bounding box center [641, 312] width 922 height 492
paste input "5T8H2Z"
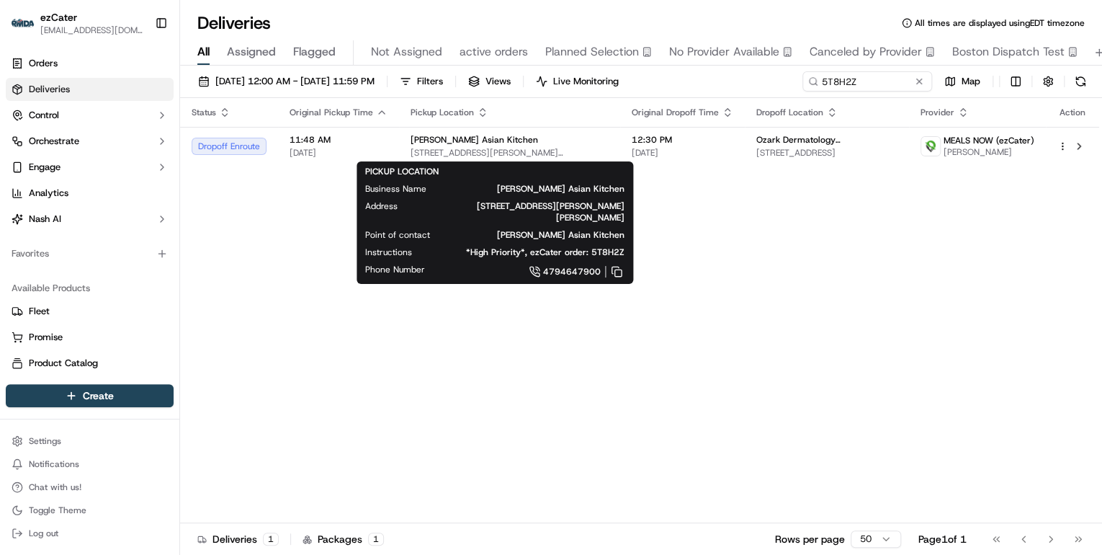
click at [551, 147] on span "4895 W Pauline Whitaker Pkwy, Rogers, AR 72758, USA" at bounding box center [510, 153] width 198 height 12
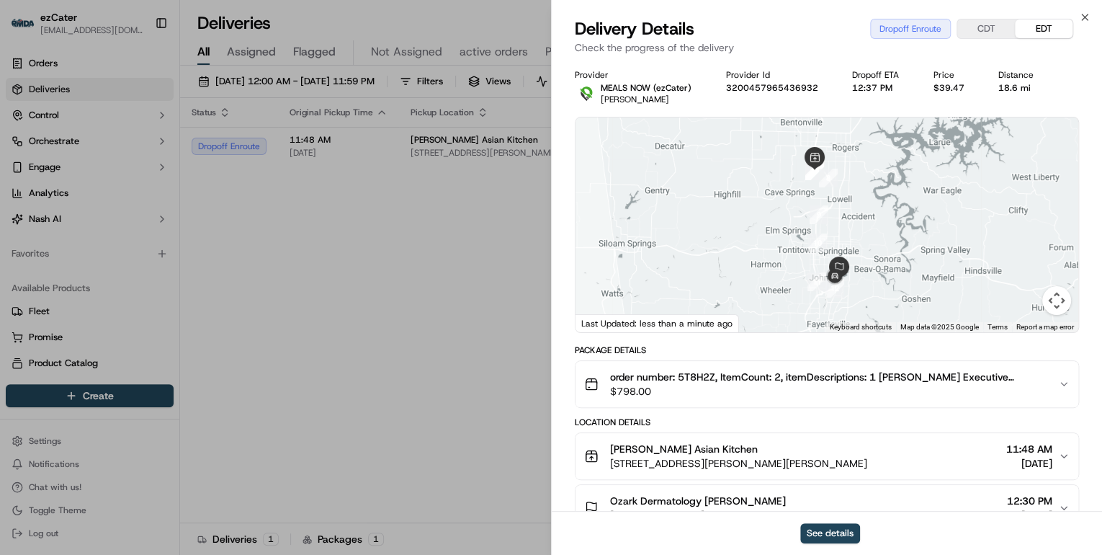
click at [985, 32] on button "CDT" at bounding box center [986, 28] width 58 height 19
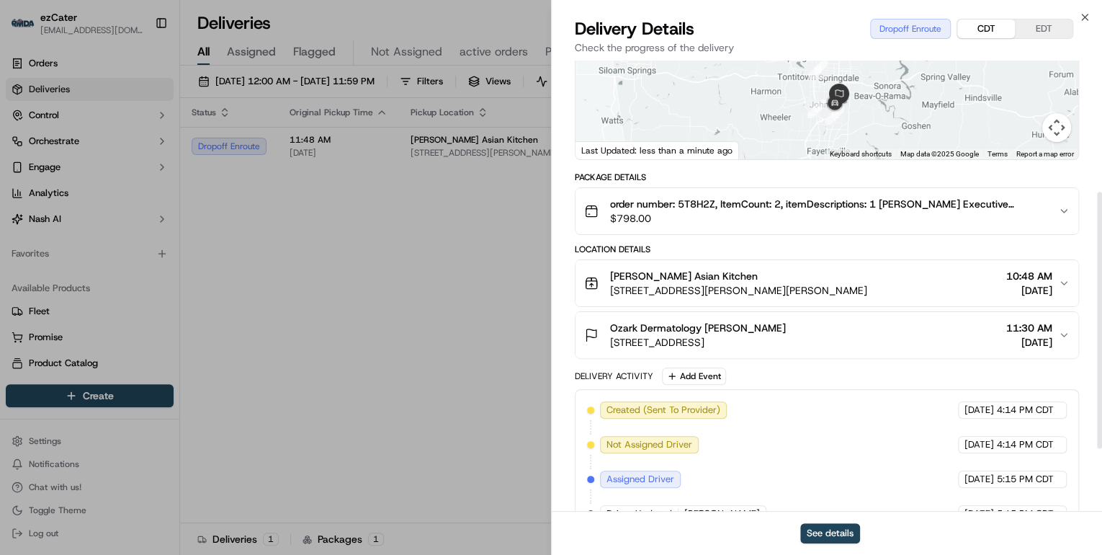
scroll to position [340, 0]
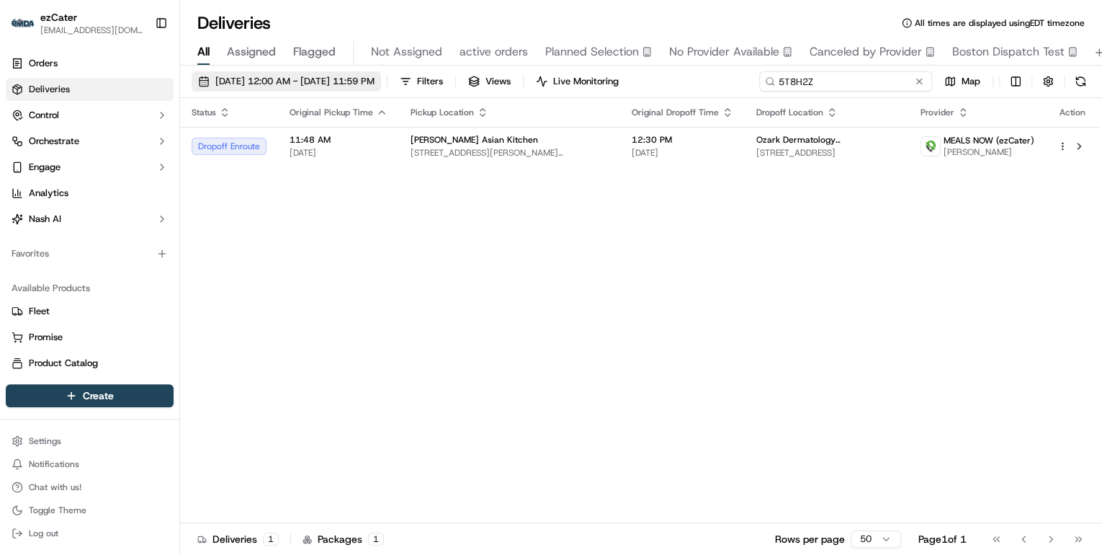
drag, startPoint x: 859, startPoint y: 81, endPoint x: 411, endPoint y: 86, distance: 447.4
click at [412, 86] on div "09/22/2025 12:00 AM - 09/28/2025 11:59 PM Filters Views Live Monitoring 5T8H2Z …" at bounding box center [641, 84] width 922 height 27
type input "v"
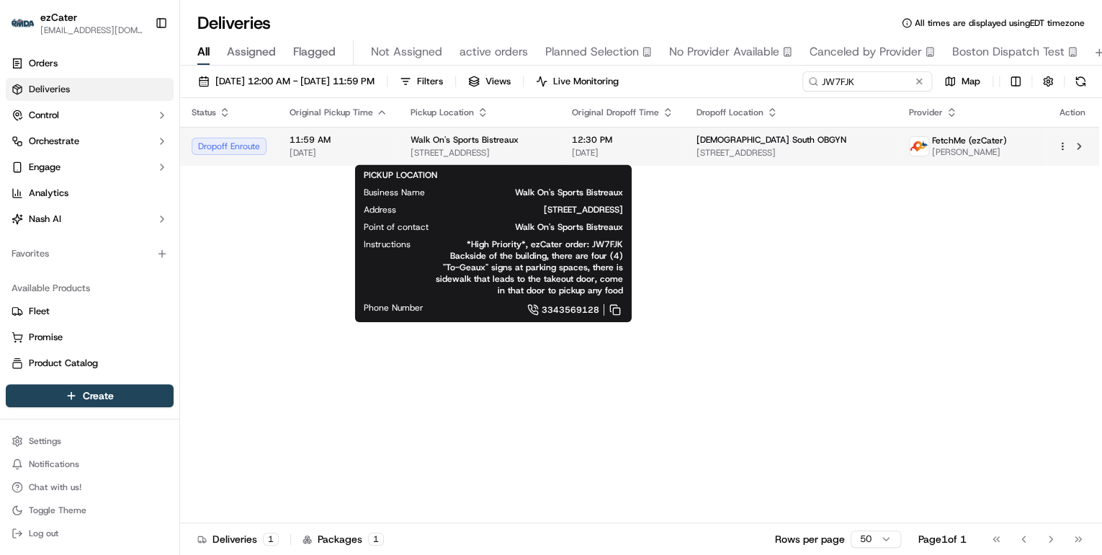
click at [499, 157] on span "7801 Eastchase Pkwy, Montgomery, AL 36117, USA" at bounding box center [480, 153] width 138 height 12
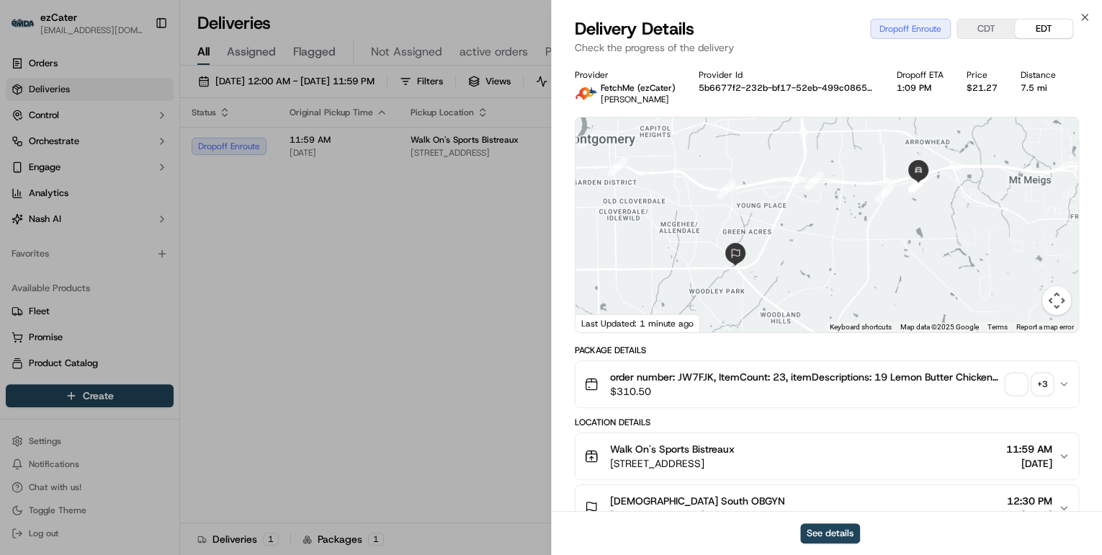
click at [984, 22] on button "CDT" at bounding box center [986, 28] width 58 height 19
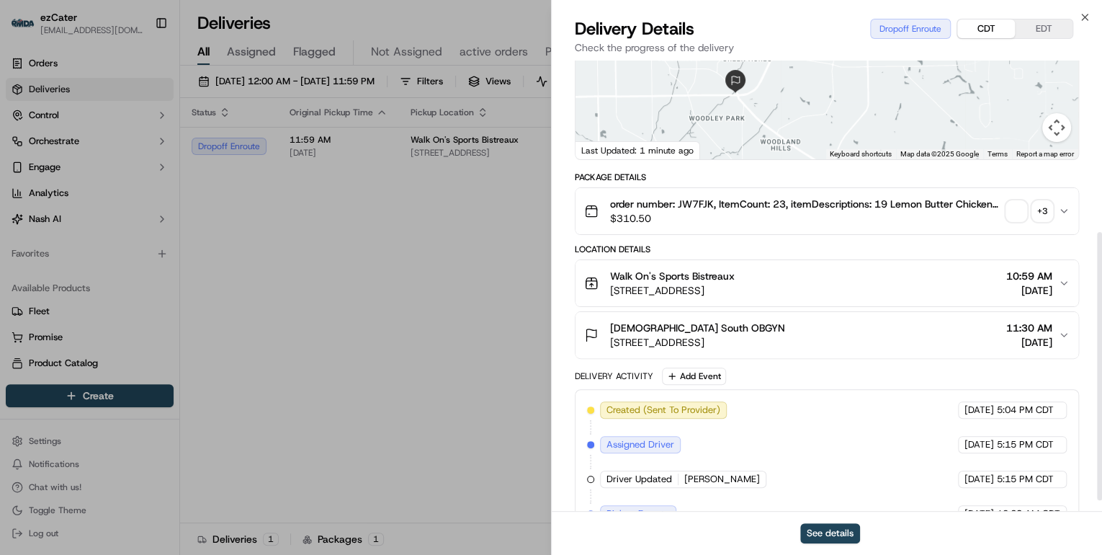
scroll to position [305, 0]
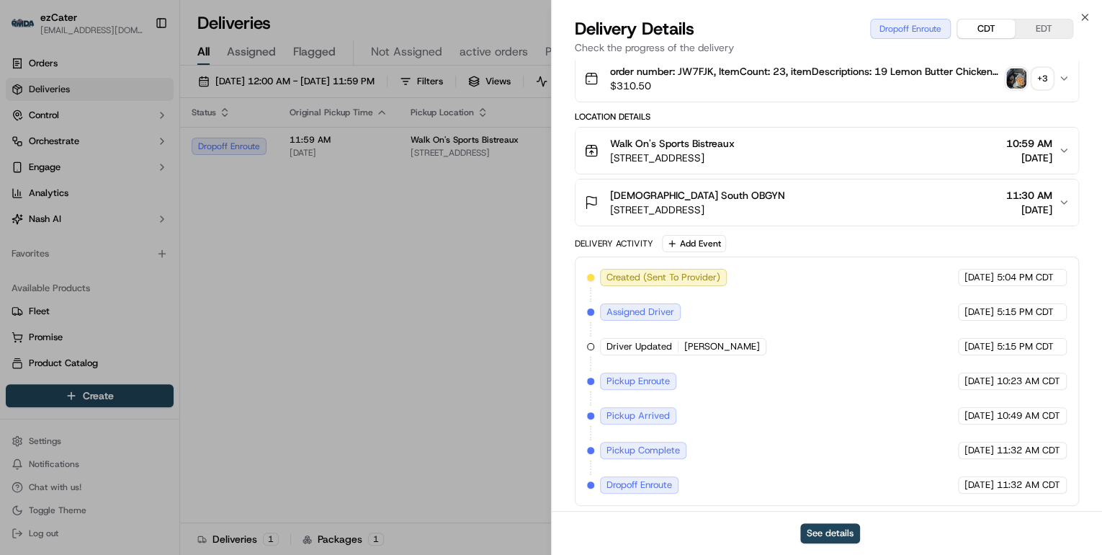
click at [735, 143] on div "Walk On's Sports Bistreaux" at bounding box center [672, 143] width 125 height 14
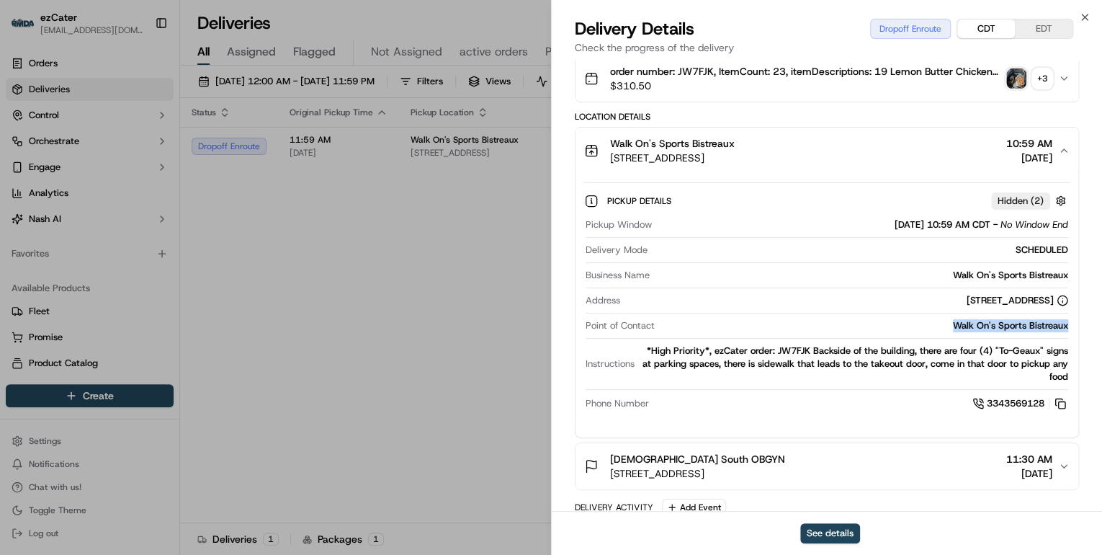
drag, startPoint x: 1075, startPoint y: 326, endPoint x: 932, endPoint y: 323, distance: 143.4
click at [932, 323] on div "Pickup Details Hidden ( 2 ) Pickup Window 09/23/2025 10:59 AM CDT - No Window E…" at bounding box center [827, 300] width 503 height 252
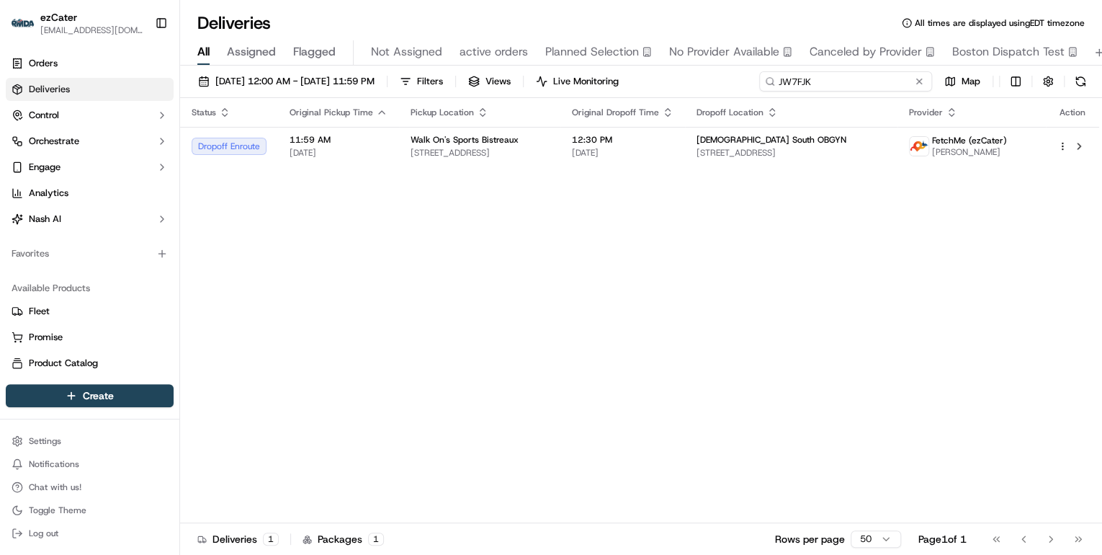
drag, startPoint x: 862, startPoint y: 84, endPoint x: 353, endPoint y: 49, distance: 509.8
click at [353, 49] on div "Deliveries All times are displayed using EDT timezone All Assigned Flagged Not …" at bounding box center [641, 277] width 922 height 555
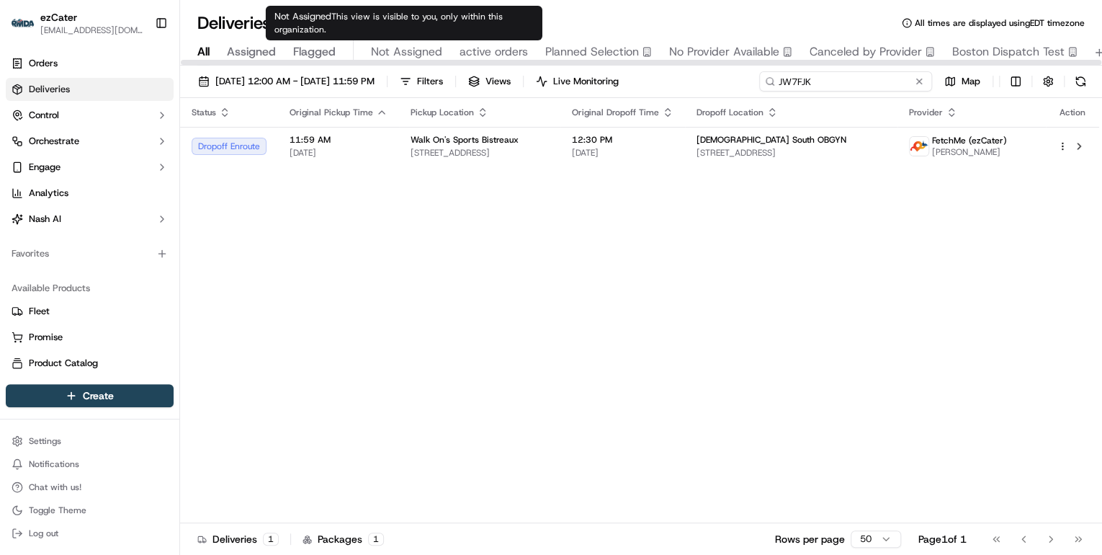
paste input "UAMG3Z"
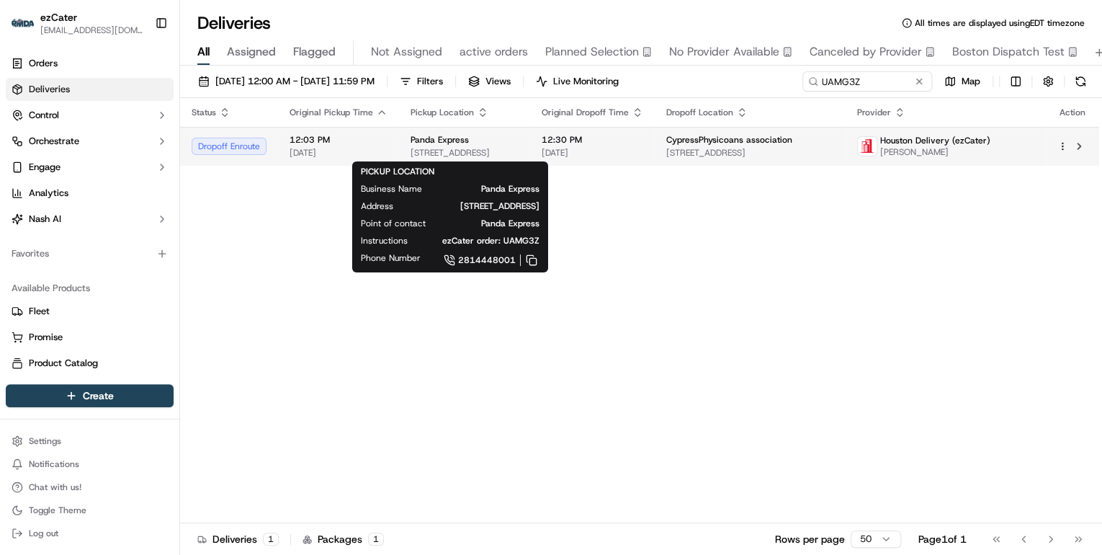
click at [450, 147] on span "431 FM 1960 Rd W, Houston, TX, 77090, United States" at bounding box center [465, 153] width 108 height 12
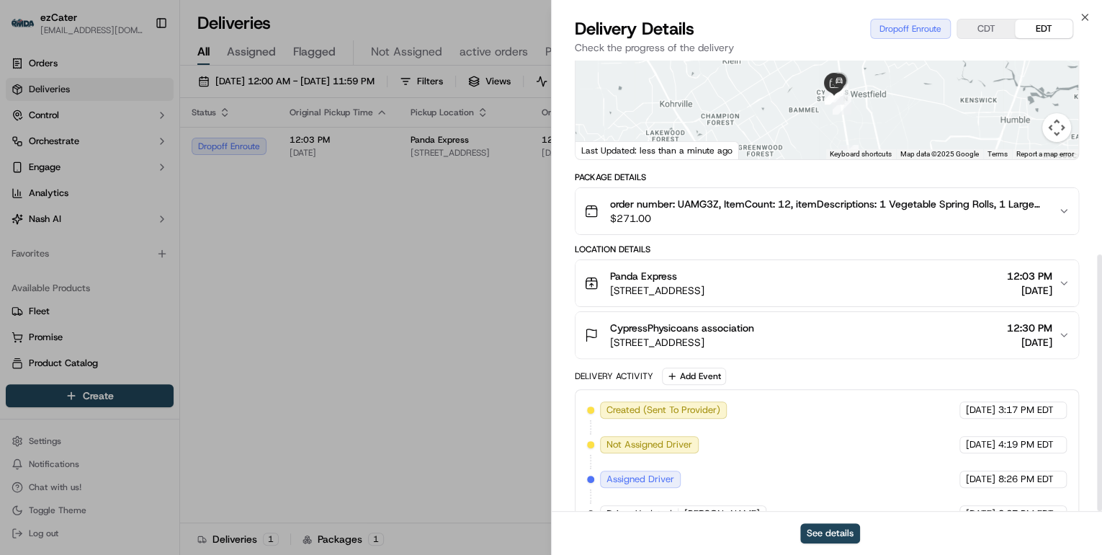
scroll to position [340, 0]
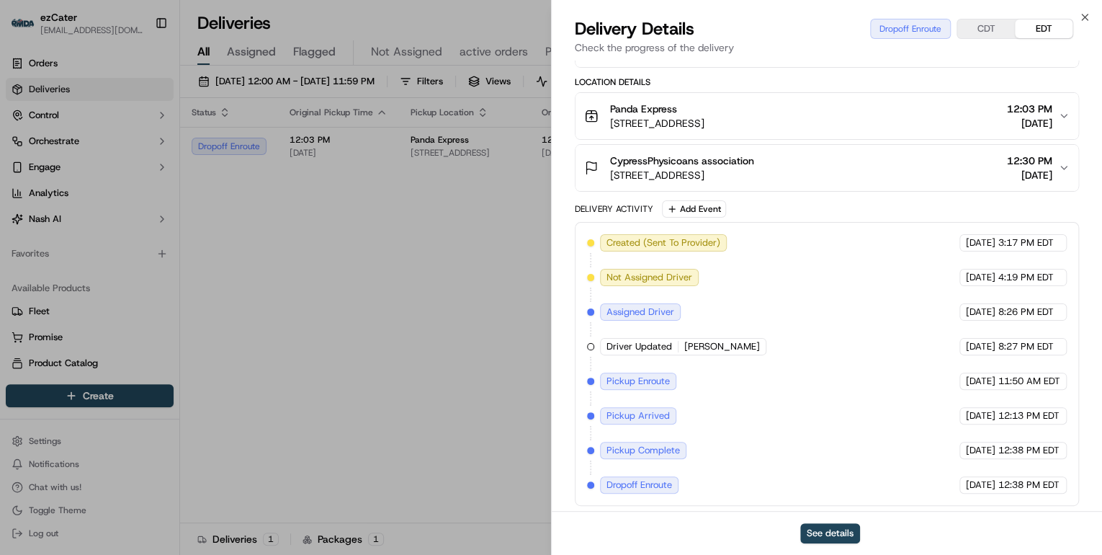
click at [705, 116] on span "431 FM 1960 Rd W, Houston, TX, 77090, United States" at bounding box center [657, 123] width 94 height 14
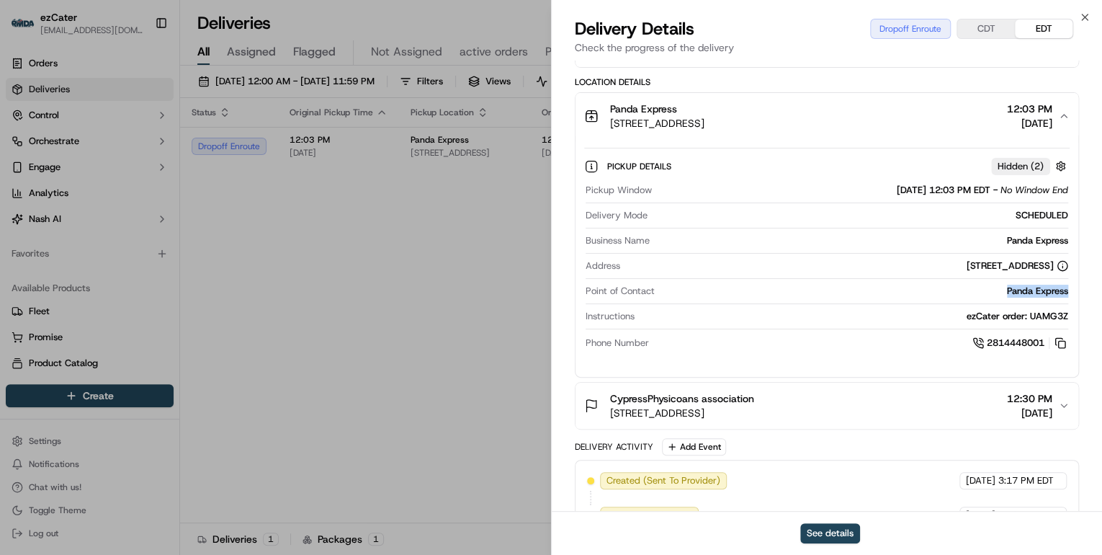
drag, startPoint x: 1073, startPoint y: 285, endPoint x: 991, endPoint y: 289, distance: 82.2
click at [991, 289] on div "Pickup Details Hidden ( 2 ) Pickup Window 09/23/2025 12:03 PM EDT - No Window E…" at bounding box center [827, 252] width 503 height 226
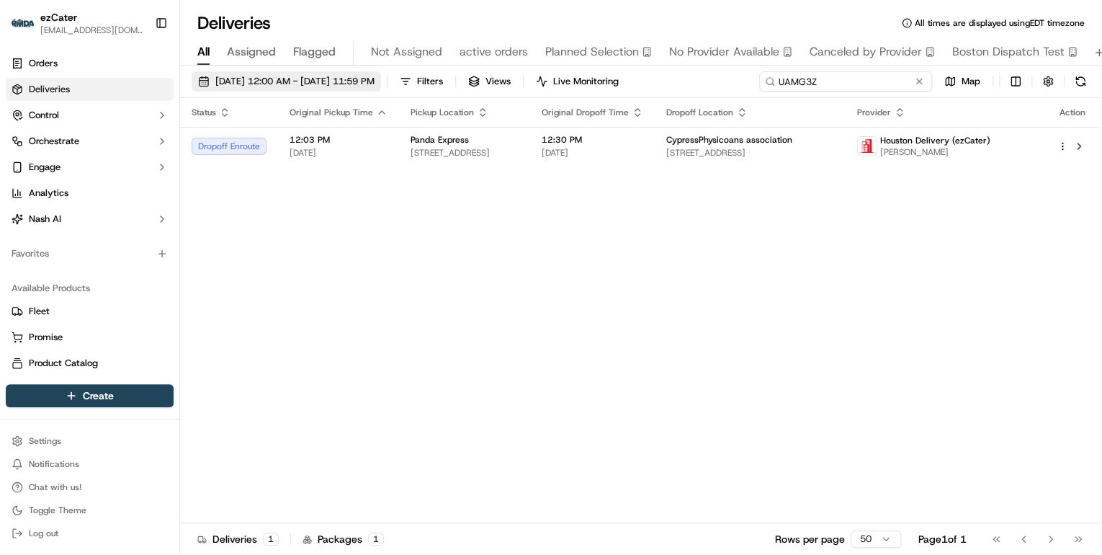
drag, startPoint x: 880, startPoint y: 84, endPoint x: 380, endPoint y: 78, distance: 500.0
click at [389, 78] on div "09/22/2025 12:00 AM - 09/28/2025 11:59 PM Filters Views Live Monitoring UAMG3Z …" at bounding box center [641, 84] width 922 height 27
paste input "QK4TJA"
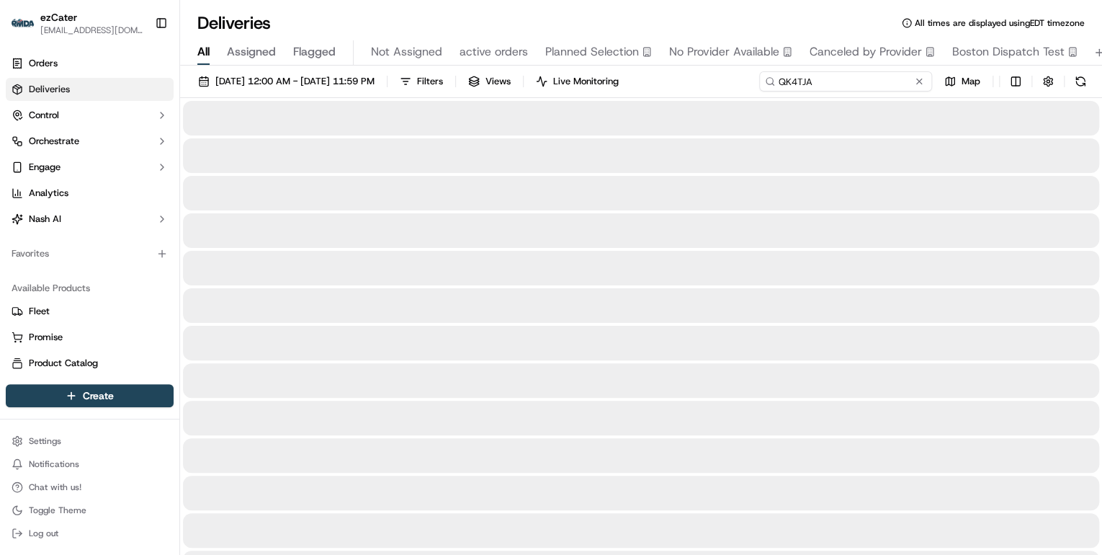
type input "QK4TJA"
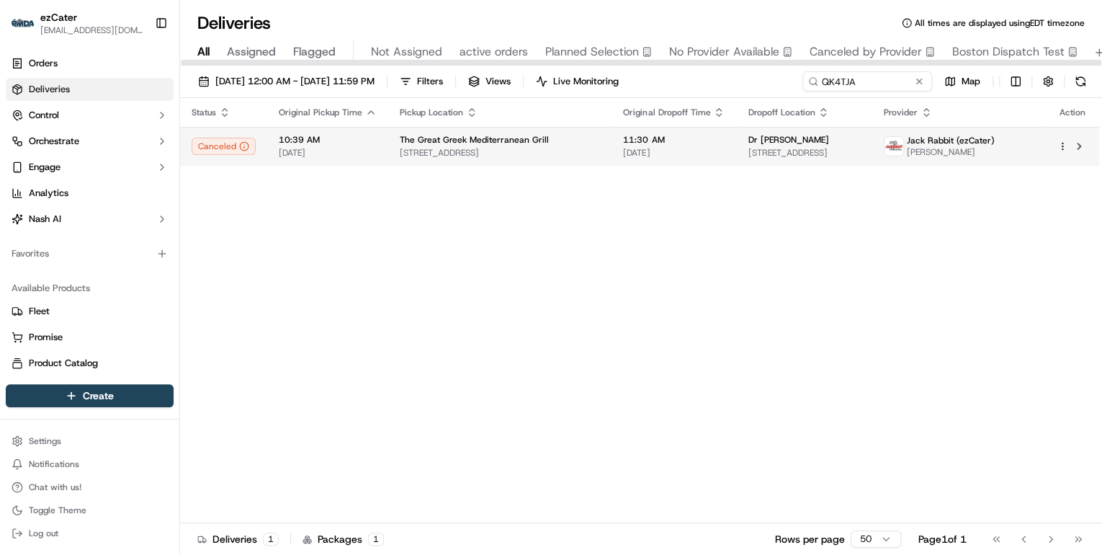
click at [435, 144] on span "The Great Greek Mediterranean Grill" at bounding box center [474, 140] width 149 height 12
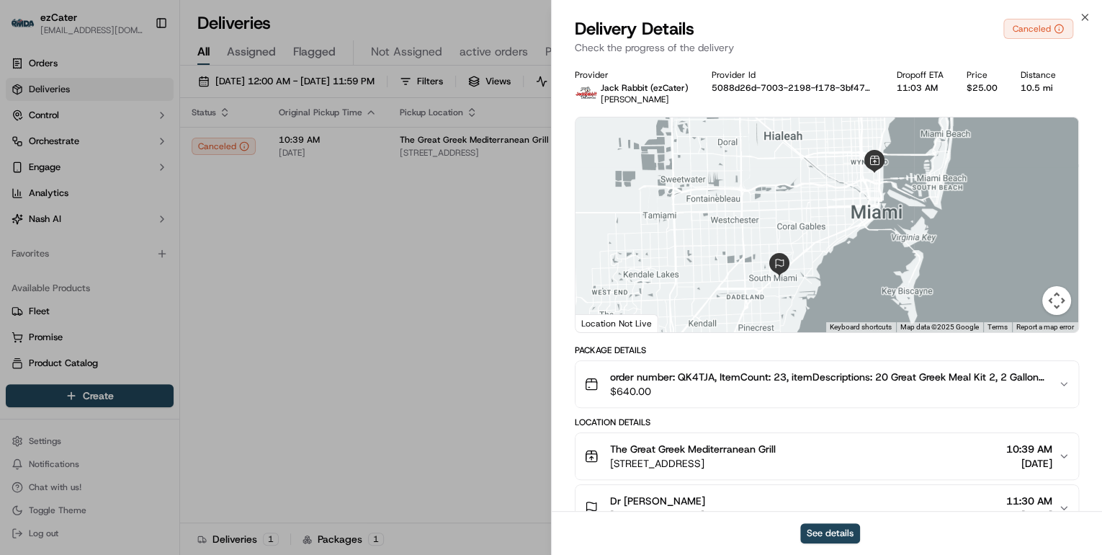
scroll to position [580, 0]
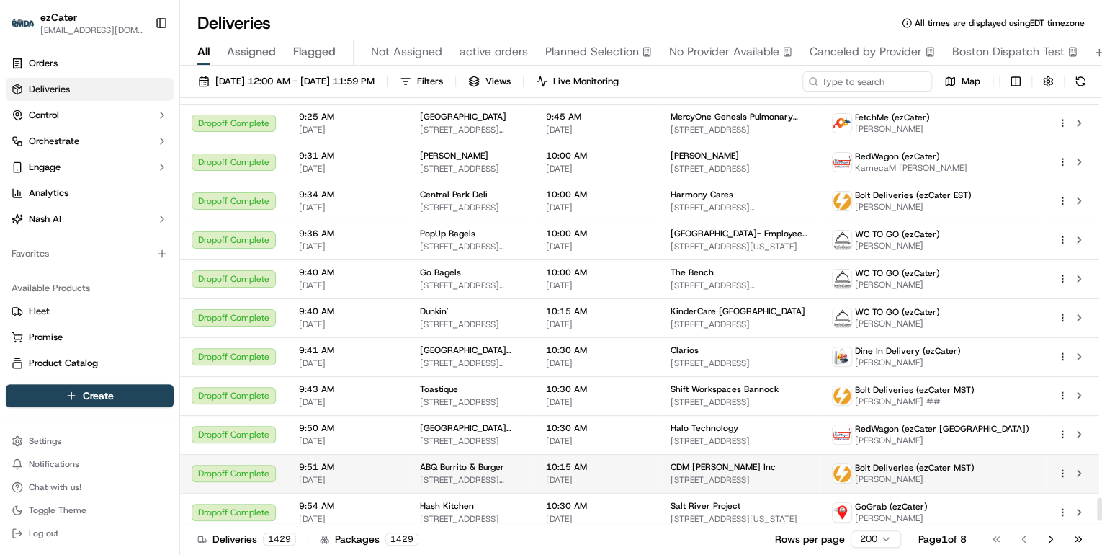
scroll to position [7423, 0]
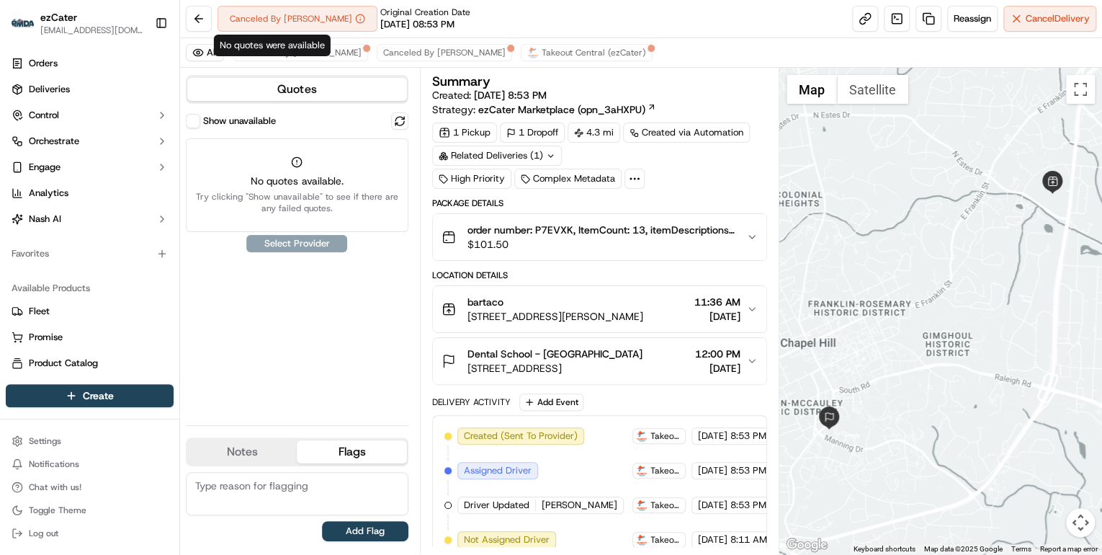
click at [565, 240] on span "$101.50" at bounding box center [601, 244] width 267 height 14
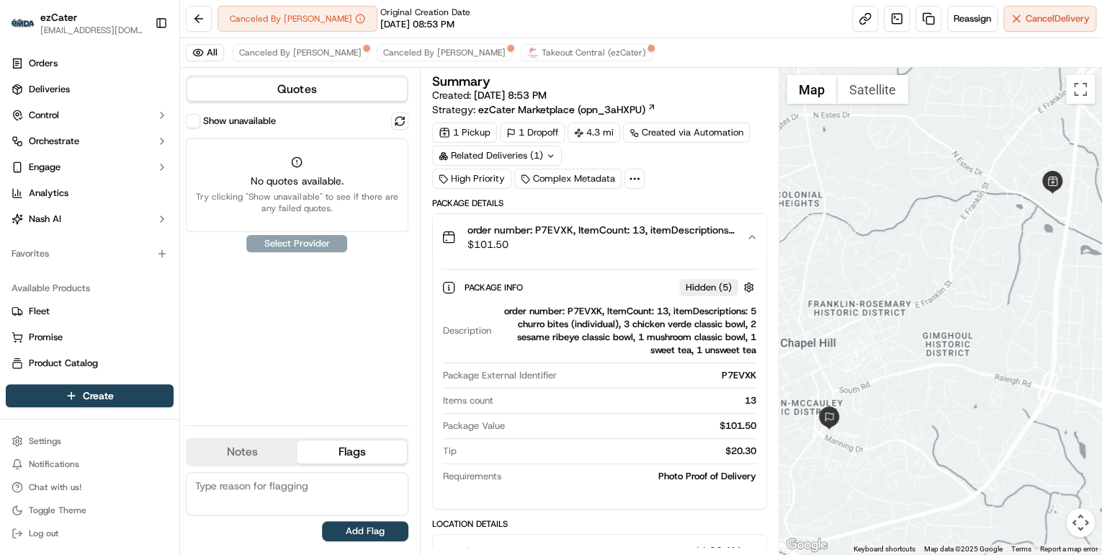
click at [589, 311] on div "order number: P7EVXK, ItemCount: 13, itemDescriptions: 5 churro bites (individu…" at bounding box center [626, 331] width 259 height 52
copy div "P7EVXK"
click at [589, 308] on div "order number: P7EVXK, ItemCount: 13, itemDescriptions: 5 churro bites (individu…" at bounding box center [626, 331] width 259 height 52
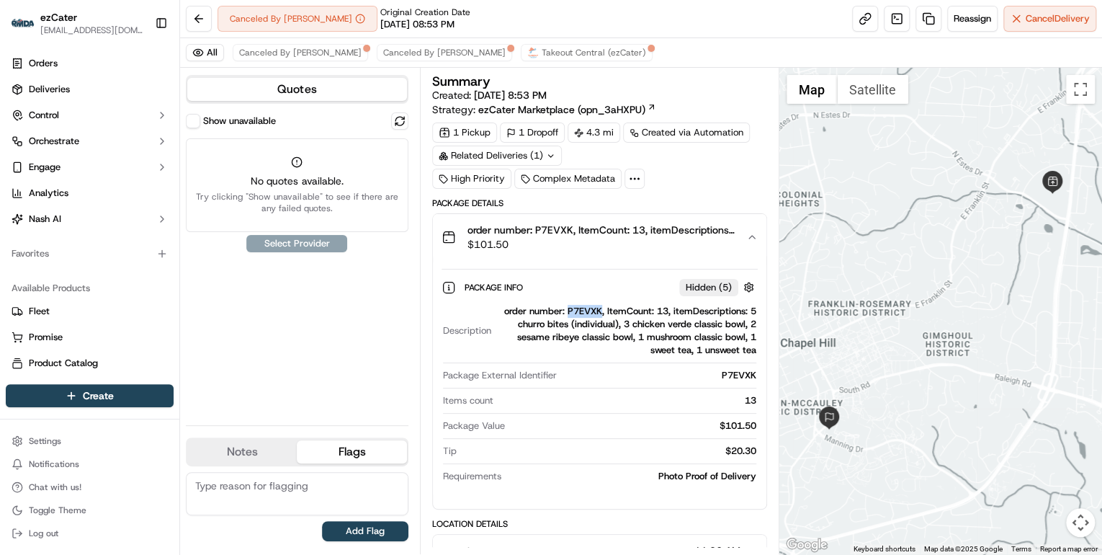
scroll to position [173, 0]
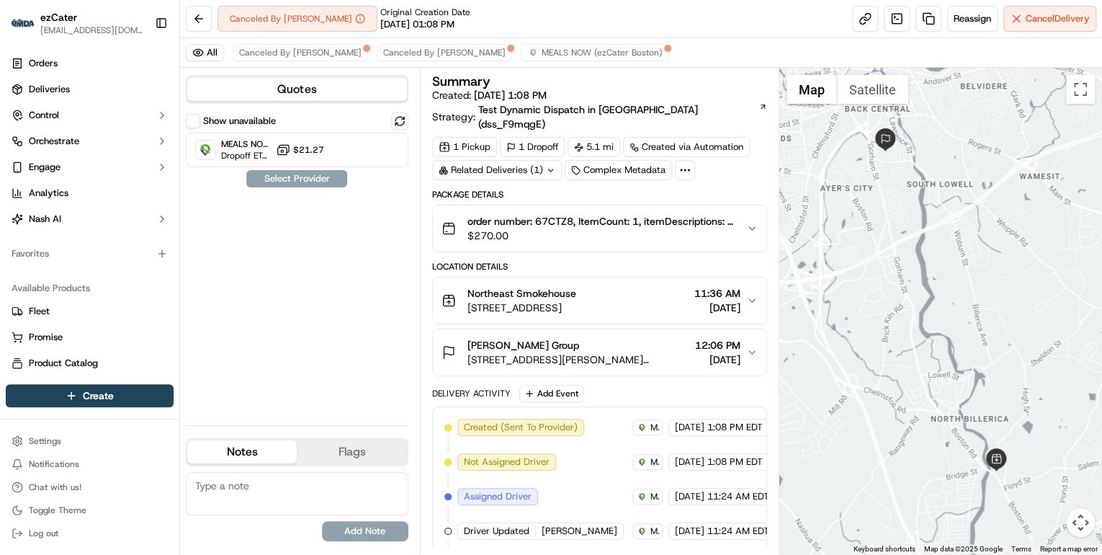
click at [577, 228] on button "order number: 67CTZ8, ItemCount: 1, itemDescriptions: 1 Feast for 12 $270.00" at bounding box center [600, 228] width 334 height 46
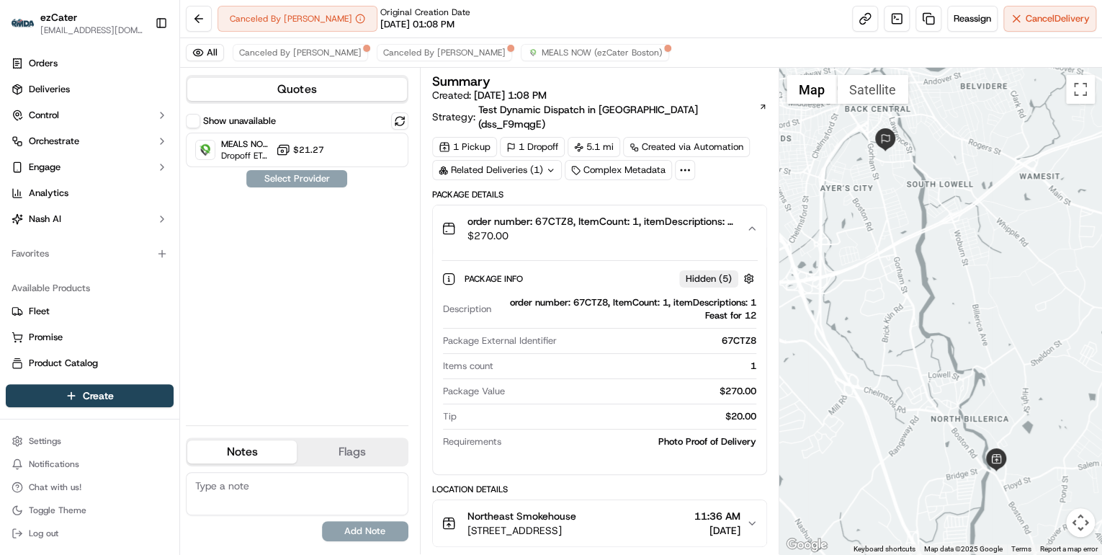
click at [587, 296] on div "order number: 67CTZ8, ItemCount: 1, itemDescriptions: 1 Feast for 12" at bounding box center [626, 309] width 259 height 26
copy div "67CTZ8"
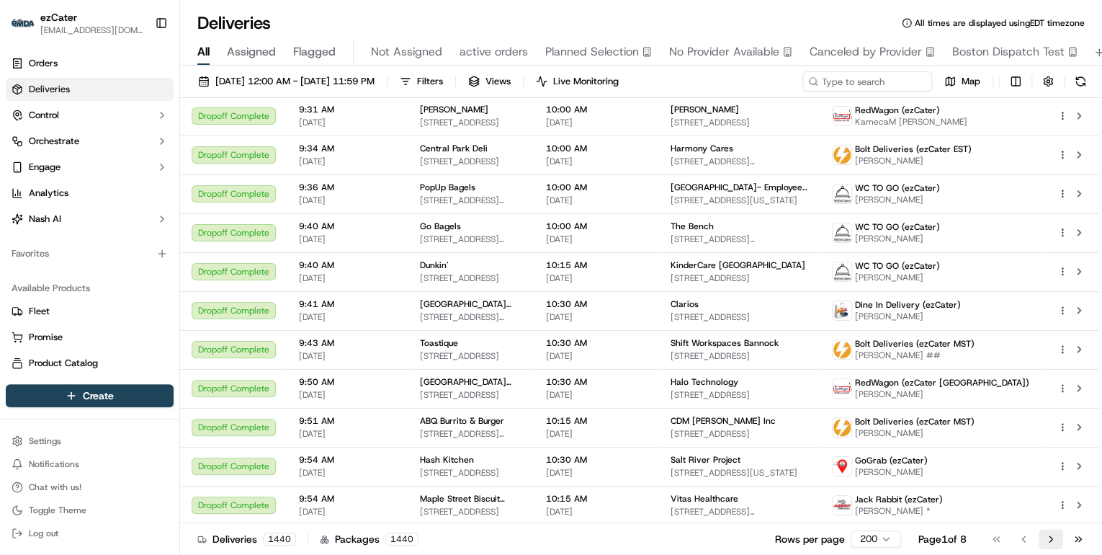
click at [1055, 539] on button "Go to next page" at bounding box center [1051, 539] width 24 height 20
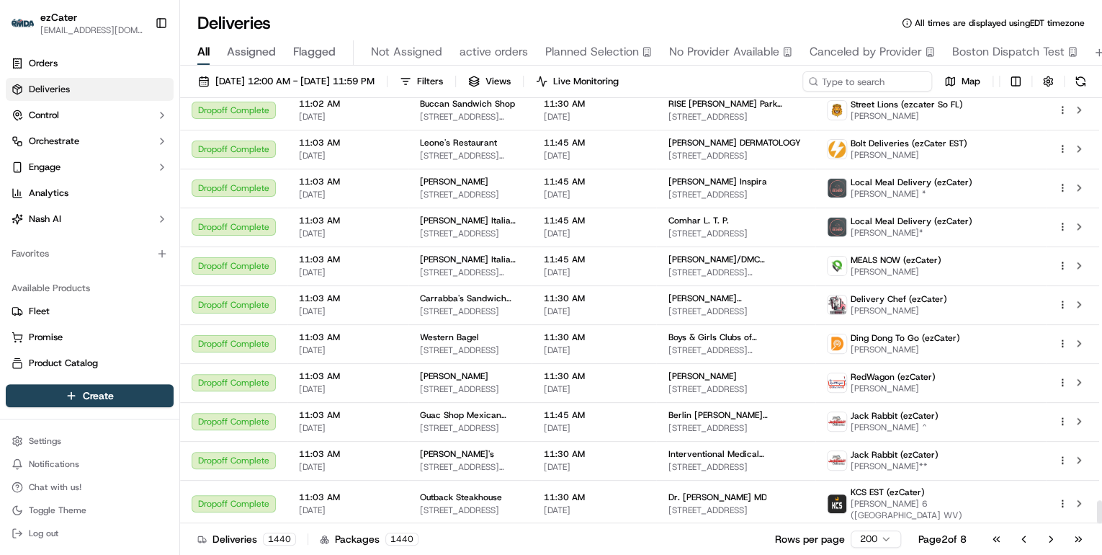
scroll to position [7447, 0]
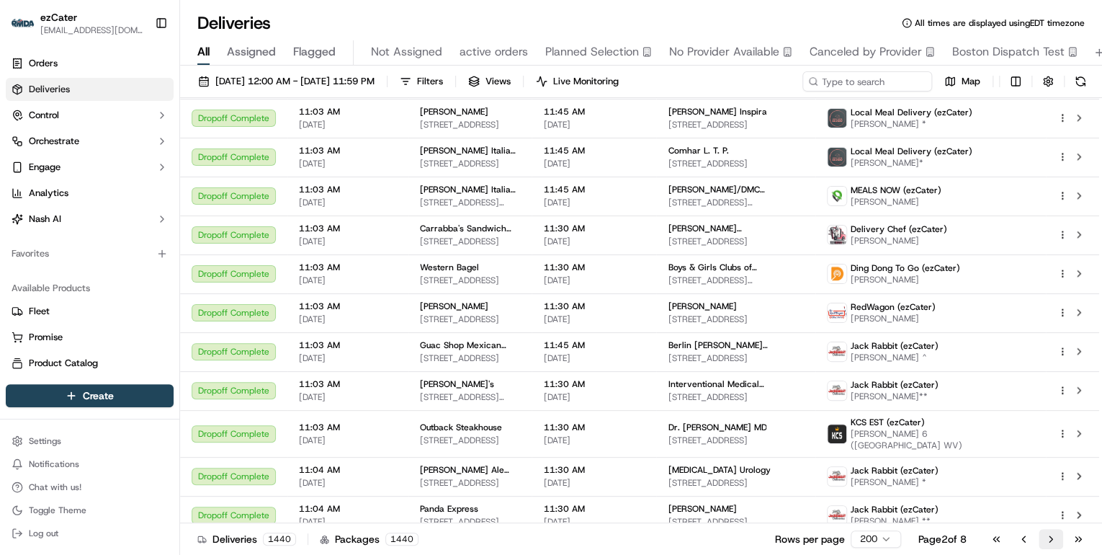
click at [1057, 542] on button "Go to next page" at bounding box center [1051, 539] width 24 height 20
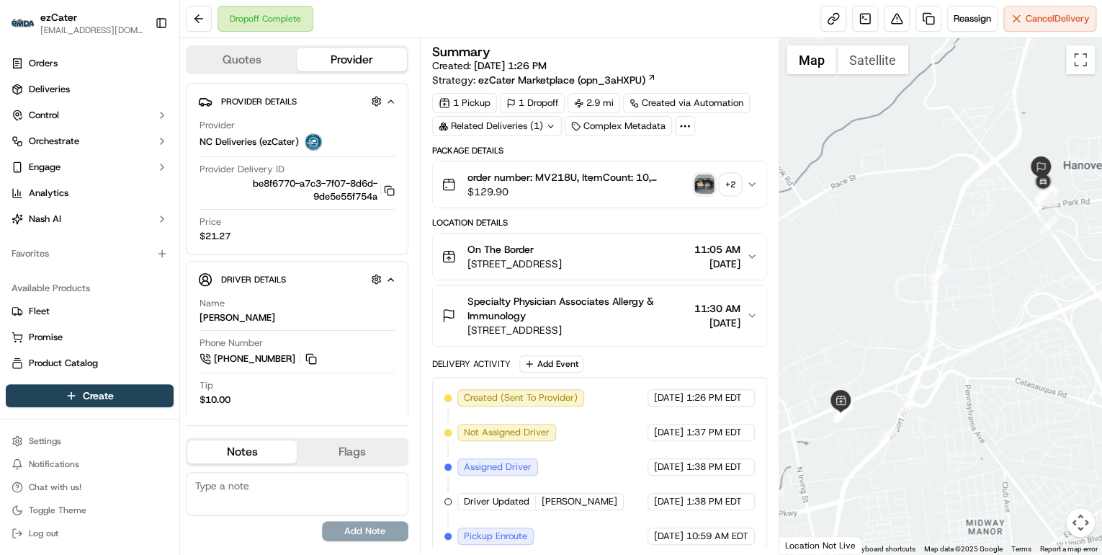
click at [591, 195] on span "$129.90" at bounding box center [578, 191] width 221 height 14
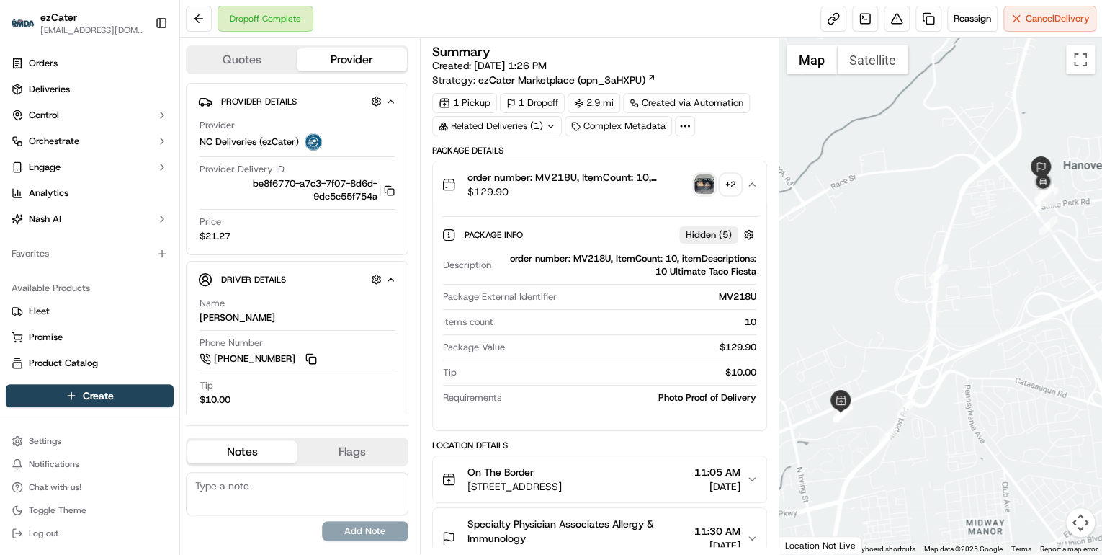
click at [584, 252] on div "order number: MV218U, ItemCount: 10, itemDescriptions: 10 Ultimate Taco Fiesta" at bounding box center [626, 265] width 259 height 26
copy div "MV218U"
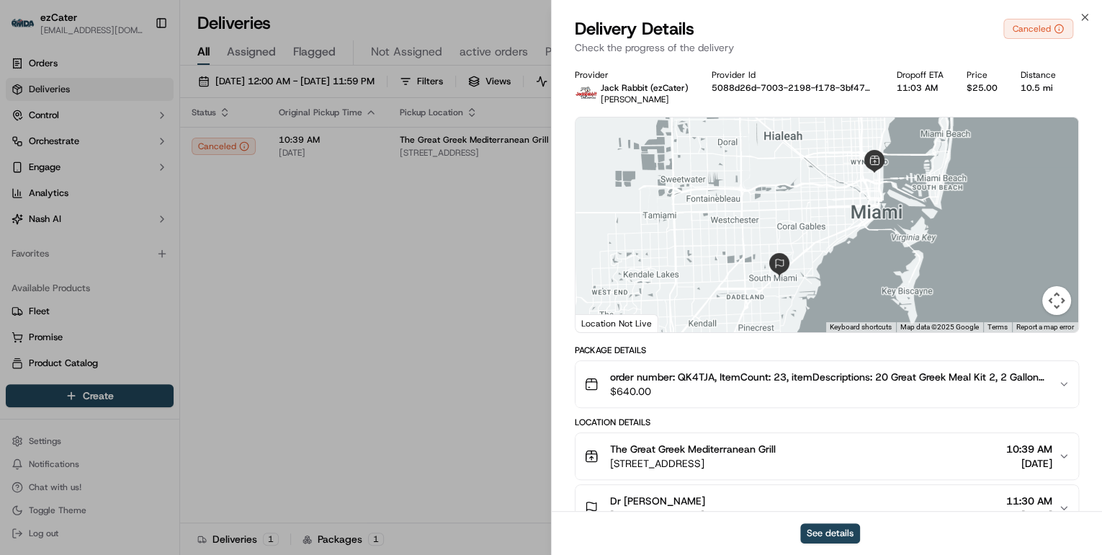
scroll to position [580, 0]
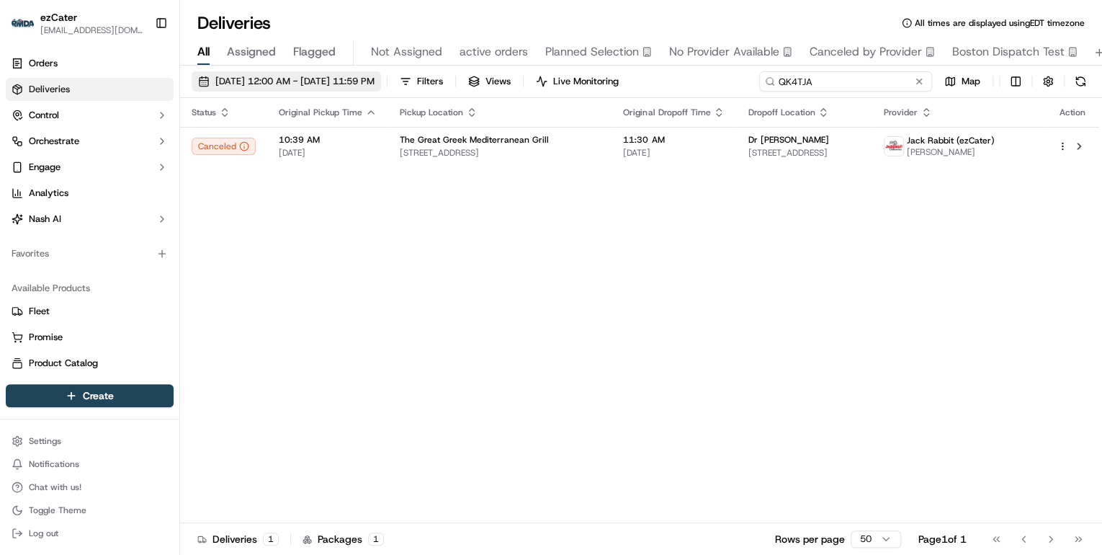
drag, startPoint x: 857, startPoint y: 84, endPoint x: 431, endPoint y: 84, distance: 426.5
click at [433, 84] on div "09/22/2025 12:00 AM - 09/28/2025 11:59 PM Filters Views Live Monitoring QK4TJA …" at bounding box center [641, 84] width 922 height 27
paste input "7PF3VZ"
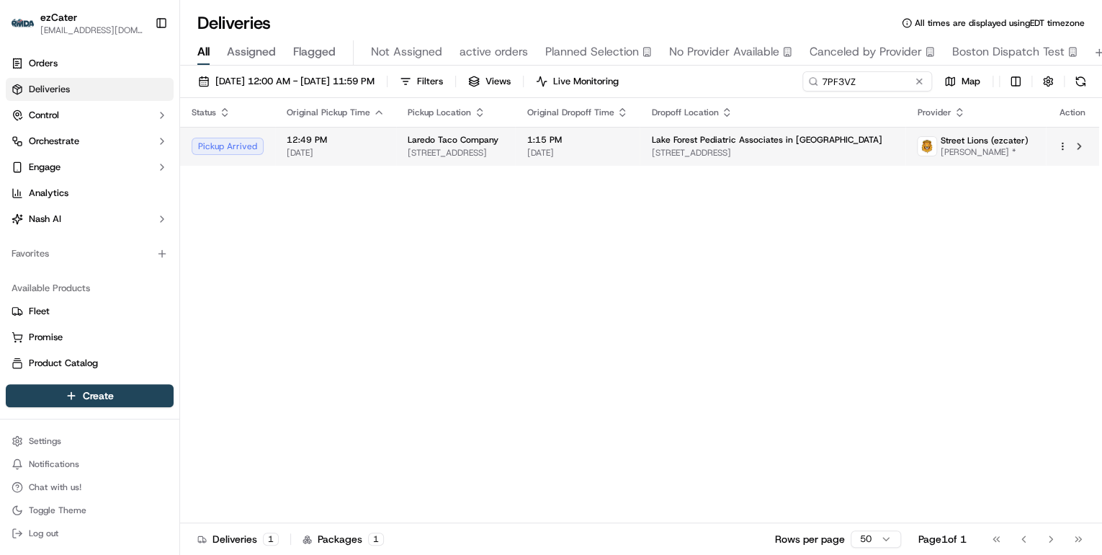
click at [430, 141] on span "Laredo Taco Company" at bounding box center [453, 140] width 91 height 12
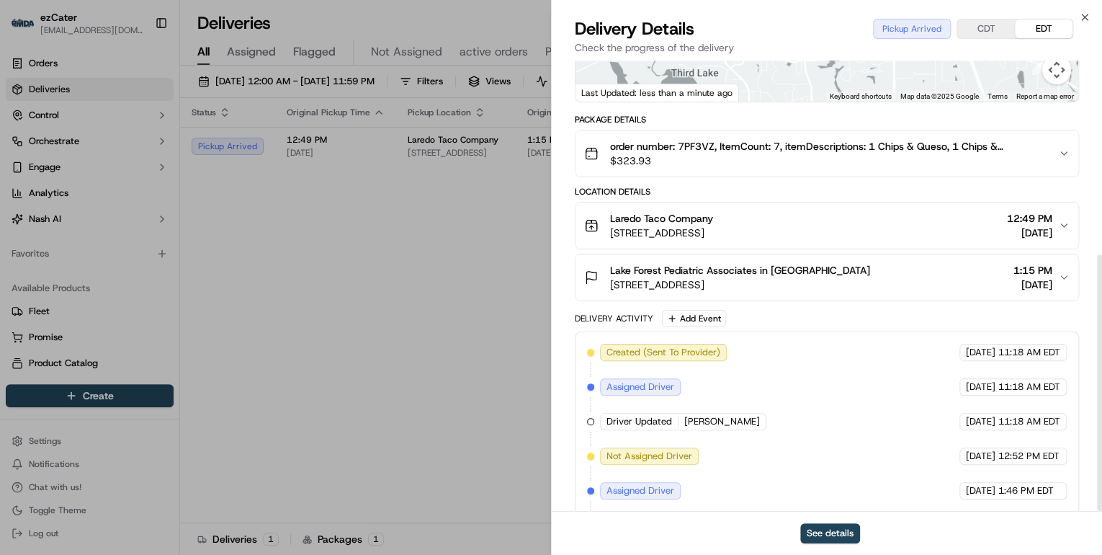
scroll to position [340, 0]
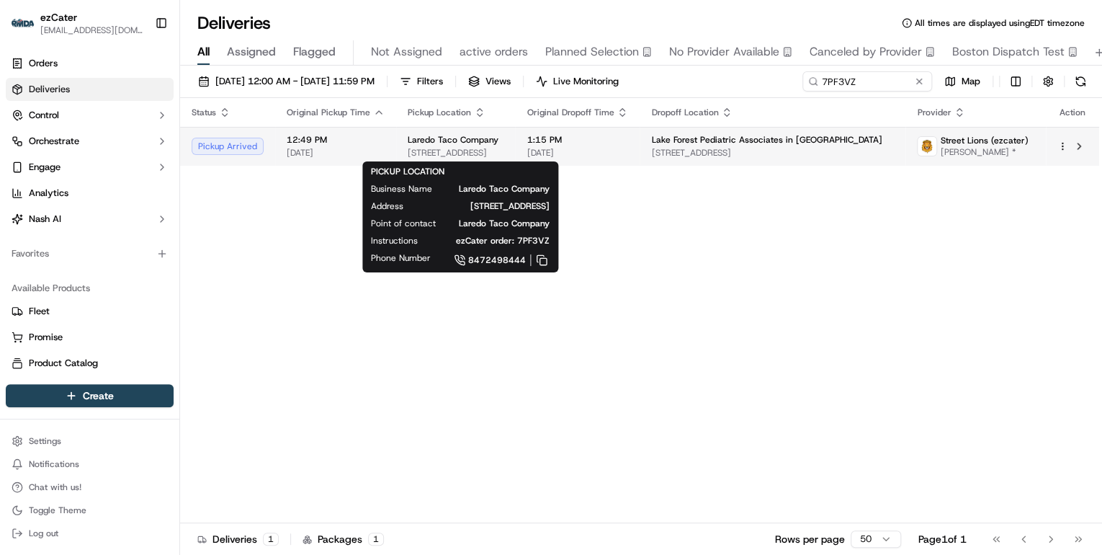
click at [409, 149] on span "5499 Grand Ave, Gurnee, IL 60031, USA" at bounding box center [456, 153] width 96 height 12
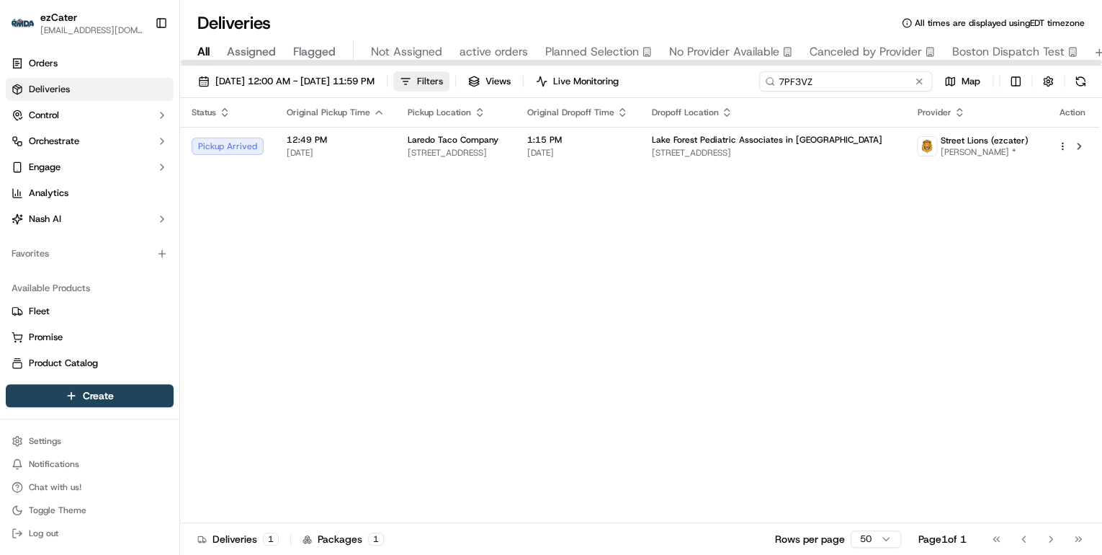
drag, startPoint x: 885, startPoint y: 82, endPoint x: 452, endPoint y: 84, distance: 433.0
click at [452, 84] on div "09/22/2025 12:00 AM - 09/28/2025 11:59 PM Filters Views Live Monitoring 7PF3VZ …" at bounding box center [641, 84] width 922 height 27
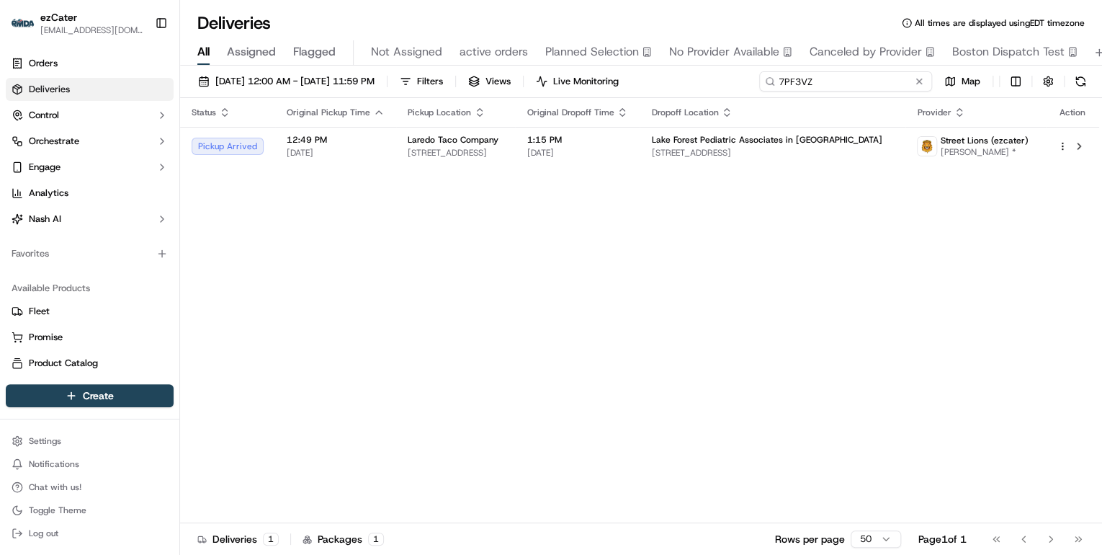
paste input "QK4TJA"
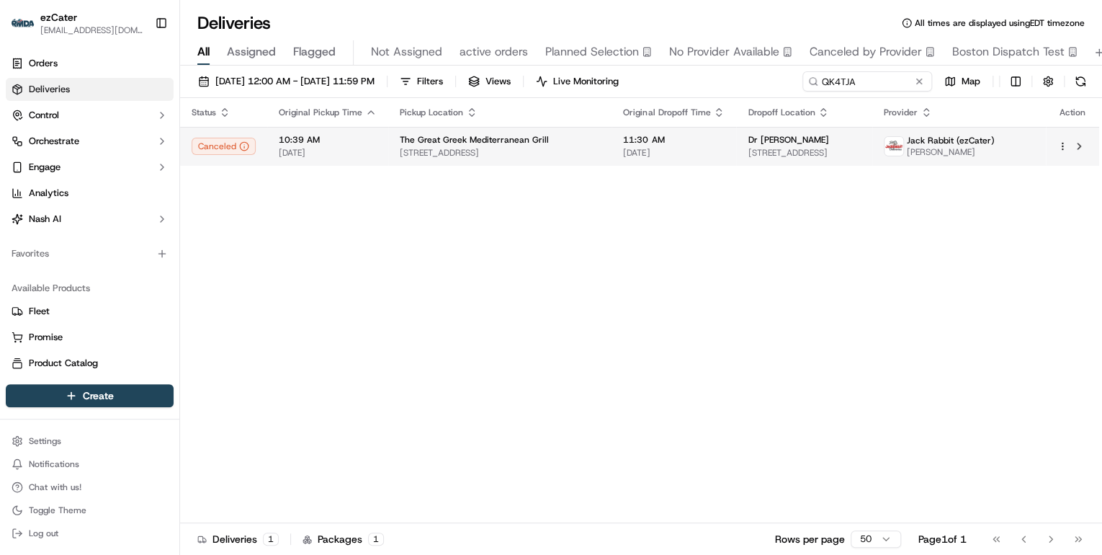
click at [373, 151] on td "10:39 AM 09/23/2025" at bounding box center [327, 146] width 121 height 39
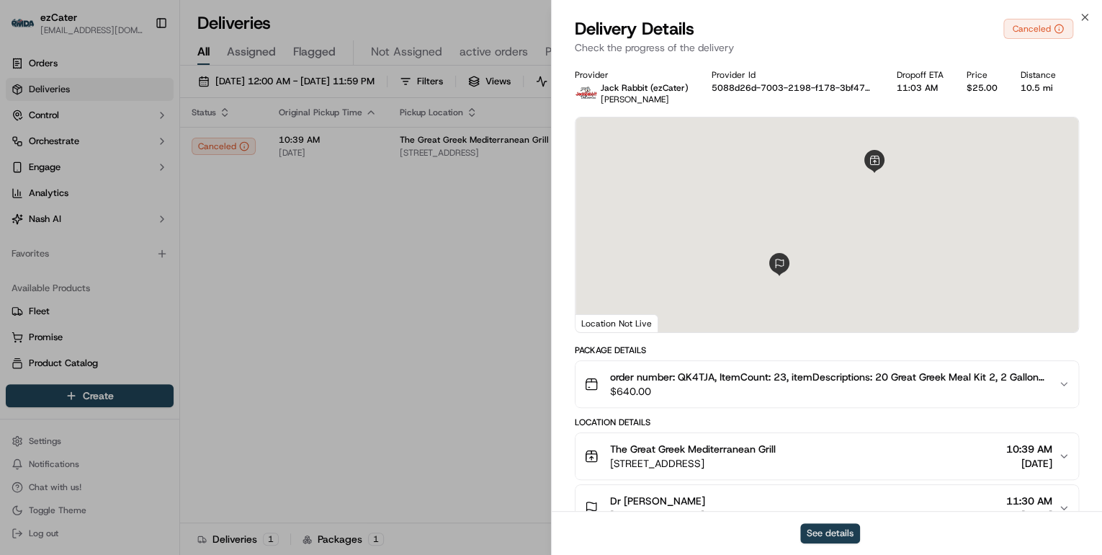
click at [825, 528] on button "See details" at bounding box center [830, 533] width 60 height 20
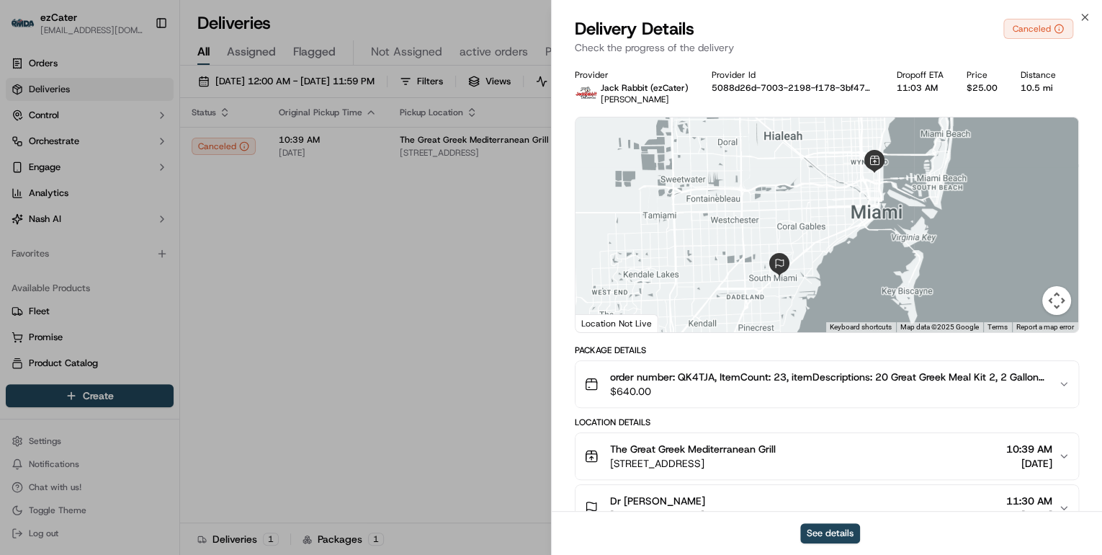
click at [792, 381] on span "order number: QK4TJA, ItemCount: 23, itemDescriptions: 20 Great Greek Meal Kit …" at bounding box center [828, 377] width 437 height 14
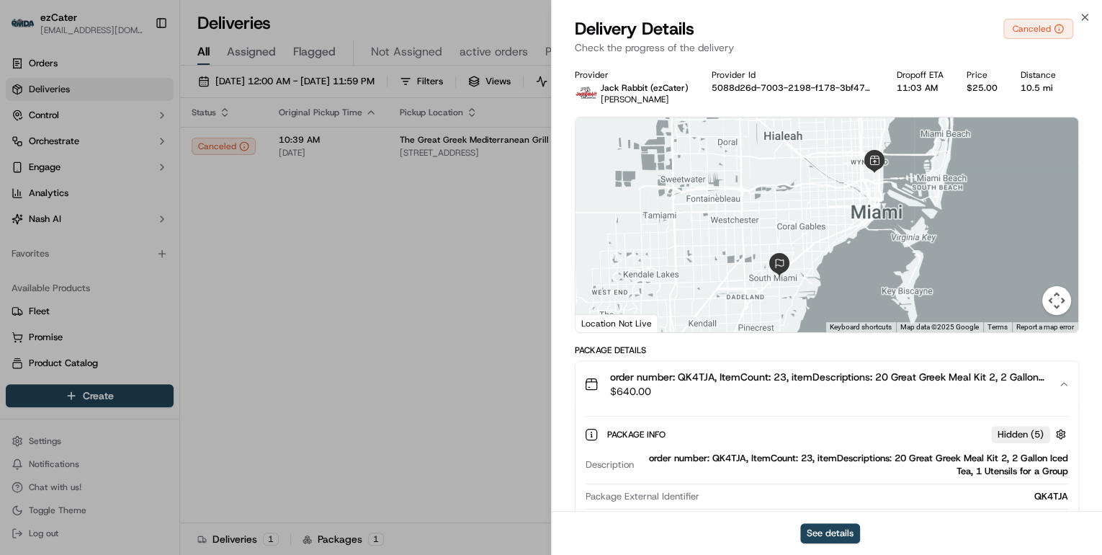
scroll to position [173, 0]
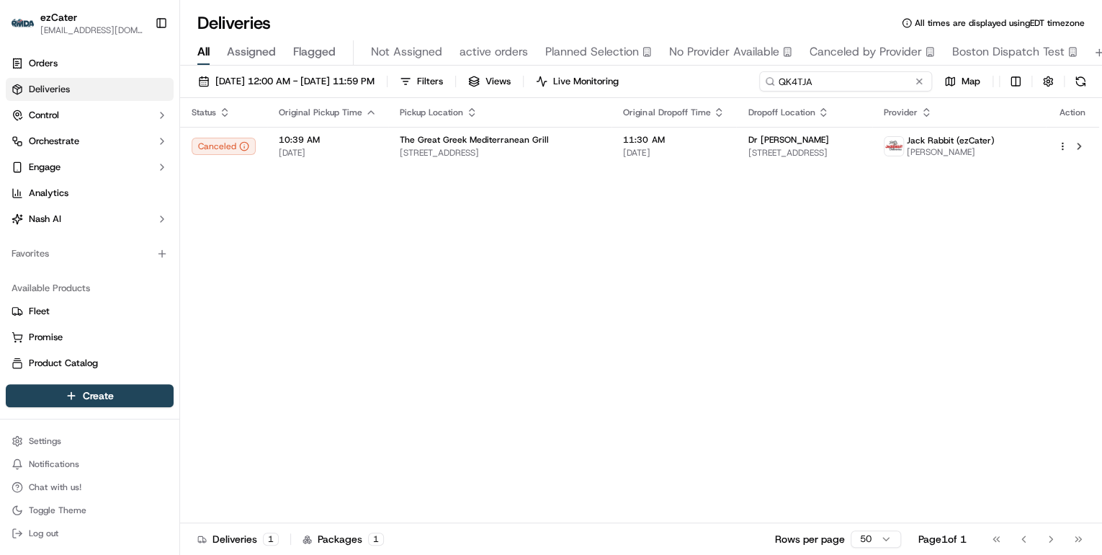
drag, startPoint x: 869, startPoint y: 81, endPoint x: 441, endPoint y: 84, distance: 427.9
click at [439, 84] on div "09/22/2025 12:00 AM - 09/28/2025 11:59 PM Filters Views Live Monitoring QK4TJA …" at bounding box center [641, 84] width 922 height 27
paste input "8KCQ92"
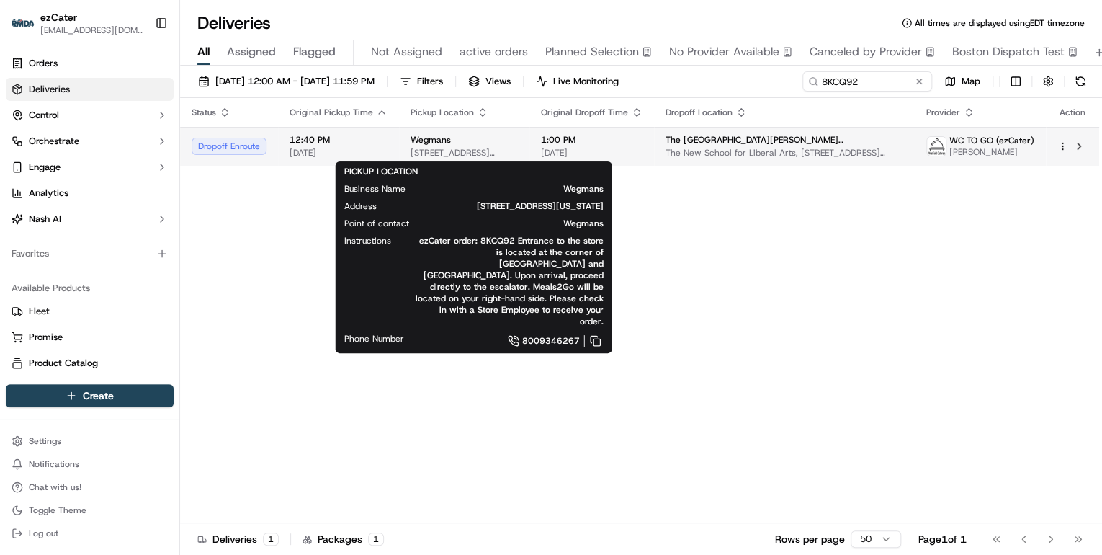
click at [475, 140] on div "Wegmans" at bounding box center [464, 140] width 107 height 12
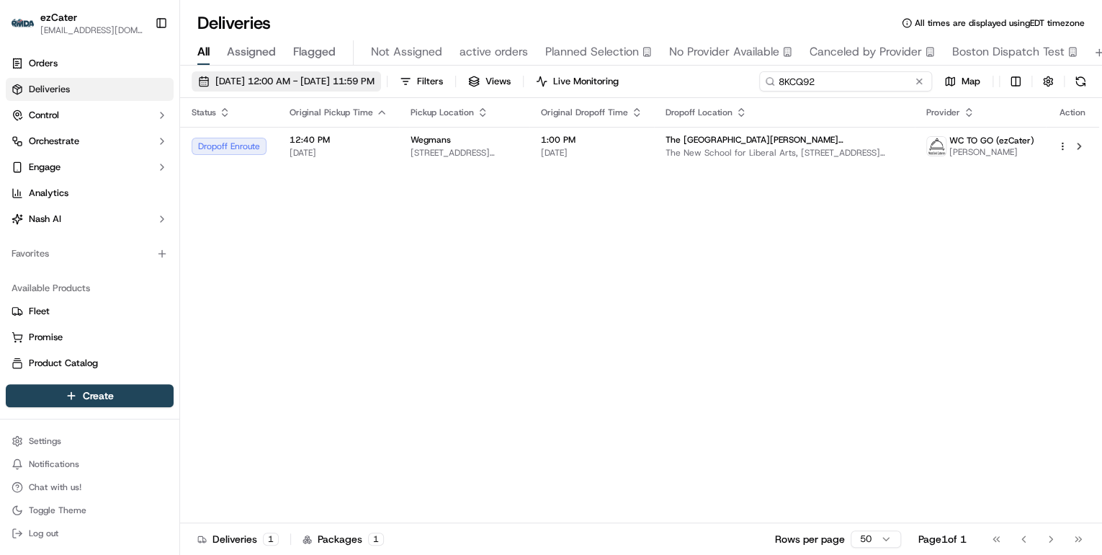
drag, startPoint x: 861, startPoint y: 82, endPoint x: 401, endPoint y: 82, distance: 459.6
click at [410, 82] on div "09/22/2025 12:00 AM - 09/28/2025 11:59 PM Filters Views Live Monitoring 8KCQ92 …" at bounding box center [641, 84] width 922 height 27
drag, startPoint x: 816, startPoint y: 80, endPoint x: 391, endPoint y: 80, distance: 424.3
click at [396, 80] on div "09/22/2025 12:00 AM - 09/28/2025 11:59 PM Filters Views Live Monitoring 8KCQ92 …" at bounding box center [641, 84] width 922 height 27
paste input "78Y-4F0"
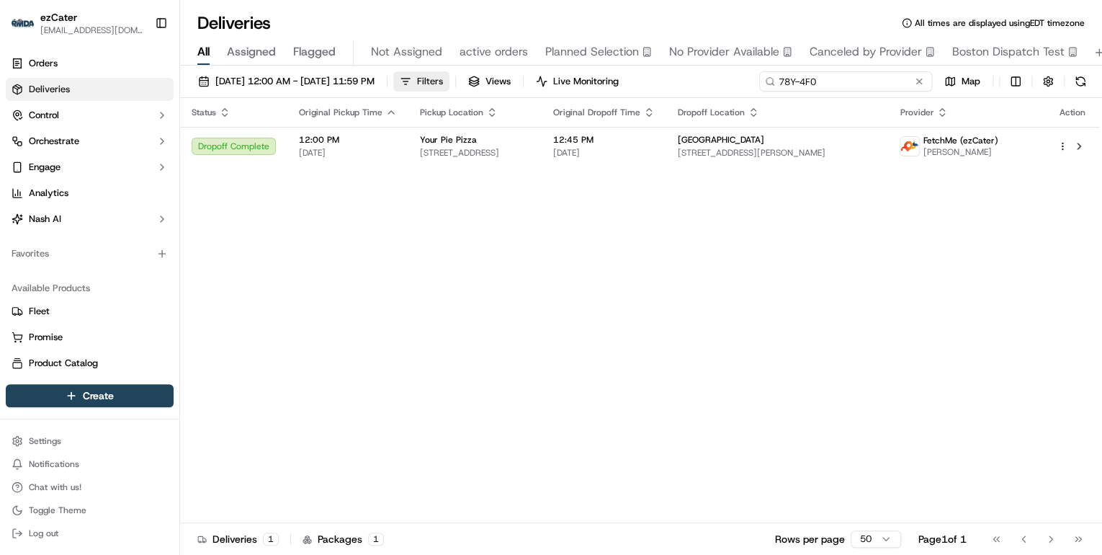
drag, startPoint x: 835, startPoint y: 81, endPoint x: 454, endPoint y: 81, distance: 381.1
click at [455, 81] on div "09/22/2025 12:00 AM - 09/28/2025 11:59 PM Filters Views Live Monitoring 78Y-4F0…" at bounding box center [641, 84] width 922 height 27
paste input "T9HCAW"
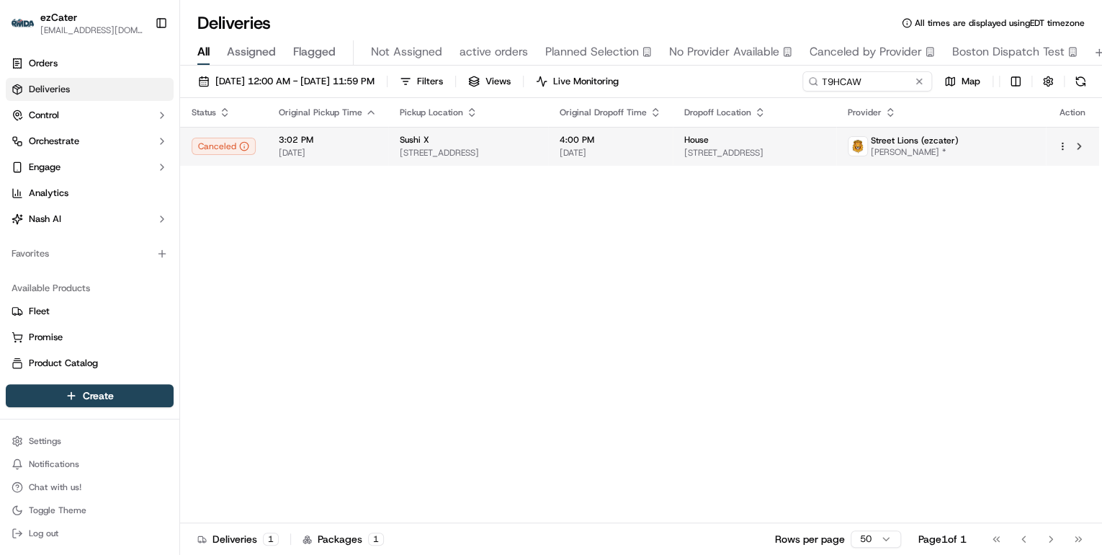
click at [388, 152] on td "Sushi X 1136 W Chicago Ave, Chicago, IL 60642, USA" at bounding box center [468, 146] width 160 height 39
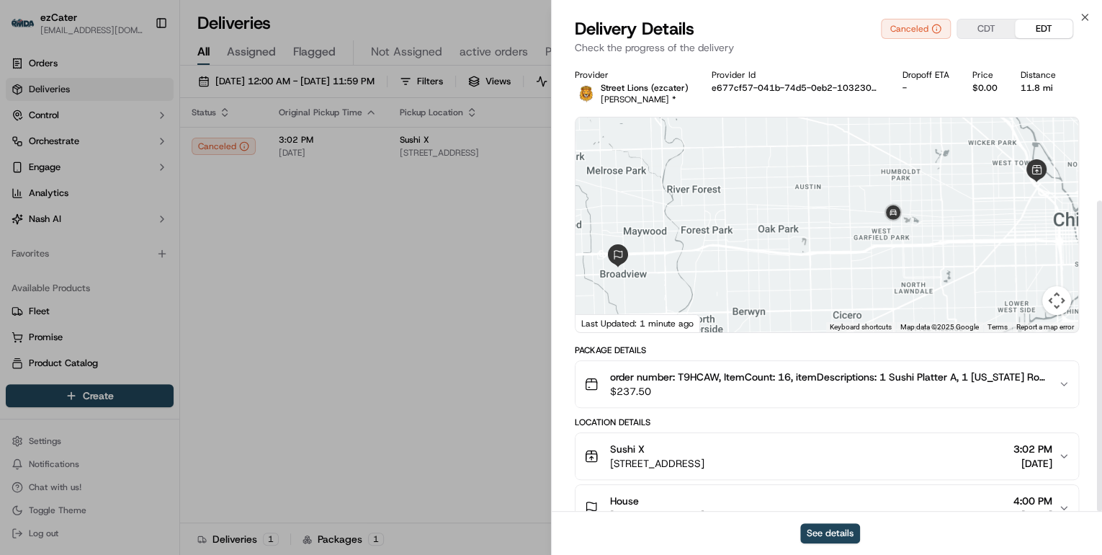
scroll to position [203, 0]
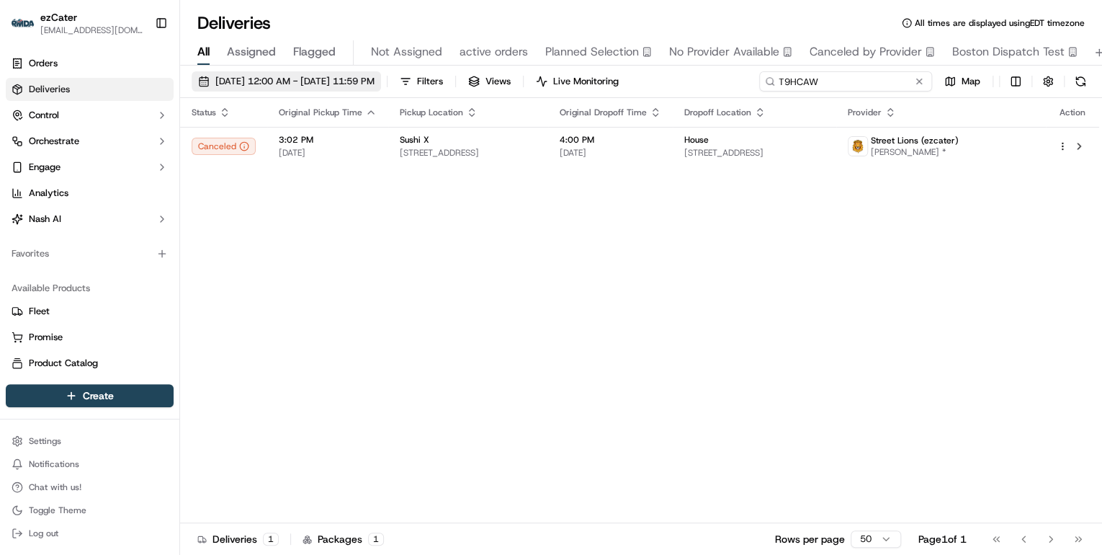
drag, startPoint x: 868, startPoint y: 81, endPoint x: 320, endPoint y: 80, distance: 548.2
click at [320, 80] on div "09/22/2025 12:00 AM - 09/28/2025 11:59 PM Filters Views Live Monitoring T9HCAW …" at bounding box center [641, 84] width 922 height 27
paste input "7PF3VZ"
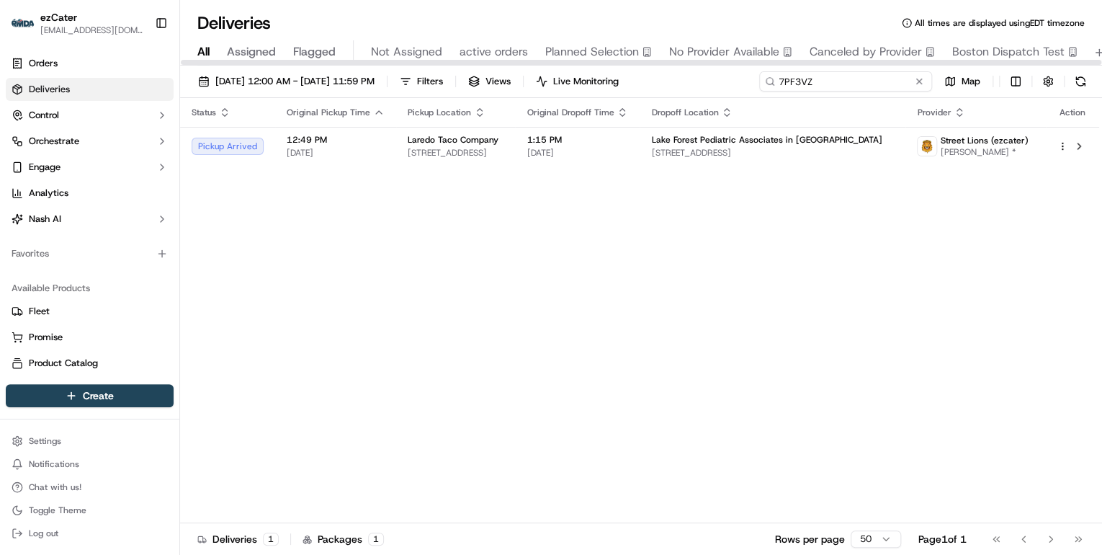
type input "7PF3VZ"
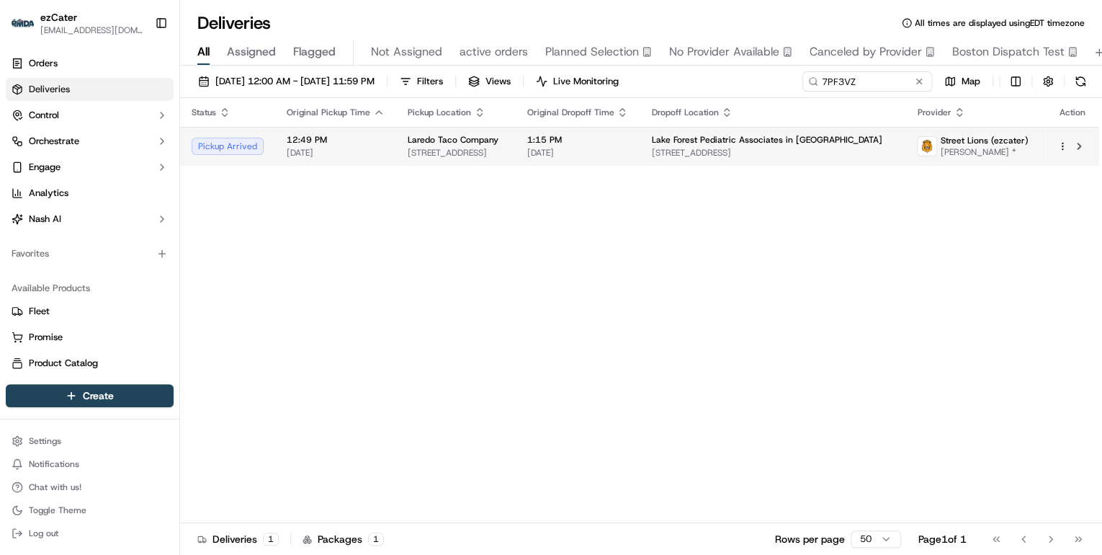
click at [360, 138] on span "12:49 PM" at bounding box center [336, 140] width 98 height 12
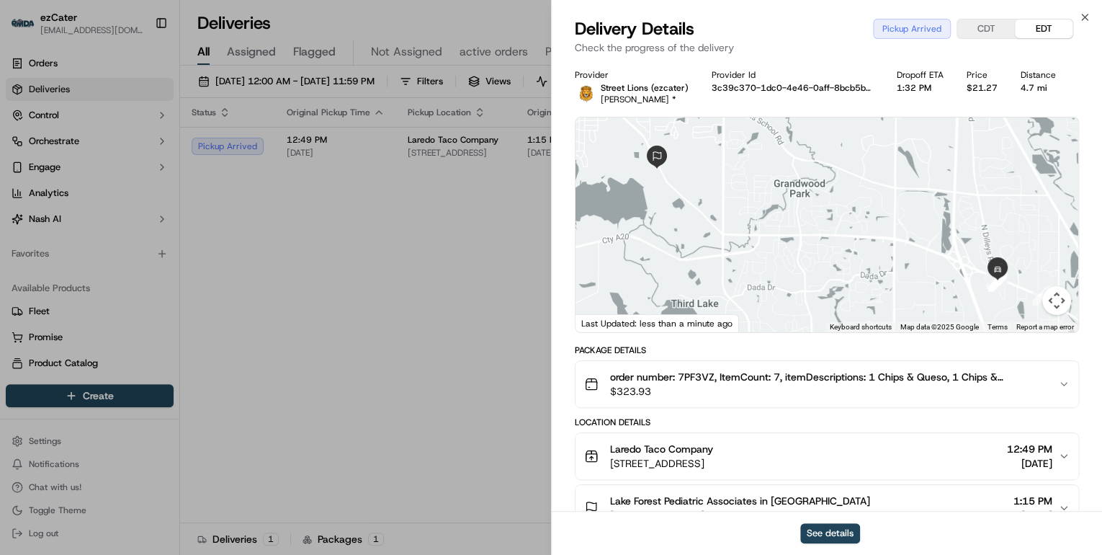
scroll to position [173, 0]
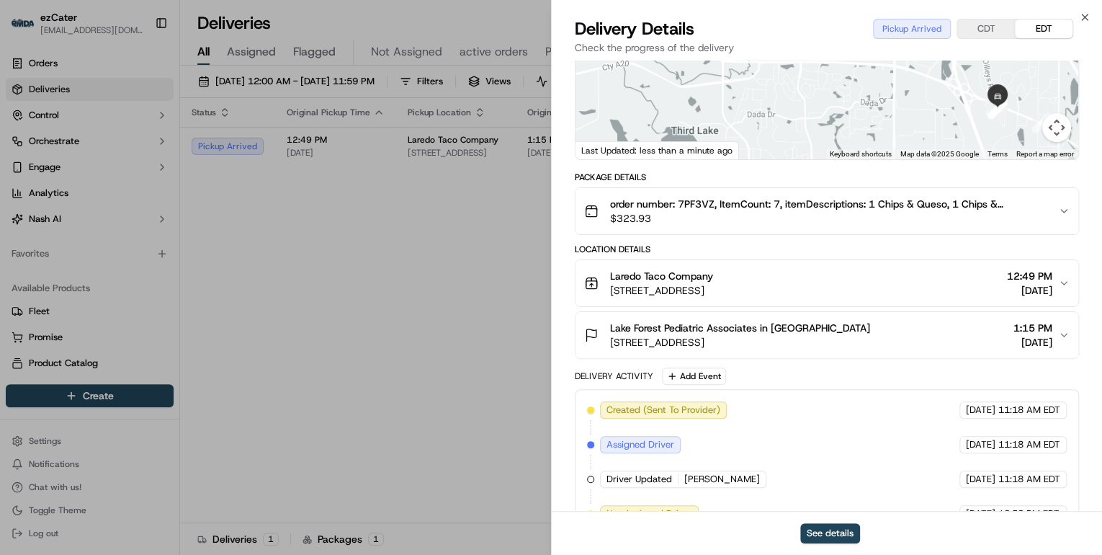
click at [713, 277] on div "Laredo Taco Company" at bounding box center [661, 276] width 103 height 14
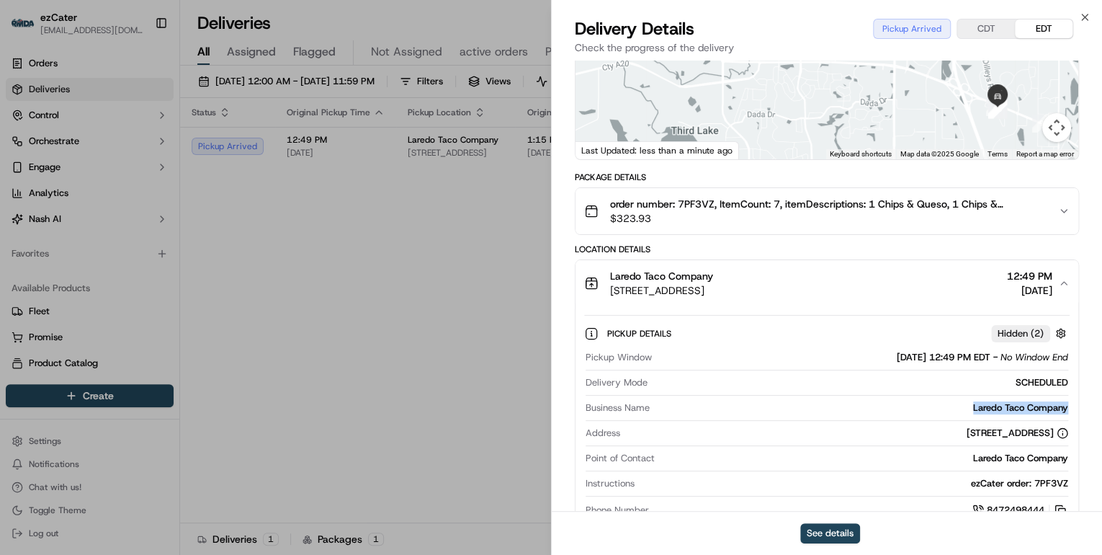
drag, startPoint x: 1075, startPoint y: 406, endPoint x: 928, endPoint y: 407, distance: 147.0
click at [928, 407] on div "Pickup Details Hidden ( 2 ) Pickup Window 09/23/2025 12:49 PM EDT - No Window E…" at bounding box center [827, 419] width 503 height 226
copy div "Laredo Taco Company"
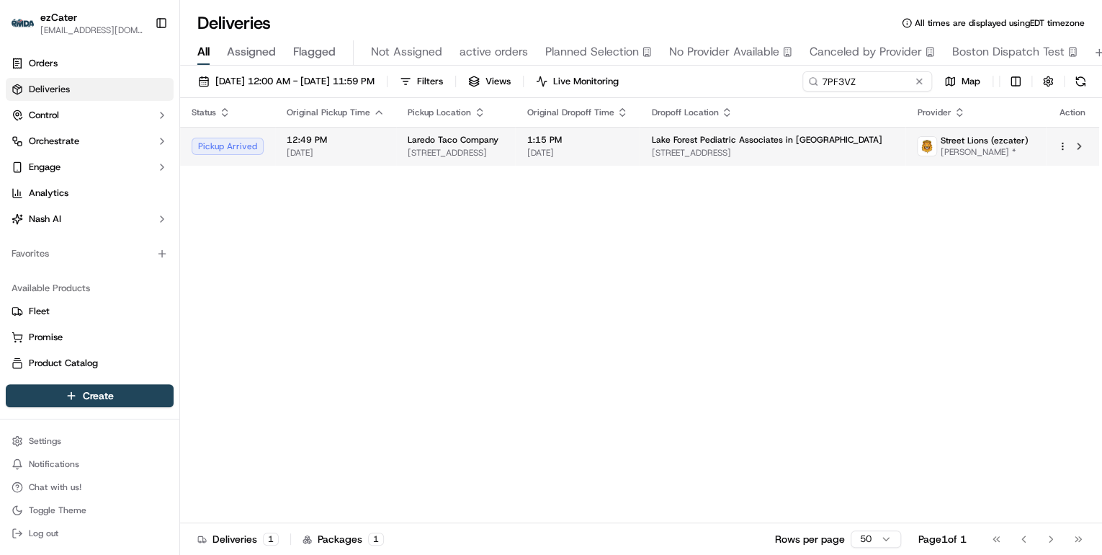
click at [515, 153] on td "Laredo Taco Company 5499 Grand Ave, Gurnee, IL 60031, USA" at bounding box center [455, 146] width 119 height 39
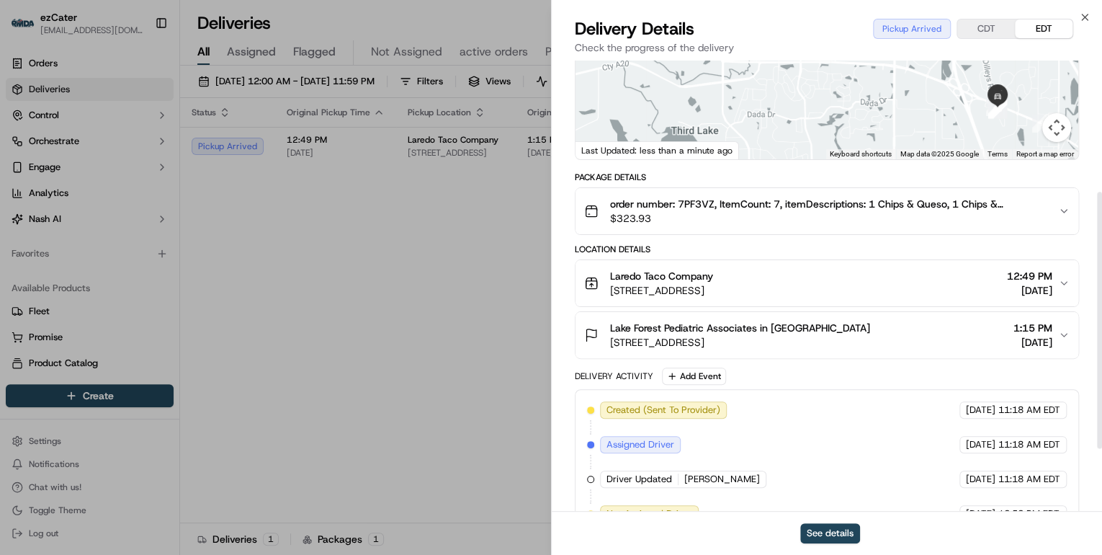
scroll to position [231, 0]
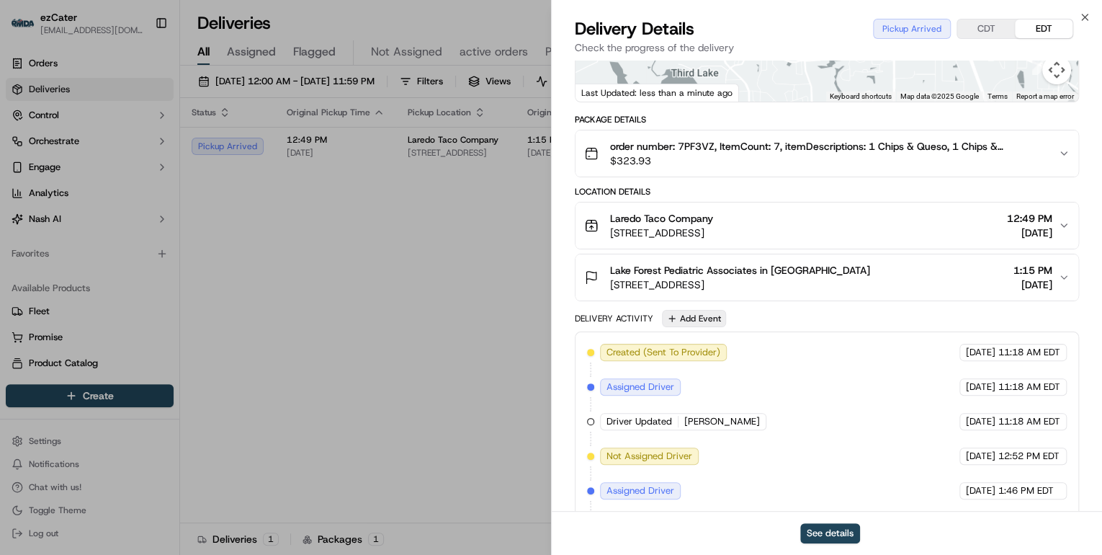
click at [689, 317] on button "Add Event" at bounding box center [694, 318] width 64 height 17
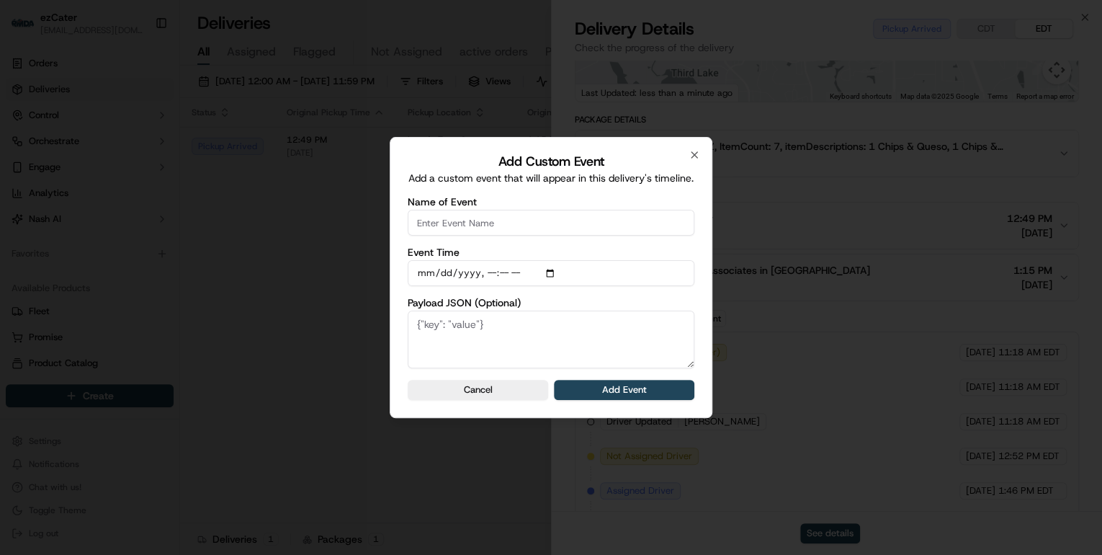
click at [462, 230] on input "Name of Event" at bounding box center [551, 223] width 287 height 26
type input "CP Not Ready"
click at [585, 393] on button "Add Event" at bounding box center [624, 390] width 140 height 20
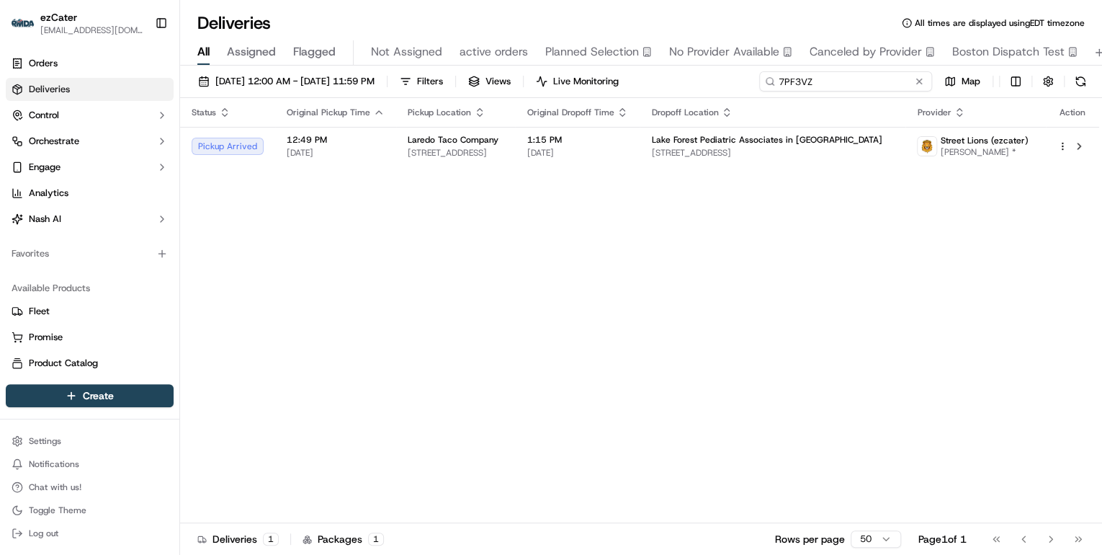
drag, startPoint x: 875, startPoint y: 84, endPoint x: 349, endPoint y: 69, distance: 526.1
click at [506, 81] on div "09/22/2025 12:00 AM - 09/28/2025 11:59 PM Filters Views Live Monitoring 7PF3VZ …" at bounding box center [641, 84] width 922 height 27
paste input "T9HCAW"
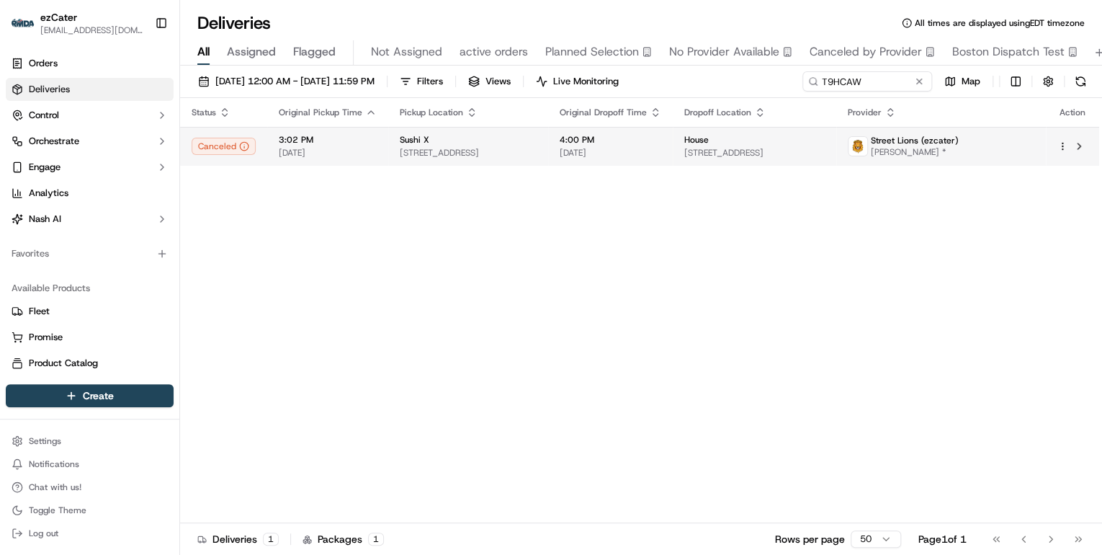
click at [404, 159] on td "Sushi X 1136 W Chicago Ave, Chicago, IL 60642, USA" at bounding box center [468, 146] width 160 height 39
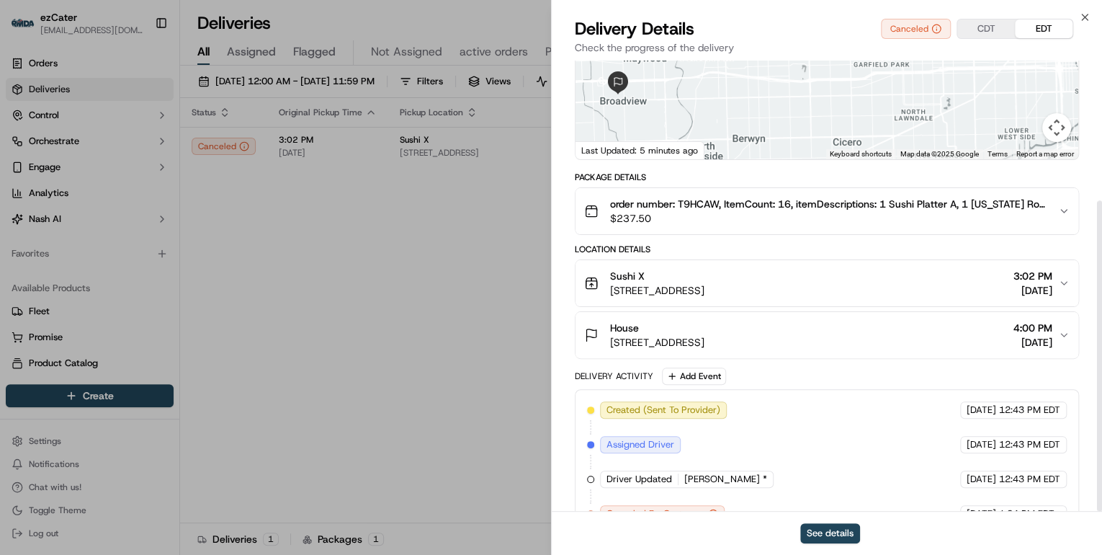
scroll to position [203, 0]
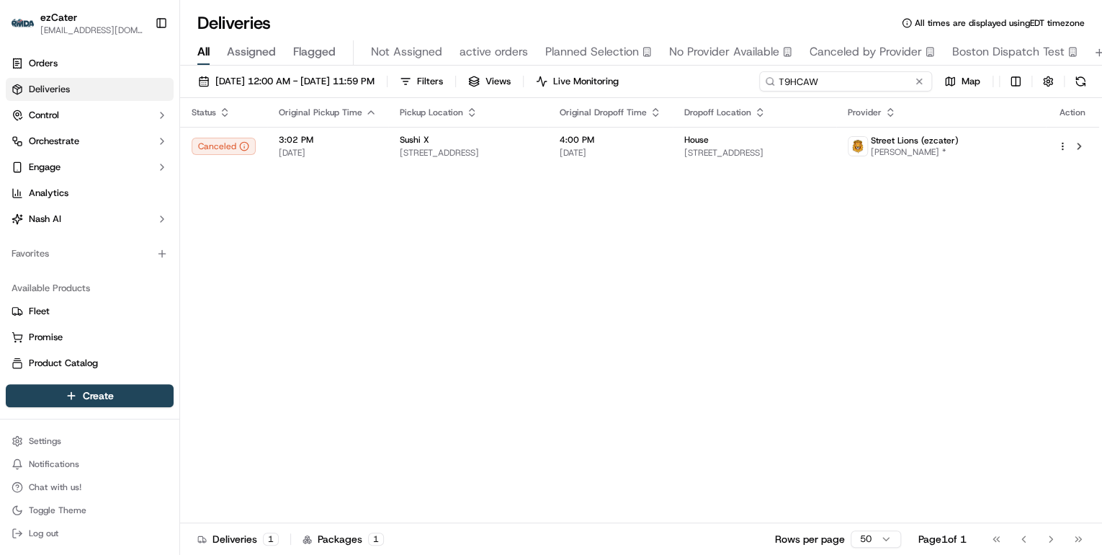
drag, startPoint x: 866, startPoint y: 79, endPoint x: 459, endPoint y: 111, distance: 408.3
click at [486, 102] on div "09/22/2025 12:00 AM - 09/28/2025 11:59 PM Filters Views Live Monitoring T9HCAW …" at bounding box center [641, 312] width 922 height 492
paste input "RHQG5H"
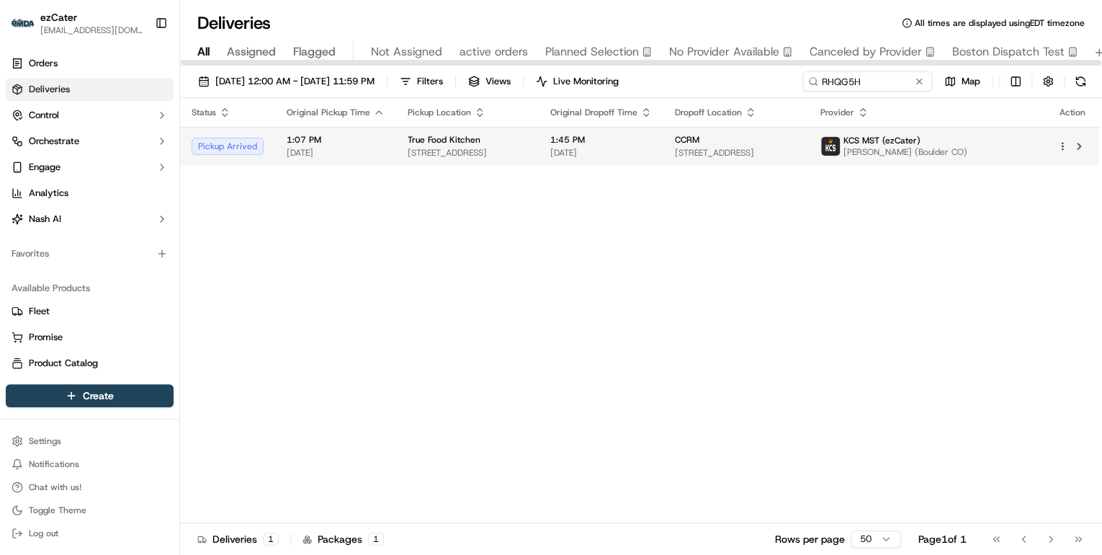
click at [484, 141] on div "True Food Kitchen" at bounding box center [468, 140] width 120 height 12
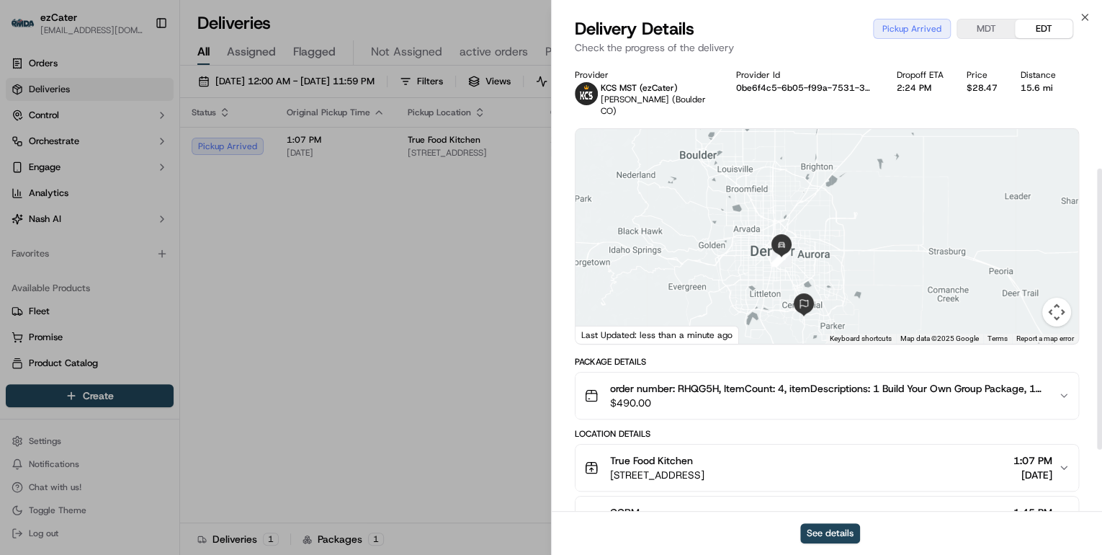
scroll to position [173, 0]
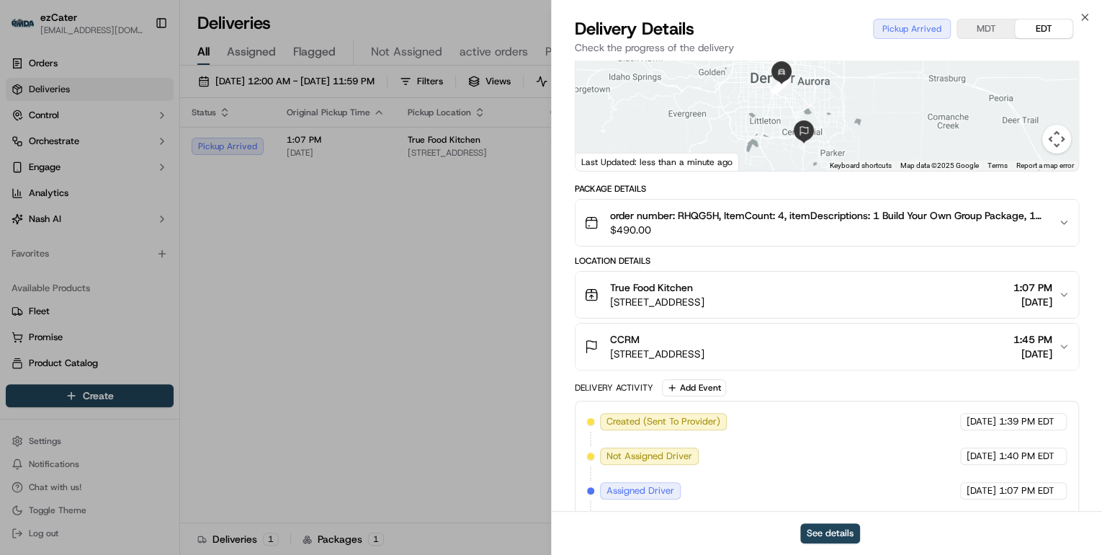
click at [705, 295] on span "2800 E 2nd Ave #101, Denver, CO 80206, USA" at bounding box center [657, 302] width 94 height 14
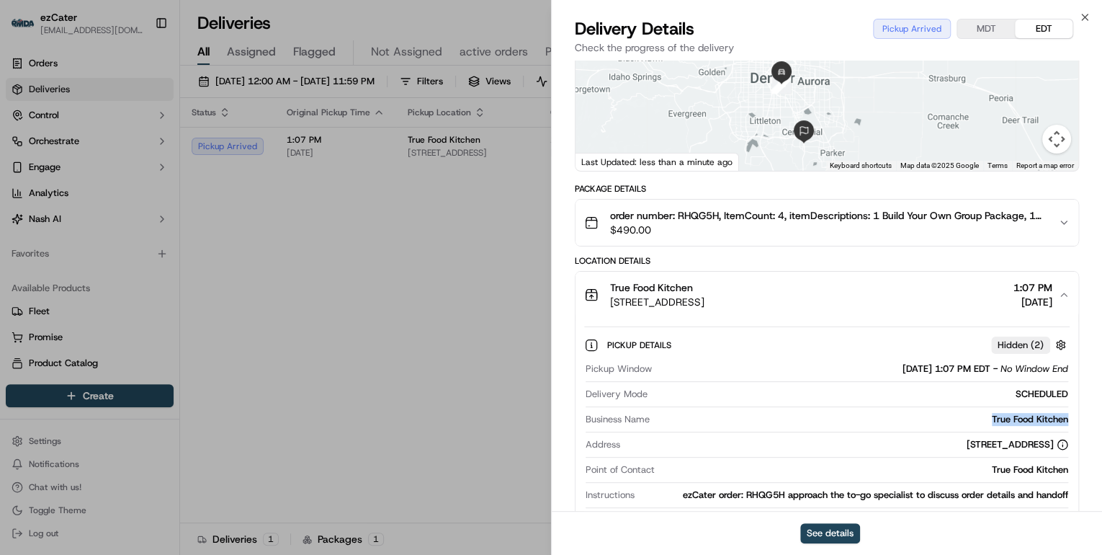
drag, startPoint x: 1071, startPoint y: 404, endPoint x: 975, endPoint y: 406, distance: 95.8
click at [975, 406] on div "Pickup Details Hidden ( 2 ) Pickup Window 09/23/2025 1:07 PM EDT - No Window En…" at bounding box center [827, 431] width 503 height 226
copy div "True Food Kitchen"
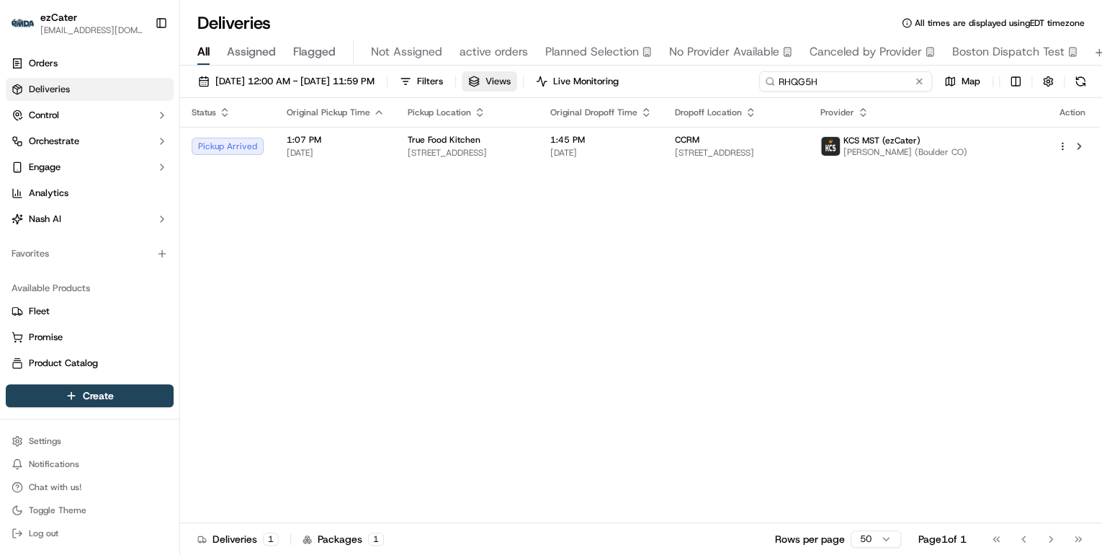
drag, startPoint x: 862, startPoint y: 81, endPoint x: 519, endPoint y: 78, distance: 342.9
click at [519, 78] on div "09/22/2025 12:00 AM - 09/28/2025 11:59 PM Filters Views Live Monitoring RHQG5H …" at bounding box center [641, 84] width 922 height 27
paste input "C96-UFZ"
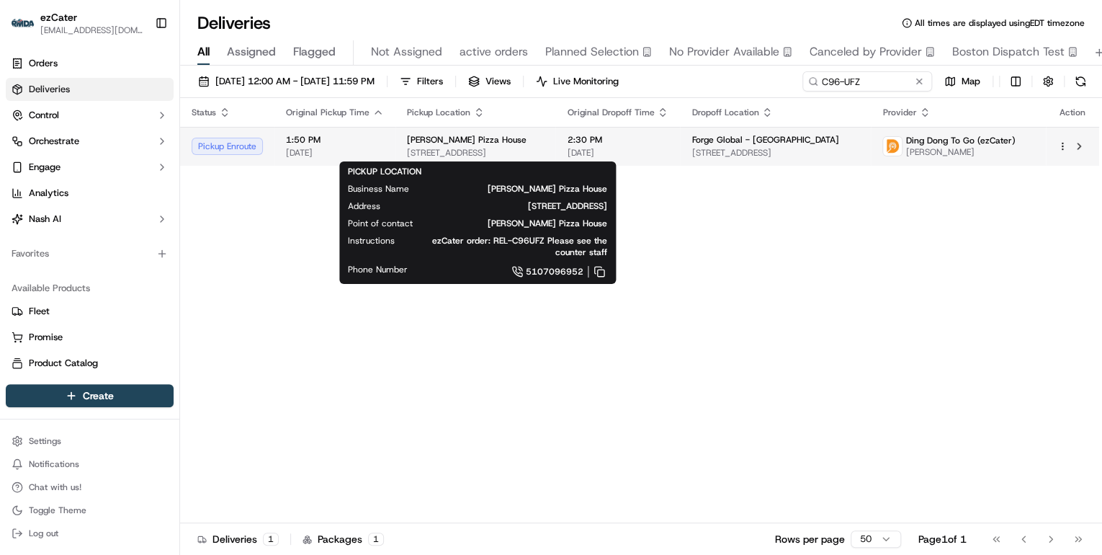
click at [514, 155] on span "415 Grand Ave, South San Francisco, CA 94080, USA" at bounding box center [475, 153] width 137 height 12
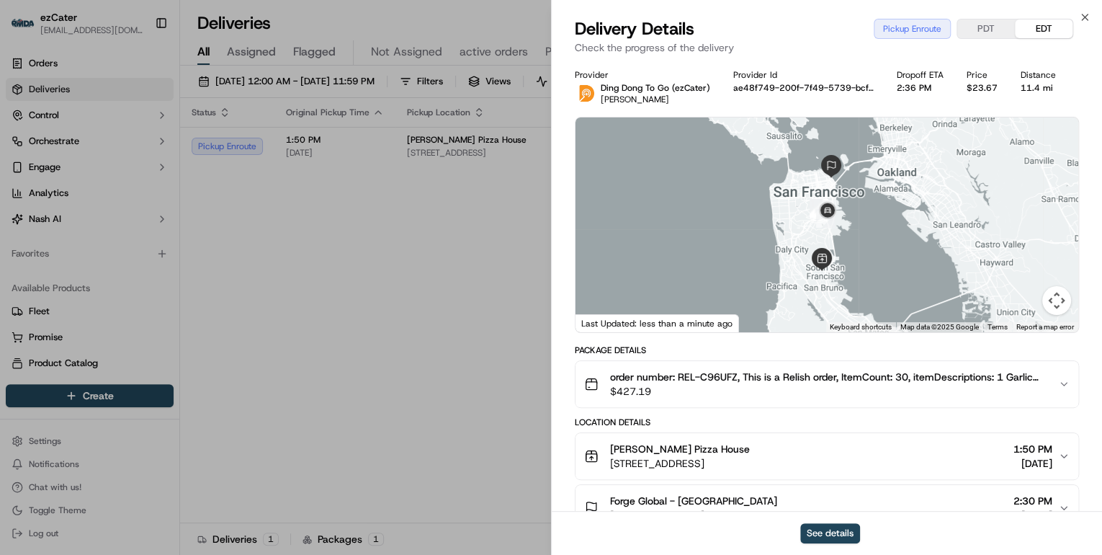
click at [997, 30] on button "PDT" at bounding box center [986, 28] width 58 height 19
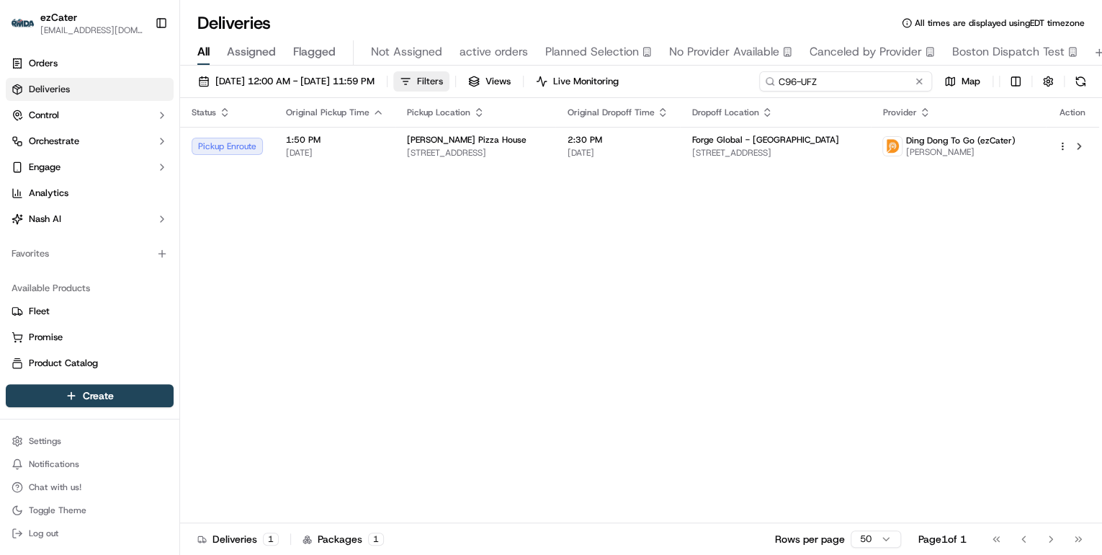
drag, startPoint x: 873, startPoint y: 81, endPoint x: 452, endPoint y: 82, distance: 420.7
click at [484, 81] on div "09/22/2025 12:00 AM - 09/28/2025 11:59 PM Filters Views Live Monitoring C96-UFZ…" at bounding box center [641, 84] width 922 height 27
paste input "M5A9UH"
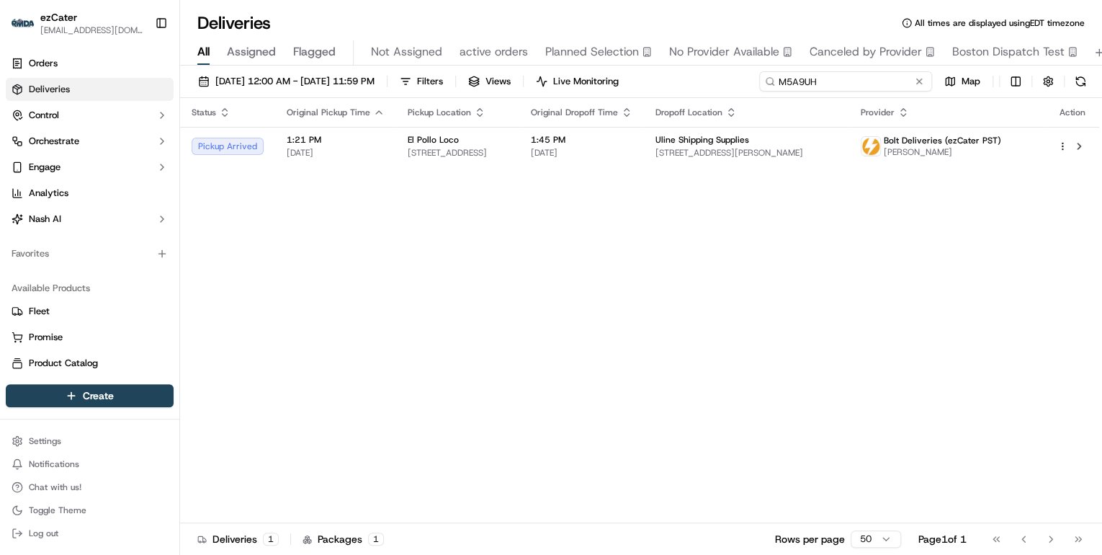
click at [832, 79] on input "M5A9UH" at bounding box center [845, 81] width 173 height 20
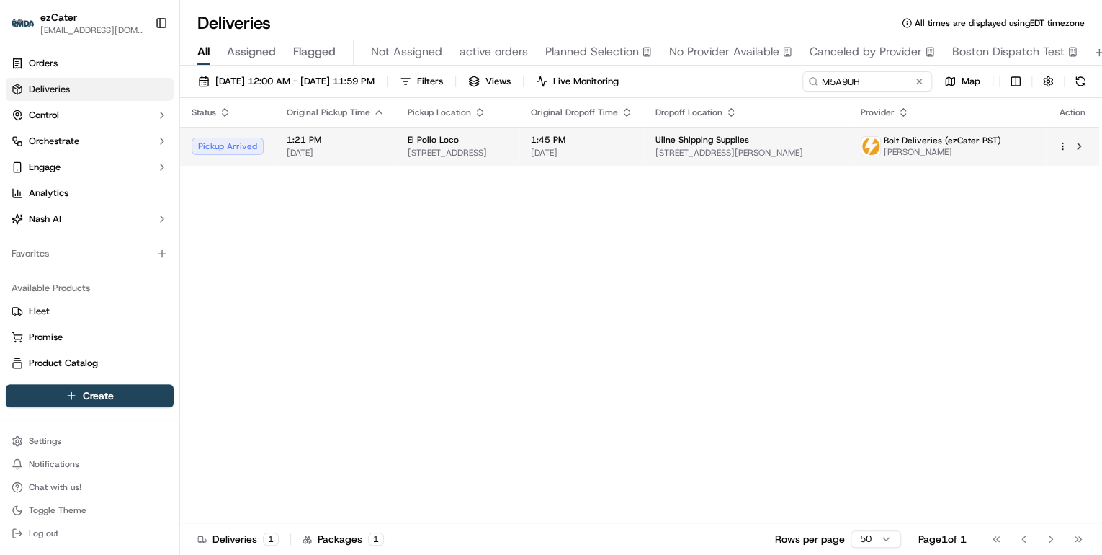
click at [450, 148] on span "13340 Limonite Ave, Eastvale, CA 92880, USA" at bounding box center [458, 153] width 100 height 12
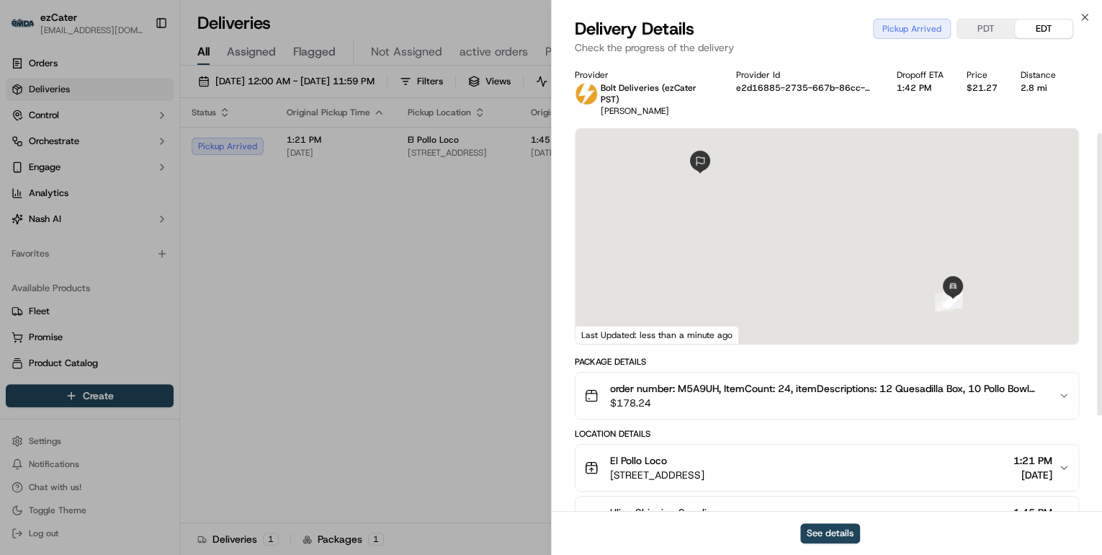
scroll to position [115, 0]
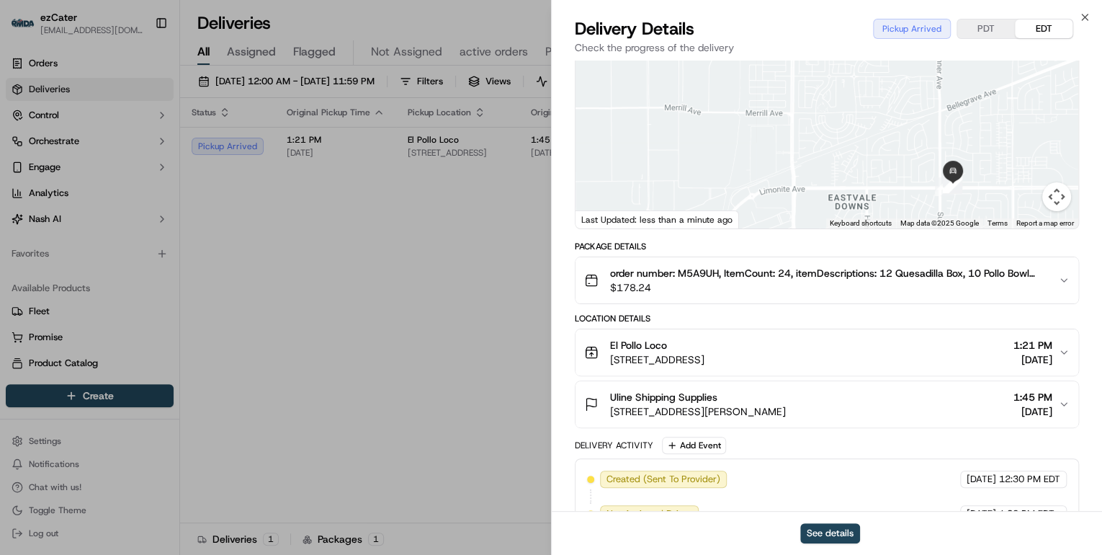
click at [705, 339] on div "El Pollo Loco" at bounding box center [657, 345] width 94 height 14
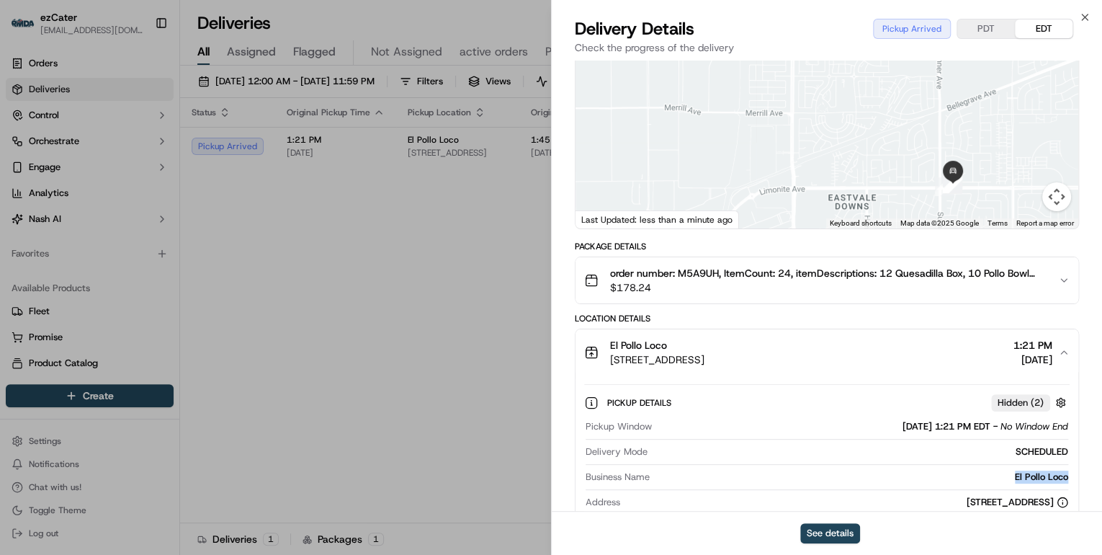
drag, startPoint x: 1072, startPoint y: 464, endPoint x: 983, endPoint y: 464, distance: 89.3
click at [983, 464] on div "Pickup Details Hidden ( 2 ) Pickup Window 09/23/2025 1:21 PM EDT - No Window En…" at bounding box center [827, 488] width 503 height 226
copy div "El Pollo Loco"
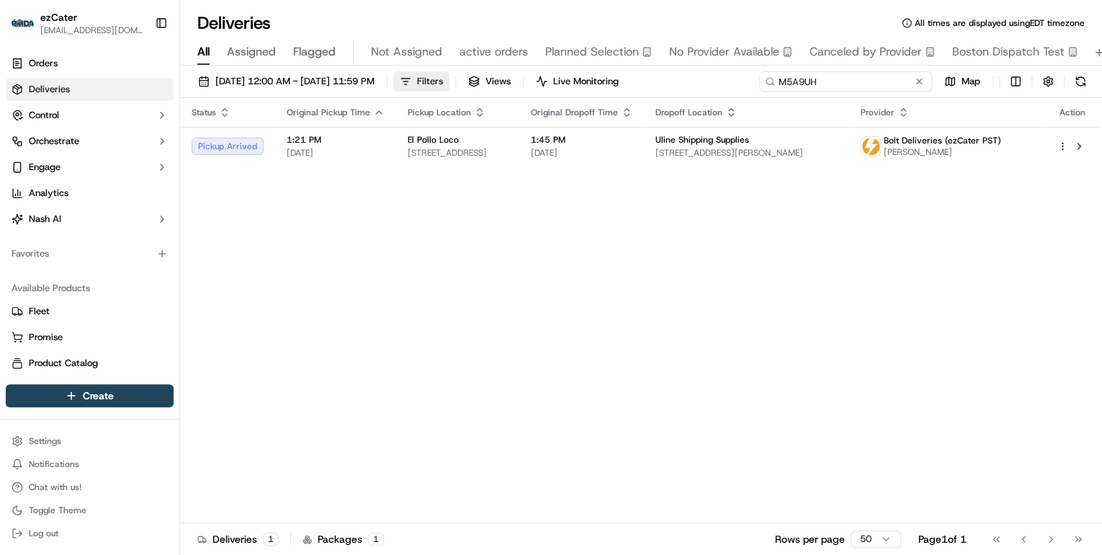
drag, startPoint x: 871, startPoint y: 86, endPoint x: 464, endPoint y: 86, distance: 407.0
click at [464, 86] on div "09/22/2025 12:00 AM - 09/28/2025 11:59 PM Filters Views Live Monitoring M5A9UH …" at bounding box center [641, 84] width 922 height 27
paste input "JPFMRF"
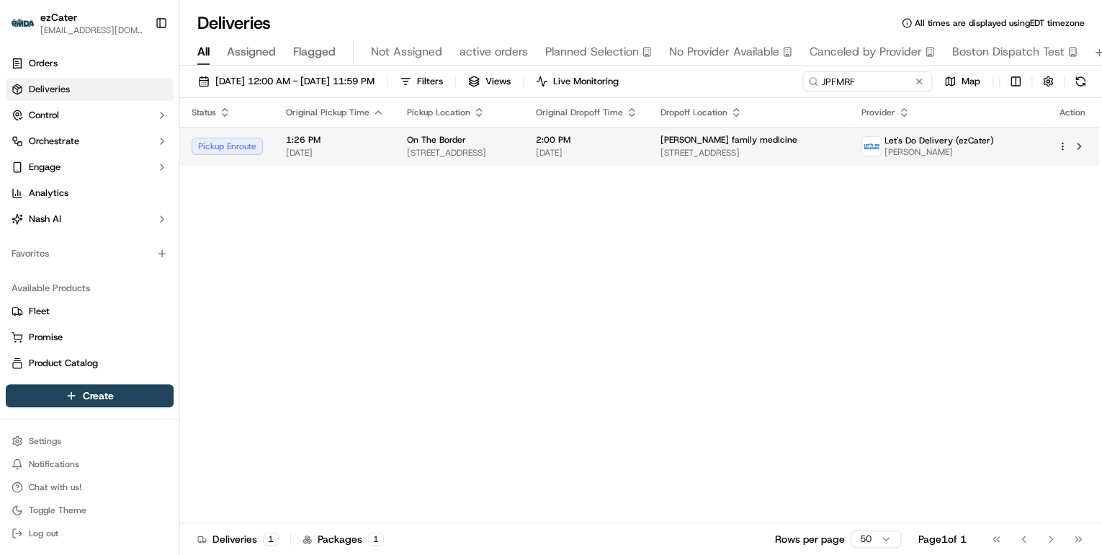
click at [428, 144] on span "On The Border" at bounding box center [436, 140] width 59 height 12
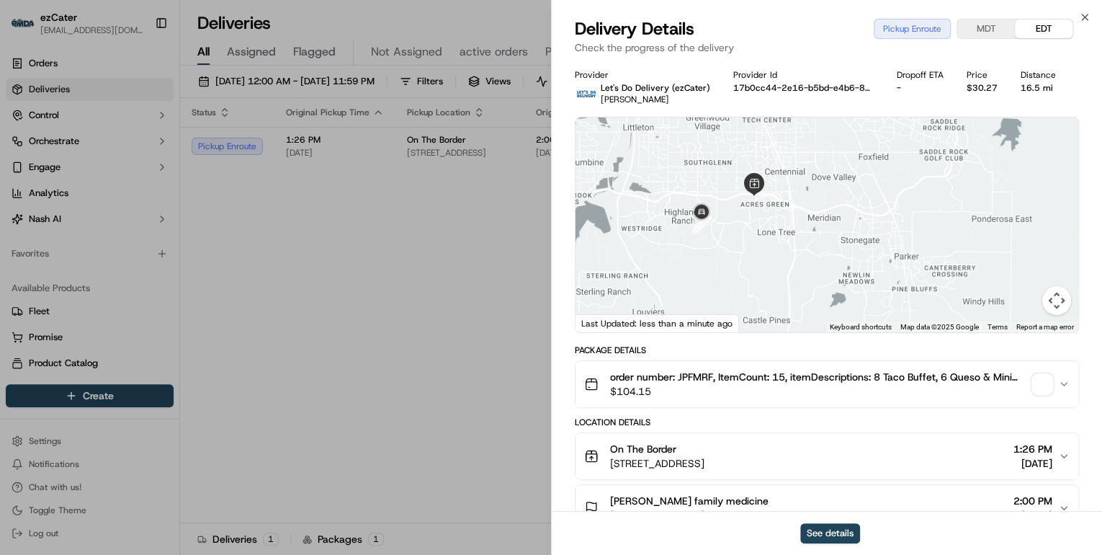
drag, startPoint x: 769, startPoint y: 194, endPoint x: 766, endPoint y: 241, distance: 47.0
click at [766, 241] on div at bounding box center [827, 224] width 503 height 215
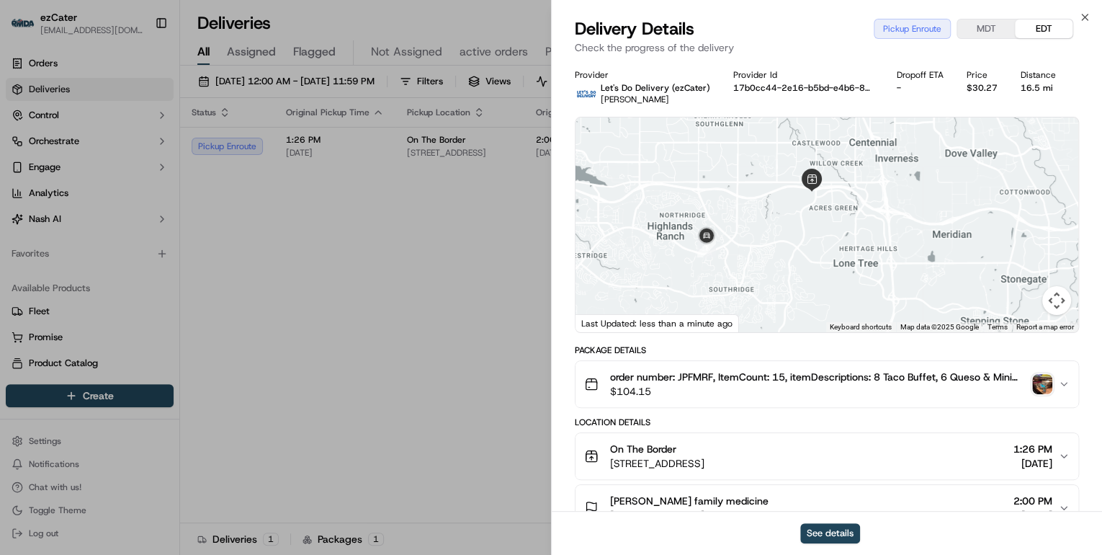
drag, startPoint x: 787, startPoint y: 249, endPoint x: 849, endPoint y: 286, distance: 72.4
click at [849, 286] on div at bounding box center [827, 224] width 503 height 215
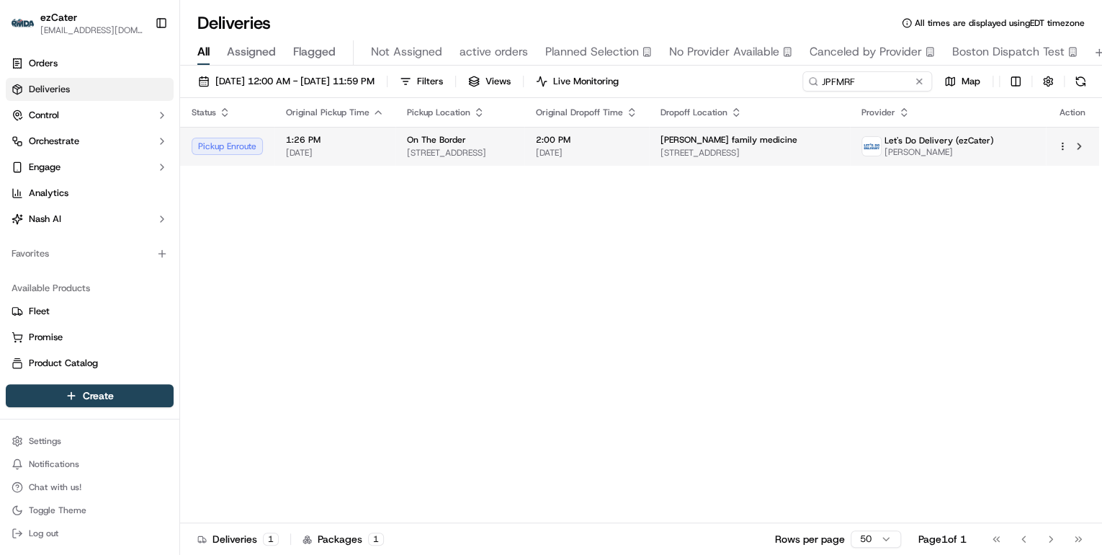
click at [470, 152] on span "8555 S Quebec St, Littleton, CO 80130, USA" at bounding box center [460, 153] width 106 height 12
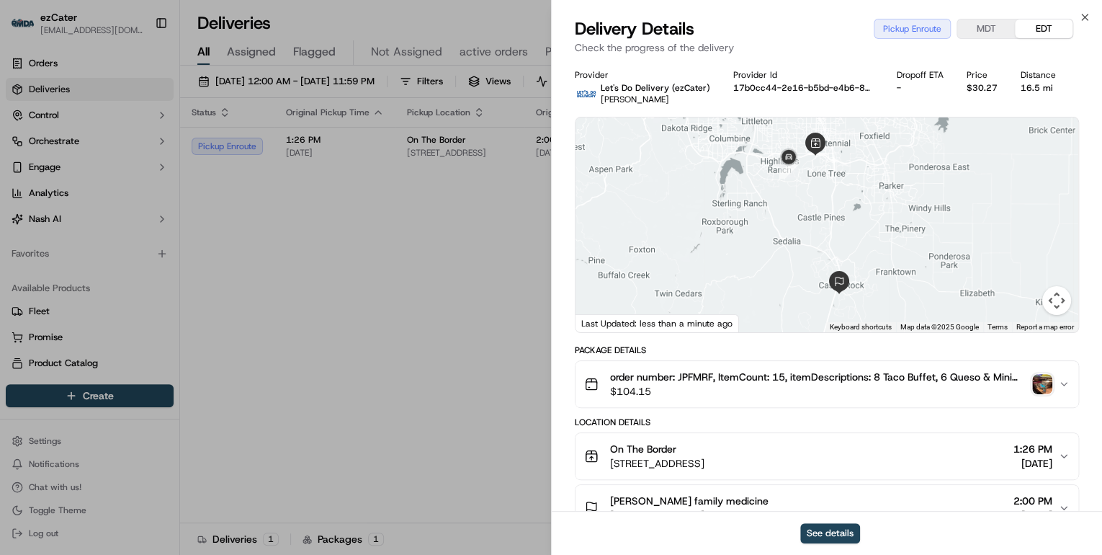
click at [1042, 378] on img "button" at bounding box center [1042, 384] width 20 height 20
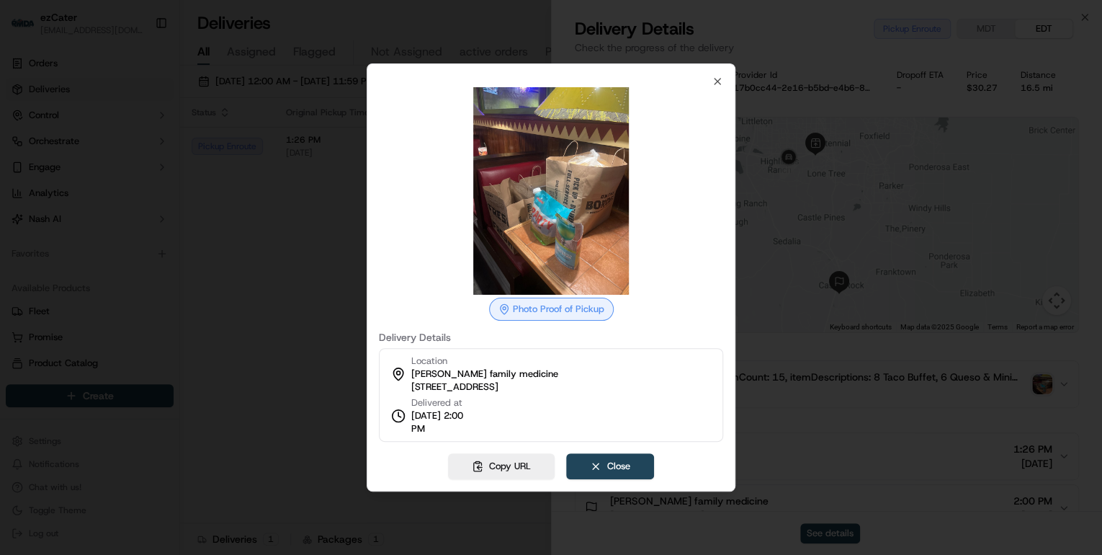
click at [215, 285] on div at bounding box center [551, 277] width 1102 height 555
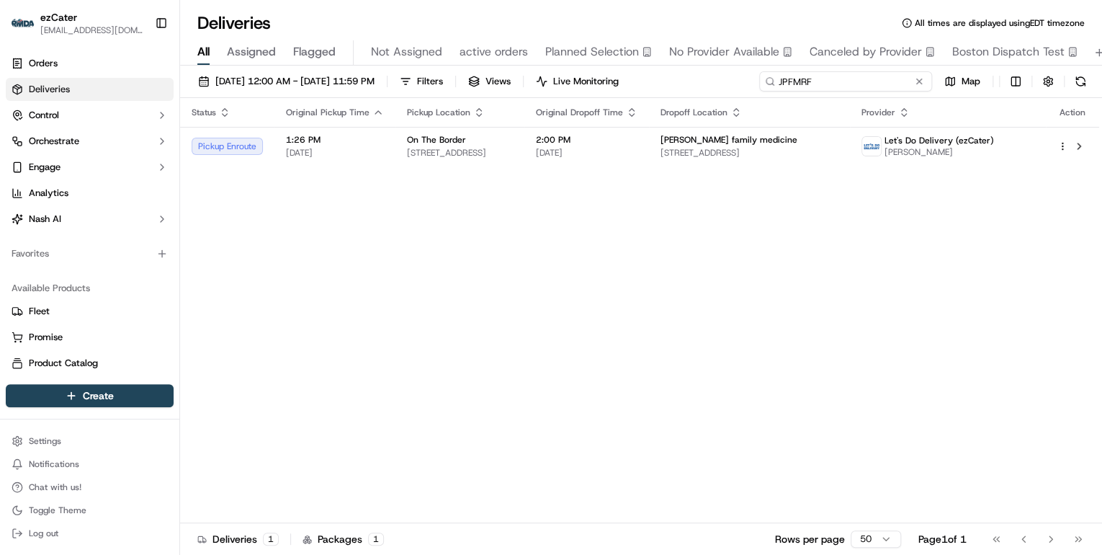
drag, startPoint x: 859, startPoint y: 89, endPoint x: 390, endPoint y: 56, distance: 469.4
click at [404, 58] on div "Deliveries All times are displayed using EDT timezone All Assigned Flagged Not …" at bounding box center [641, 277] width 922 height 555
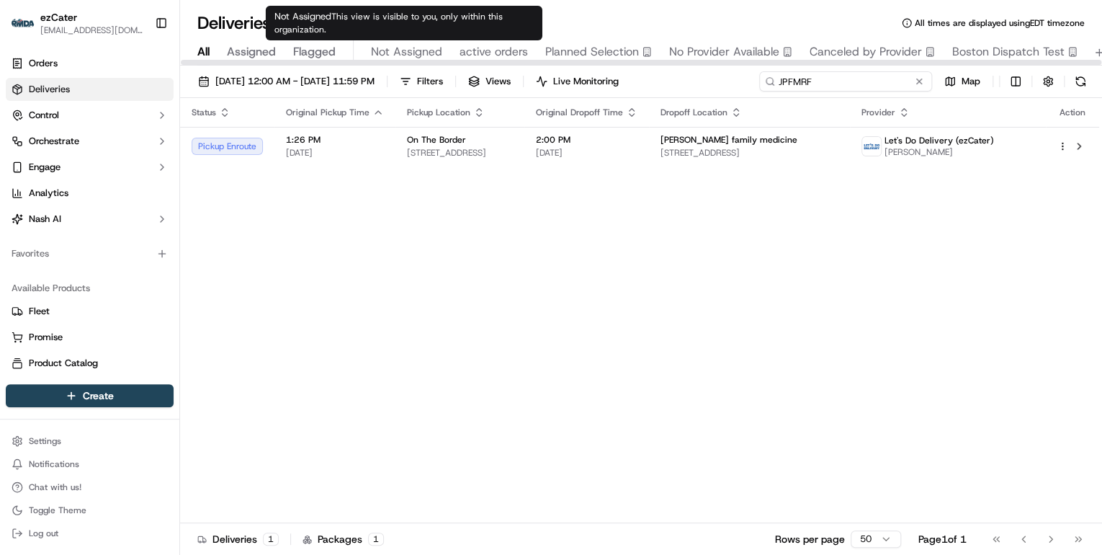
paste input "78Y-4F0"
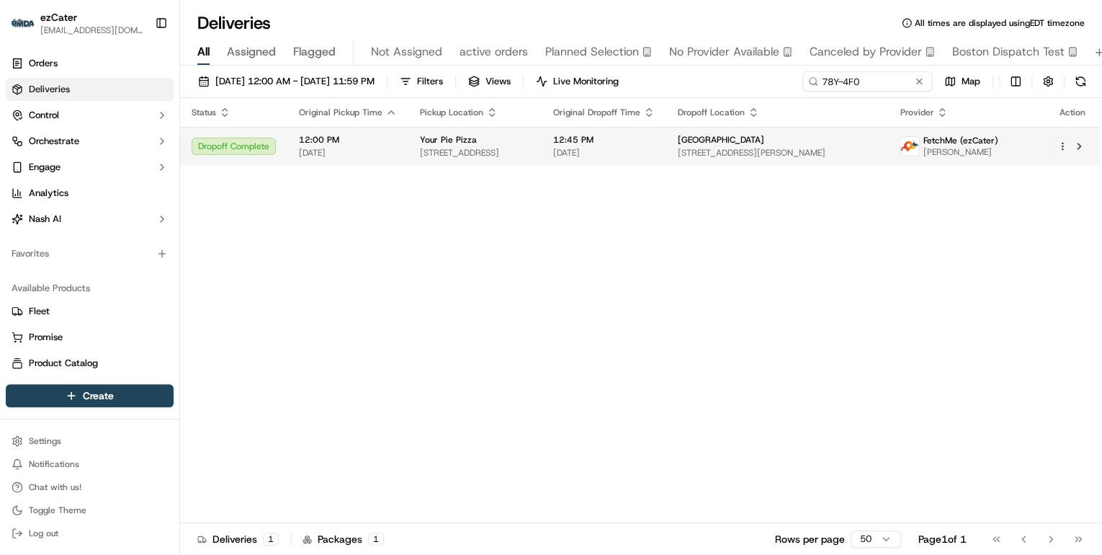
click at [440, 148] on span "314 W Magnolia Ave, Auburn, AL 36832, USA" at bounding box center [475, 153] width 110 height 12
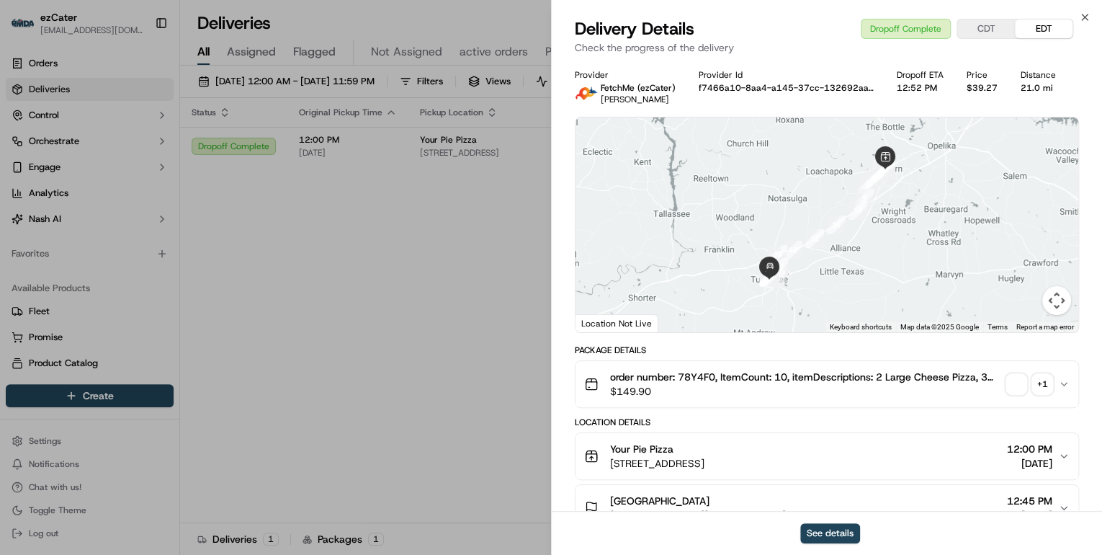
click at [1046, 383] on div "+ 1" at bounding box center [1042, 384] width 20 height 20
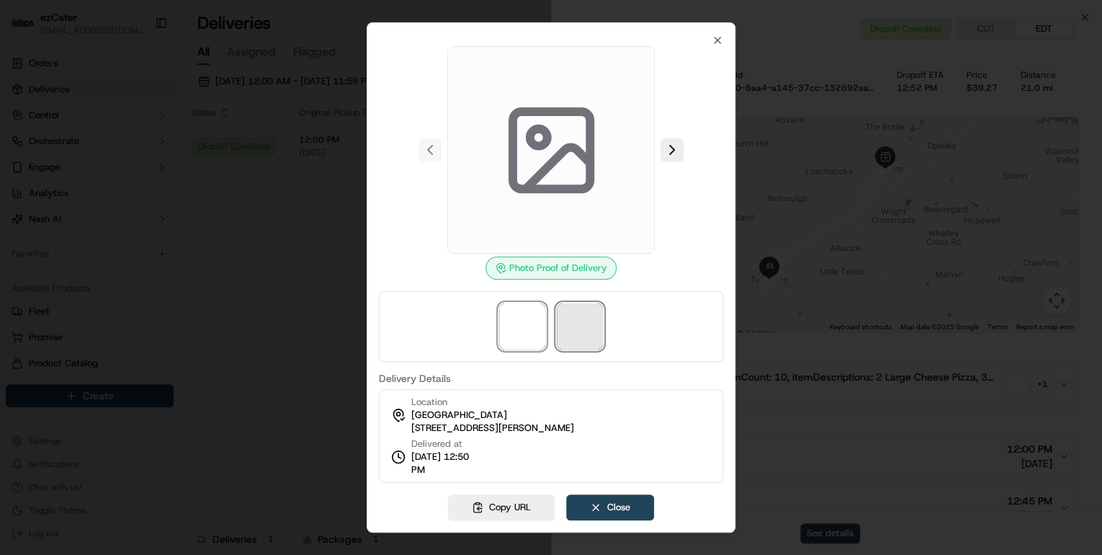
click at [588, 341] on span at bounding box center [580, 326] width 46 height 46
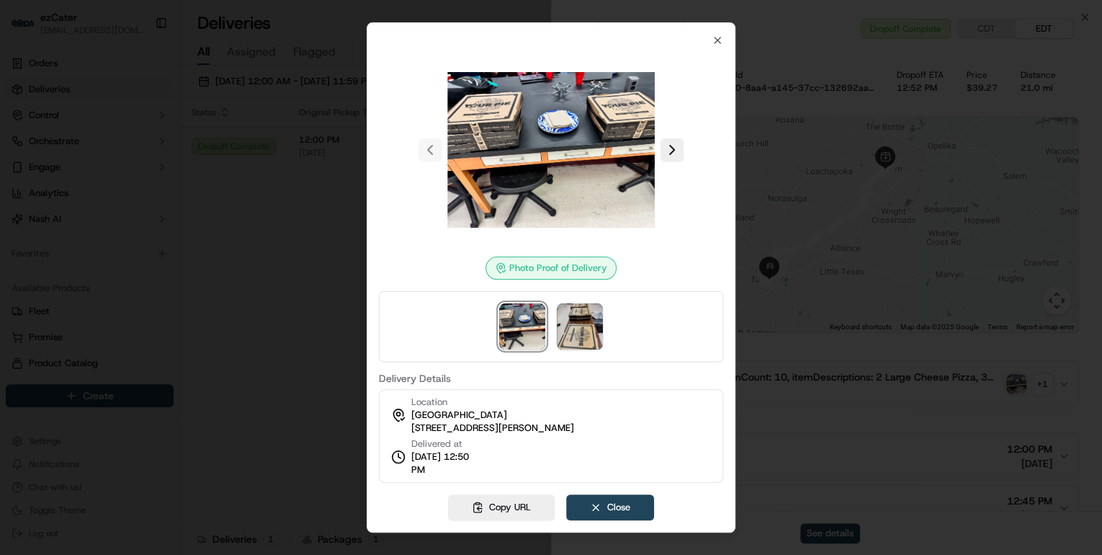
click at [320, 253] on div at bounding box center [551, 277] width 1102 height 555
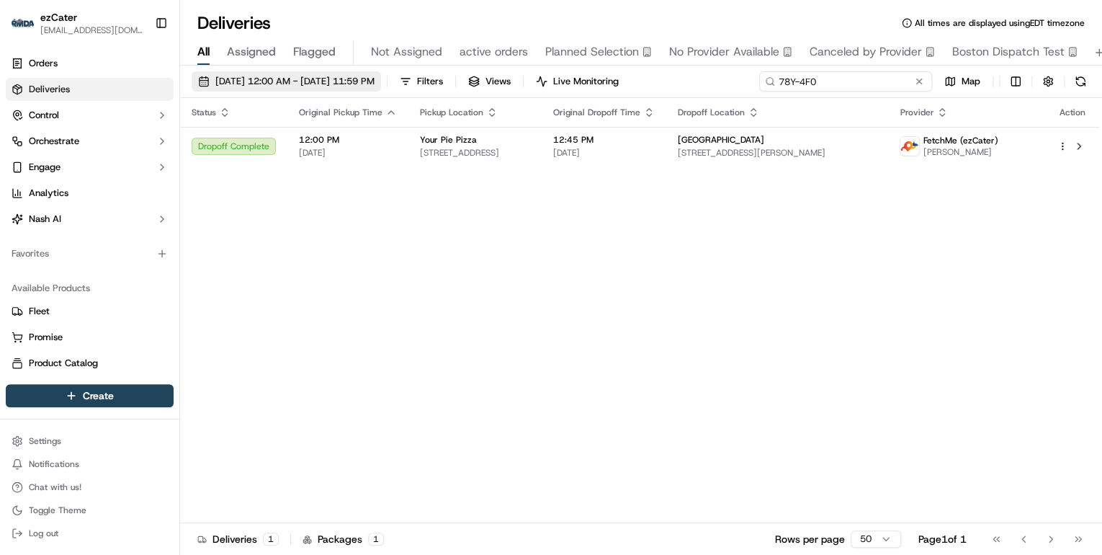
drag, startPoint x: 875, startPoint y: 86, endPoint x: 357, endPoint y: 88, distance: 518.0
click at [359, 88] on div "09/22/2025 12:00 AM - 09/28/2025 11:59 PM Filters Views Live Monitoring 78Y-4F0…" at bounding box center [641, 84] width 922 height 27
paste input "6ZX-EHF"
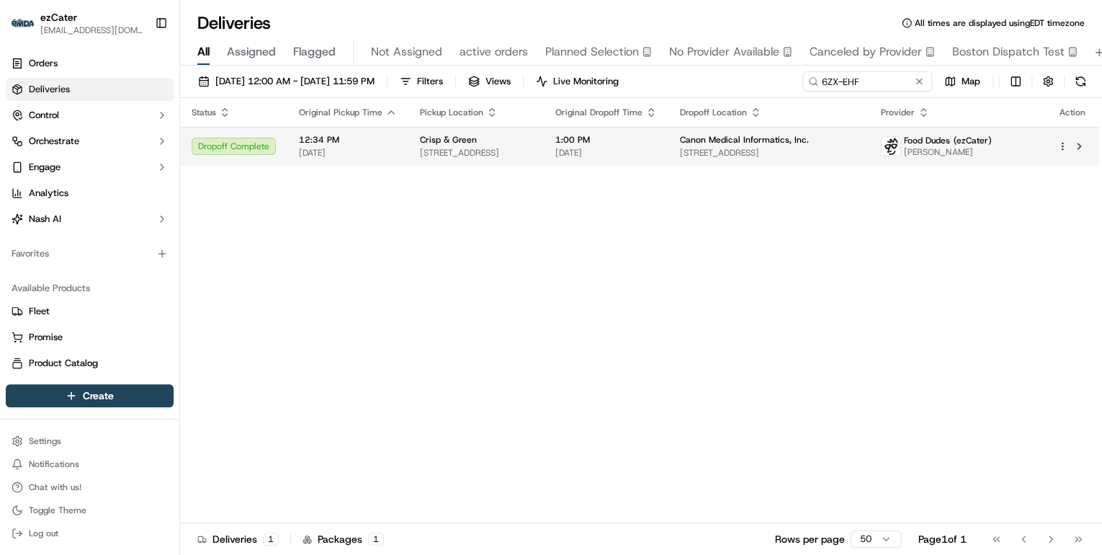
click at [441, 158] on td "Crisp & Green 12345 Singletree Ln, Eden Prairie, MN 55344, USA" at bounding box center [475, 146] width 135 height 39
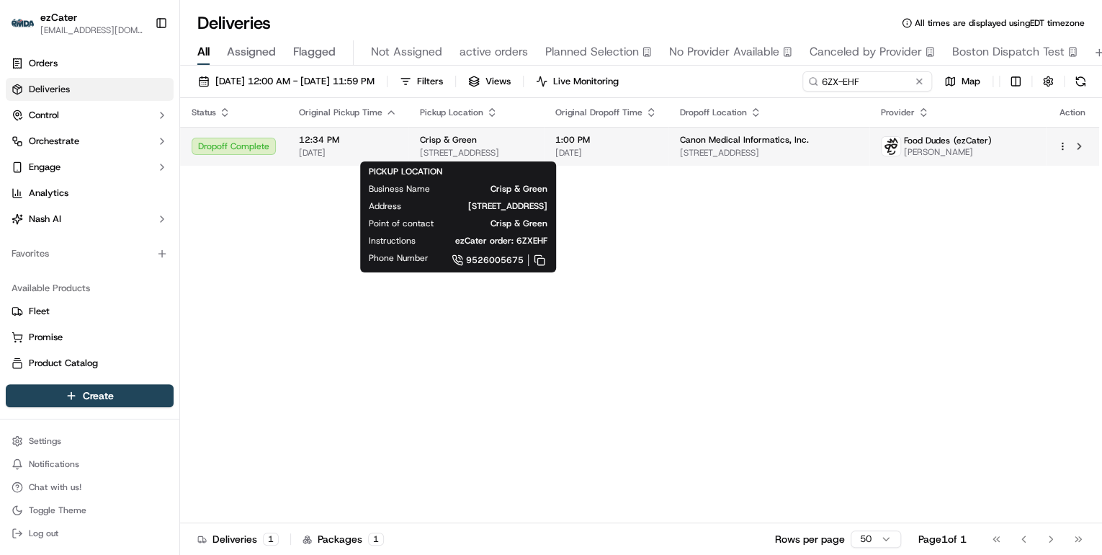
drag, startPoint x: 441, startPoint y: 158, endPoint x: 550, endPoint y: 145, distance: 109.6
click at [532, 145] on div "Crisp & Green" at bounding box center [476, 140] width 112 height 12
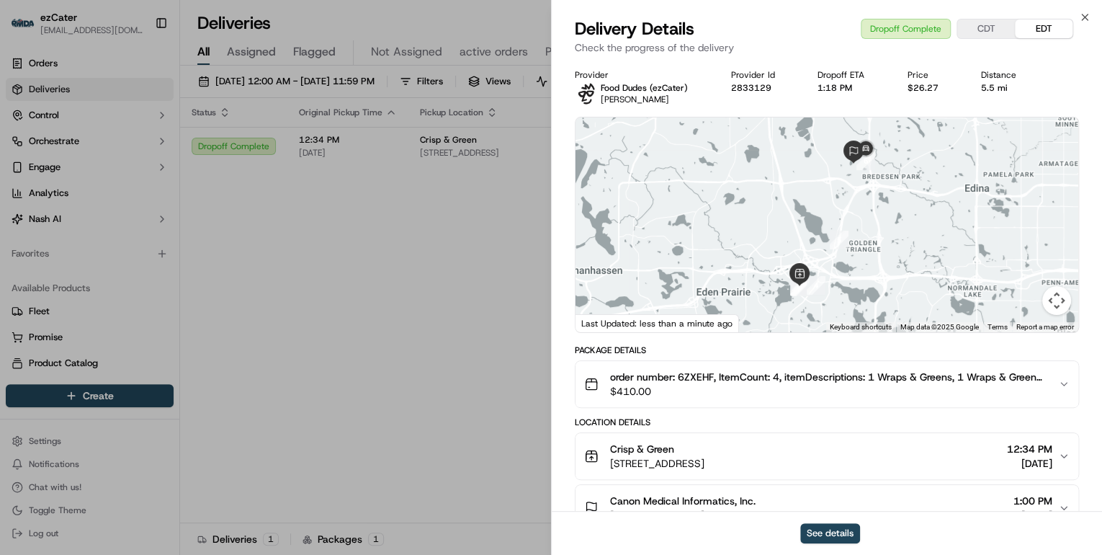
scroll to position [115, 0]
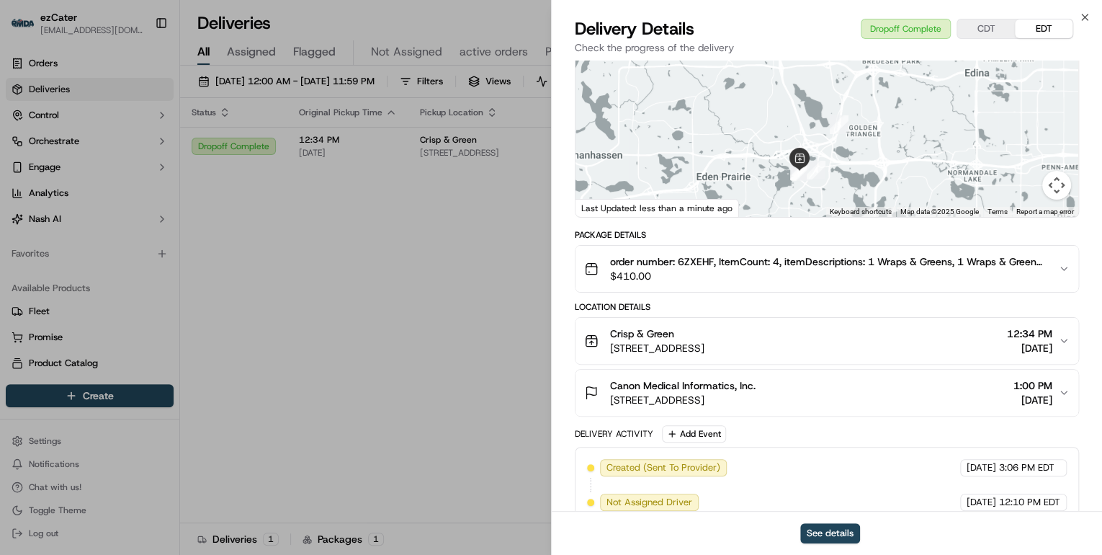
click at [705, 341] on span "12345 Singletree Ln, Eden Prairie, MN 55344, USA" at bounding box center [657, 348] width 94 height 14
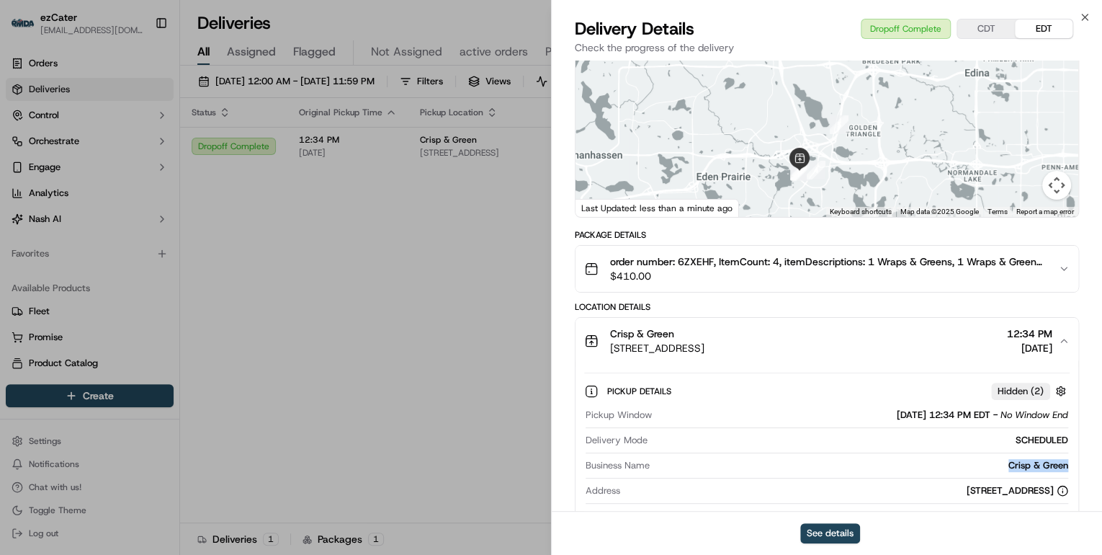
drag, startPoint x: 1069, startPoint y: 465, endPoint x: 993, endPoint y: 464, distance: 76.4
click at [993, 464] on div "Pickup Window 09/23/2025 12:34 PM EDT - No Window End Delivery Mode SCHEDULED B…" at bounding box center [827, 492] width 486 height 179
copy div "Crisp & Green"
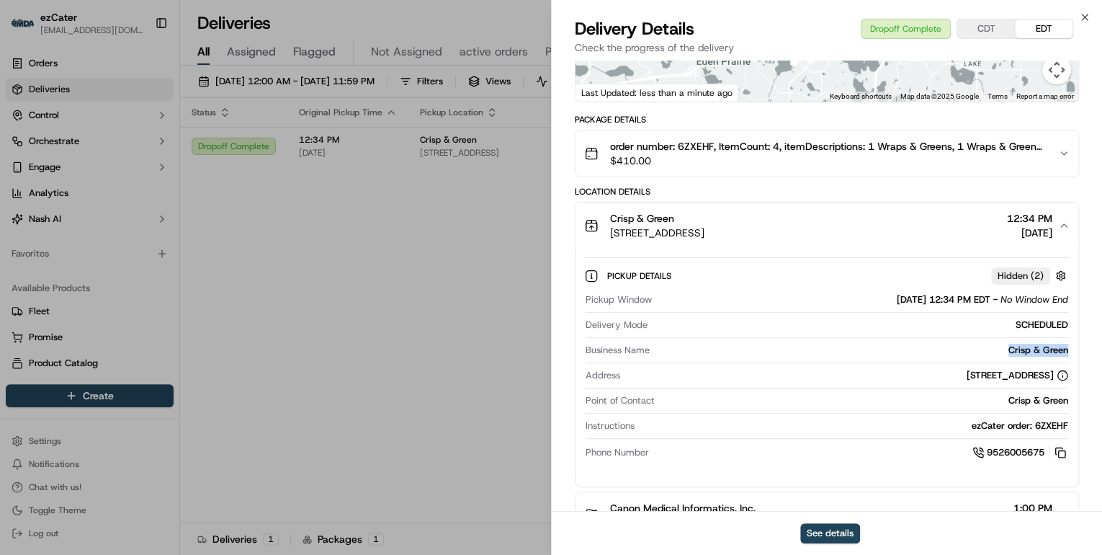
drag, startPoint x: 1000, startPoint y: 375, endPoint x: 931, endPoint y: 377, distance: 69.2
click at [967, 377] on div "12345 Singletree Ln, Eden Prairie, MN 55344, USA" at bounding box center [1018, 375] width 102 height 13
copy div "Eden Prairie, MN"
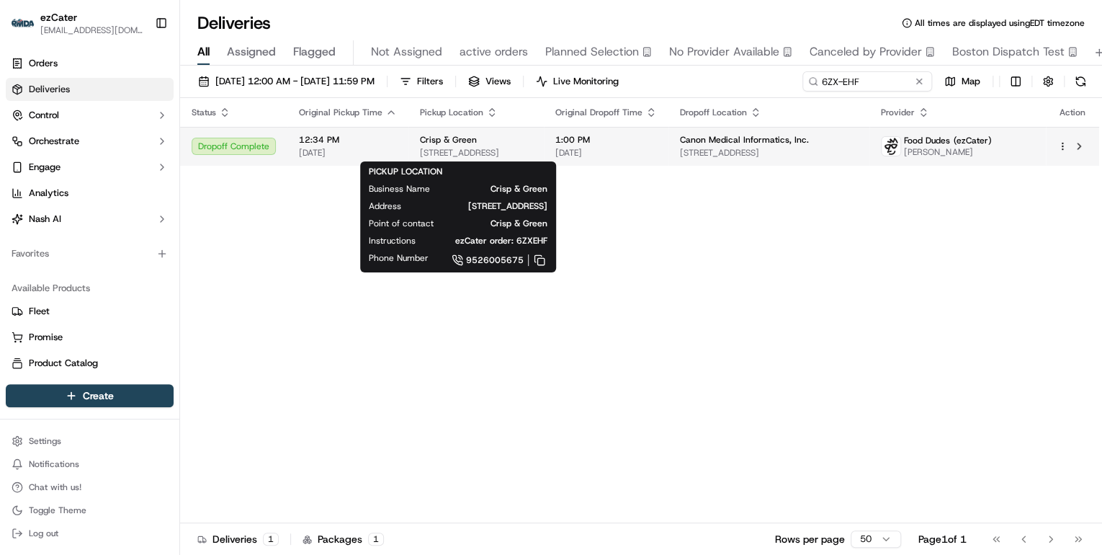
click at [517, 143] on div "Crisp & Green" at bounding box center [476, 140] width 112 height 12
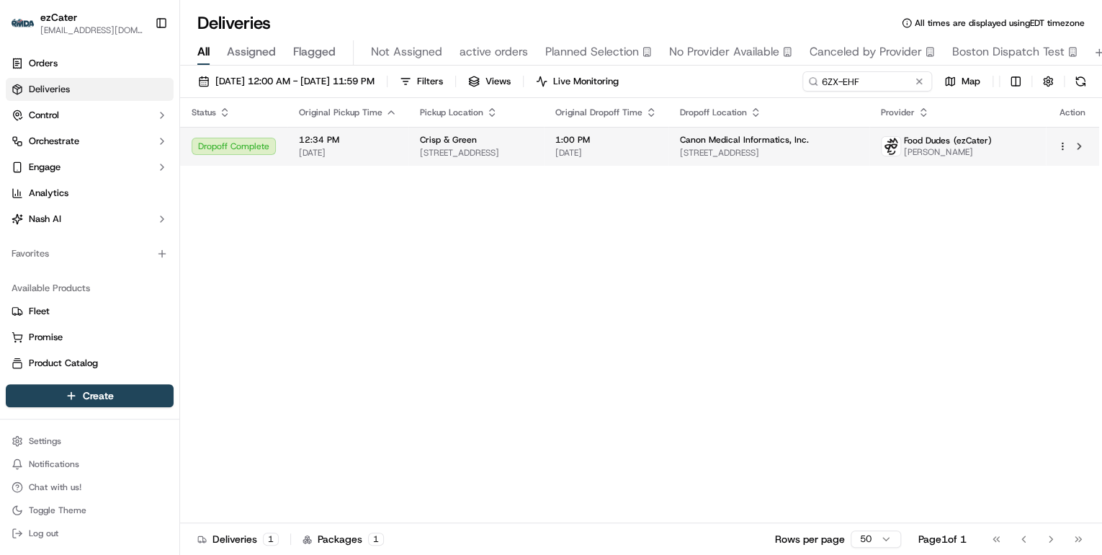
click at [489, 152] on span "12345 Singletree Ln, Eden Prairie, MN 55344, USA" at bounding box center [476, 153] width 112 height 12
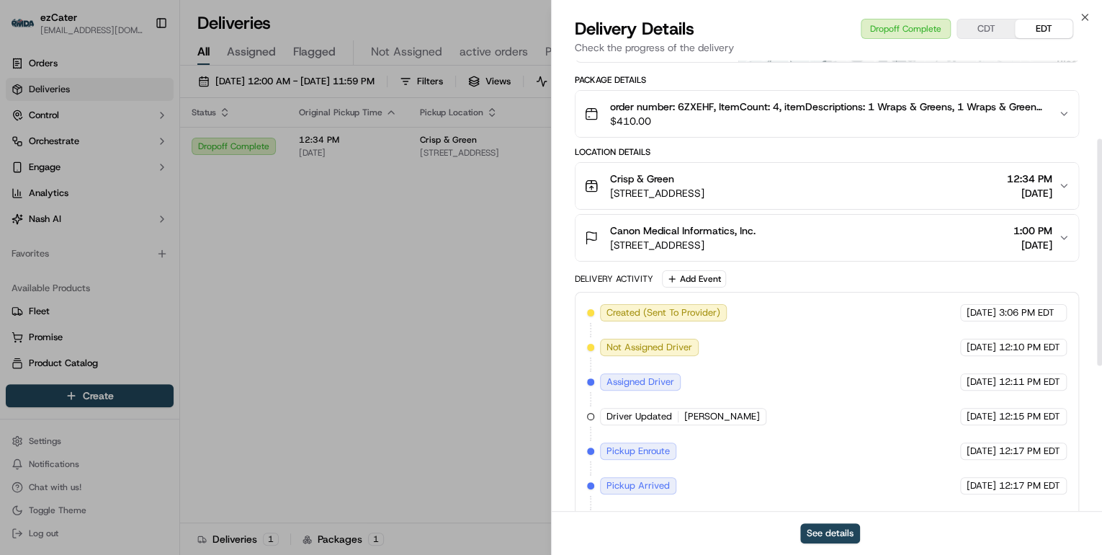
scroll to position [97, 0]
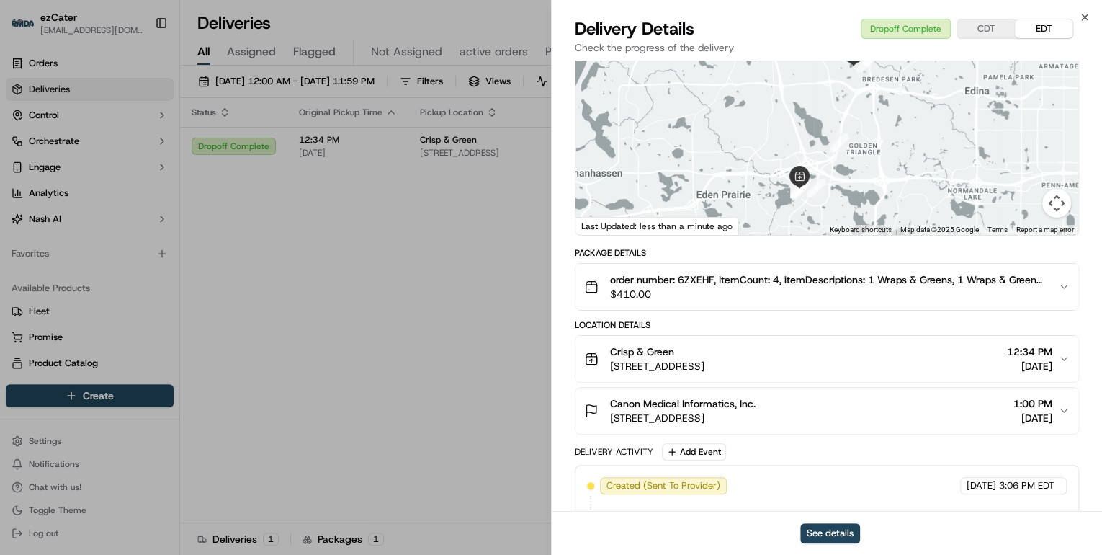
click at [756, 415] on span "5850 Opus Pkwy #300, Minnetonka, MN 55343, USA" at bounding box center [683, 418] width 146 height 14
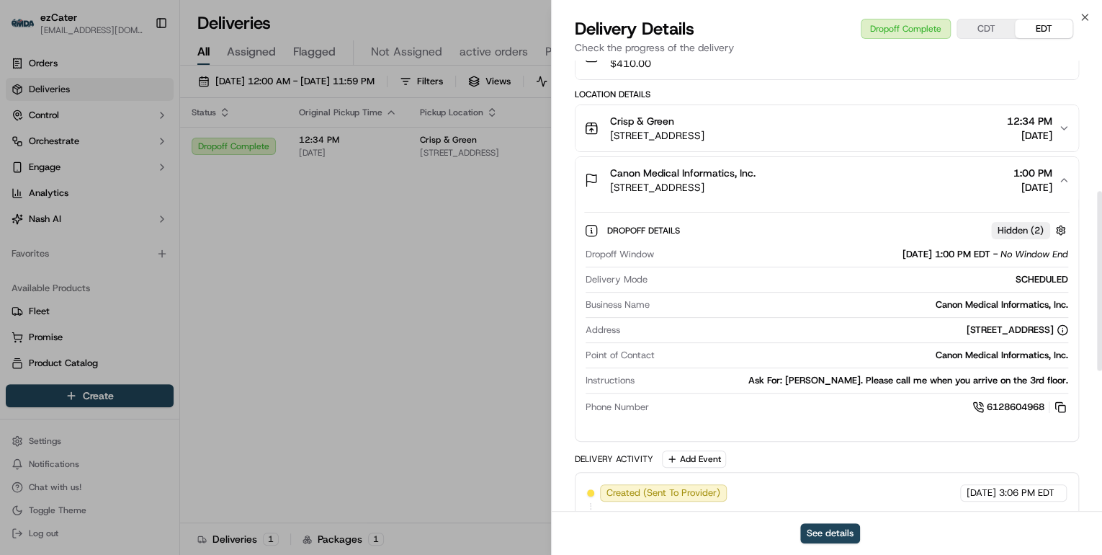
scroll to position [501, 0]
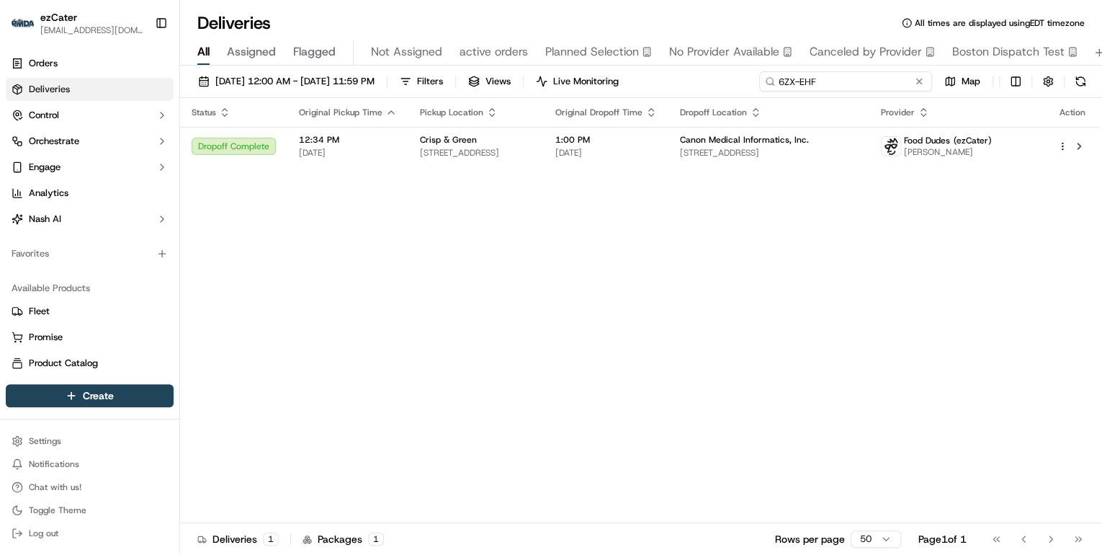
drag, startPoint x: 873, startPoint y: 78, endPoint x: 445, endPoint y: 102, distance: 428.6
click at [450, 101] on div "09/22/2025 12:00 AM - 09/28/2025 11:59 PM Filters Views Live Monitoring 6ZX-EHF…" at bounding box center [641, 312] width 922 height 492
paste input "GRMCPZ"
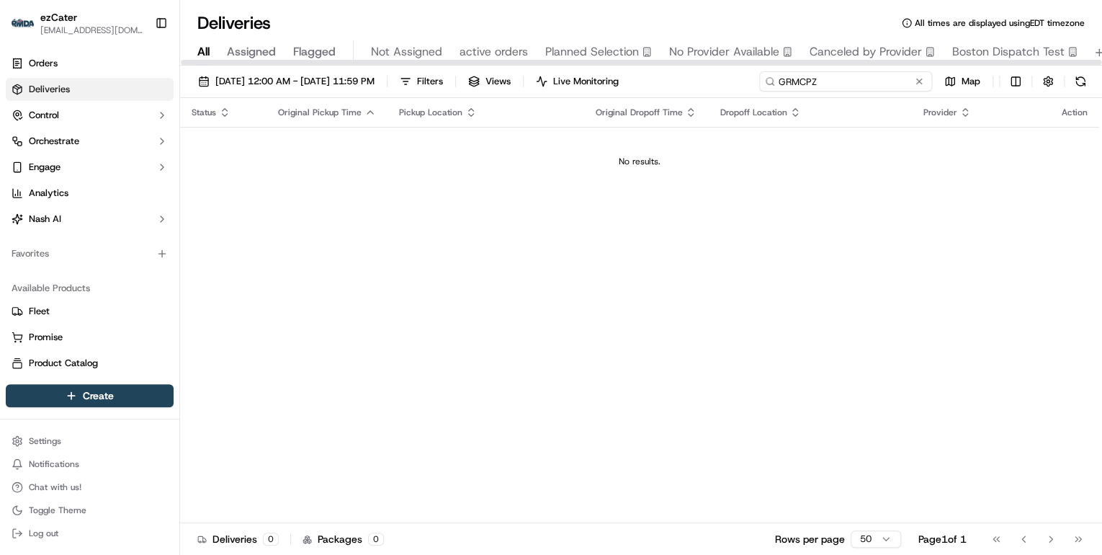
type input "GRMCPZ"
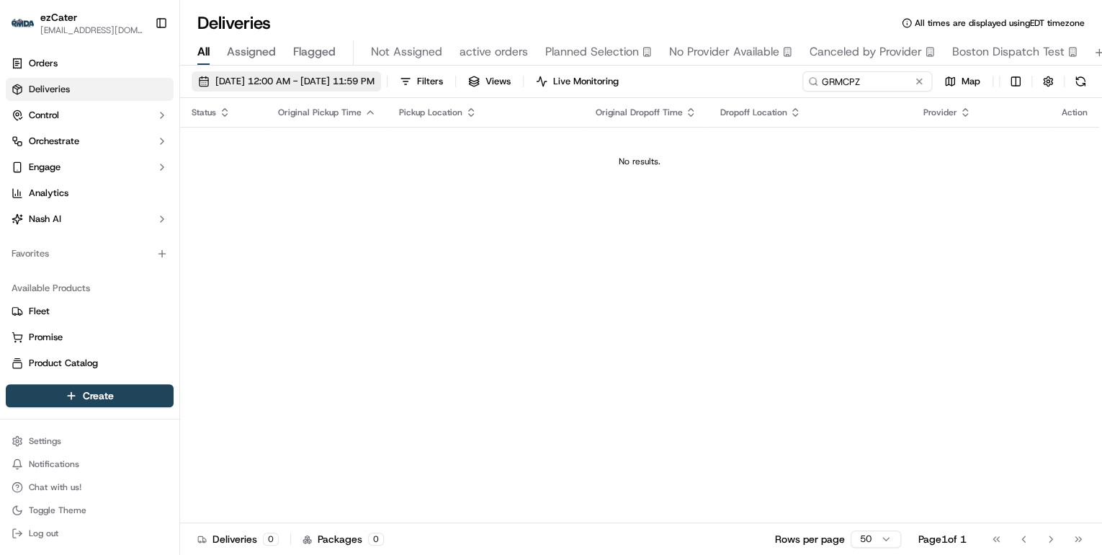
click at [335, 82] on span "09/22/2025 12:00 AM - 09/28/2025 11:59 PM" at bounding box center [294, 81] width 159 height 13
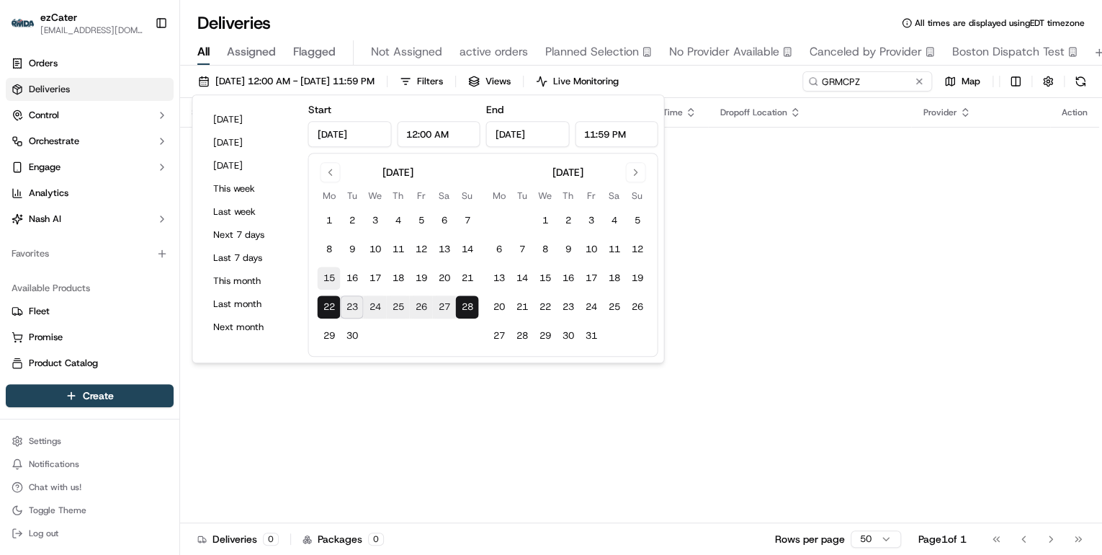
click at [330, 278] on button "15" at bounding box center [328, 278] width 23 height 23
type input "Sep 15, 2025"
click at [467, 307] on button "28" at bounding box center [466, 306] width 23 height 23
type input "Sep 28, 2025"
click at [803, 301] on div "Status Original Pickup Time Pickup Location Original Dropoff Time Dropoff Locat…" at bounding box center [639, 310] width 919 height 425
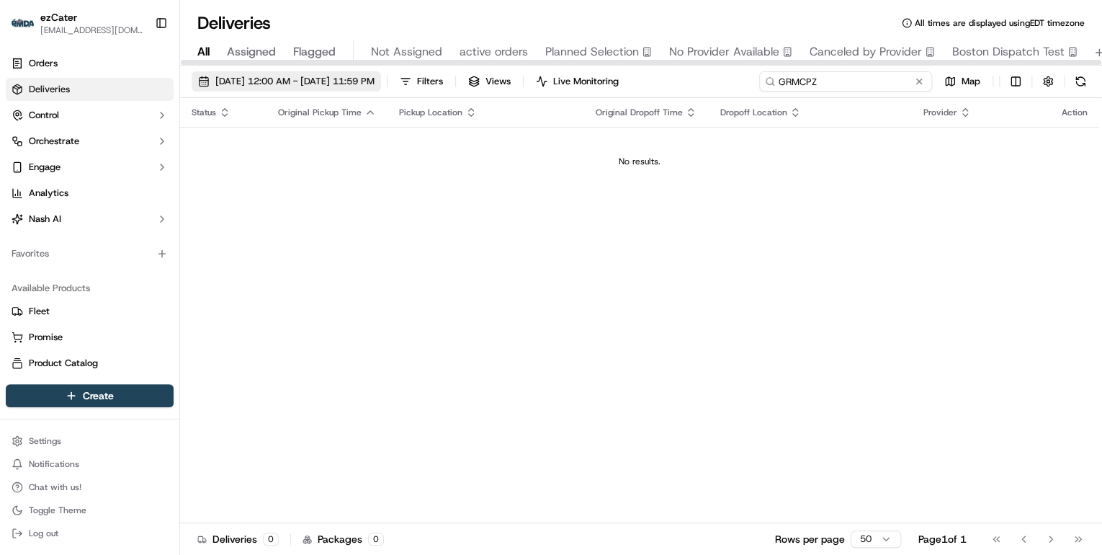
drag, startPoint x: 870, startPoint y: 81, endPoint x: 425, endPoint y: 85, distance: 444.5
click at [425, 84] on div "09/15/2025 12:00 AM - 09/28/2025 11:59 PM Filters Views Live Monitoring GRMCPZ …" at bounding box center [641, 84] width 922 height 27
paste input
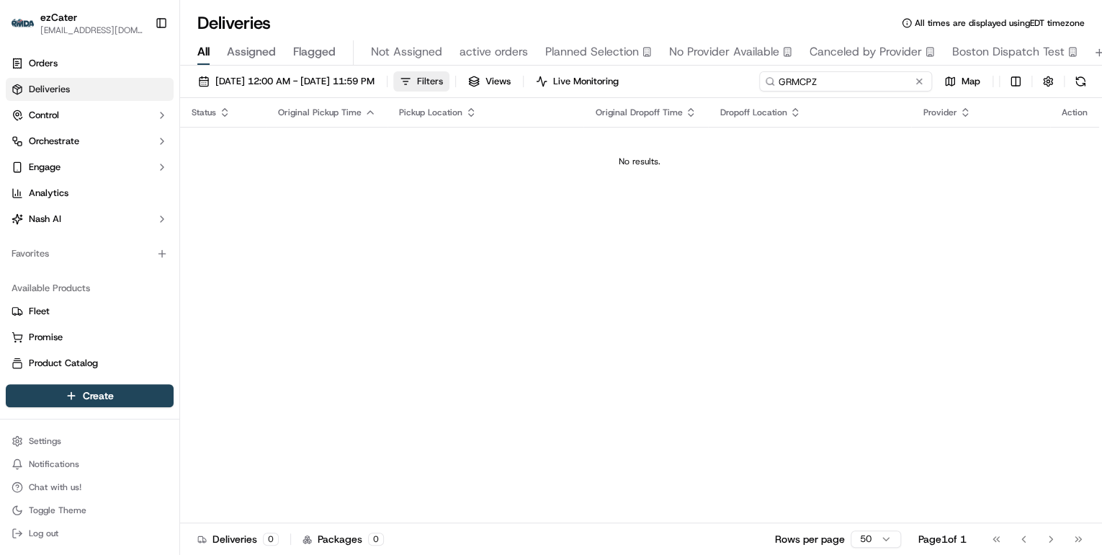
drag, startPoint x: 822, startPoint y: 81, endPoint x: 447, endPoint y: 79, distance: 375.3
click at [459, 79] on div "09/15/2025 12:00 AM - 09/28/2025 11:59 PM Filters Views Live Monitoring GRMCPZ …" at bounding box center [641, 84] width 922 height 27
paste input "MY8A0M"
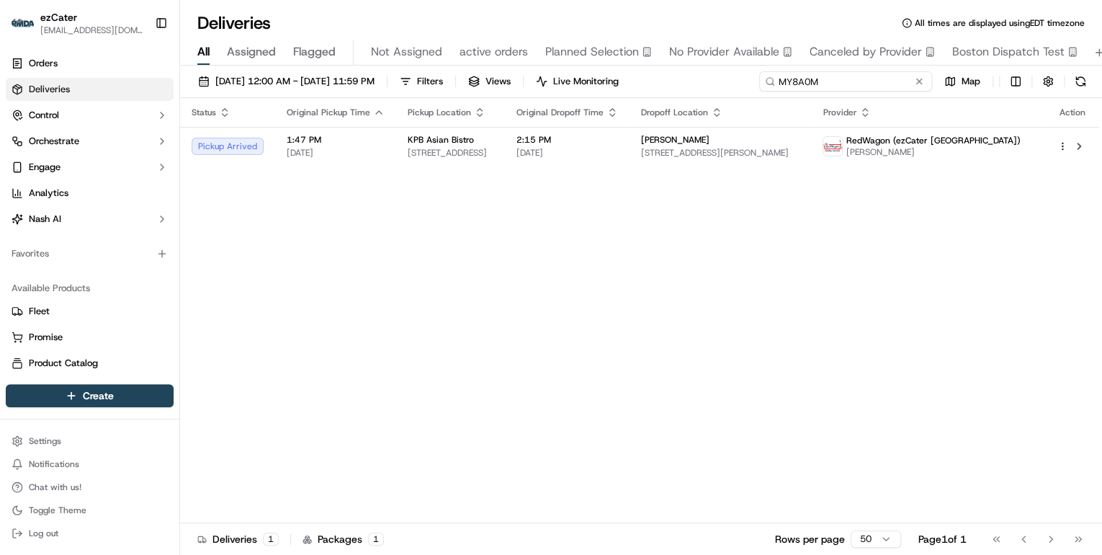
drag, startPoint x: 830, startPoint y: 81, endPoint x: 436, endPoint y: 80, distance: 394.1
click at [436, 80] on div "09/15/2025 12:00 AM - 09/28/2025 11:59 PM Filters Views Live Monitoring MY8A0M …" at bounding box center [641, 84] width 922 height 27
paste input "YH8E2H"
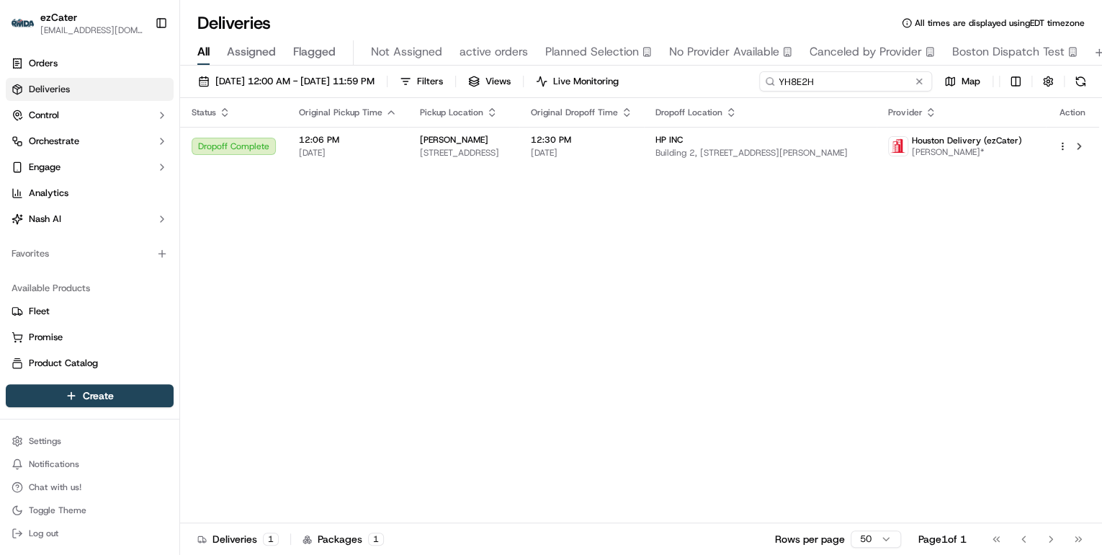
drag, startPoint x: 836, startPoint y: 84, endPoint x: 488, endPoint y: 95, distance: 348.9
click at [497, 95] on div "09/15/2025 12:00 AM - 09/28/2025 11:59 PM Filters Views Live Monitoring YH8E2H …" at bounding box center [641, 84] width 922 height 27
paste input "C96UFZ"
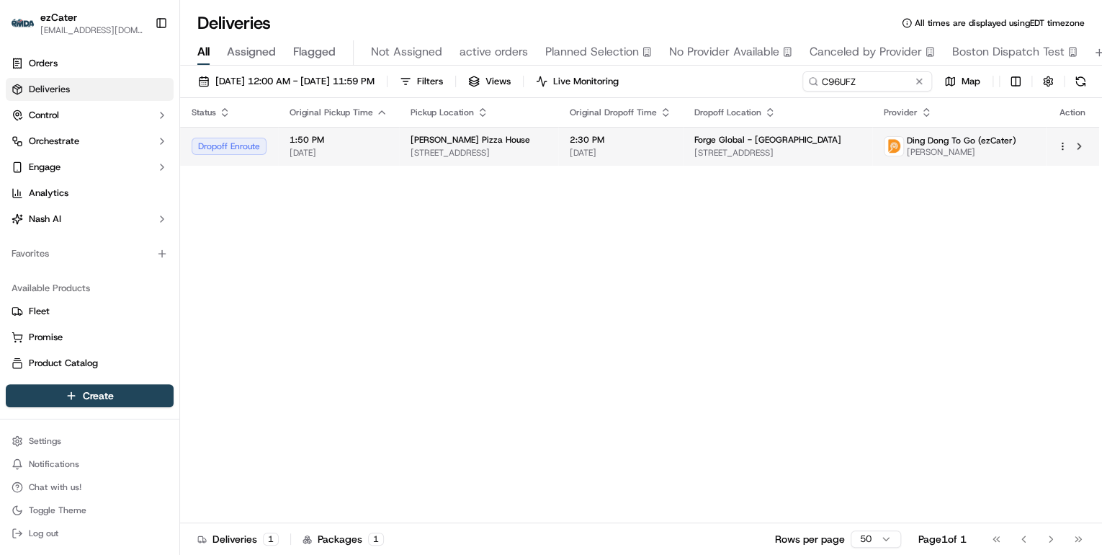
click at [492, 149] on span "415 Grand Ave, South San Francisco, CA 94080, USA" at bounding box center [479, 153] width 136 height 12
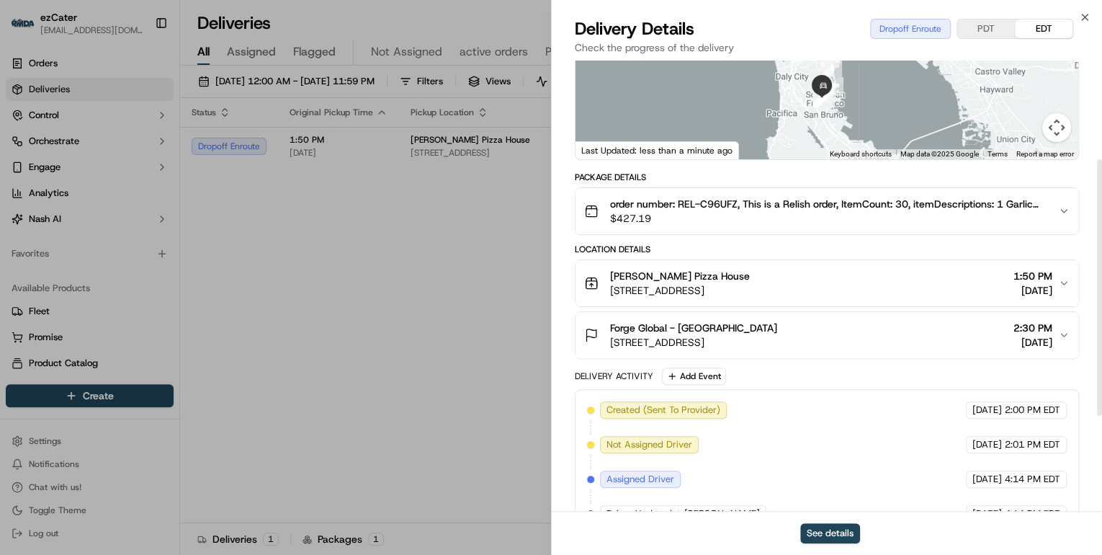
scroll to position [340, 0]
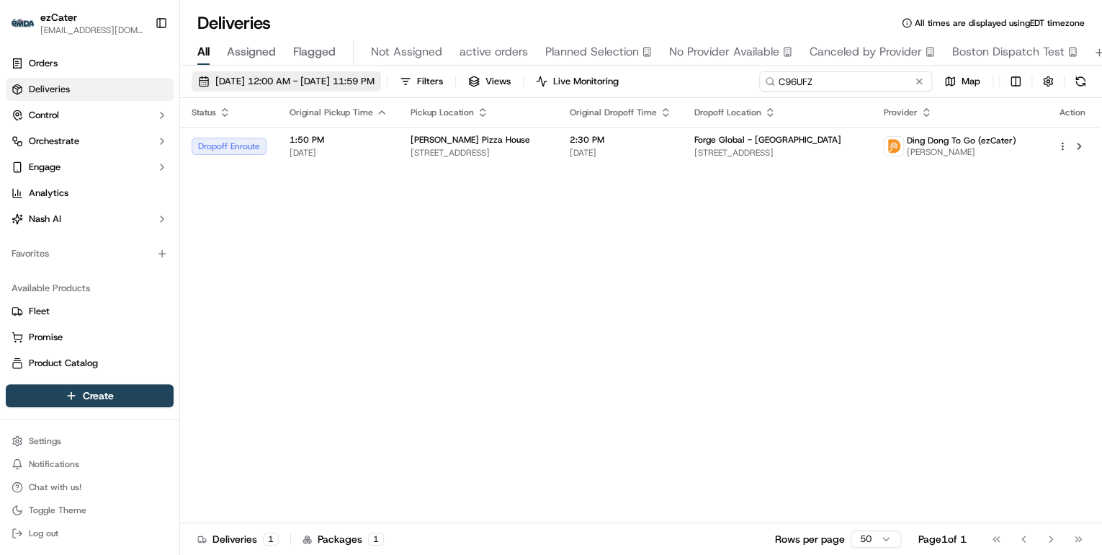
drag, startPoint x: 859, startPoint y: 84, endPoint x: 376, endPoint y: 87, distance: 482.7
click at [393, 86] on div "09/15/2025 12:00 AM - 09/28/2025 11:59 PM Filters Views Live Monitoring C96UFZ …" at bounding box center [641, 84] width 922 height 27
paste input "FA3TVX"
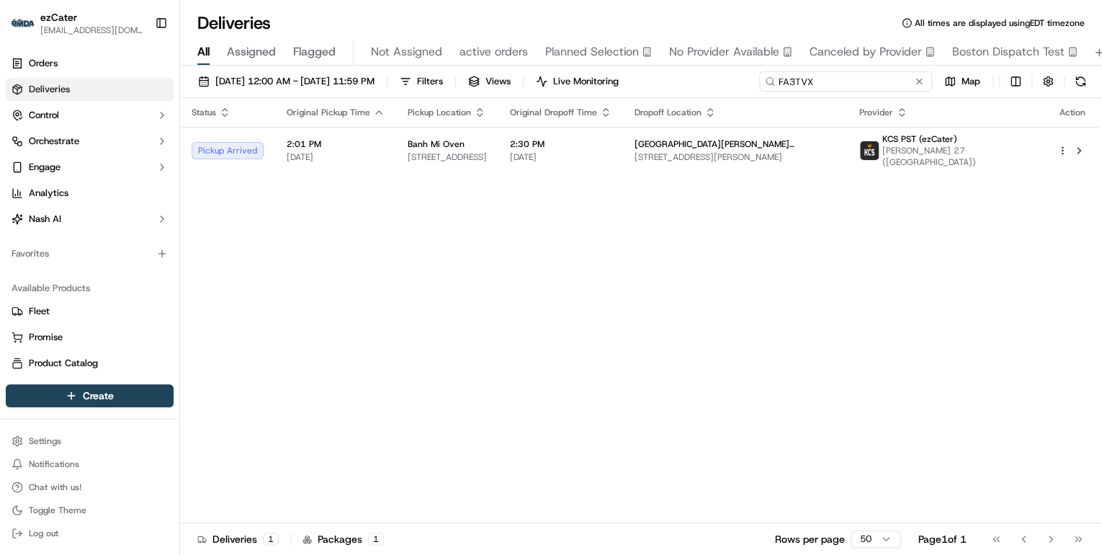
drag, startPoint x: 827, startPoint y: 78, endPoint x: 432, endPoint y: 88, distance: 394.9
click at [437, 87] on div "09/15/2025 12:00 AM - 09/28/2025 11:59 PM Filters Views Live Monitoring FA3TVX …" at bounding box center [641, 84] width 922 height 27
paste input "Z55032"
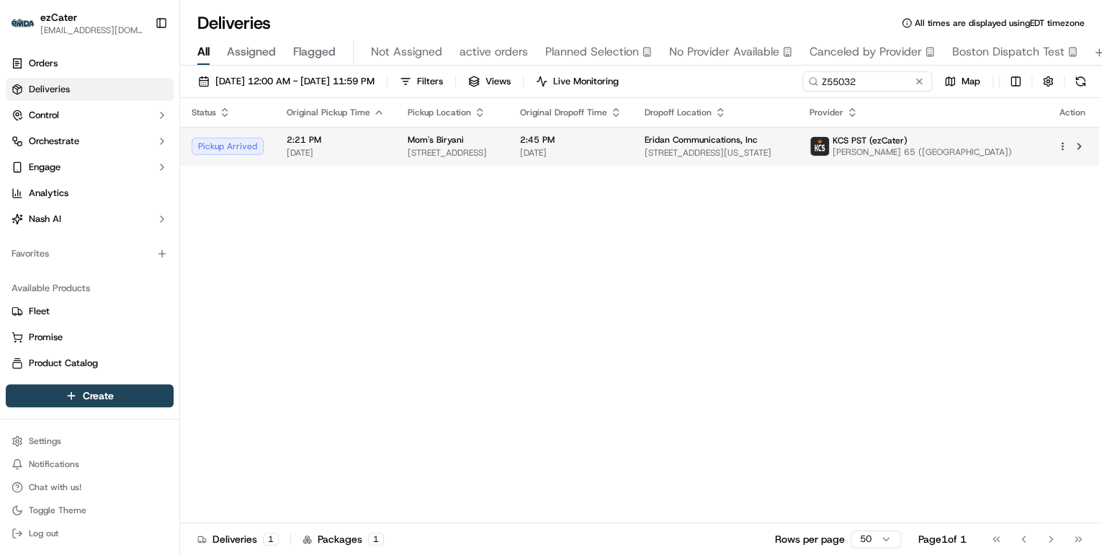
click at [450, 158] on span "103 E Fremont Ave, Sunnyvale, CA 94087, USA" at bounding box center [452, 153] width 89 height 12
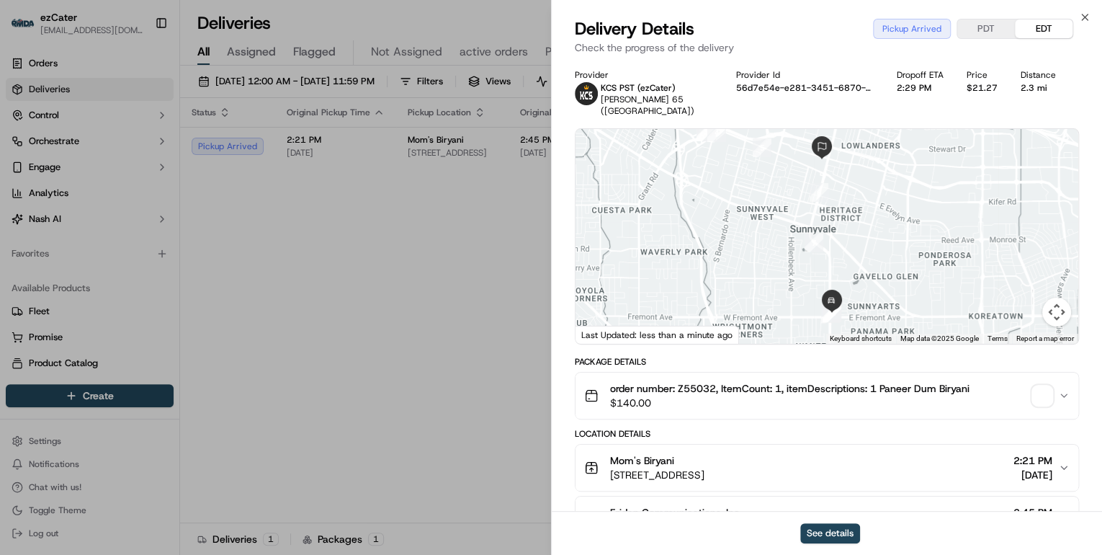
scroll to position [115, 0]
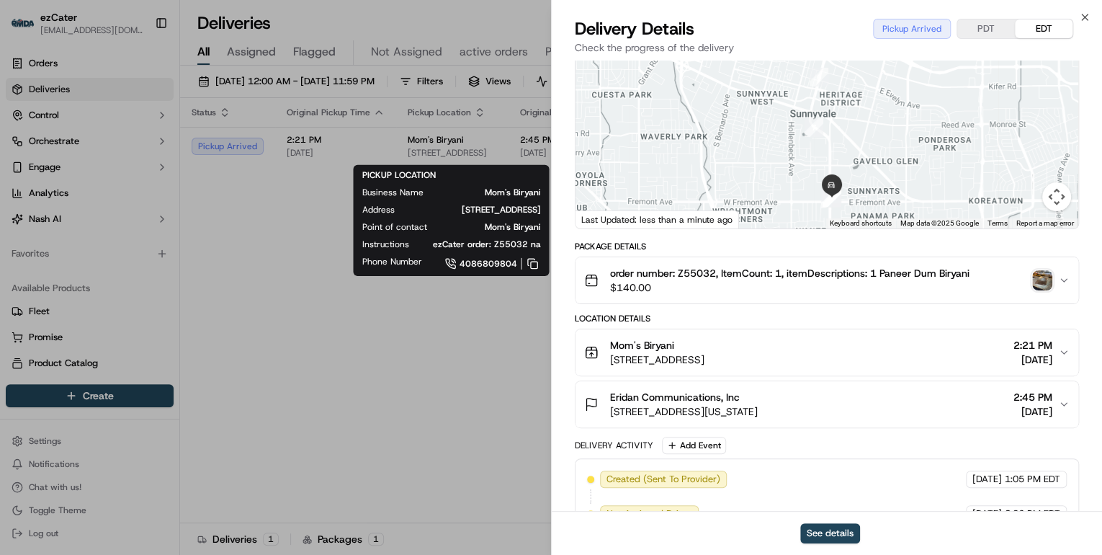
click at [746, 280] on span "$140.00" at bounding box center [789, 287] width 359 height 14
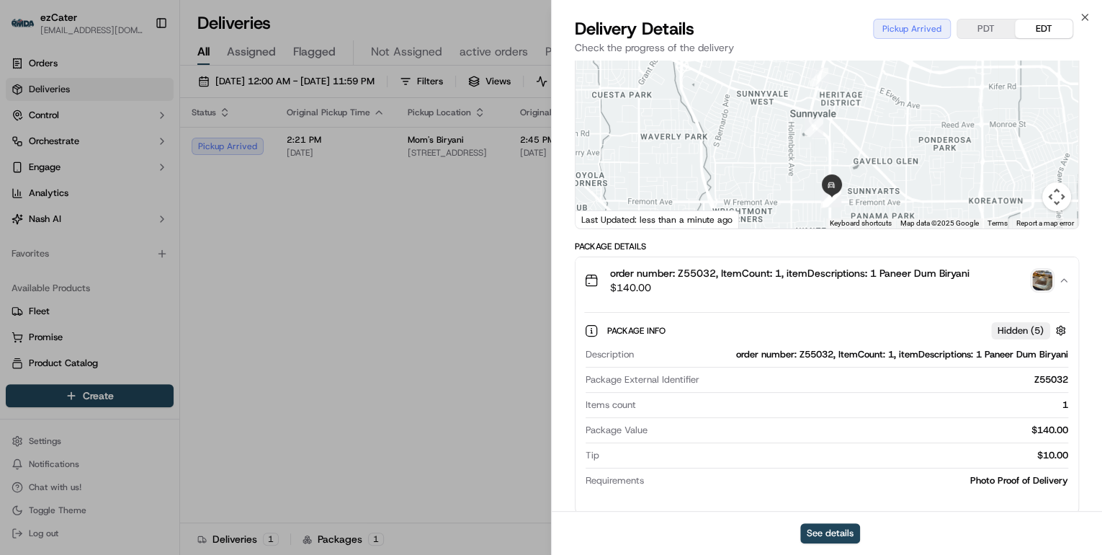
click at [816, 348] on div "order number: Z55032, ItemCount: 1, itemDescriptions: 1 Paneer Dum Biryani" at bounding box center [854, 354] width 429 height 13
copy div "Z55032"
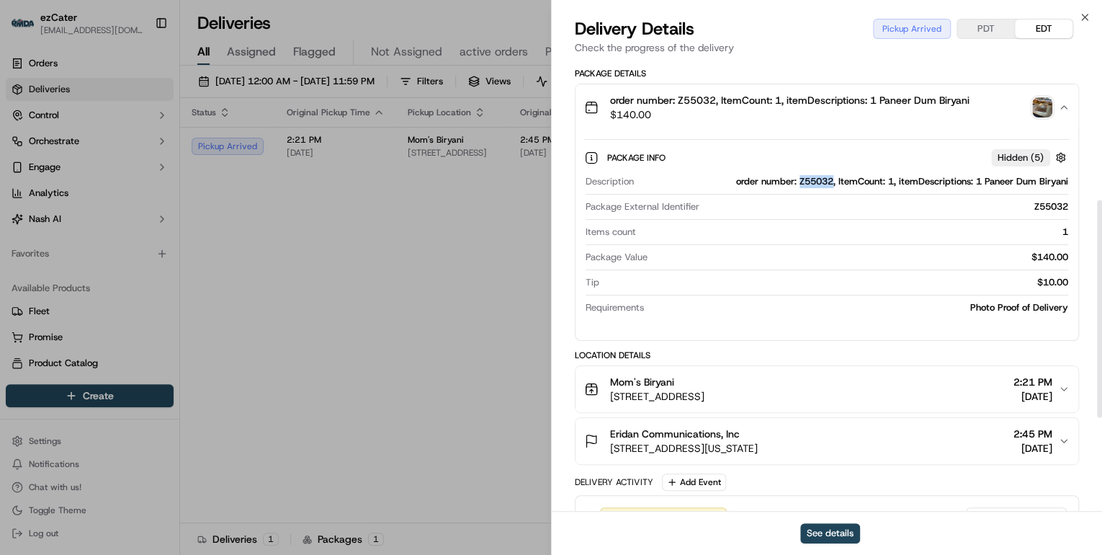
scroll to position [403, 0]
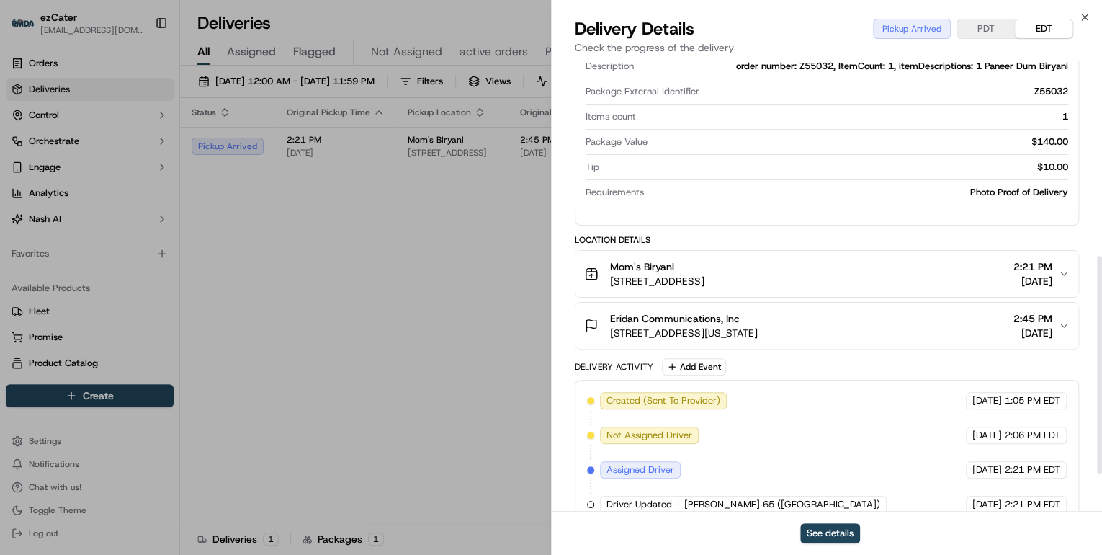
click at [705, 259] on div "Mom's Biryani" at bounding box center [657, 266] width 94 height 14
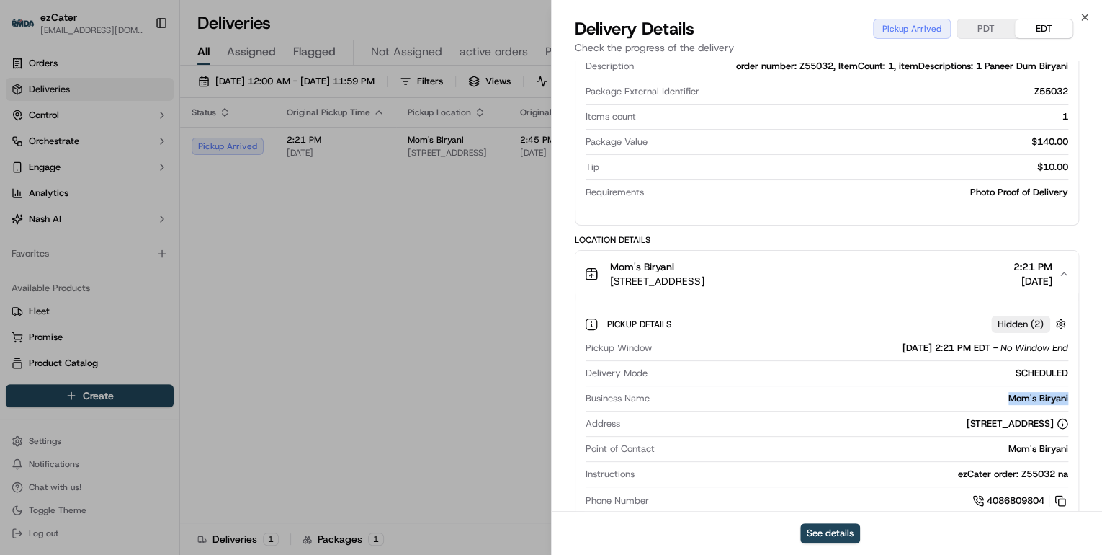
drag, startPoint x: 1081, startPoint y: 386, endPoint x: 980, endPoint y: 387, distance: 101.6
click at [980, 387] on div "Provider KCS PST (ezCater) Maggi Liu 65 (San Jose CA) Provider Id 56d7e54e-e281…" at bounding box center [827, 249] width 550 height 1184
copy div "Mom's Biryani"
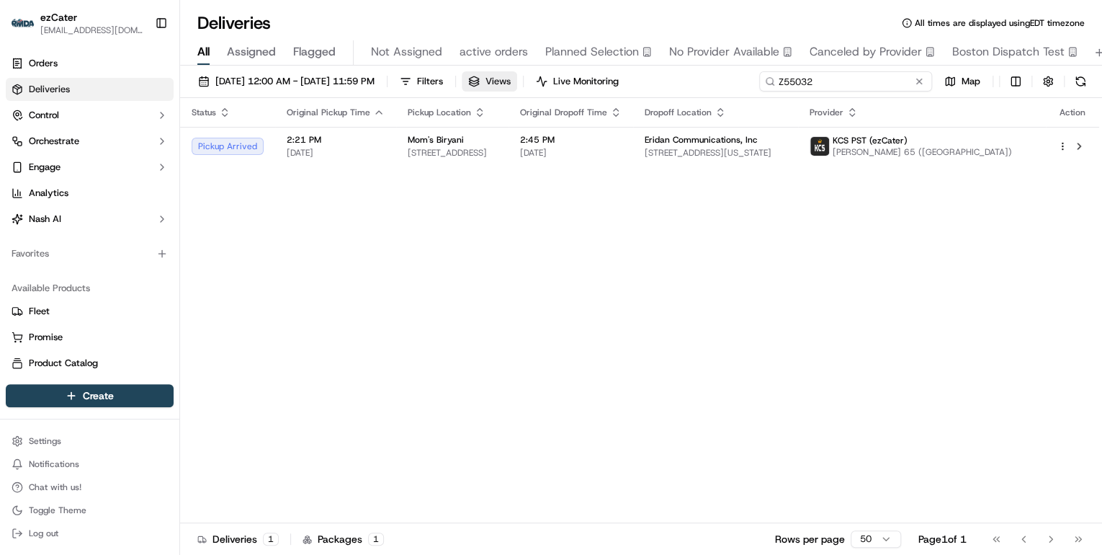
drag, startPoint x: 870, startPoint y: 81, endPoint x: 521, endPoint y: 87, distance: 349.5
click at [548, 89] on div "09/15/2025 12:00 AM - 09/28/2025 11:59 PM Filters Views Live Monitoring Z55032 …" at bounding box center [641, 84] width 922 height 27
paste input
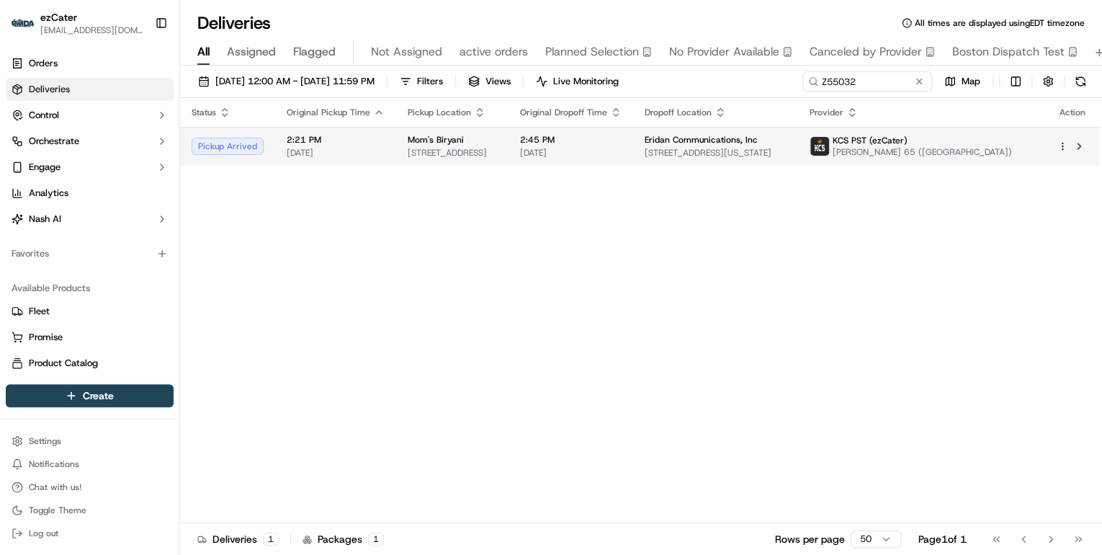
click at [753, 150] on span "400 W California Ave, Sunnyvale, CA 94086, USA" at bounding box center [716, 153] width 142 height 12
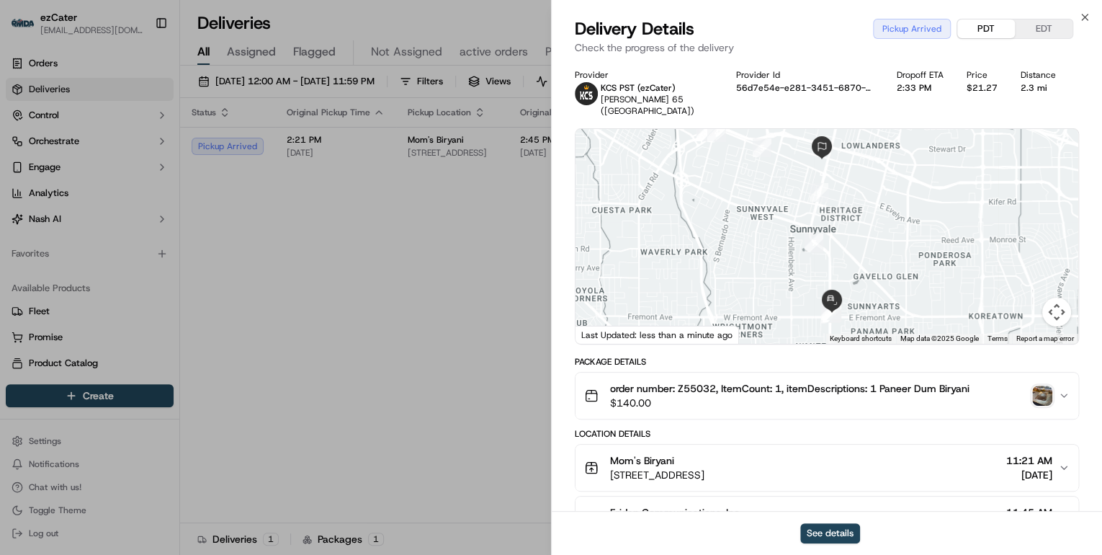
click at [974, 27] on button "PDT" at bounding box center [986, 28] width 58 height 19
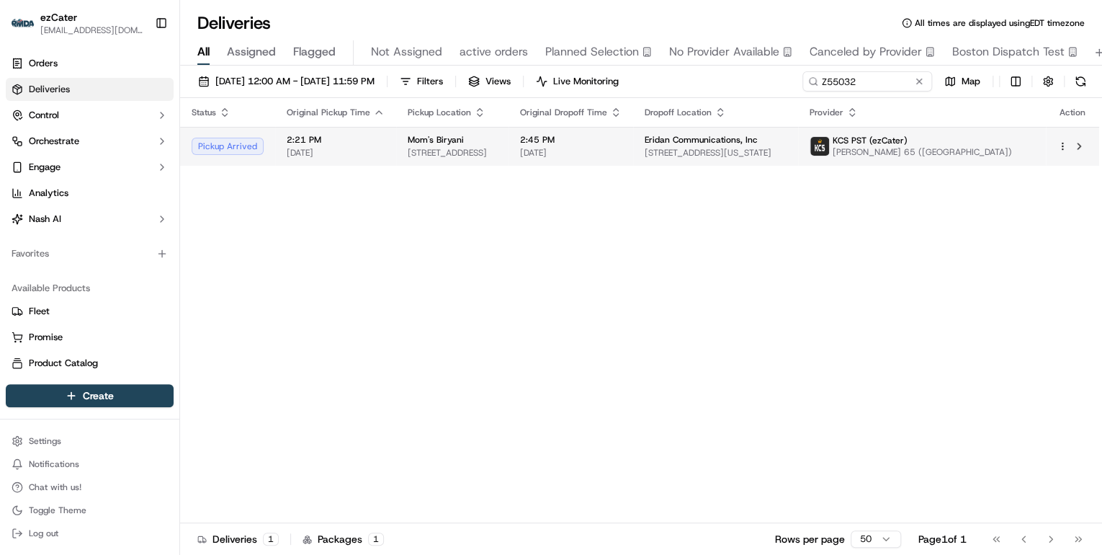
click at [588, 144] on td "2:45 PM 09/23/2025" at bounding box center [571, 146] width 125 height 39
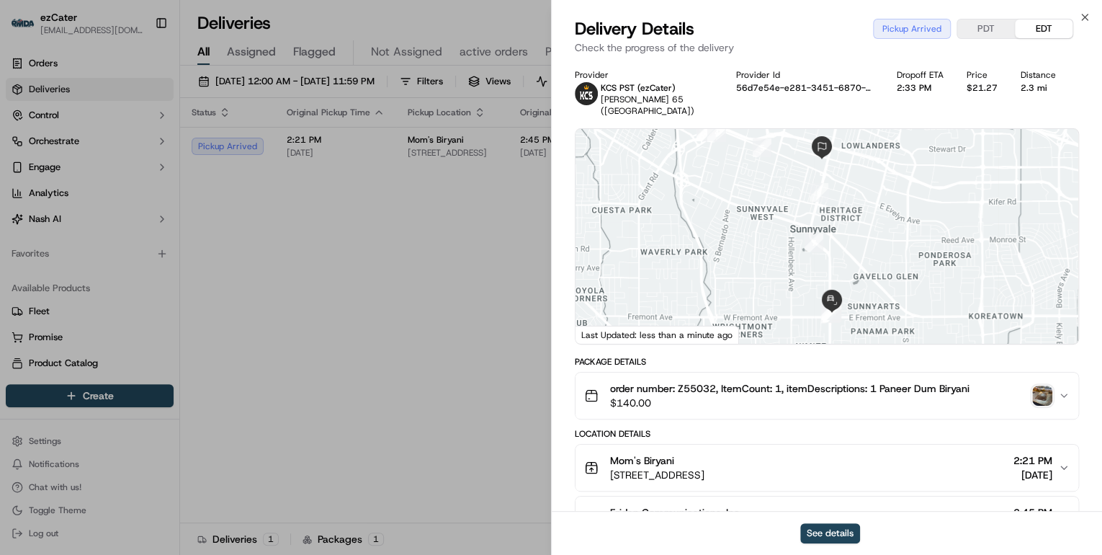
scroll to position [173, 0]
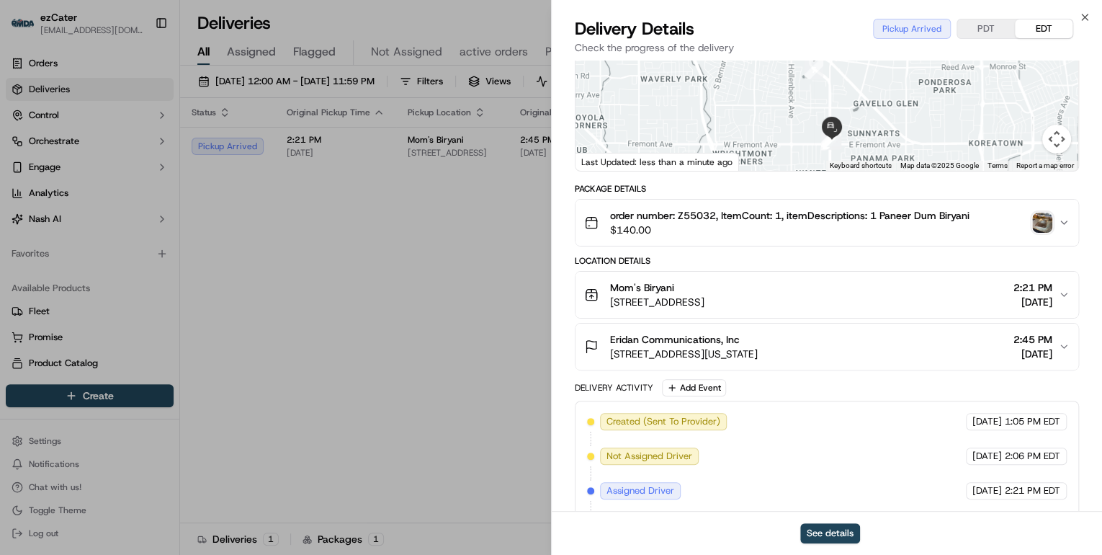
click at [991, 22] on button "PDT" at bounding box center [986, 28] width 58 height 19
click at [883, 272] on button "Mom's Biryani 103 E Fremont Ave, Sunnyvale, CA 94087, USA 11:21 AM 09/23/2025" at bounding box center [827, 295] width 503 height 46
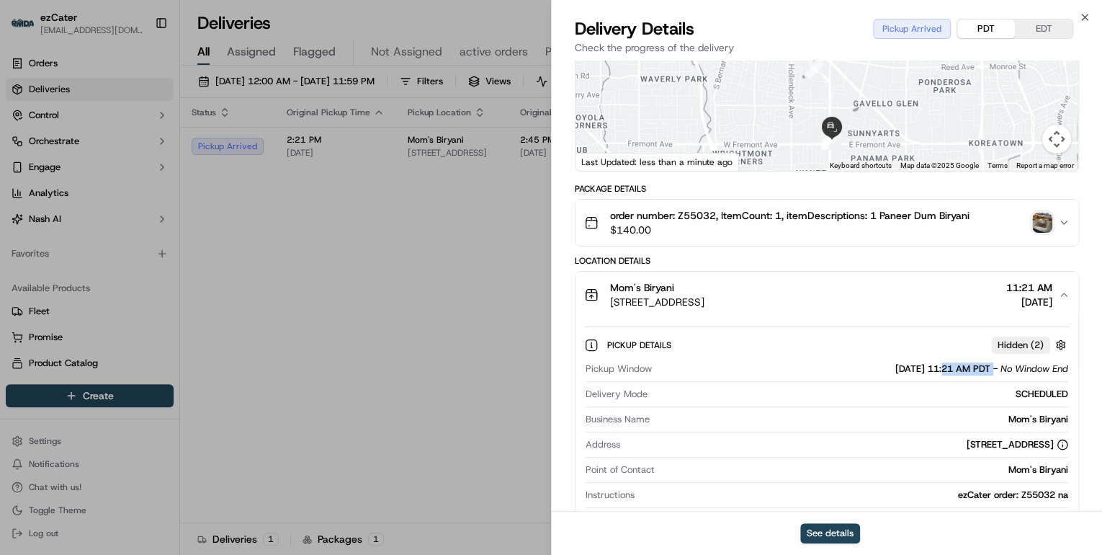
drag, startPoint x: 992, startPoint y: 356, endPoint x: 927, endPoint y: 360, distance: 65.0
click at [927, 362] on div "09/23/2025 11:21 AM PDT - No Window End" at bounding box center [981, 368] width 173 height 13
copy span "11:21 AM PDT"
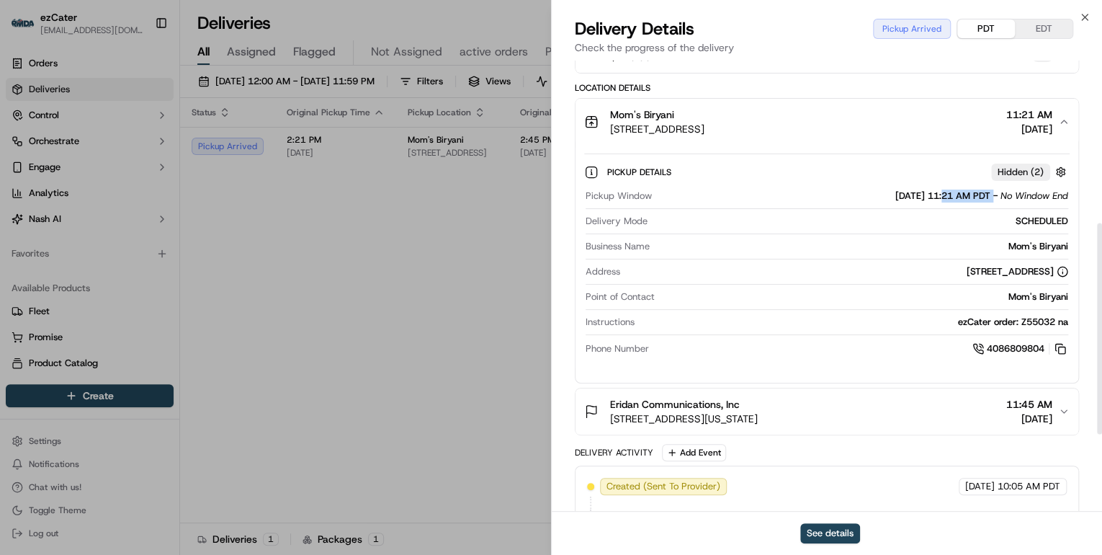
scroll to position [509, 0]
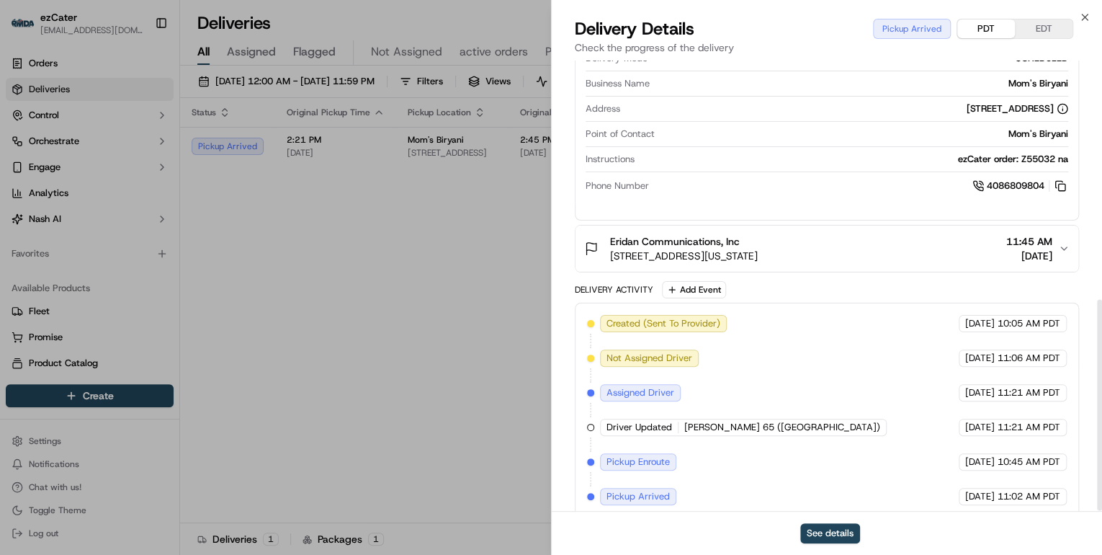
click at [758, 234] on div "Eridan Communications, Inc" at bounding box center [684, 241] width 148 height 14
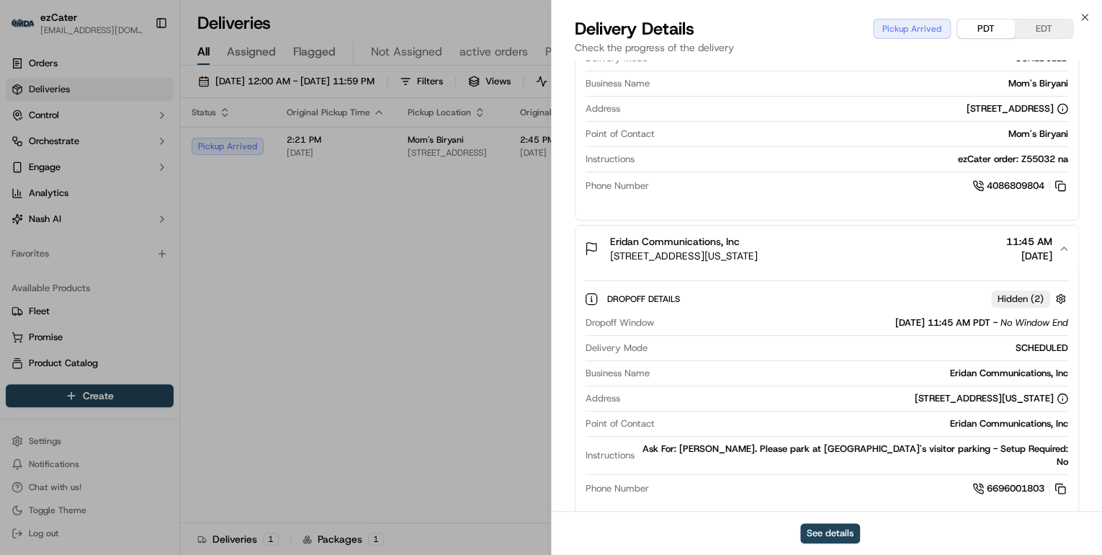
drag, startPoint x: 991, startPoint y: 308, endPoint x: 929, endPoint y: 312, distance: 62.1
click at [929, 316] on div "09/23/2025 11:45 AM PDT - No Window End" at bounding box center [981, 322] width 173 height 13
copy span "11:45 AM PDT"
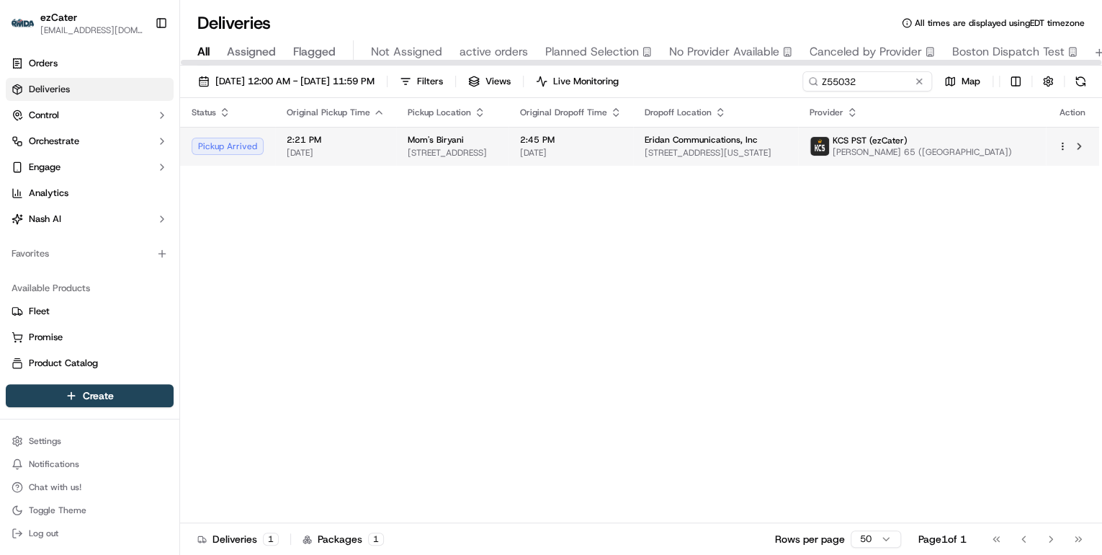
click at [421, 156] on span "103 E Fremont Ave, Sunnyvale, CA 94087, USA" at bounding box center [452, 153] width 89 height 12
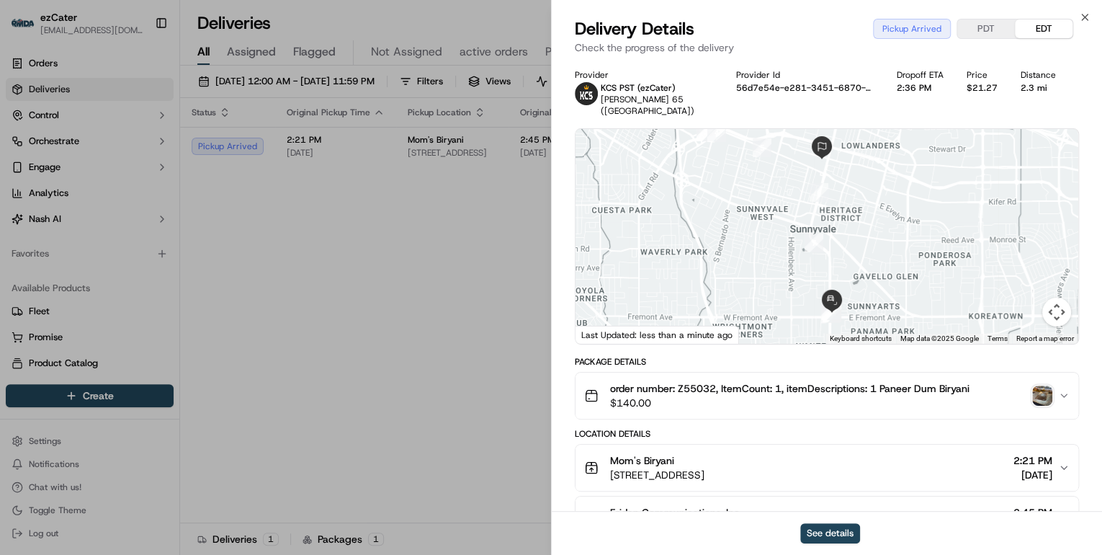
scroll to position [115, 0]
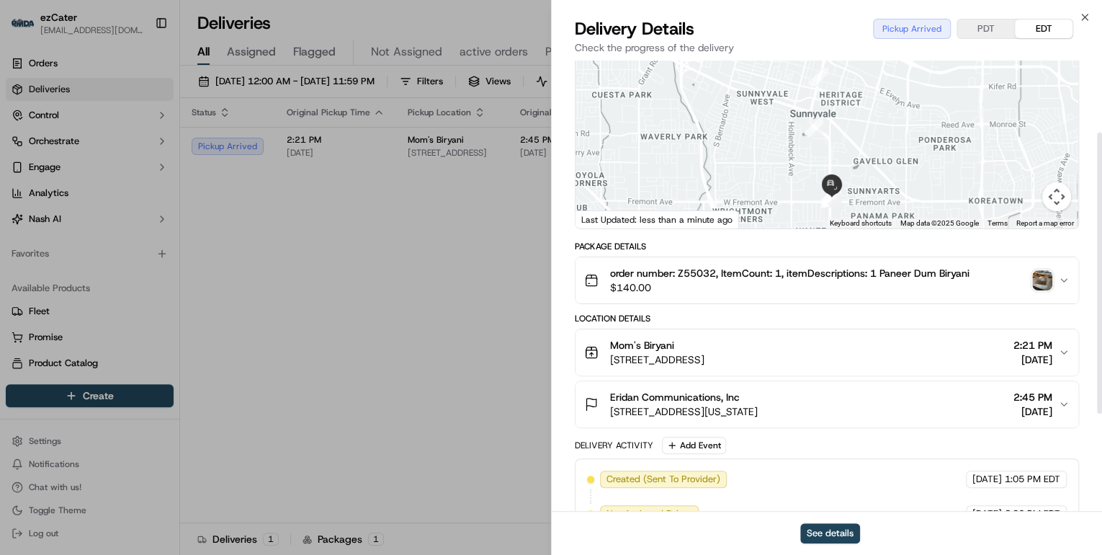
click at [705, 338] on div "Mom's Biryani" at bounding box center [657, 345] width 94 height 14
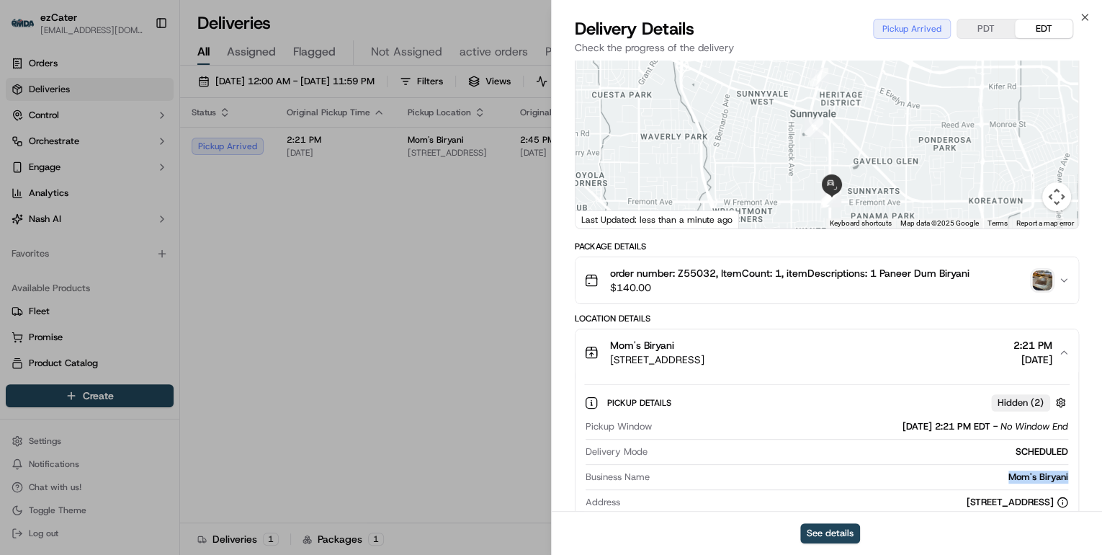
drag, startPoint x: 1076, startPoint y: 462, endPoint x: 999, endPoint y: 465, distance: 77.9
click at [999, 465] on div "Pickup Details Hidden ( 2 ) Pickup Window 09/23/2025 2:21 PM EDT - No Window En…" at bounding box center [827, 488] width 503 height 226
copy div "Mom's Biryani"
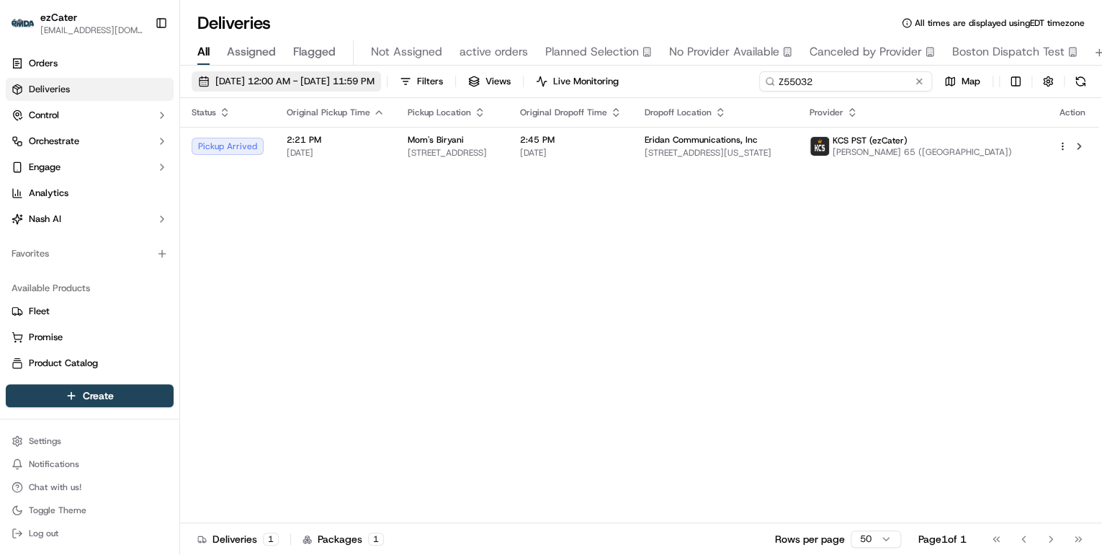
drag, startPoint x: 888, startPoint y: 84, endPoint x: 367, endPoint y: 74, distance: 520.2
click at [369, 74] on div "09/15/2025 12:00 AM - 09/28/2025 11:59 PM Filters Views Live Monitoring Z55032 …" at bounding box center [641, 84] width 922 height 27
paste input "JP6Z60"
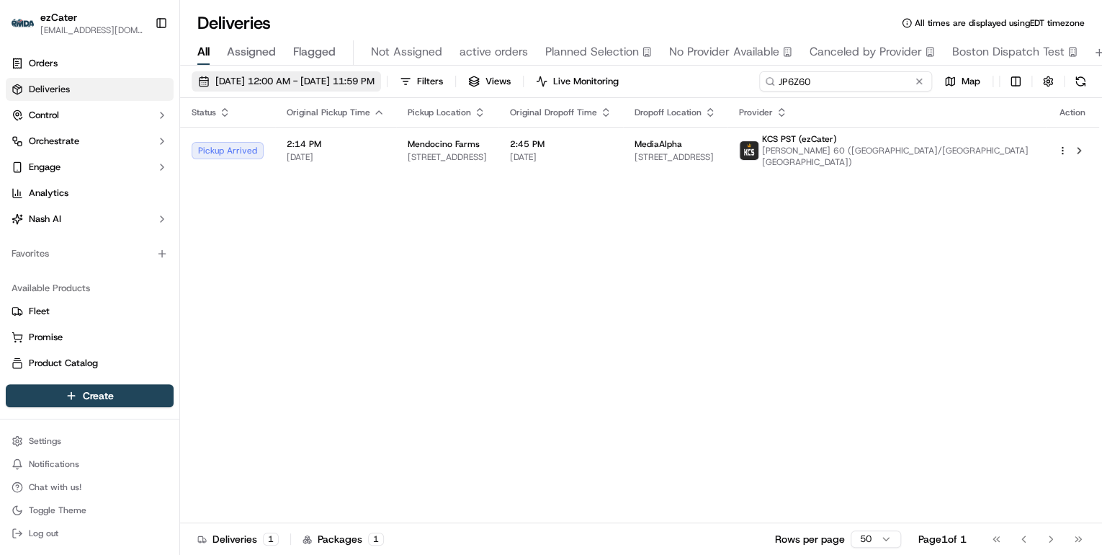
drag, startPoint x: 829, startPoint y: 84, endPoint x: 403, endPoint y: 83, distance: 426.5
click at [398, 84] on div "09/15/2025 12:00 AM - 09/28/2025 11:59 PM Filters Views Live Monitoring JP6Z60 …" at bounding box center [641, 84] width 922 height 27
paste input "Z55032"
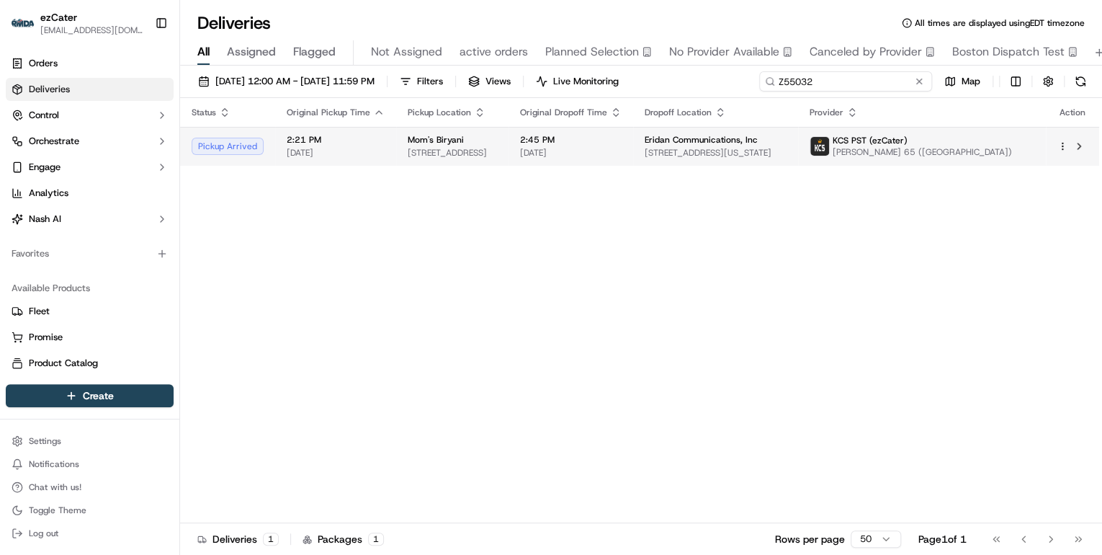
type input "Z55032"
click at [436, 143] on span "Mom's Biryani" at bounding box center [436, 140] width 56 height 12
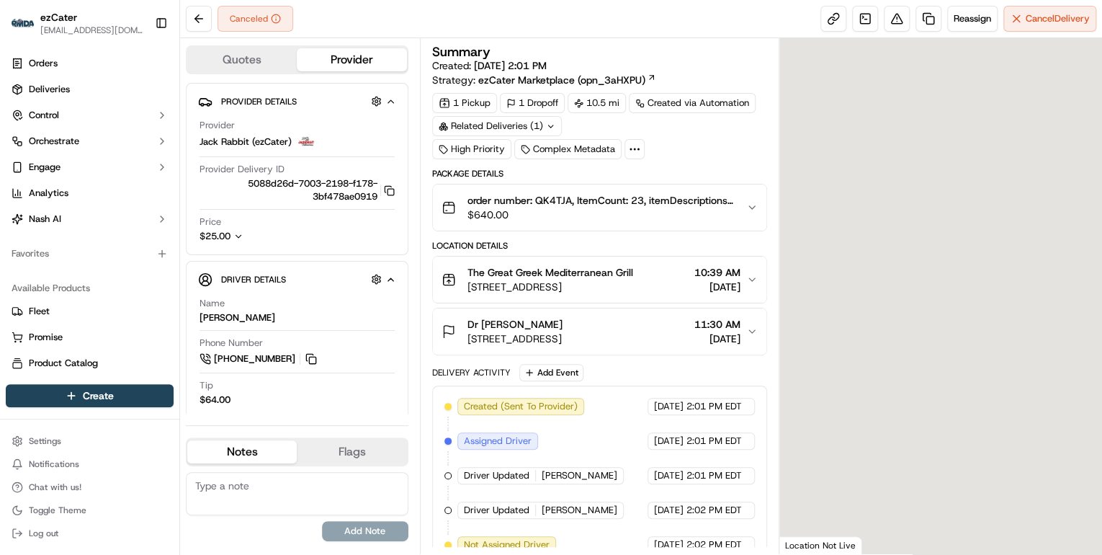
click at [239, 238] on icon "button" at bounding box center [238, 236] width 10 height 10
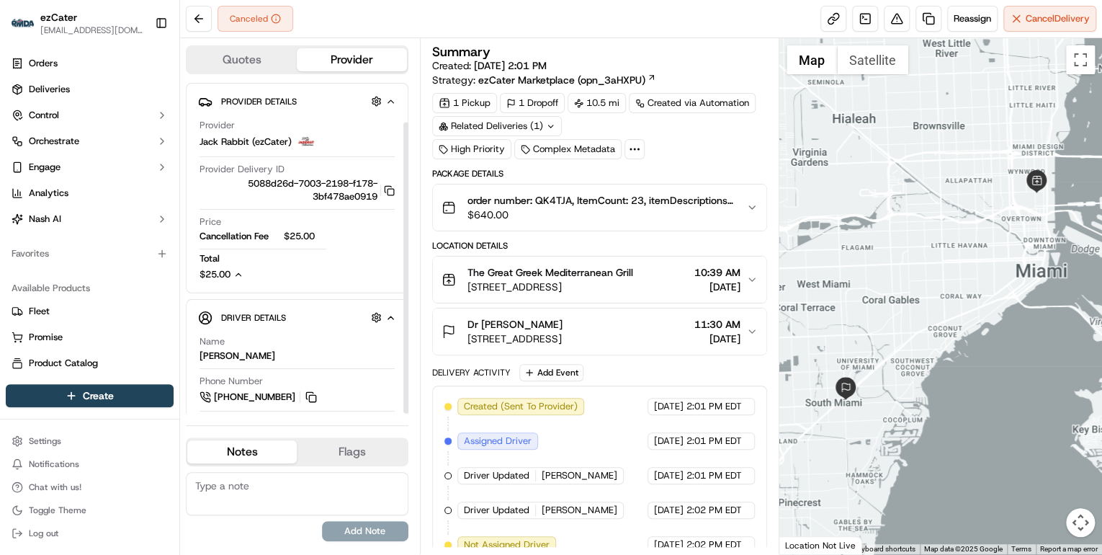
scroll to position [45, 0]
